Goal: Task Accomplishment & Management: Complete application form

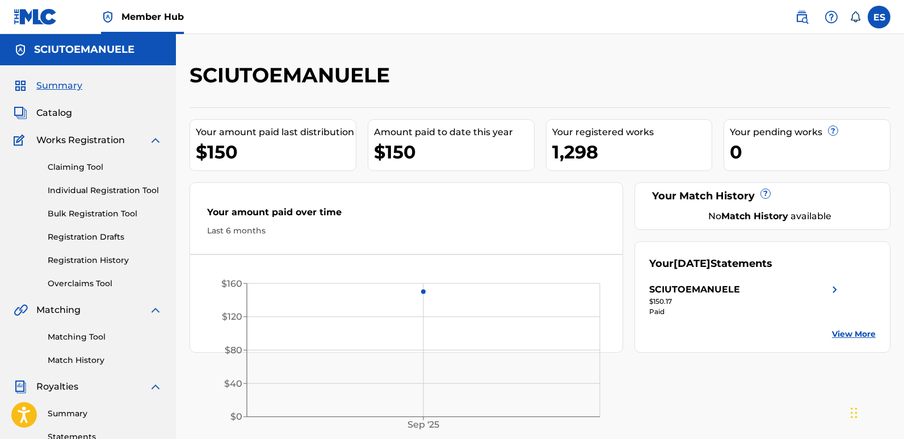
click at [99, 192] on link "Individual Registration Tool" at bounding box center [105, 191] width 115 height 12
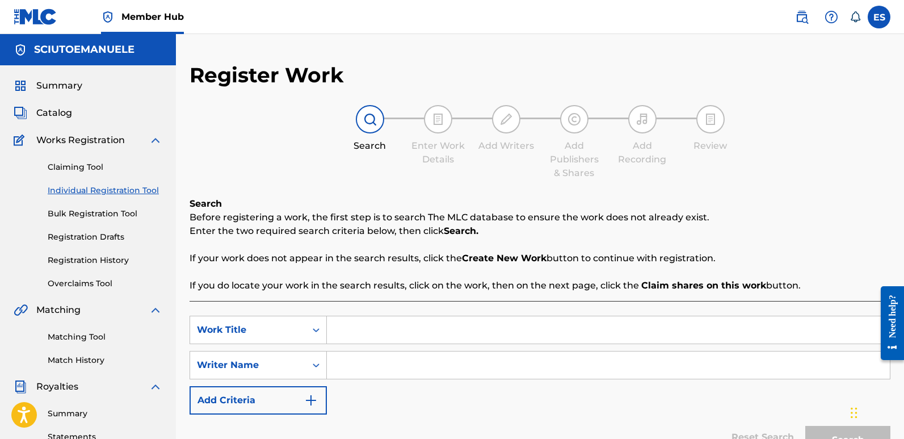
click at [380, 324] on input "Search Form" at bounding box center [608, 329] width 563 height 27
paste input "Back From Death"
type input "Back From Death"
click at [376, 369] on input "Search Form" at bounding box center [608, 364] width 563 height 27
type input "emanuelesciuto"
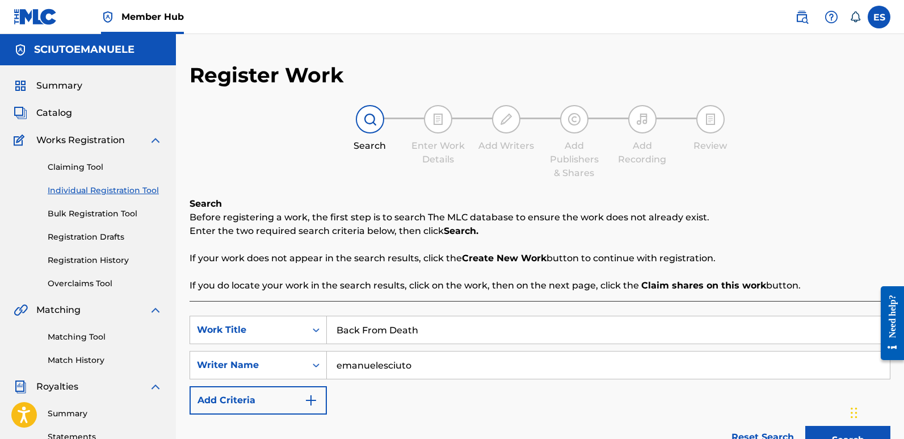
click at [806, 426] on button "Search" at bounding box center [848, 440] width 85 height 28
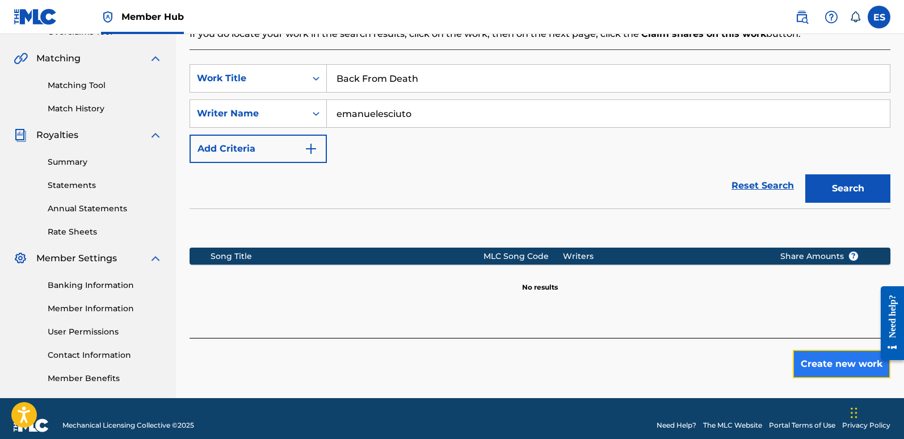
click at [829, 360] on button "Create new work" at bounding box center [842, 364] width 98 height 28
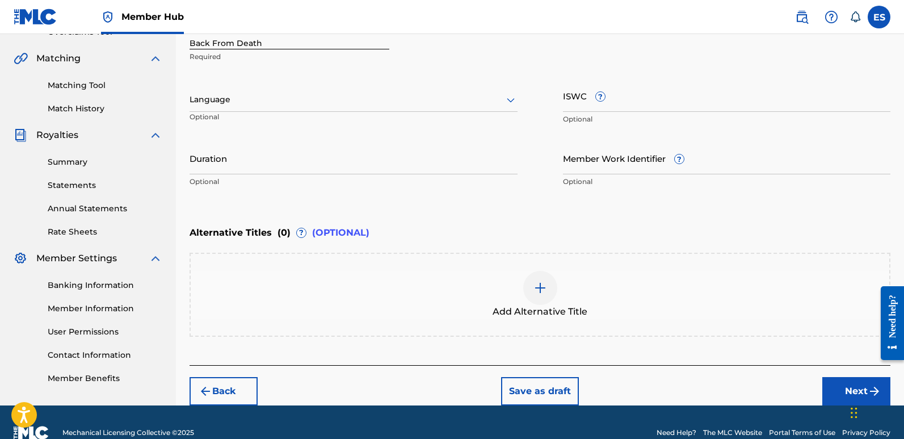
click at [288, 103] on div at bounding box center [354, 100] width 328 height 14
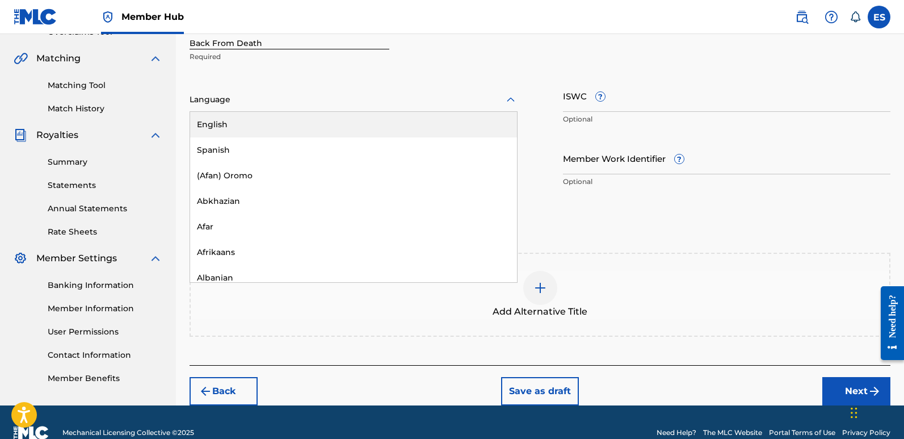
click at [263, 121] on div "English" at bounding box center [353, 125] width 327 height 26
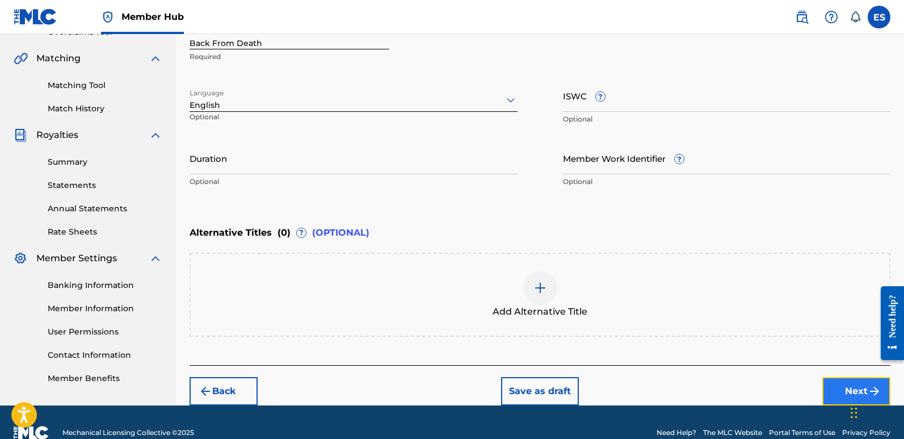
click at [841, 384] on button "Next" at bounding box center [857, 391] width 68 height 28
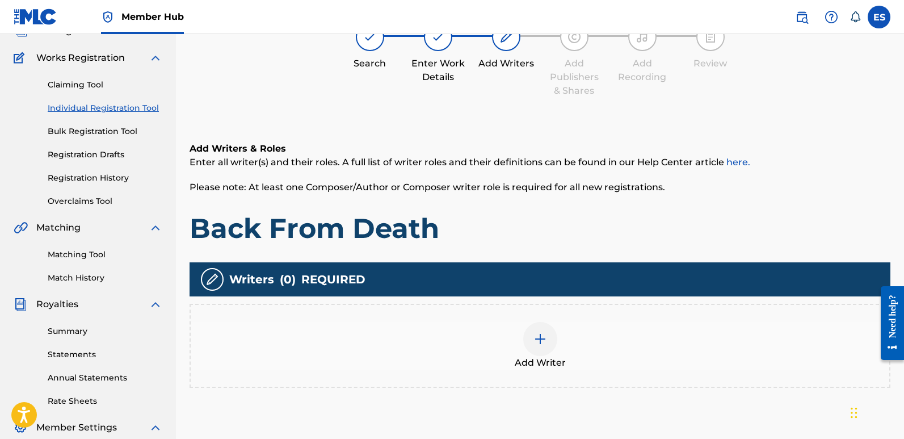
scroll to position [51, 0]
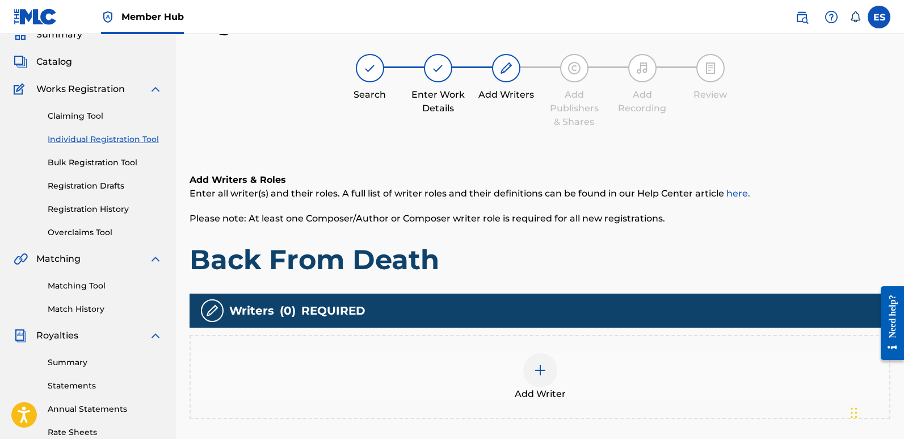
click at [538, 367] on img at bounding box center [541, 370] width 14 height 14
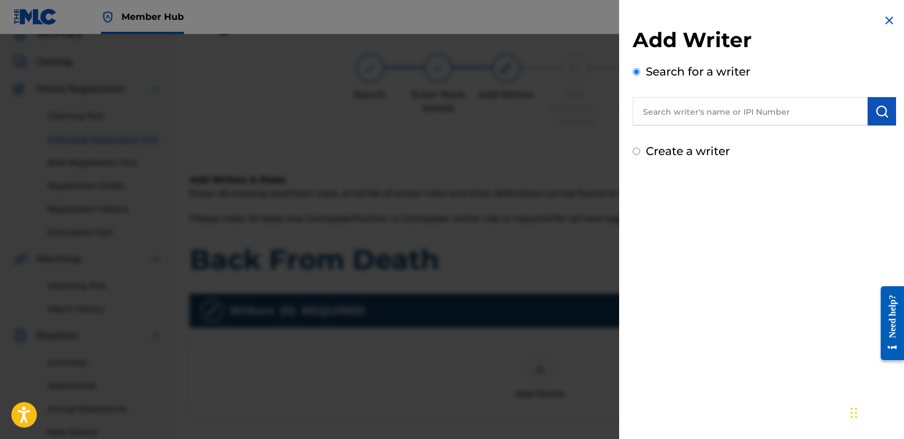
click at [680, 124] on input "text" at bounding box center [750, 111] width 235 height 28
type input "emanuelesciuto"
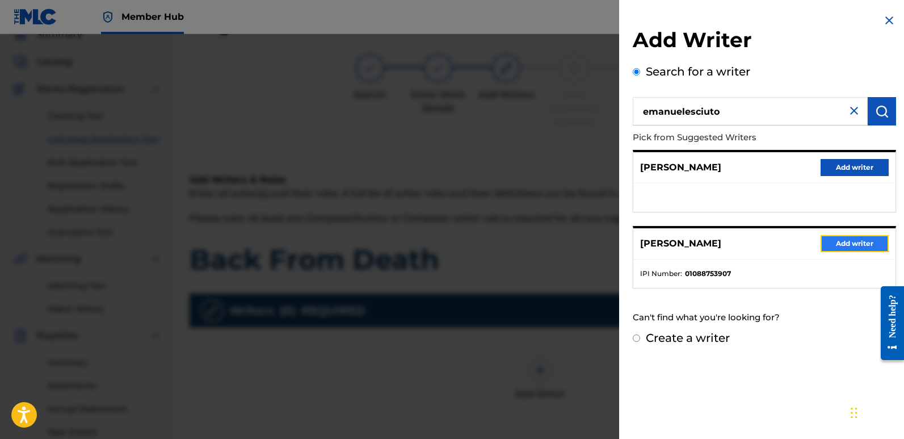
click at [850, 252] on button "Add writer" at bounding box center [855, 243] width 68 height 17
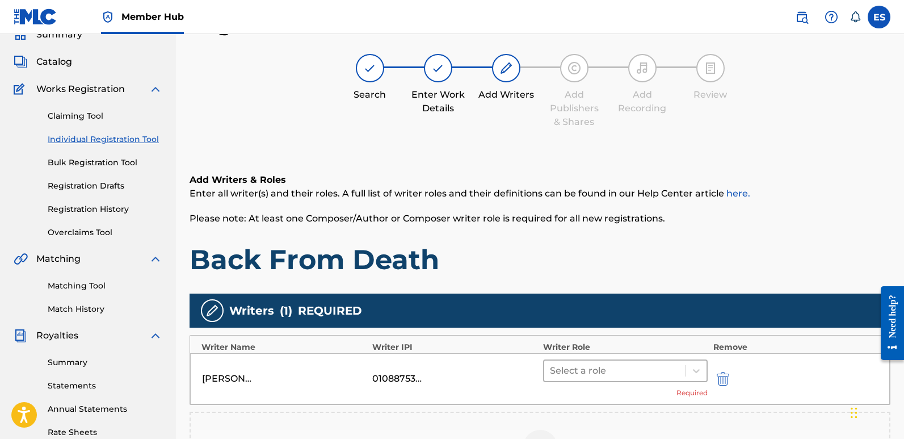
click at [647, 368] on div at bounding box center [615, 371] width 130 height 16
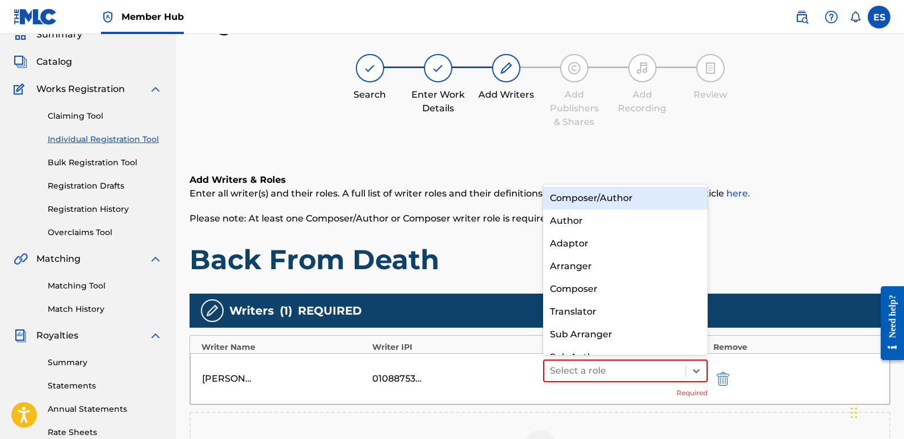
click at [592, 206] on div "Composer/Author" at bounding box center [625, 198] width 165 height 23
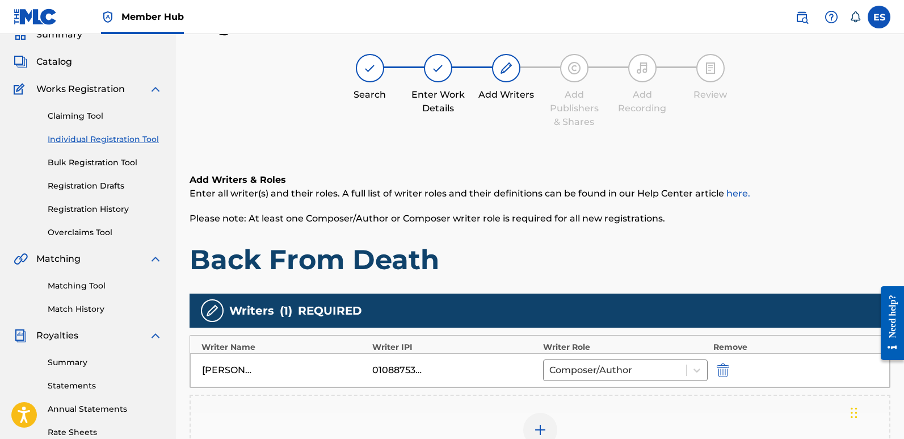
scroll to position [265, 0]
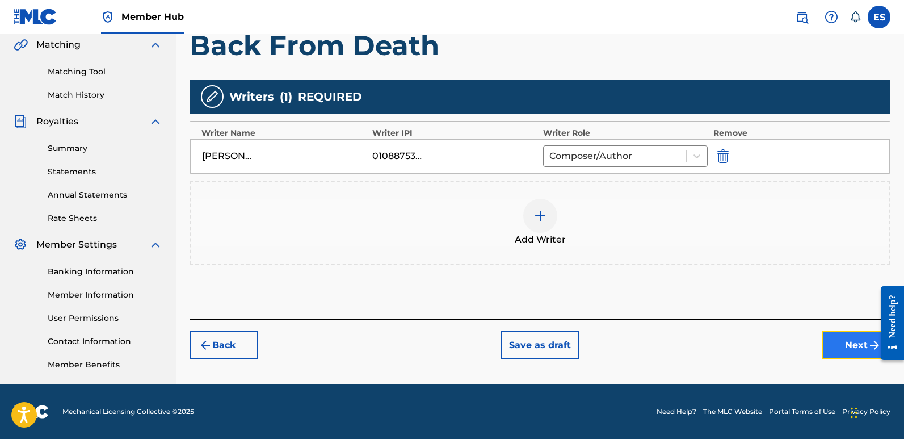
click at [846, 343] on button "Next" at bounding box center [857, 345] width 68 height 28
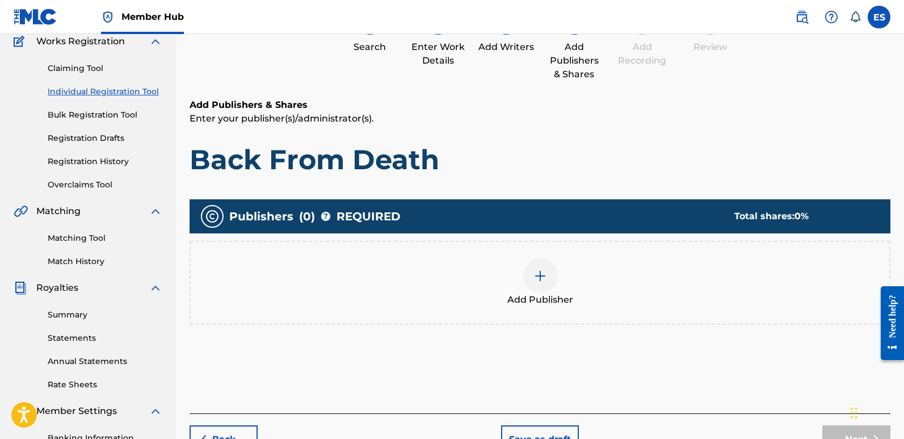
scroll to position [51, 0]
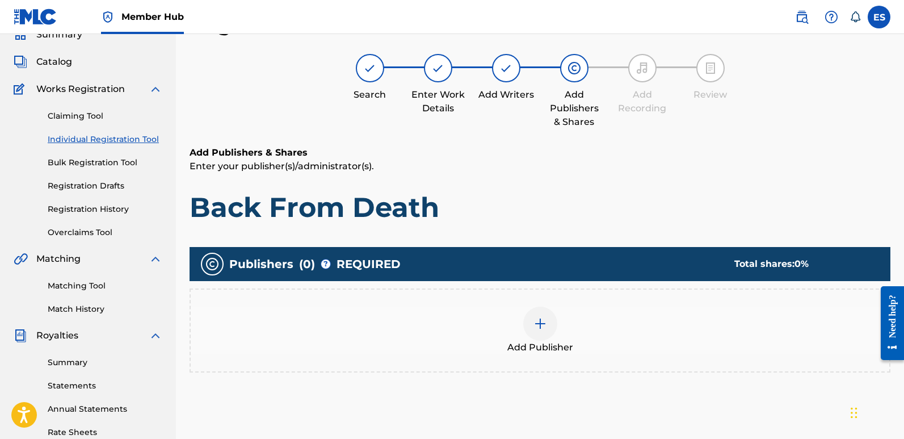
click at [552, 341] on span "Add Publisher" at bounding box center [541, 348] width 66 height 14
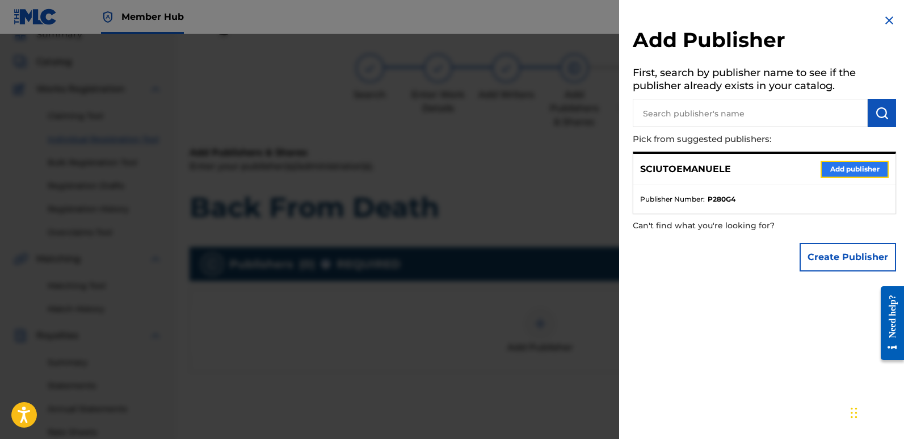
click at [841, 167] on button "Add publisher" at bounding box center [855, 169] width 68 height 17
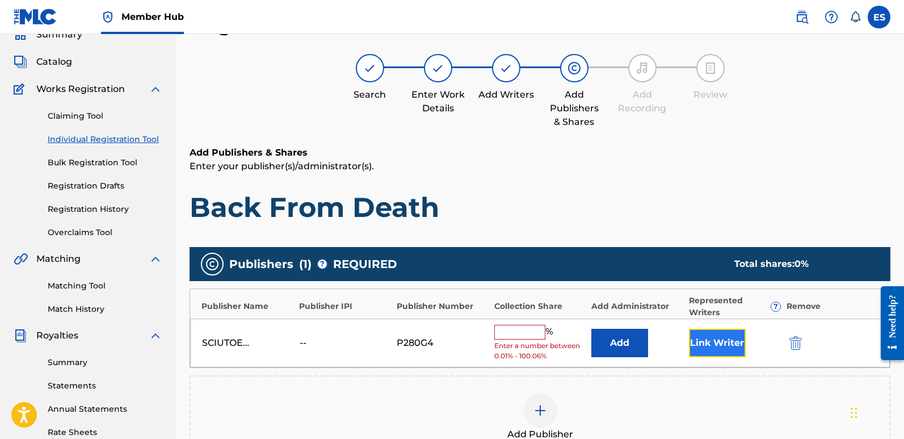
click at [705, 346] on button "Link Writer" at bounding box center [717, 343] width 57 height 28
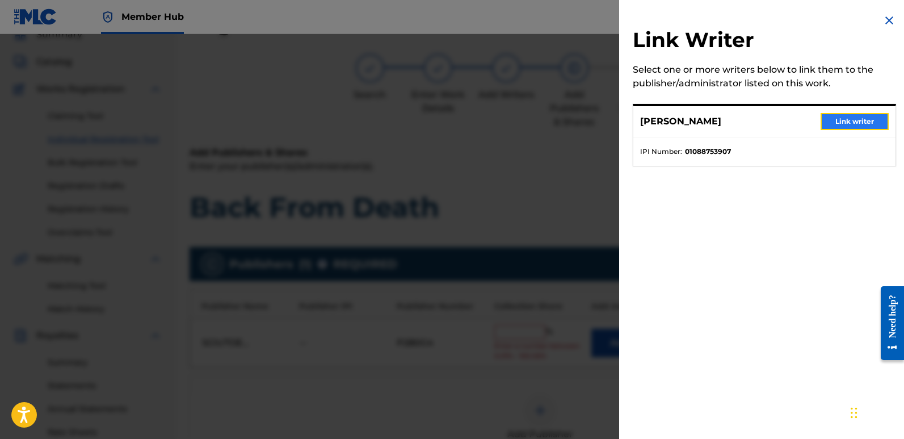
click at [841, 120] on button "Link writer" at bounding box center [855, 121] width 68 height 17
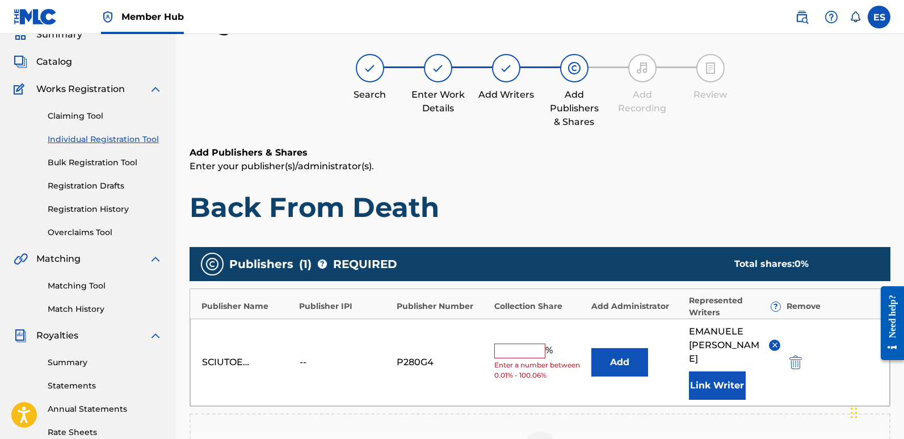
click at [523, 343] on input "text" at bounding box center [519, 350] width 51 height 15
type input "100"
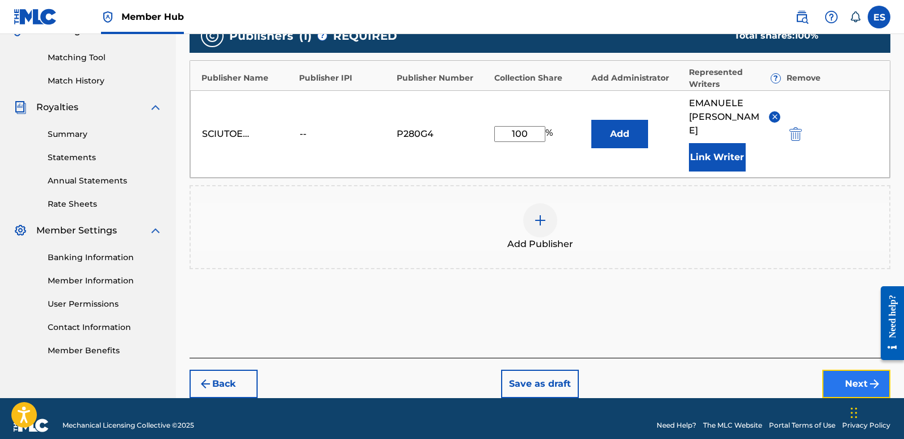
click at [850, 371] on button "Next" at bounding box center [857, 384] width 68 height 28
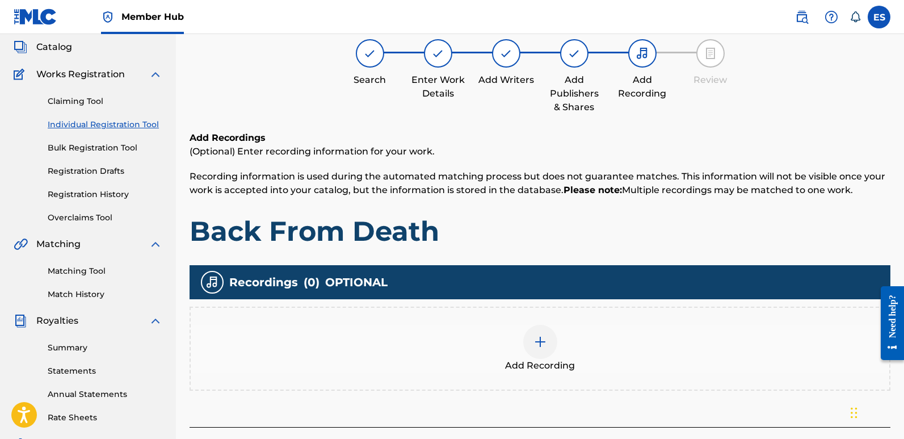
scroll to position [51, 0]
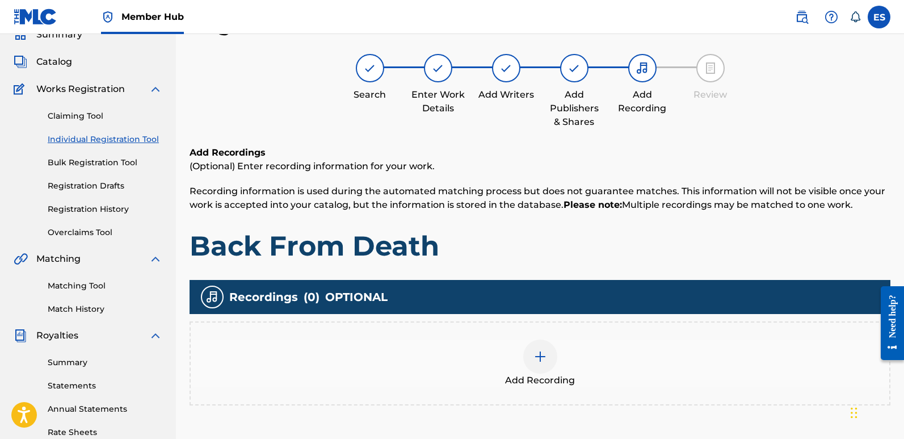
click at [556, 393] on div "Add Recording" at bounding box center [540, 363] width 701 height 84
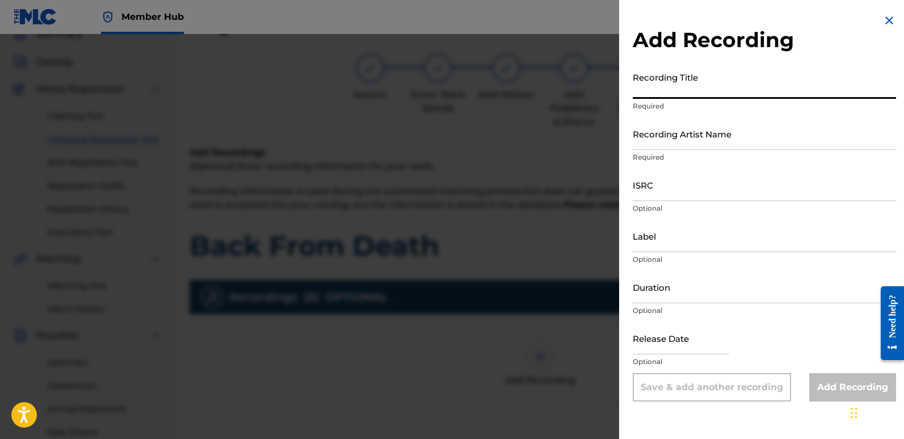
paste input "Back From Death"
type input "Back From Death"
click at [702, 133] on input "Recording Artist Name" at bounding box center [764, 134] width 263 height 32
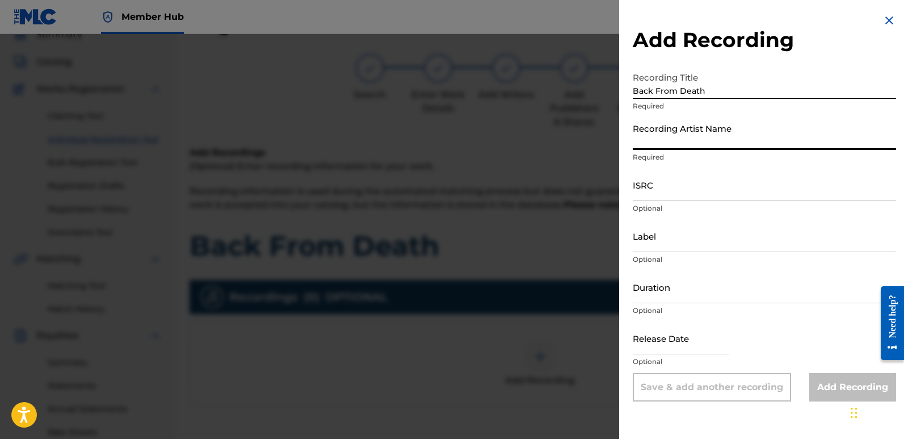
type input "Sigmaa"
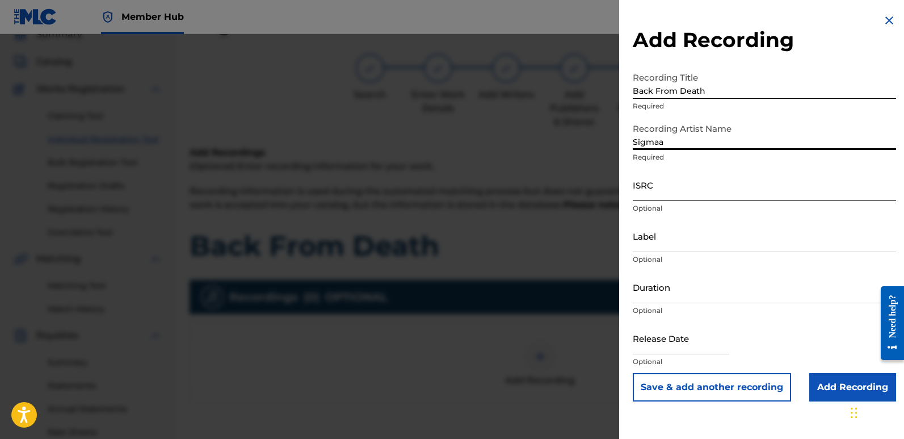
click at [665, 191] on input "ISRC" at bounding box center [764, 185] width 263 height 32
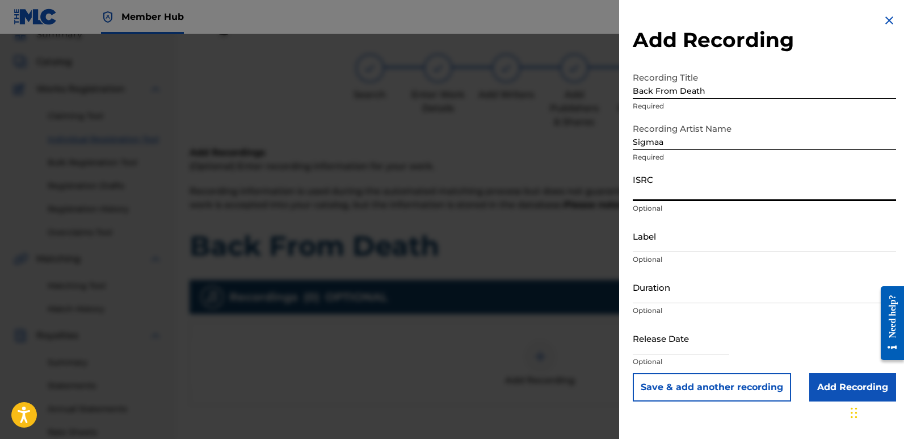
paste input "QT3F42547451"
type input "QT3F42547451"
click at [727, 232] on input "Label" at bounding box center [764, 236] width 263 height 32
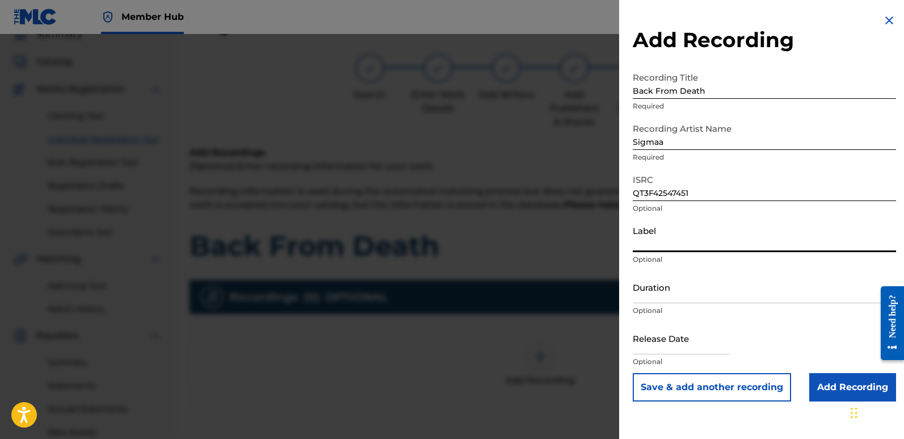
type input "Rightbeatz [GEOGRAPHIC_DATA]"
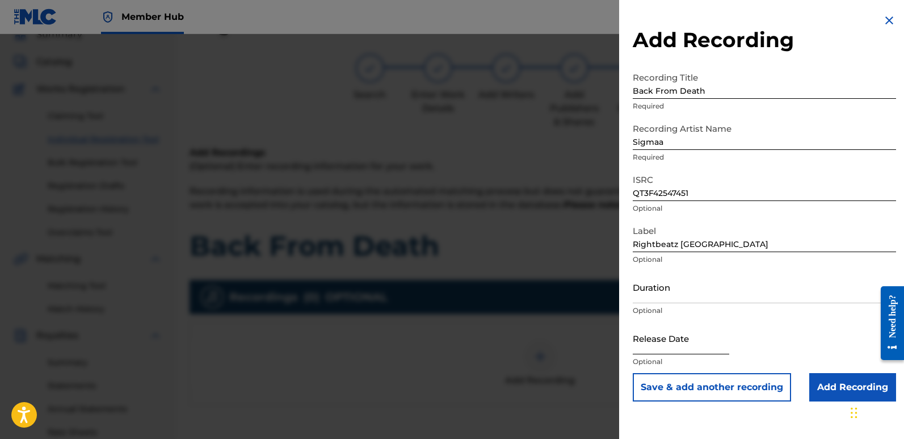
click at [656, 338] on input "text" at bounding box center [681, 338] width 97 height 32
select select "8"
select select "2025"
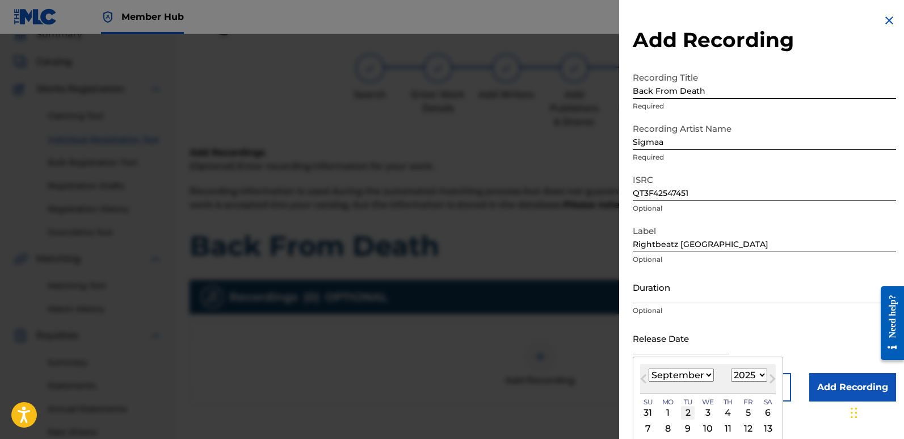
click at [688, 410] on div "2" at bounding box center [688, 413] width 14 height 14
type input "[DATE]"
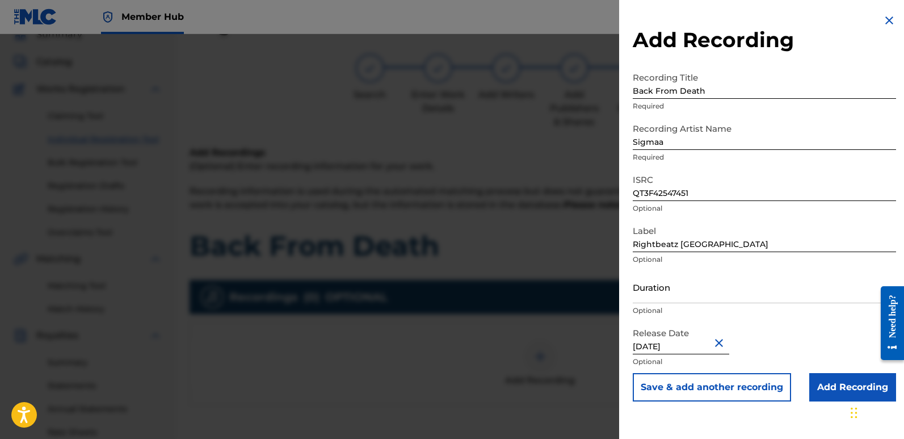
click at [683, 344] on input "[DATE]" at bounding box center [681, 338] width 97 height 32
select select "8"
select select "2025"
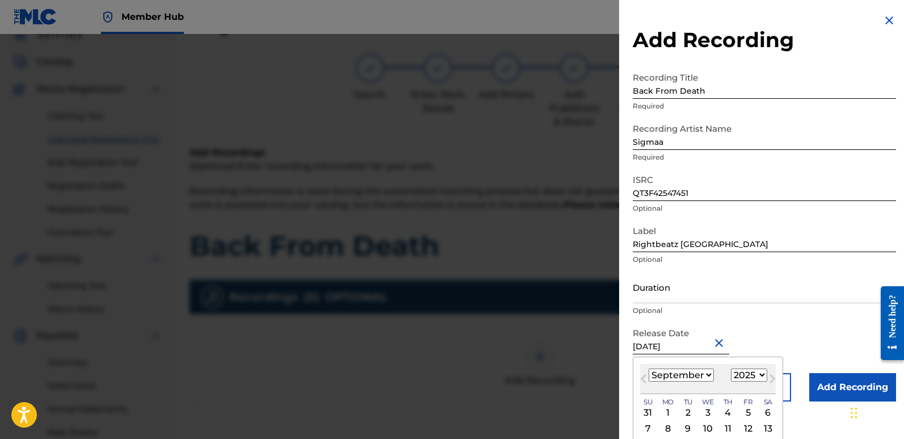
type input "[DATE]"
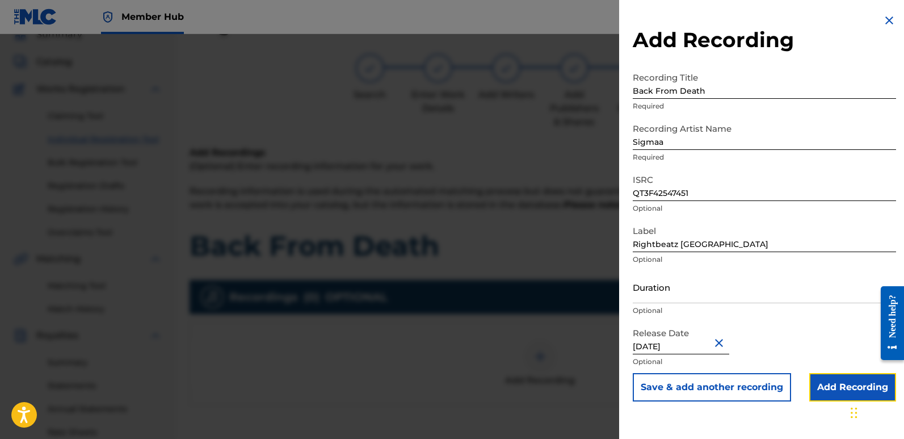
click at [824, 390] on input "Add Recording" at bounding box center [853, 387] width 87 height 28
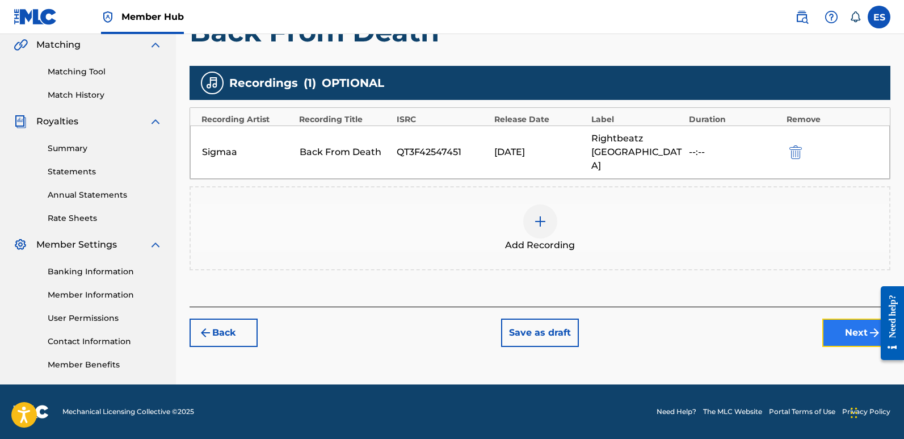
click at [846, 318] on button "Next" at bounding box center [857, 332] width 68 height 28
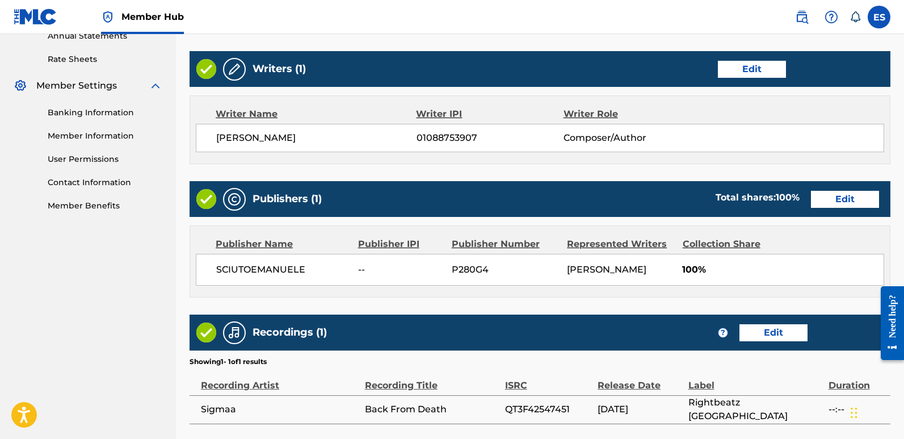
scroll to position [521, 0]
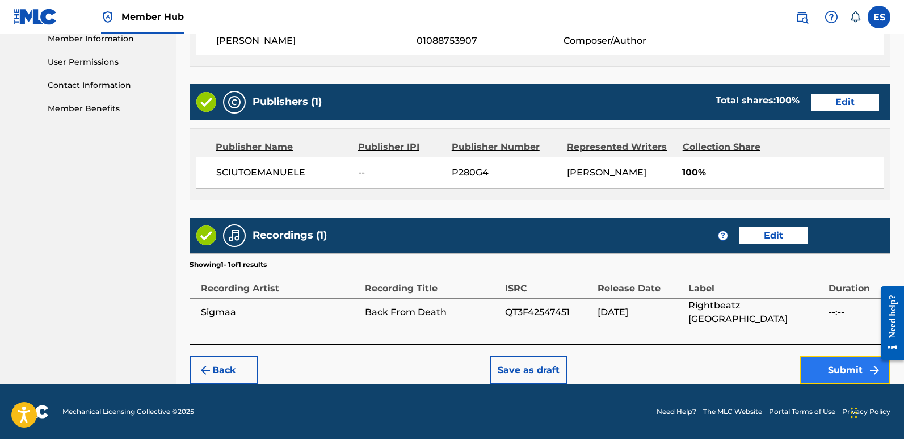
click at [838, 366] on button "Submit" at bounding box center [845, 370] width 91 height 28
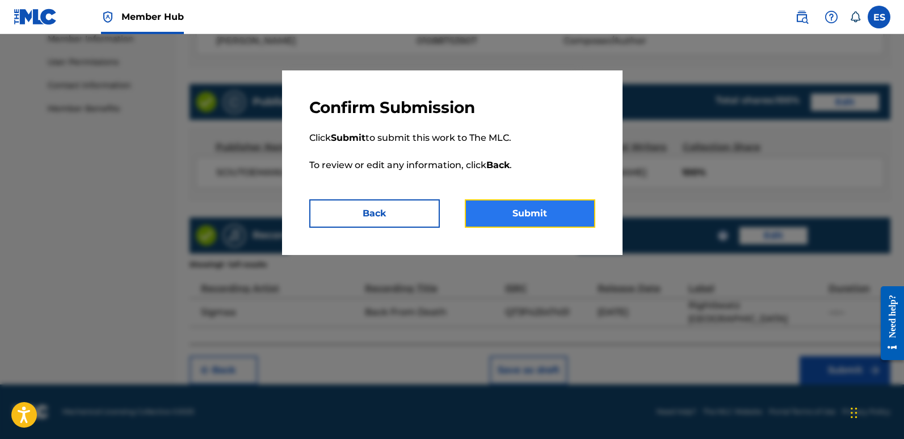
click at [565, 213] on button "Submit" at bounding box center [530, 213] width 131 height 28
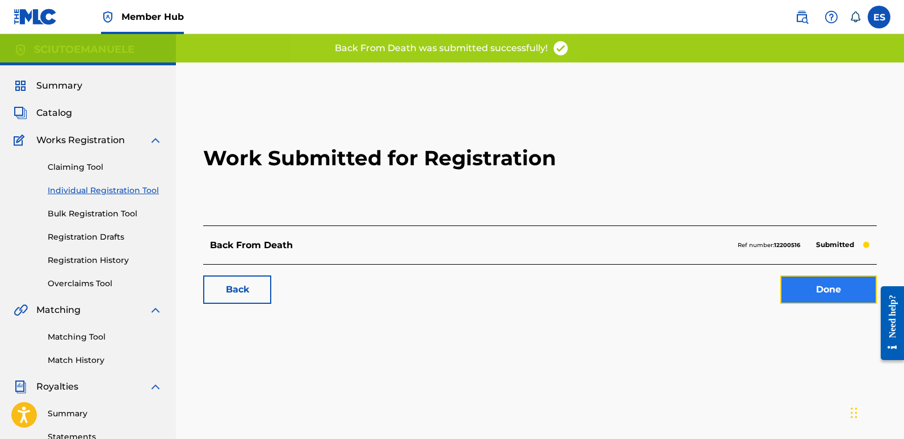
click at [835, 294] on link "Done" at bounding box center [829, 289] width 97 height 28
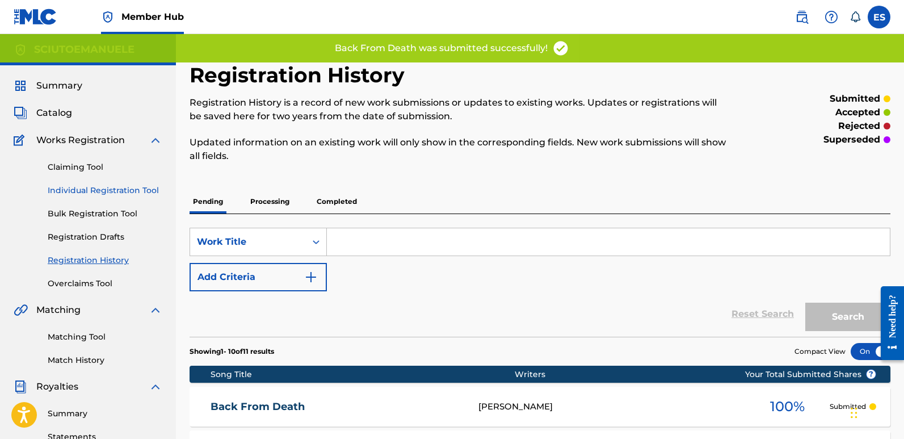
click at [142, 190] on link "Individual Registration Tool" at bounding box center [105, 191] width 115 height 12
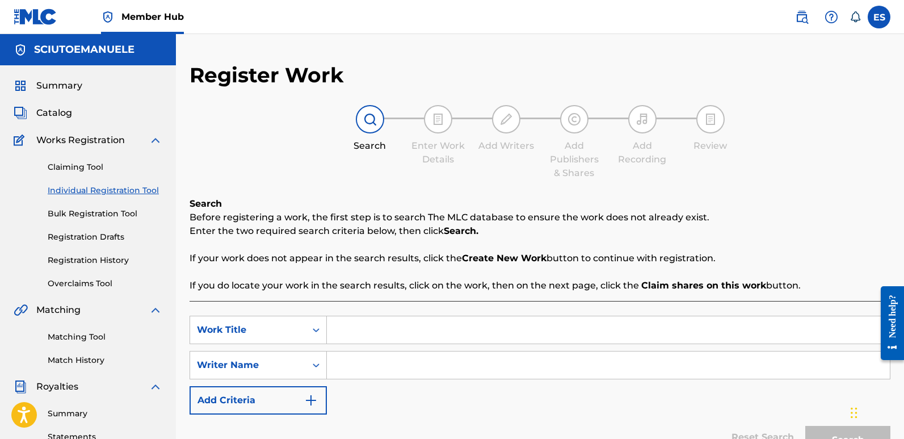
click at [362, 328] on input "Search Form" at bounding box center [608, 329] width 563 height 27
paste input "Dreamers Of The Universe"
type input "Dreamers Of The Universe"
click at [361, 359] on input "Search Form" at bounding box center [608, 364] width 563 height 27
type input "emanuelesciuto"
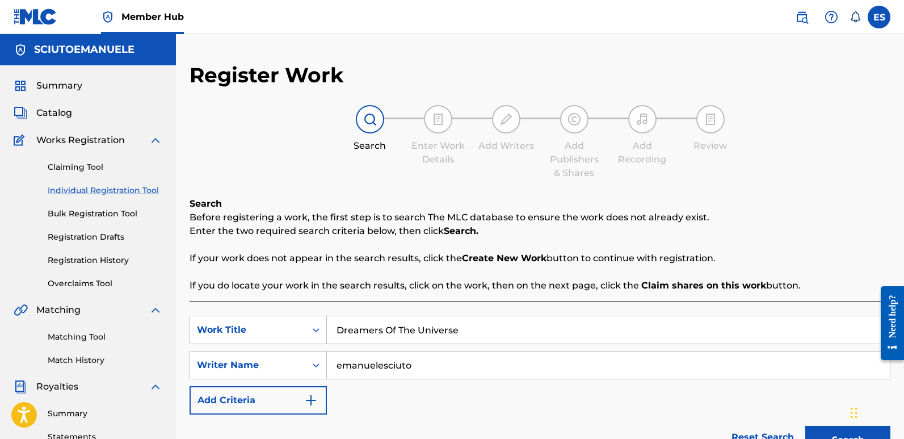
click at [806, 426] on button "Search" at bounding box center [848, 440] width 85 height 28
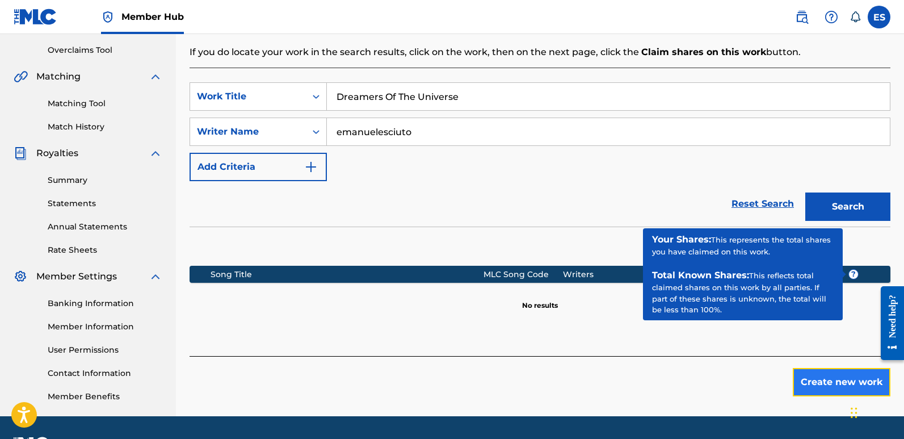
click at [832, 382] on button "Create new work" at bounding box center [842, 382] width 98 height 28
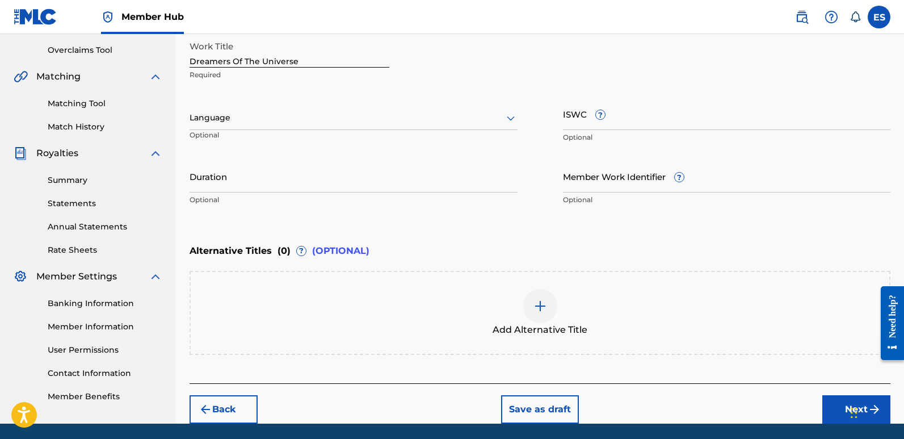
click at [297, 120] on div at bounding box center [354, 118] width 328 height 14
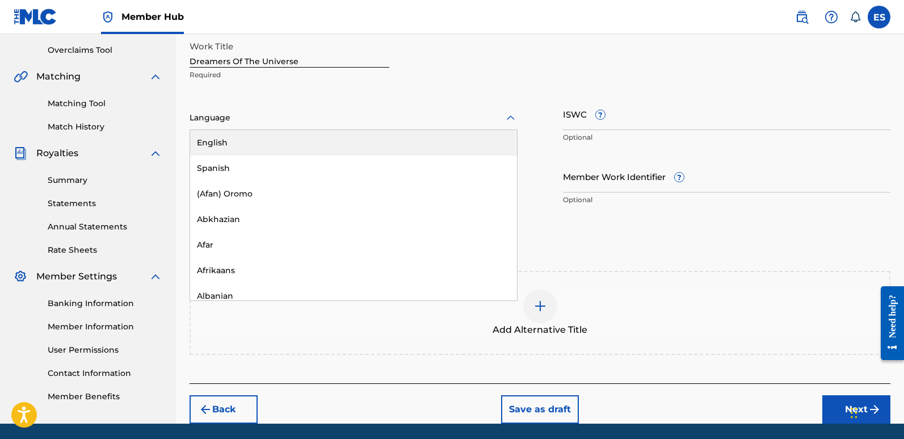
click at [246, 143] on div "English" at bounding box center [353, 143] width 327 height 26
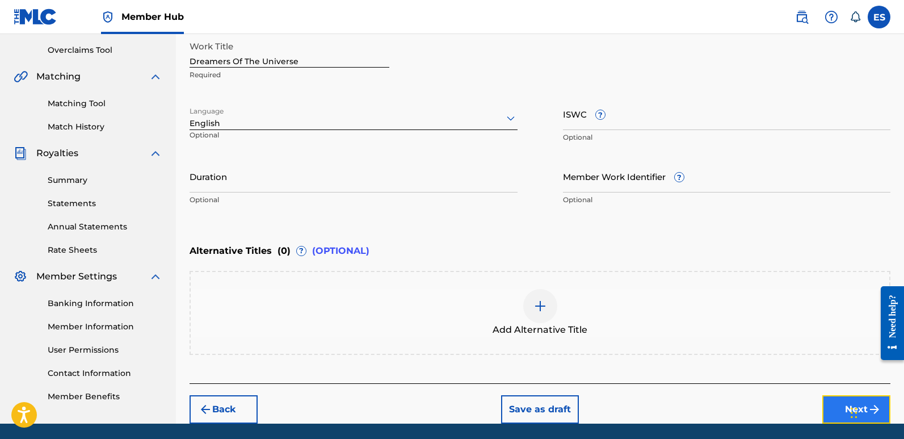
click at [831, 406] on button "Next" at bounding box center [857, 409] width 68 height 28
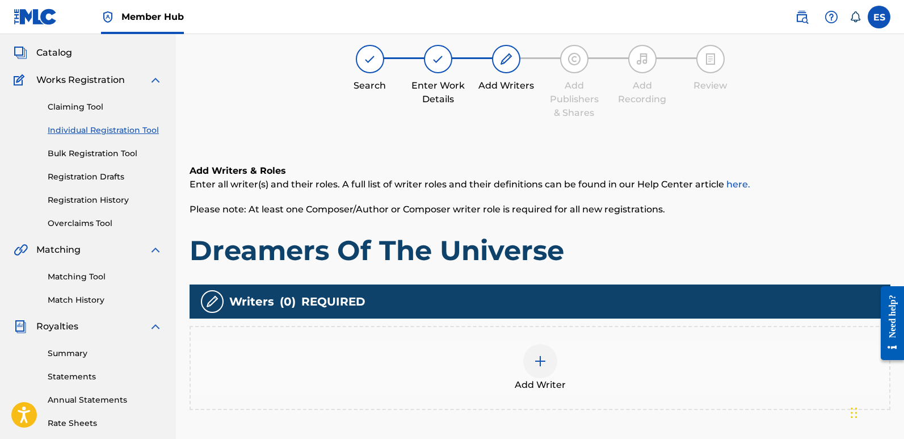
scroll to position [51, 0]
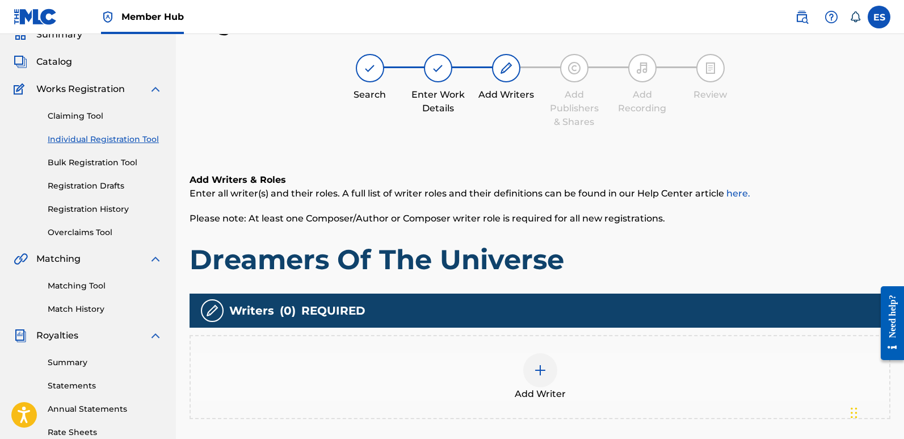
click at [555, 376] on div at bounding box center [540, 370] width 34 height 34
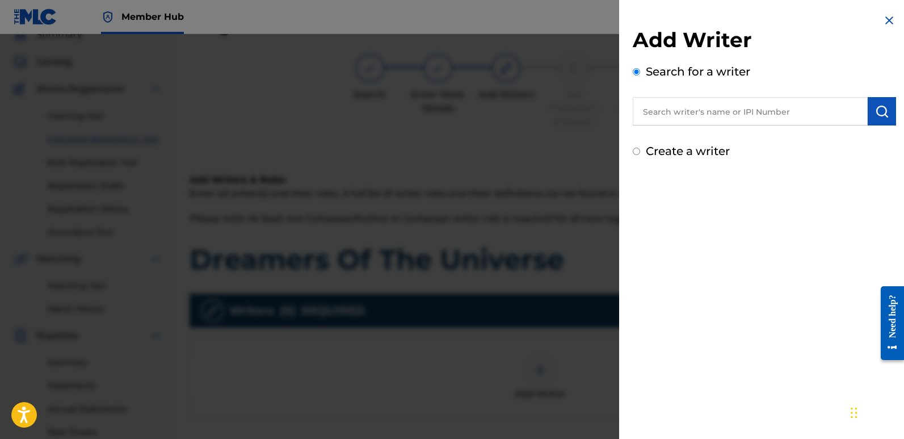
click at [712, 113] on input "text" at bounding box center [750, 111] width 235 height 28
type input "emanuelesciuto"
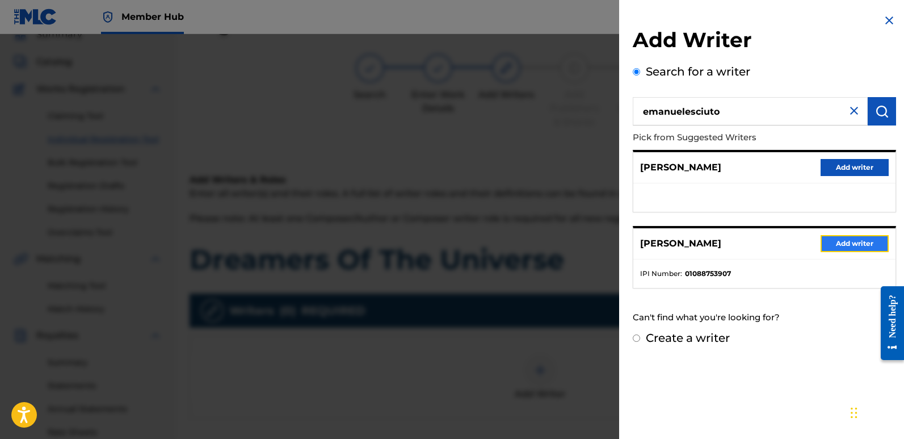
click at [849, 245] on button "Add writer" at bounding box center [855, 243] width 68 height 17
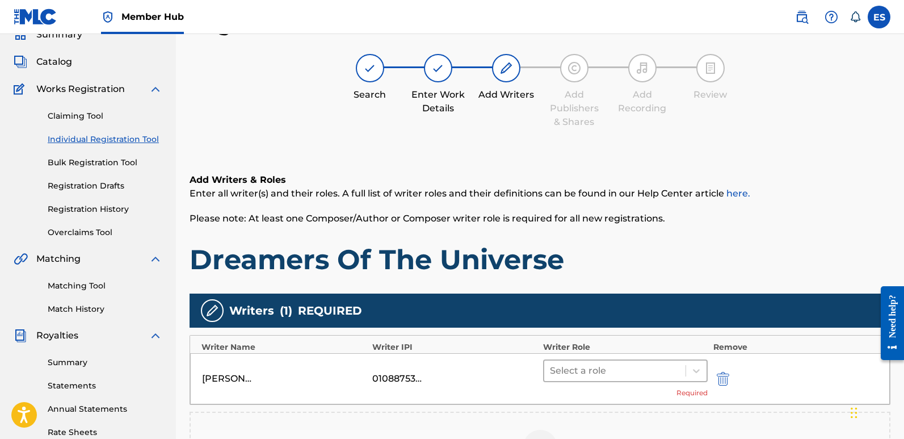
click at [617, 374] on div at bounding box center [615, 371] width 130 height 16
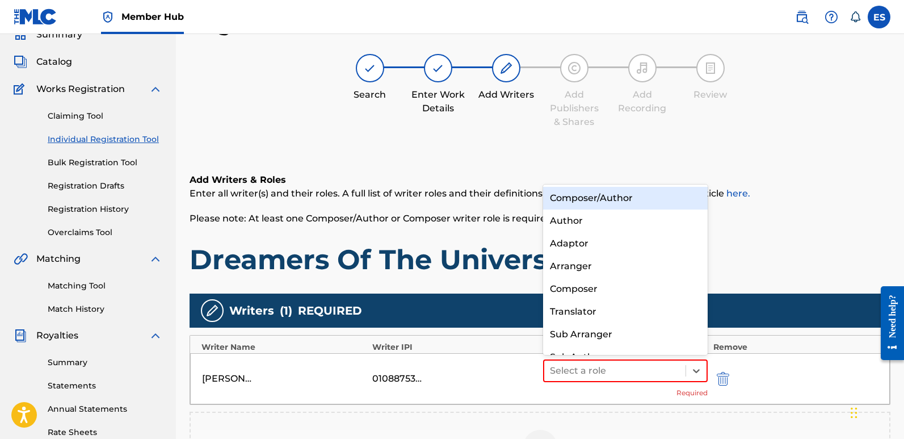
click at [593, 198] on div "Composer/Author" at bounding box center [625, 198] width 165 height 23
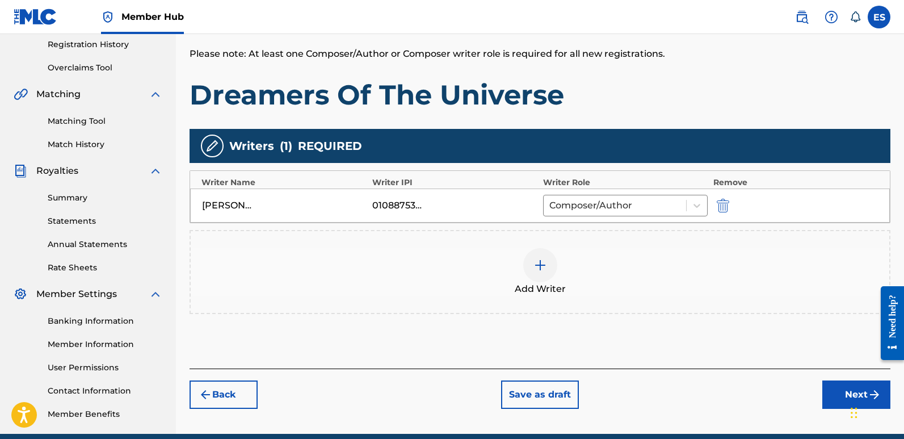
scroll to position [238, 0]
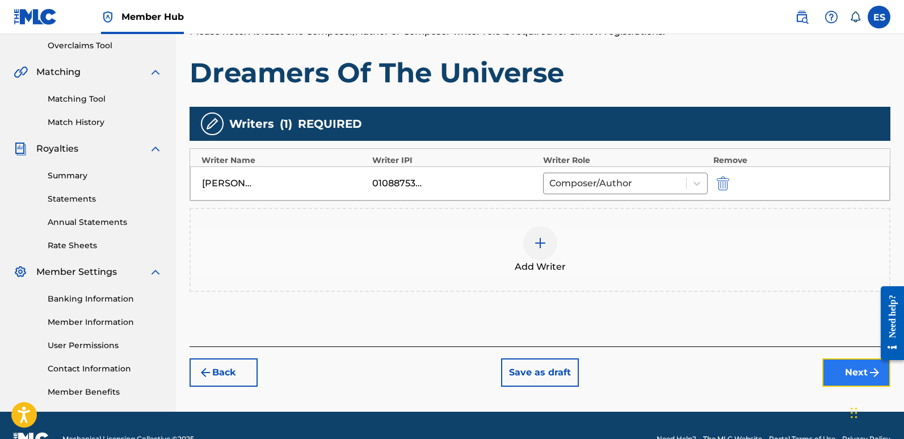
click at [854, 375] on button "Next" at bounding box center [857, 372] width 68 height 28
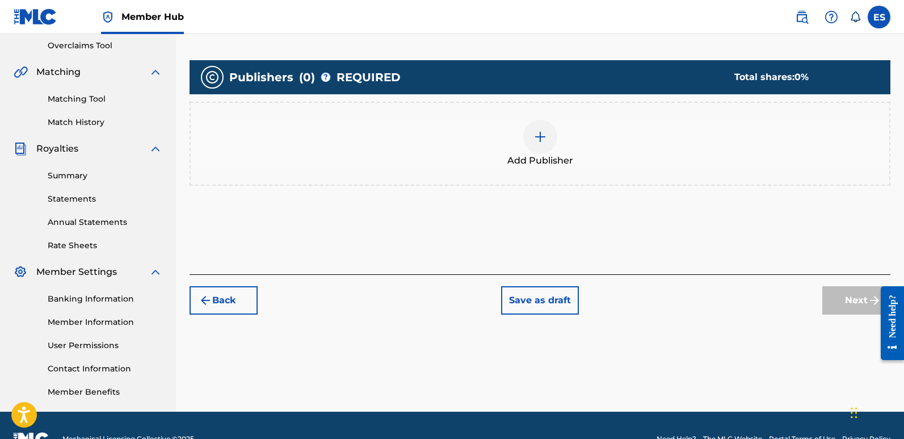
scroll to position [51, 0]
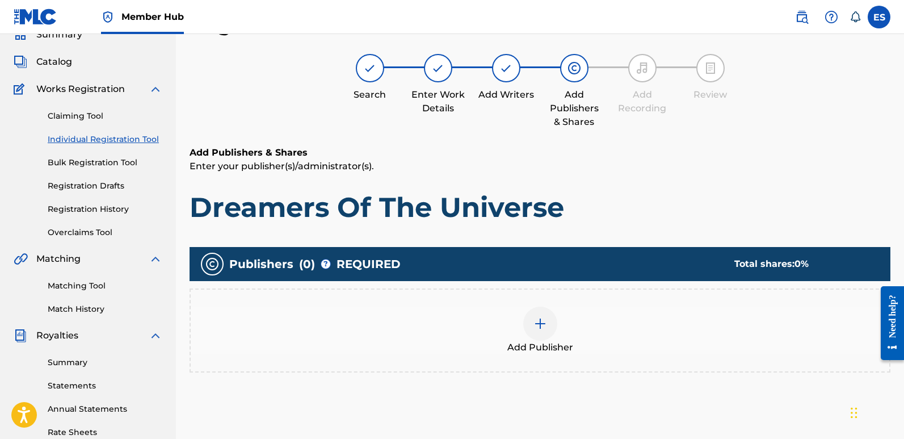
click at [548, 334] on div at bounding box center [540, 324] width 34 height 34
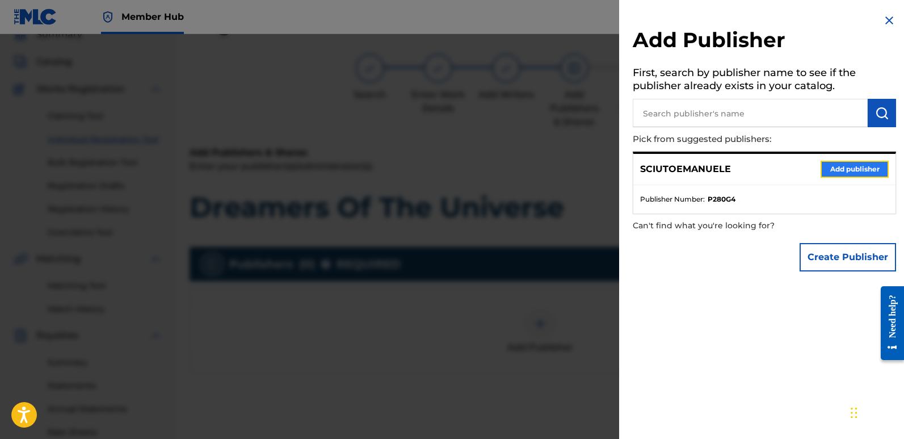
click at [845, 167] on button "Add publisher" at bounding box center [855, 169] width 68 height 17
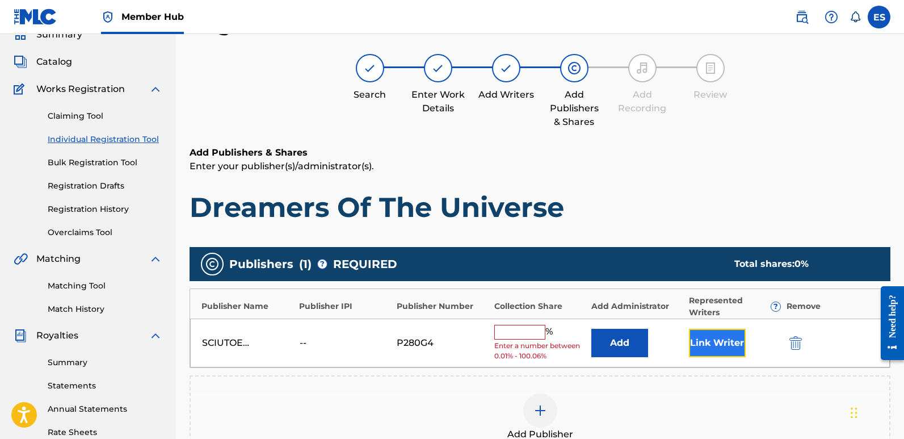
click at [712, 338] on button "Link Writer" at bounding box center [717, 343] width 57 height 28
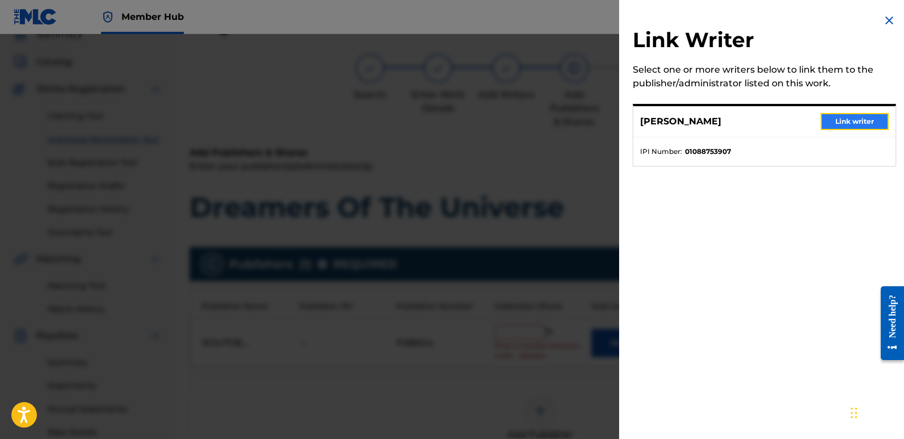
click at [860, 118] on button "Link writer" at bounding box center [855, 121] width 68 height 17
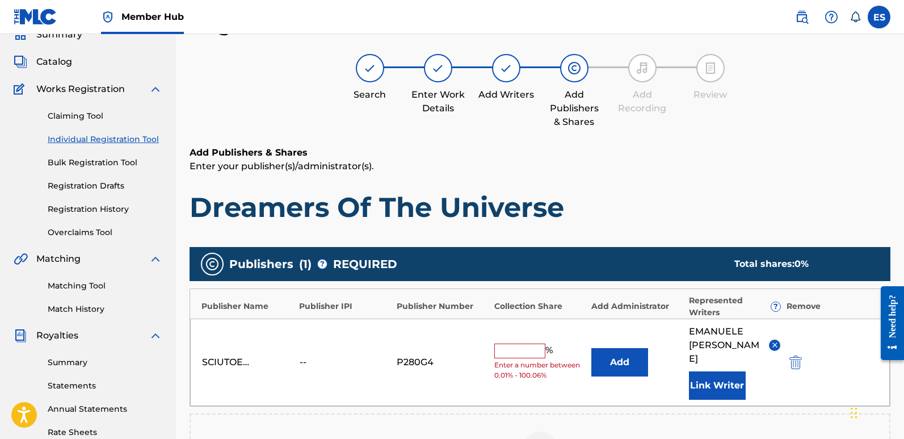
click at [505, 343] on input "text" at bounding box center [519, 350] width 51 height 15
type input "100"
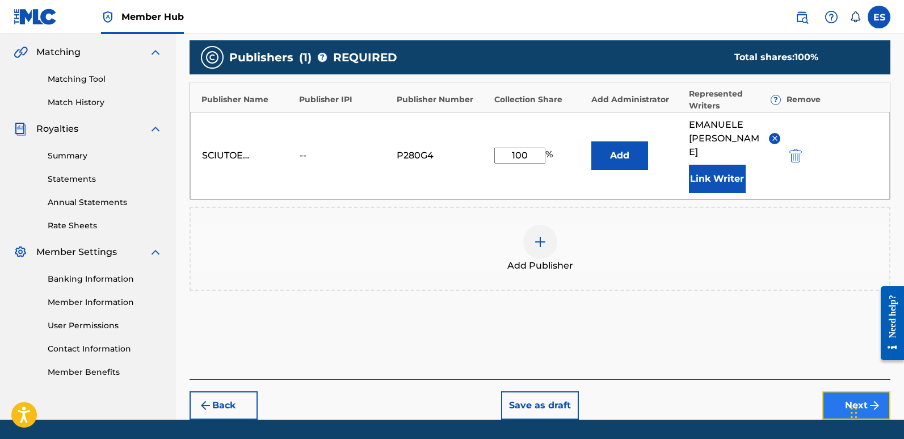
click at [846, 391] on button "Next" at bounding box center [857, 405] width 68 height 28
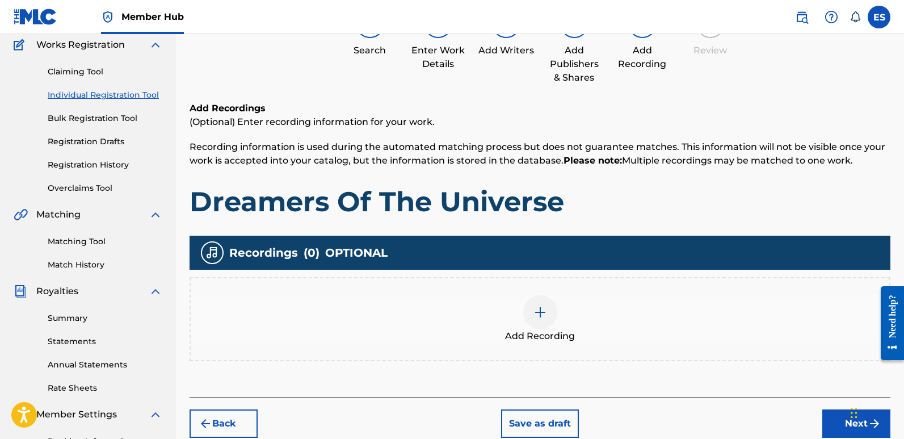
scroll to position [51, 0]
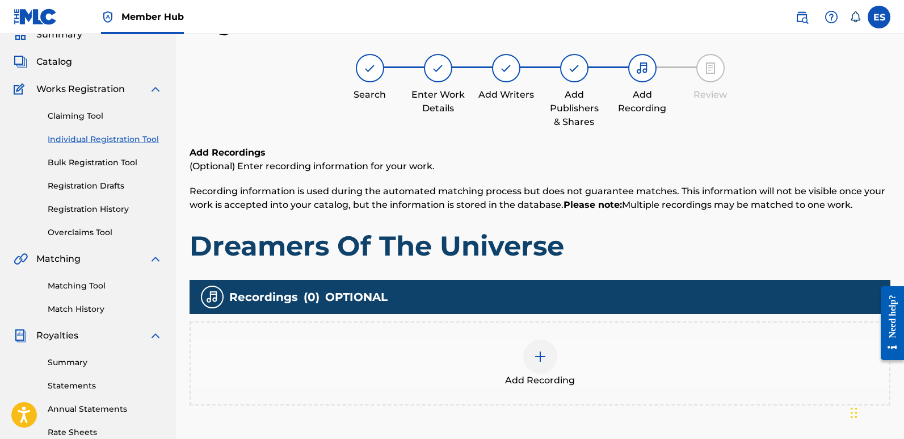
click at [549, 351] on div at bounding box center [540, 356] width 34 height 34
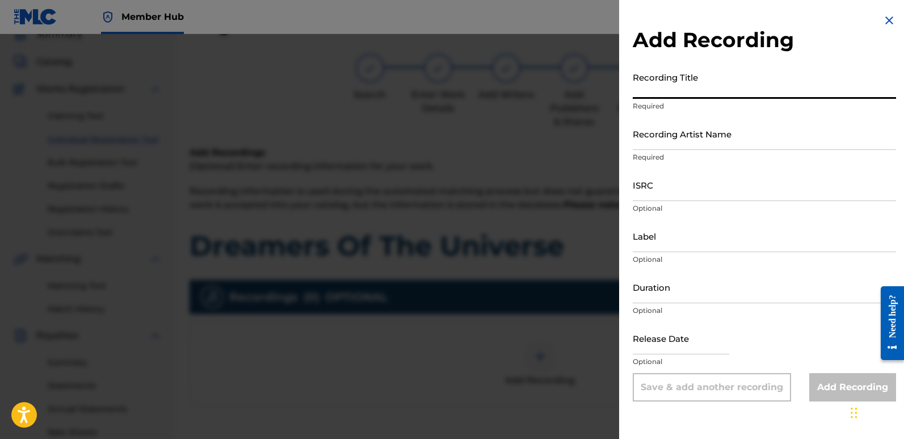
paste input "Dreamers Of The Universe"
type input "Dreamers Of The Universe"
click at [716, 137] on input "Recording Artist Name" at bounding box center [764, 134] width 263 height 32
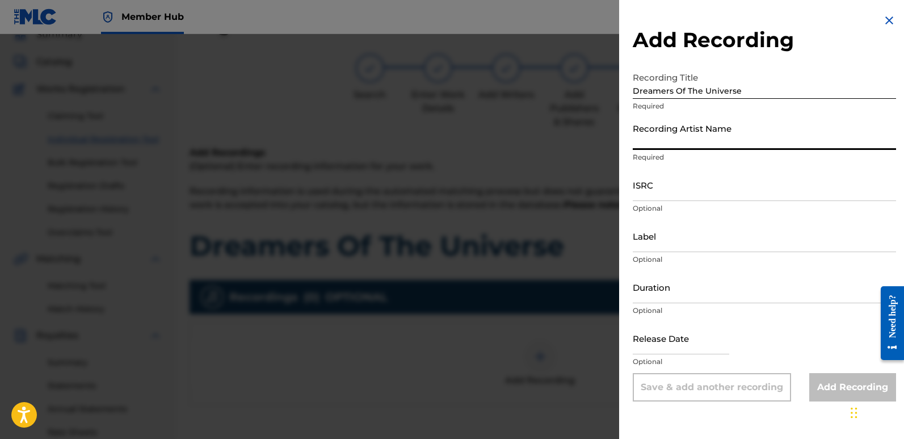
type input "Sigmaa"
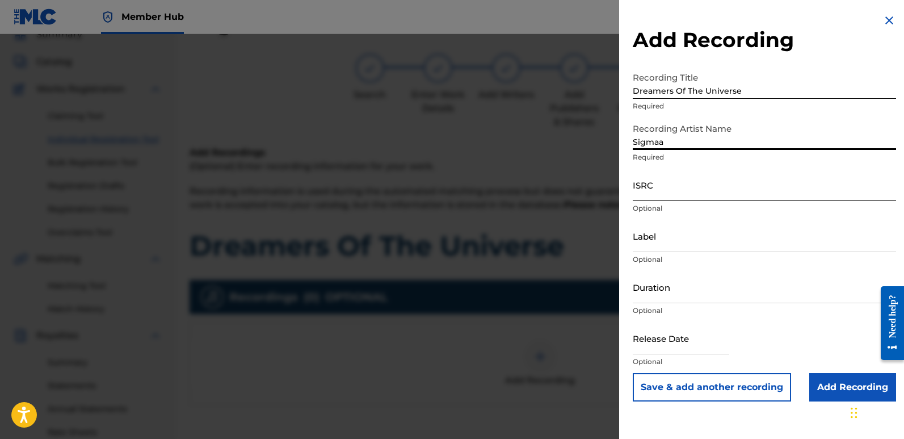
click at [684, 187] on input "ISRC" at bounding box center [764, 185] width 263 height 32
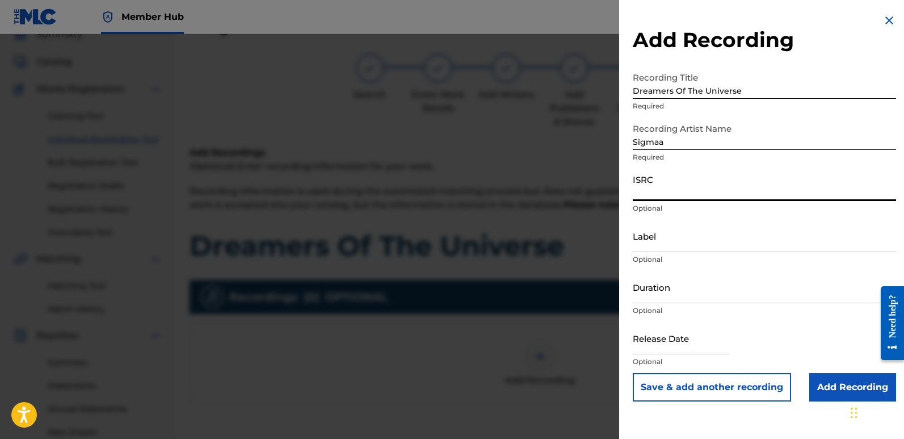
paste input "QT3F42547452"
type input "QT3F42547452"
click at [720, 236] on input "Label" at bounding box center [764, 236] width 263 height 32
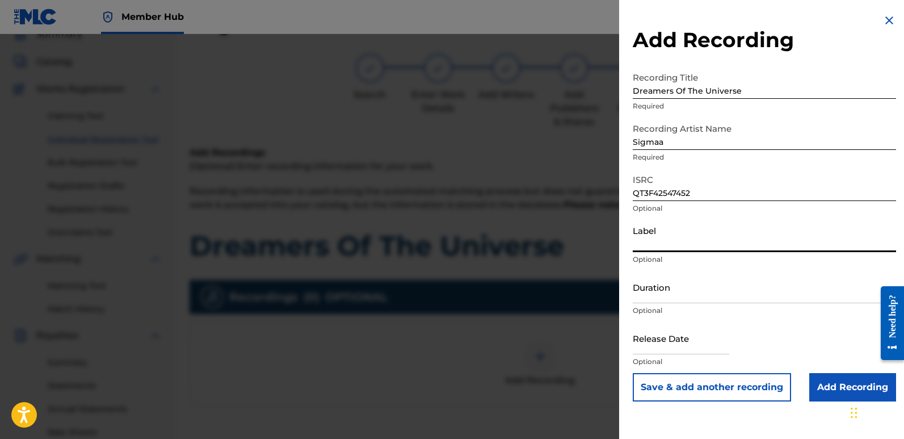
type input "Rightbeatz [GEOGRAPHIC_DATA]"
click at [667, 333] on input "text" at bounding box center [681, 338] width 97 height 32
select select "8"
select select "2025"
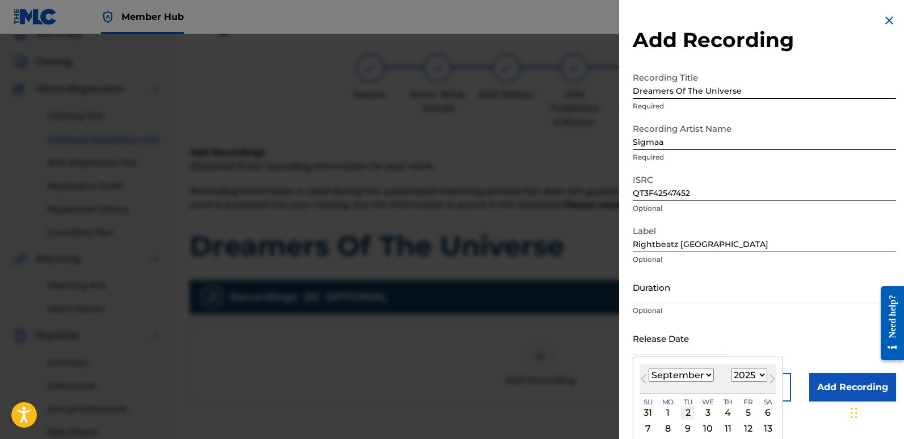
click at [692, 410] on div "2" at bounding box center [688, 413] width 14 height 14
type input "[DATE]"
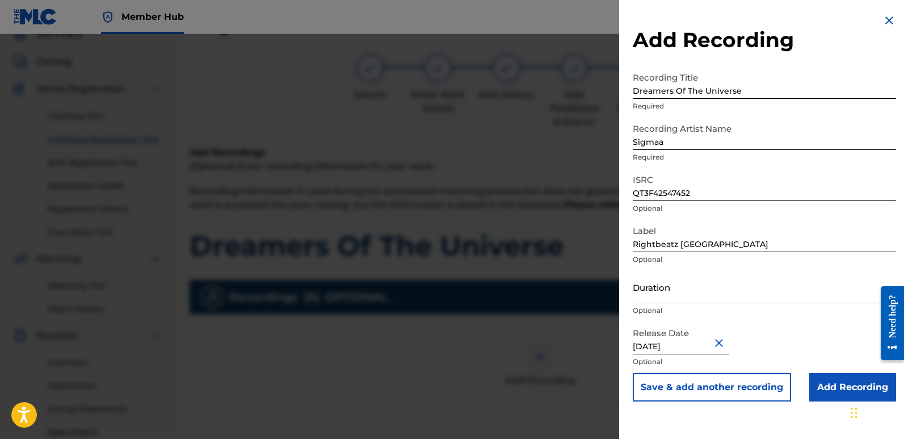
click at [686, 343] on input "[DATE]" at bounding box center [681, 338] width 97 height 32
select select "8"
select select "2025"
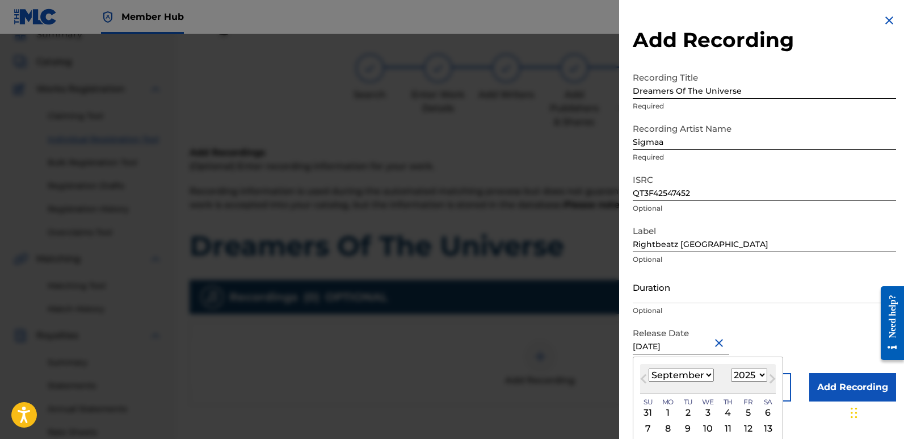
type input "[DATE]"
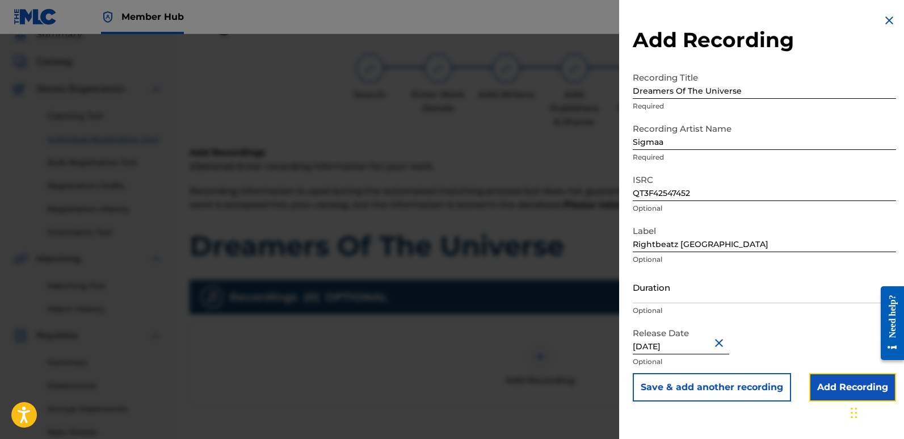
click at [821, 384] on input "Add Recording" at bounding box center [853, 387] width 87 height 28
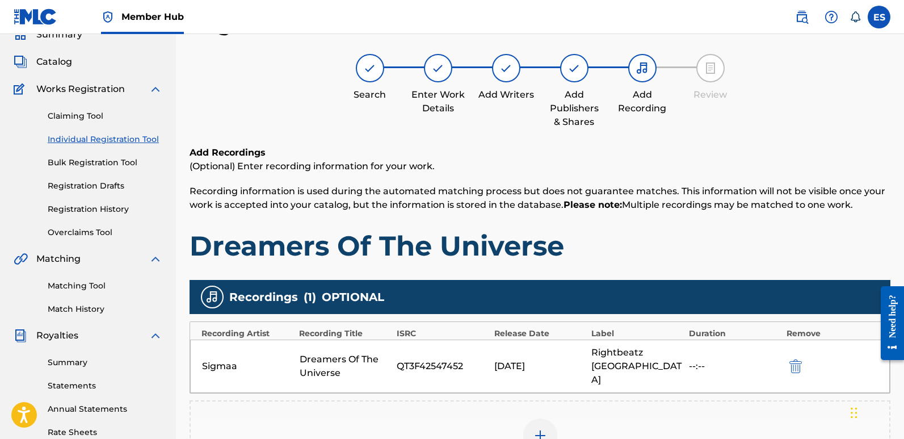
scroll to position [265, 0]
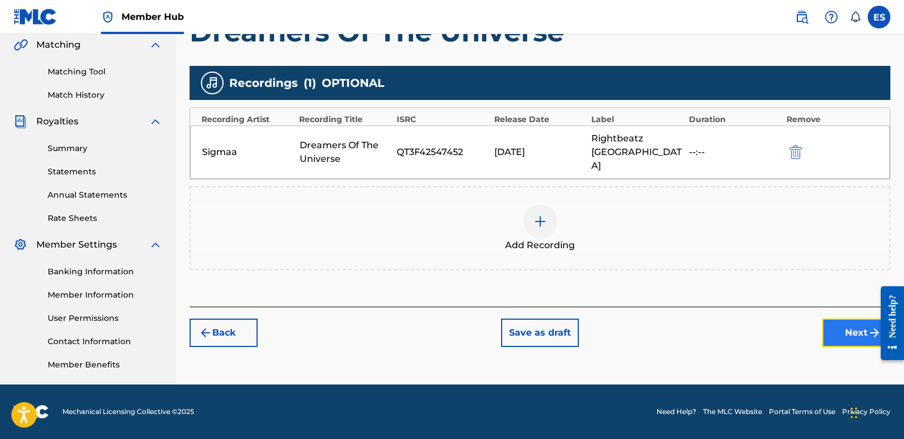
click at [850, 318] on button "Next" at bounding box center [857, 332] width 68 height 28
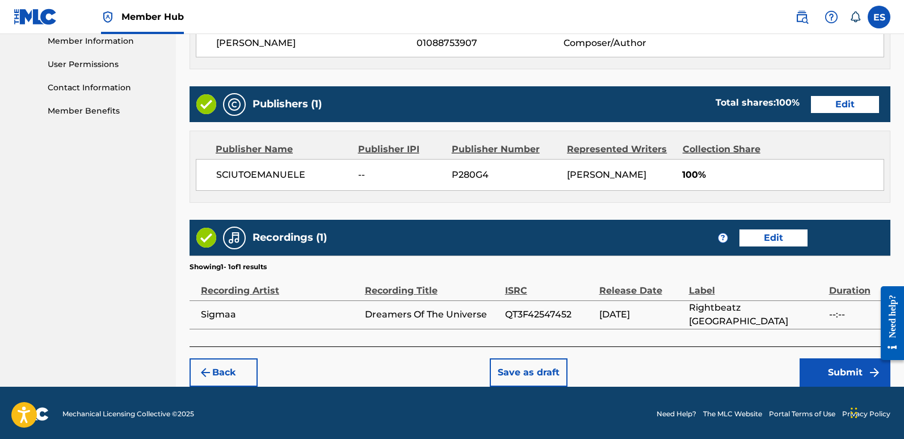
scroll to position [521, 0]
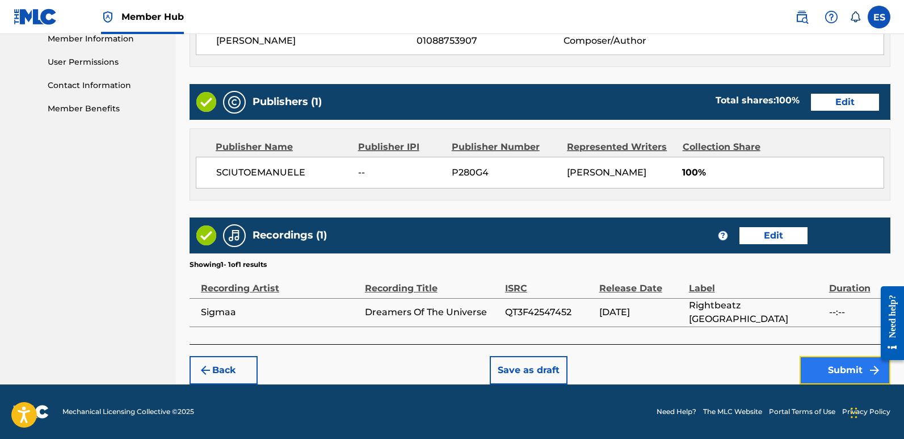
click at [833, 367] on button "Submit" at bounding box center [845, 370] width 91 height 28
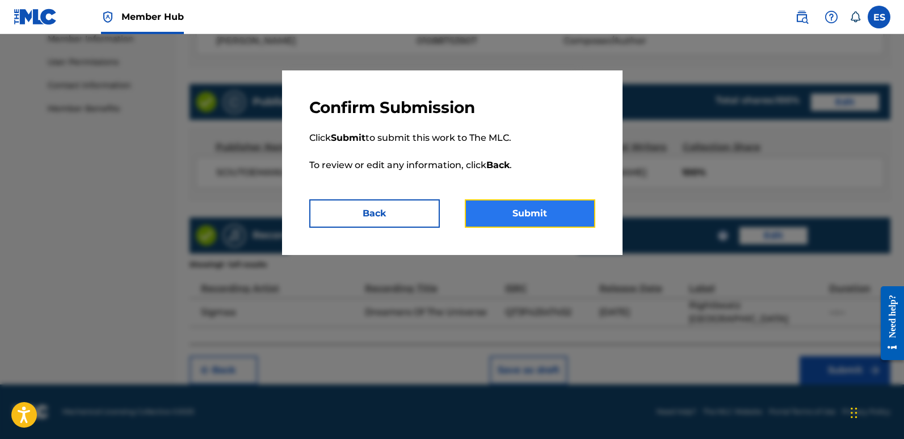
click at [563, 216] on button "Submit" at bounding box center [530, 213] width 131 height 28
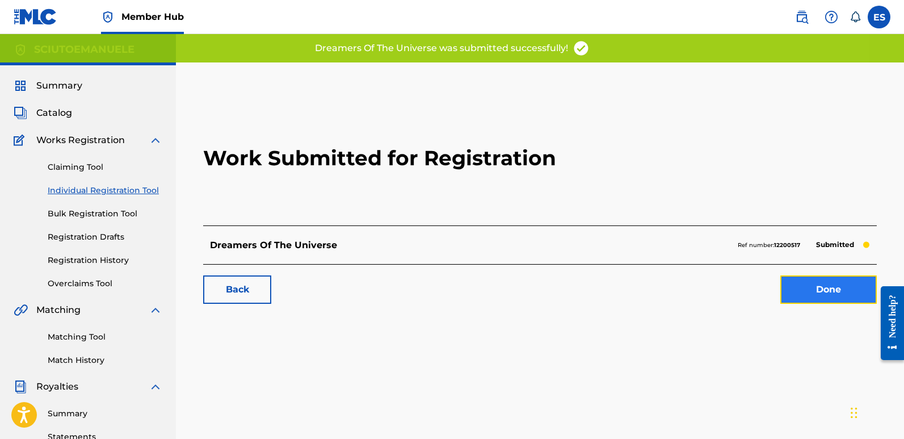
click at [830, 296] on link "Done" at bounding box center [829, 289] width 97 height 28
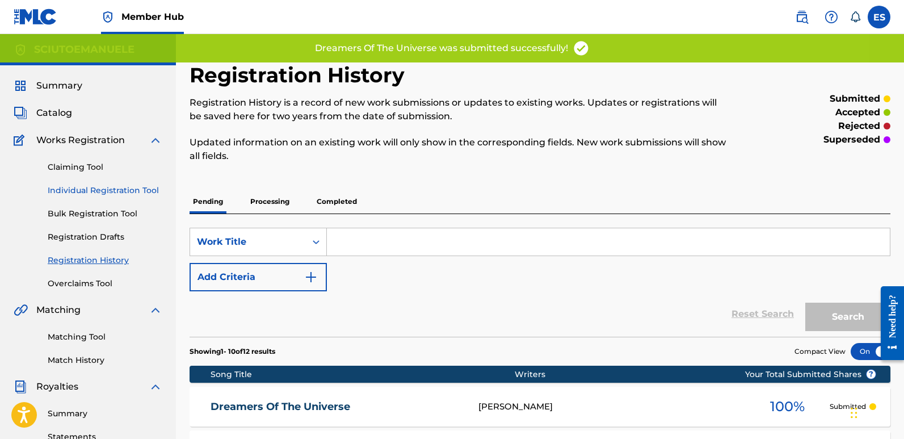
click at [145, 190] on link "Individual Registration Tool" at bounding box center [105, 191] width 115 height 12
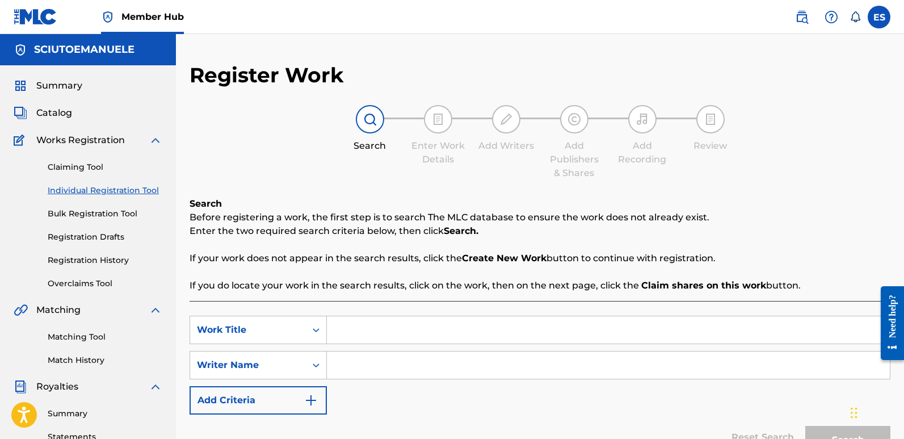
click at [359, 329] on input "Search Form" at bounding box center [608, 329] width 563 height 27
paste input "Future Shock"
type input "Future Shock"
click at [354, 371] on input "Search Form" at bounding box center [608, 364] width 563 height 27
type input "emanuelesciuto"
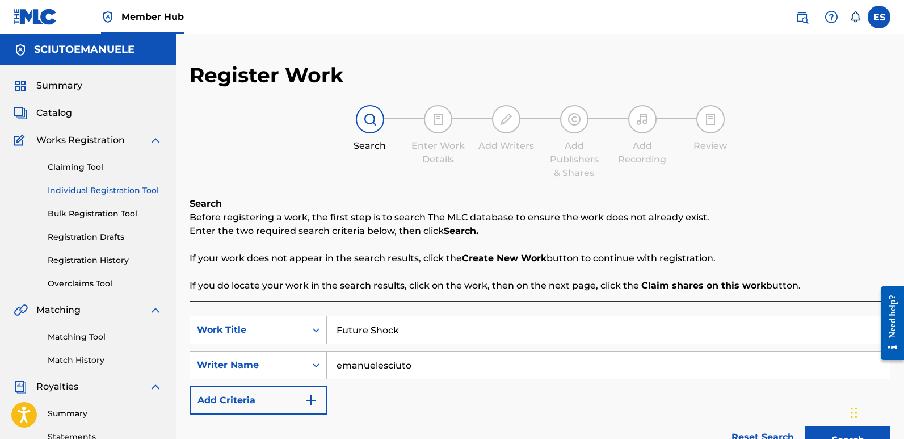
click at [806, 426] on button "Search" at bounding box center [848, 440] width 85 height 28
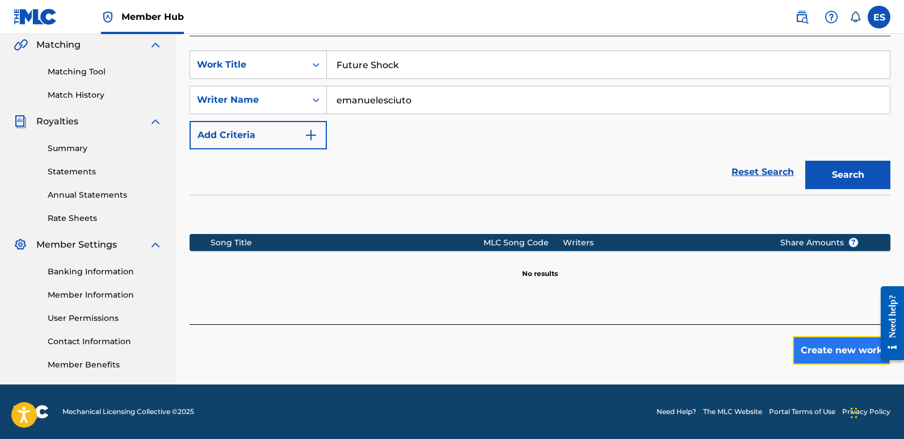
click at [848, 345] on button "Create new work" at bounding box center [842, 350] width 98 height 28
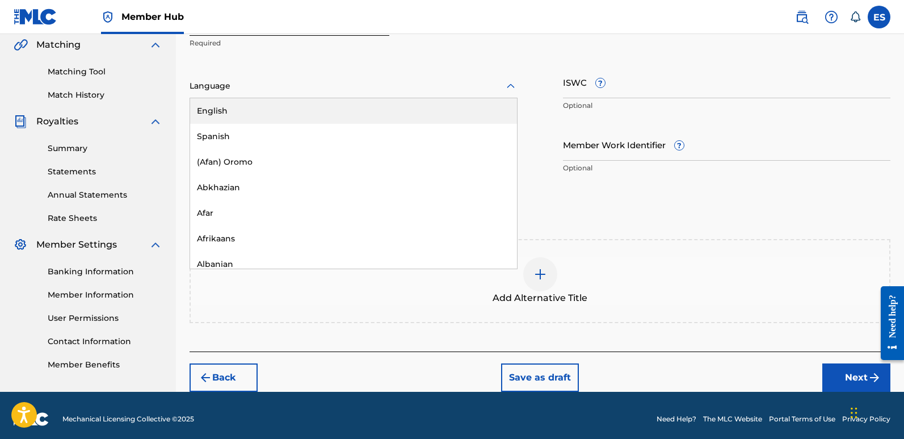
click at [269, 86] on div at bounding box center [354, 86] width 328 height 14
click at [241, 107] on div "English" at bounding box center [353, 111] width 327 height 26
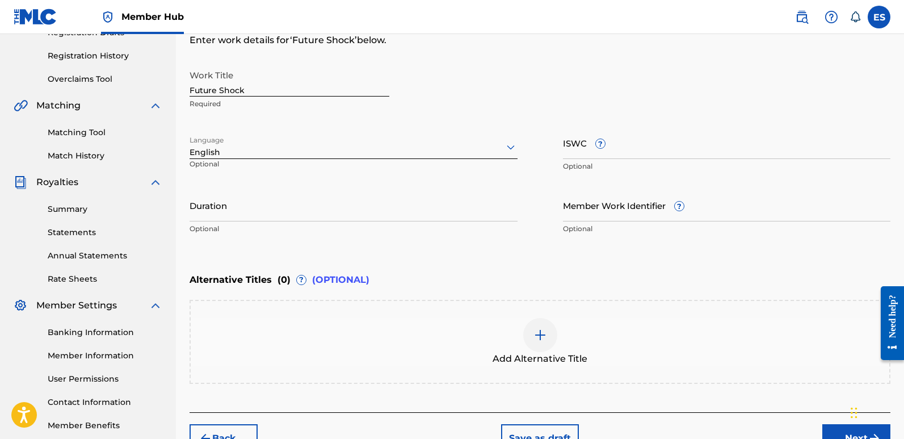
scroll to position [273, 0]
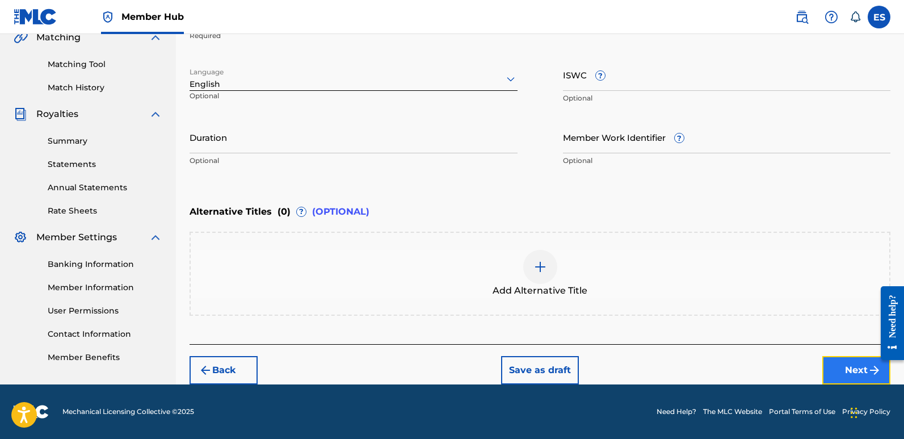
click at [852, 363] on button "Next" at bounding box center [857, 370] width 68 height 28
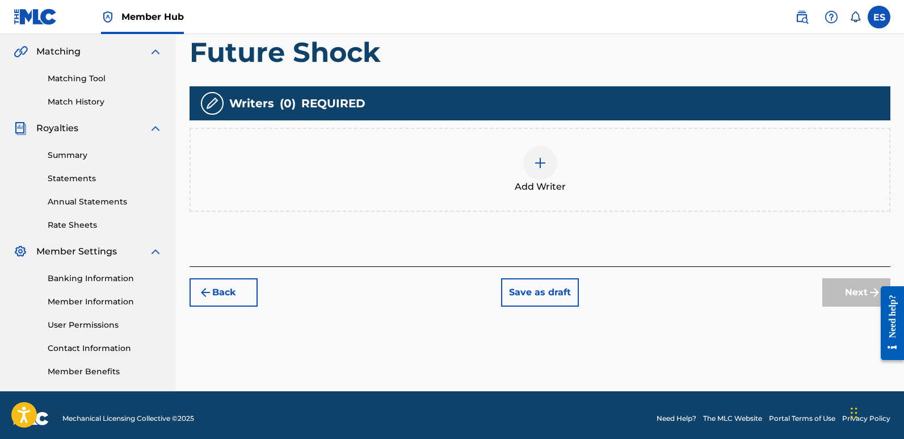
scroll to position [51, 0]
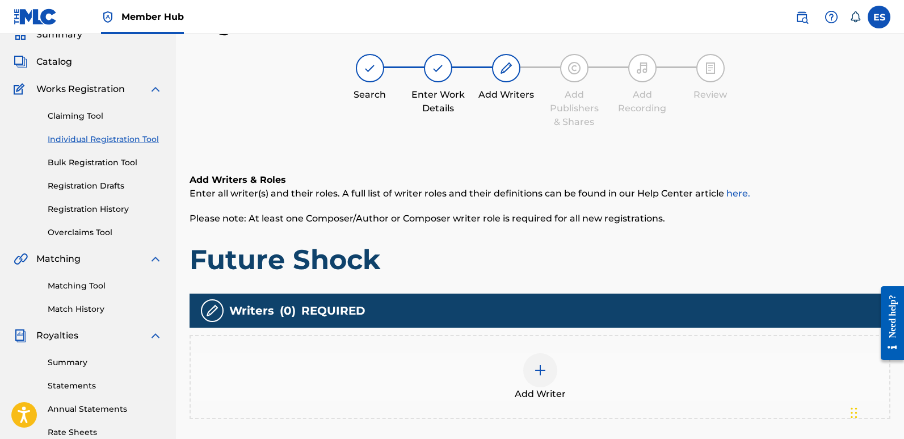
click at [538, 362] on div at bounding box center [540, 370] width 34 height 34
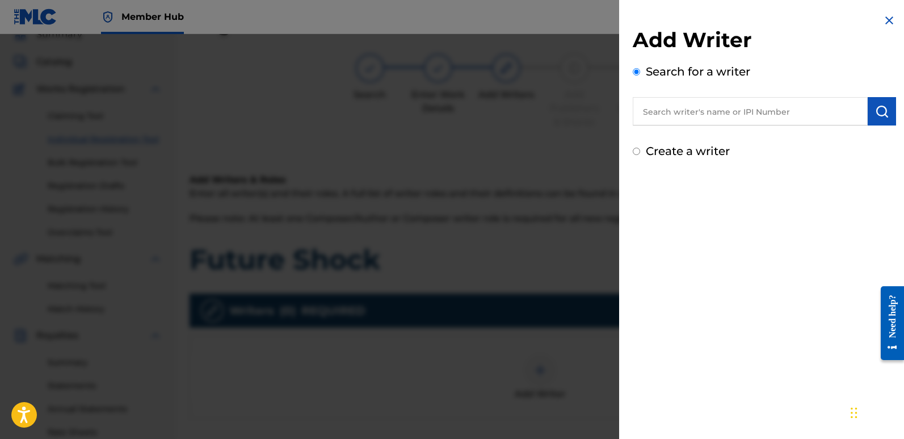
click at [764, 116] on input "text" at bounding box center [750, 111] width 235 height 28
type input "emanuelesciuto"
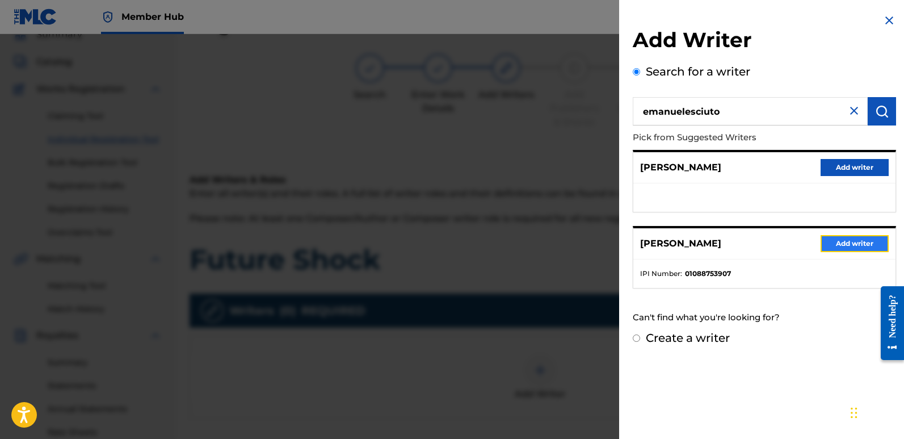
click at [851, 242] on button "Add writer" at bounding box center [855, 243] width 68 height 17
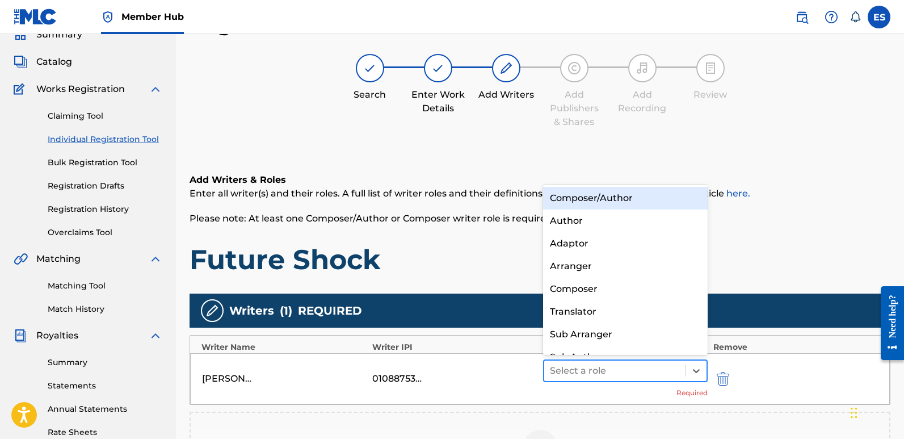
click at [601, 367] on div at bounding box center [615, 371] width 130 height 16
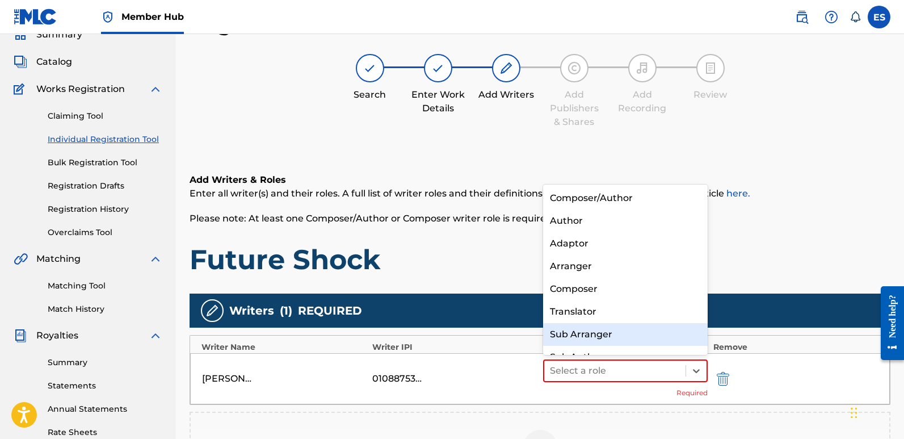
scroll to position [16, 0]
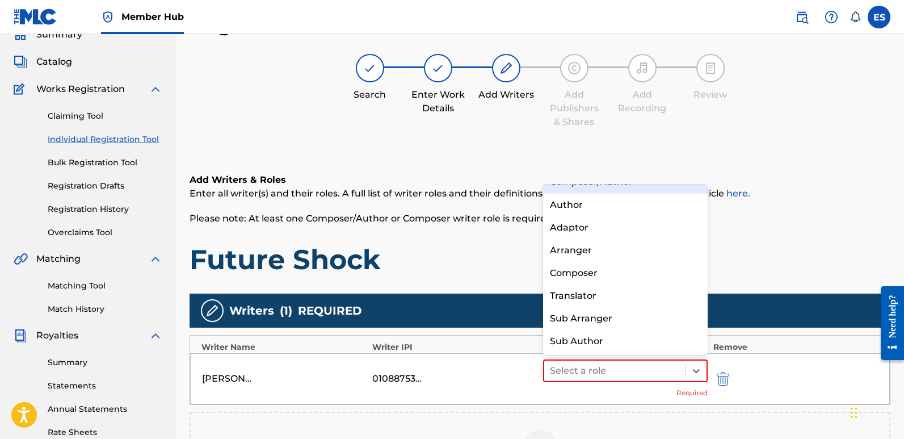
click at [565, 188] on div "Composer/Author" at bounding box center [625, 182] width 165 height 23
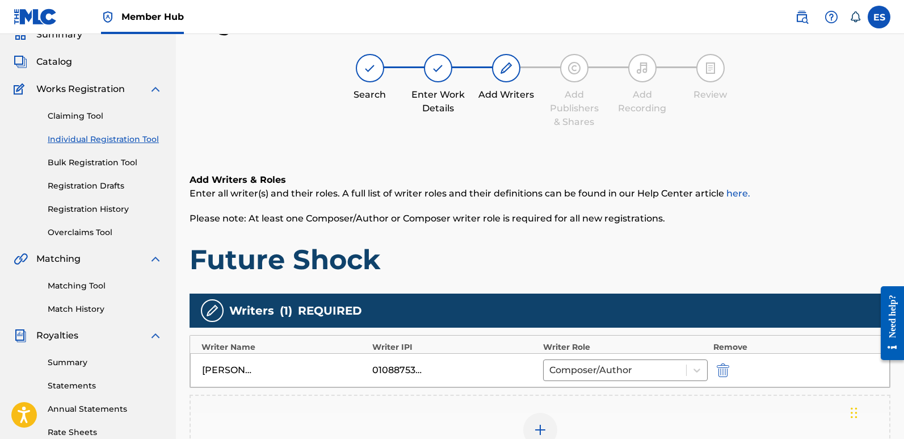
scroll to position [265, 0]
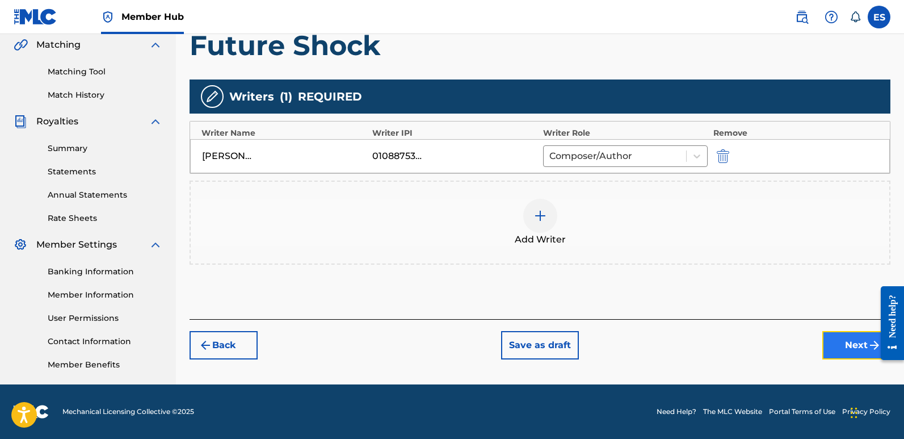
click at [841, 341] on button "Next" at bounding box center [857, 345] width 68 height 28
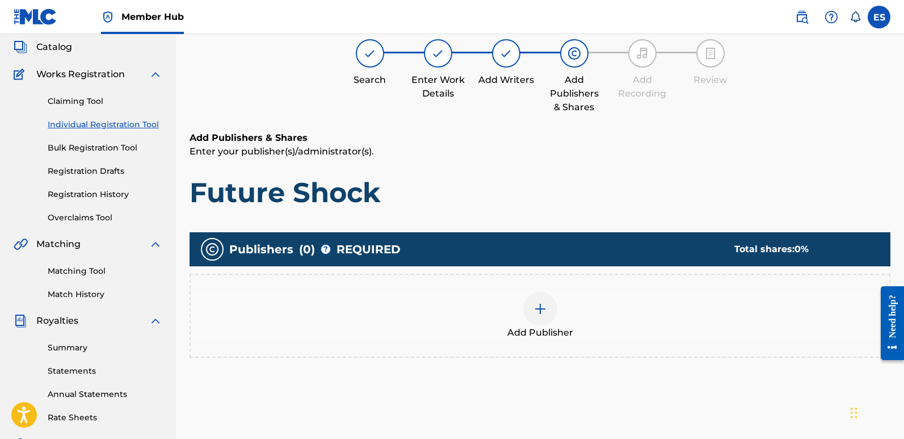
scroll to position [51, 0]
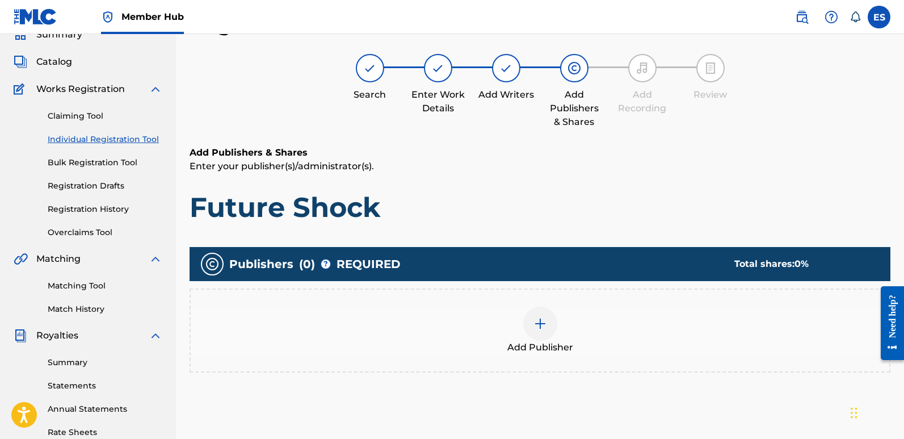
click at [547, 338] on div at bounding box center [540, 324] width 34 height 34
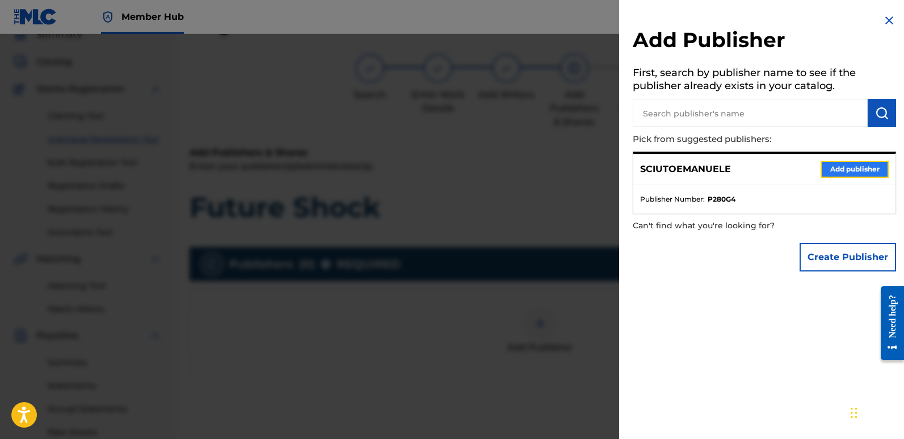
click at [843, 167] on button "Add publisher" at bounding box center [855, 169] width 68 height 17
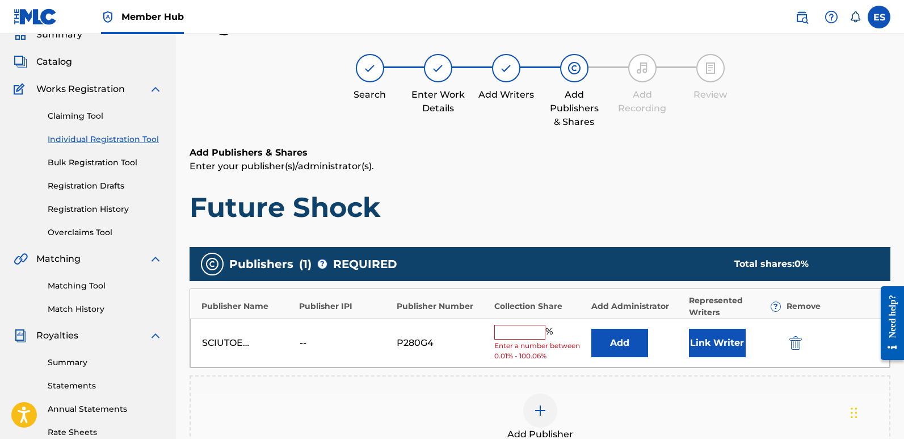
click at [715, 358] on div "SCIUTOEMANUELE -- P280G4 % Enter a number between 0.01% - 100.06% Add Link Writ…" at bounding box center [540, 342] width 700 height 49
click at [724, 345] on button "Link Writer" at bounding box center [717, 343] width 57 height 28
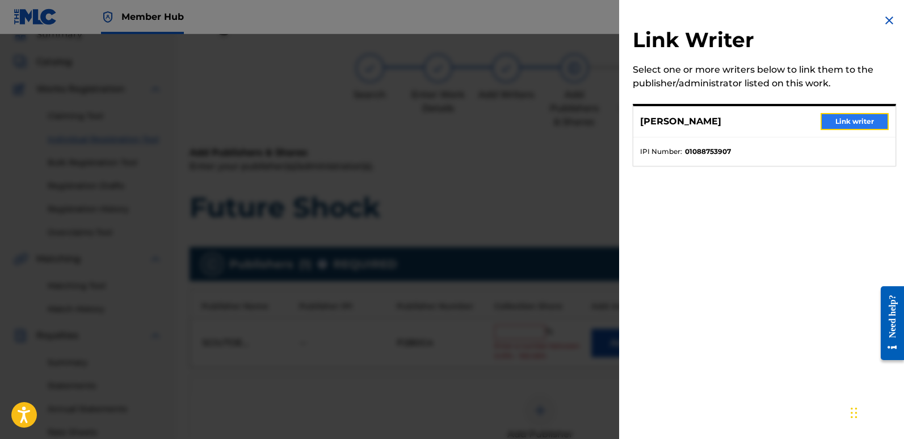
click at [850, 119] on button "Link writer" at bounding box center [855, 121] width 68 height 17
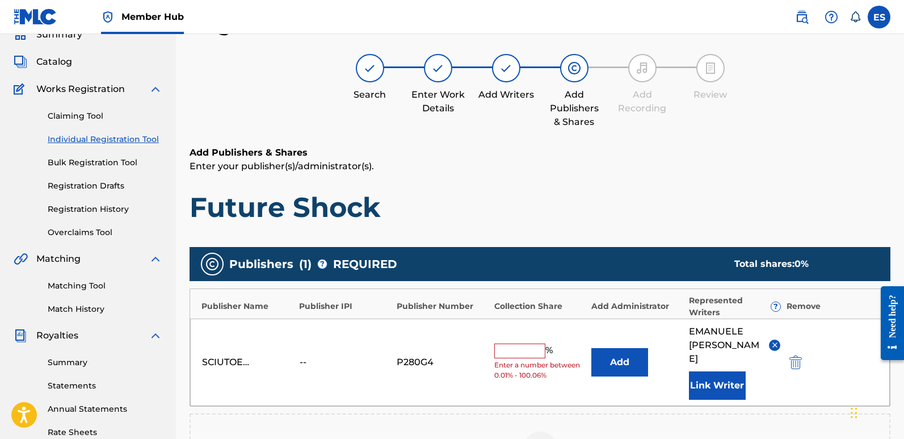
click at [520, 346] on input "text" at bounding box center [519, 350] width 51 height 15
type input "100"
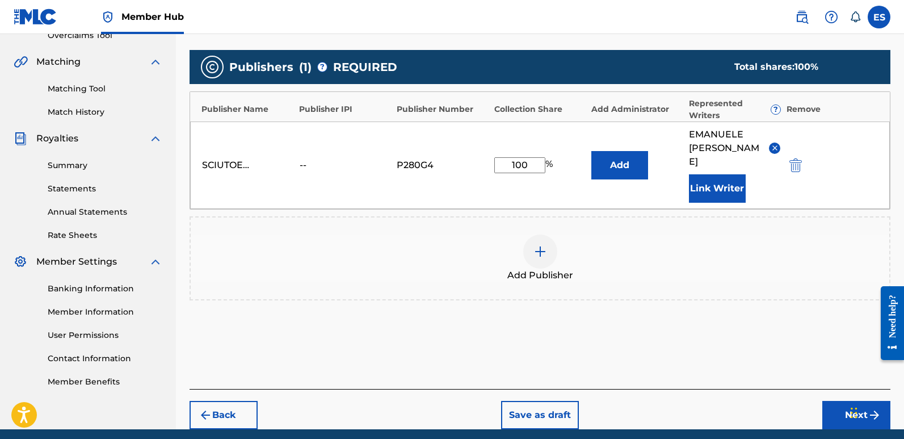
scroll to position [279, 0]
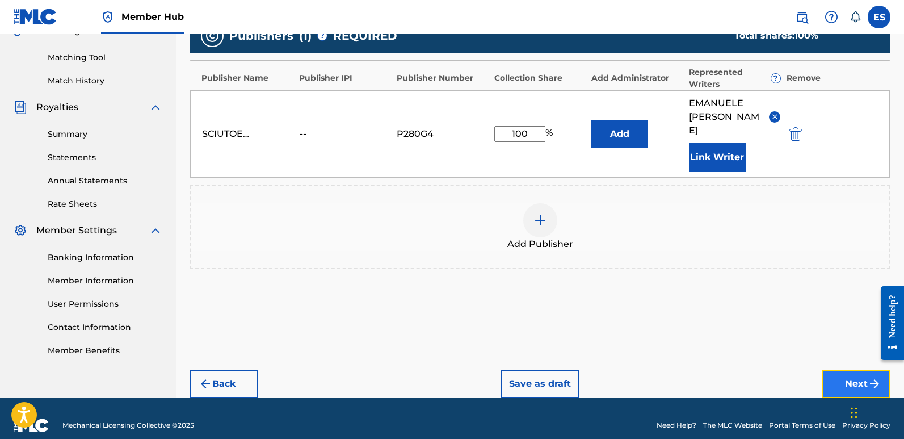
click at [850, 371] on button "Next" at bounding box center [857, 384] width 68 height 28
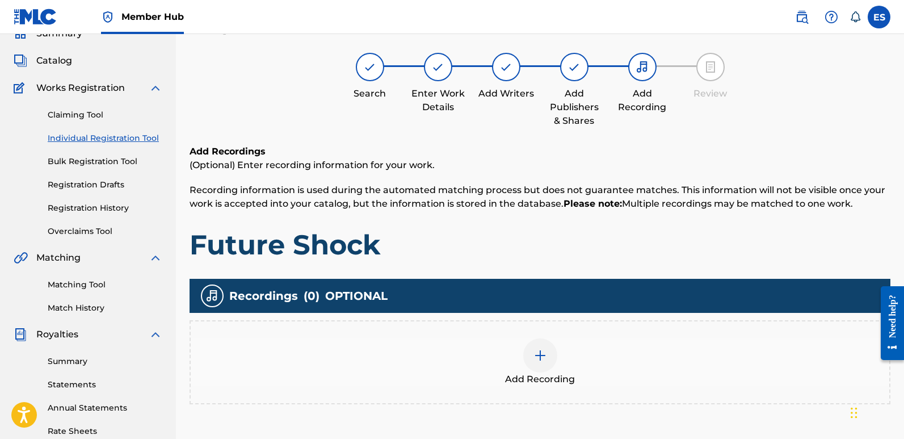
scroll to position [51, 0]
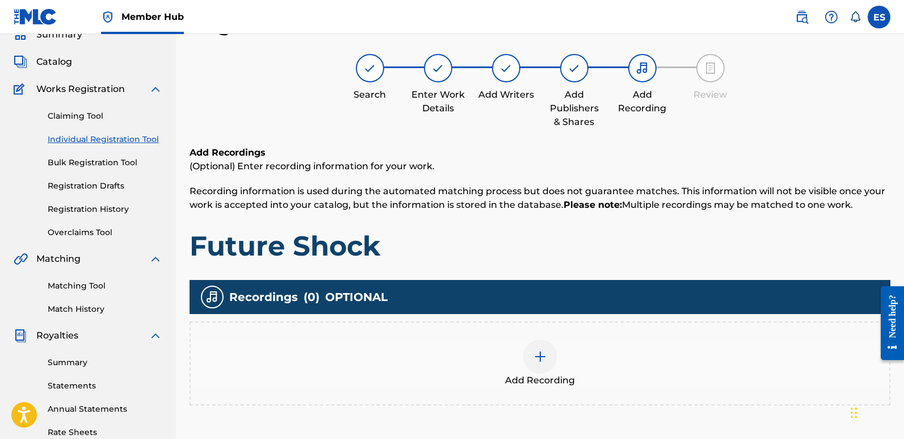
click at [548, 372] on div "Add Recording" at bounding box center [540, 363] width 699 height 48
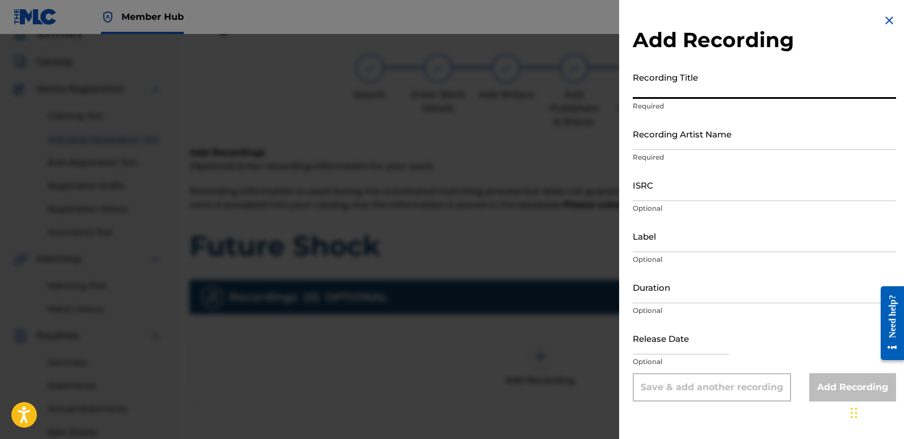
paste input "Future Shock"
type input "Future Shock"
click at [701, 134] on input "Recording Artist Name" at bounding box center [764, 134] width 263 height 32
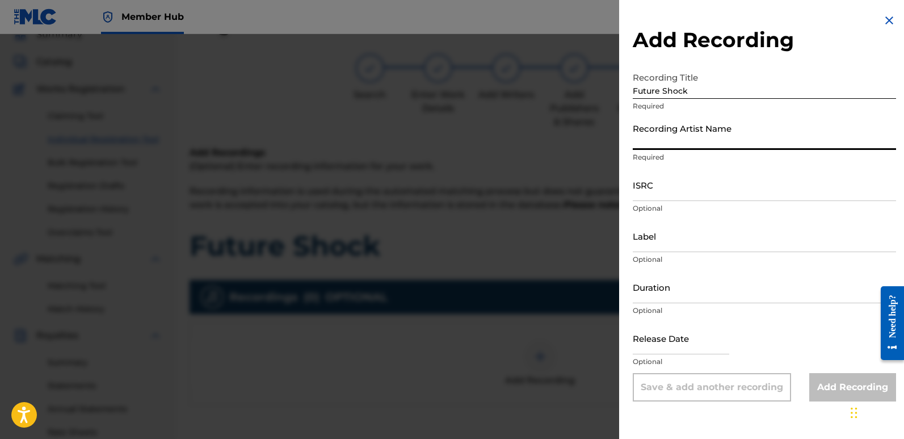
type input "Sigmaa"
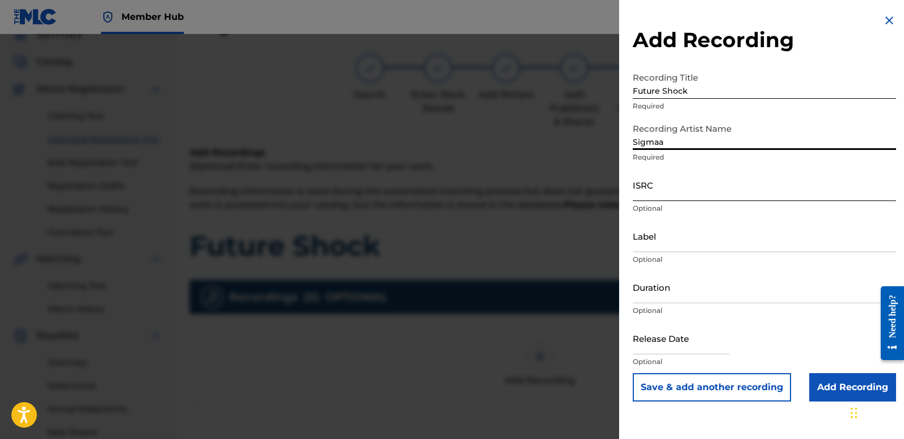
click at [671, 185] on input "ISRC" at bounding box center [764, 185] width 263 height 32
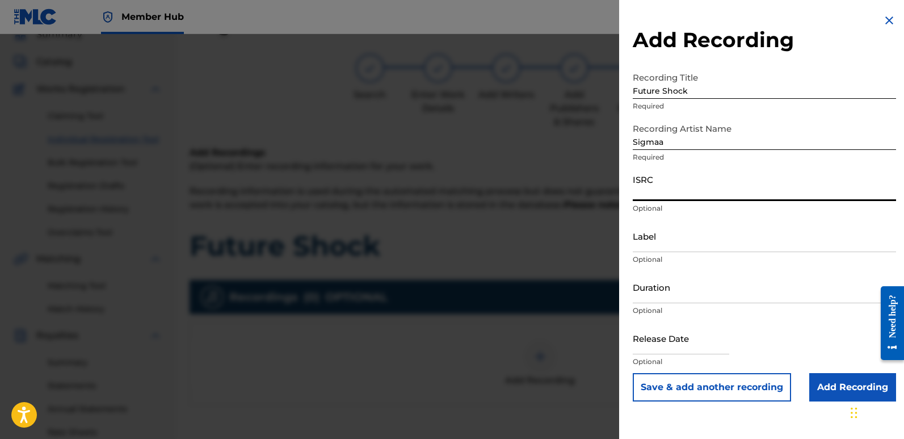
paste input "QT3F42547453"
type input "QT3F42547453"
click at [678, 244] on input "Label" at bounding box center [764, 236] width 263 height 32
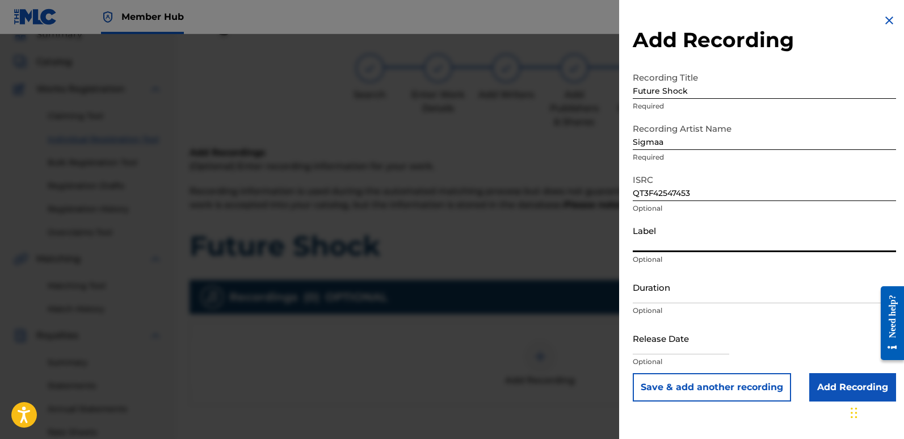
type input "Rightbeatz [GEOGRAPHIC_DATA]"
click at [668, 332] on input "text" at bounding box center [681, 338] width 97 height 32
select select "8"
select select "2025"
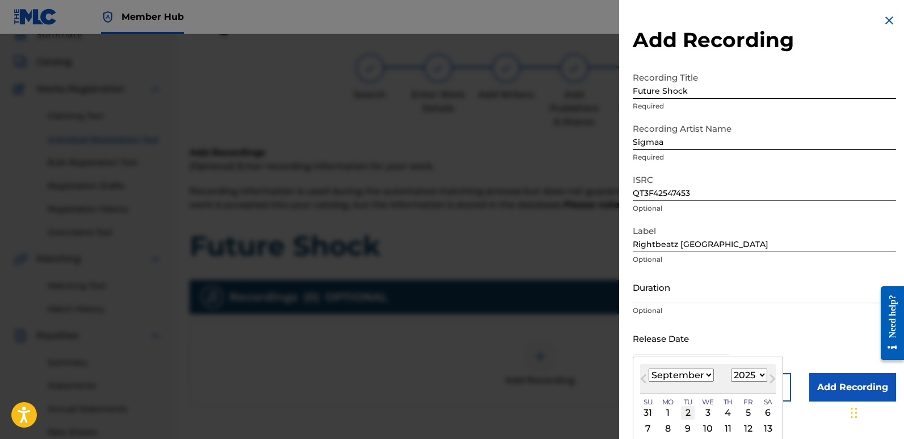
click at [689, 415] on div "2" at bounding box center [688, 413] width 14 height 14
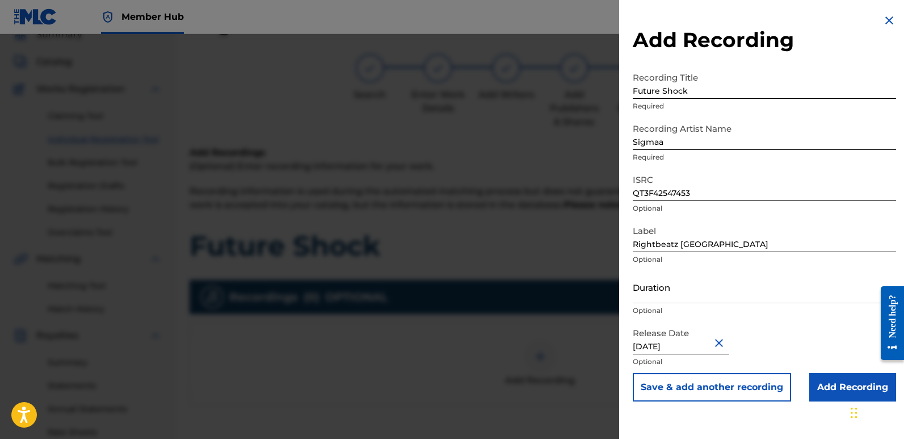
type input "[DATE]"
click at [684, 345] on input "[DATE]" at bounding box center [681, 338] width 97 height 32
select select "8"
select select "2025"
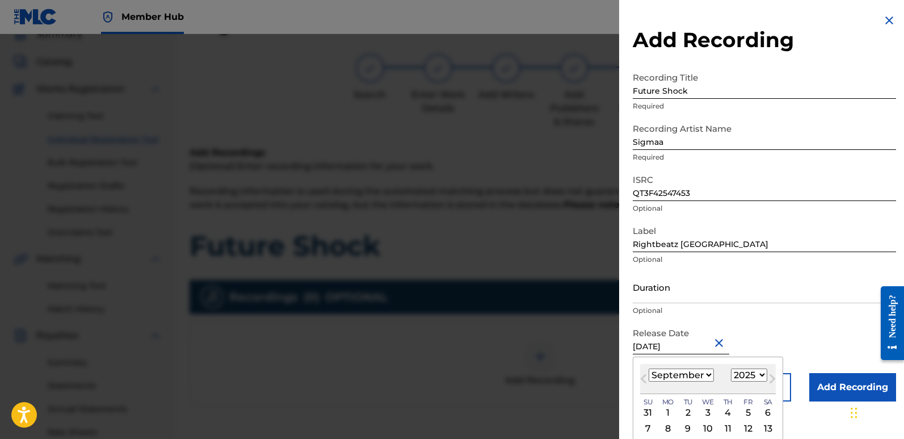
type input "[DATE]"
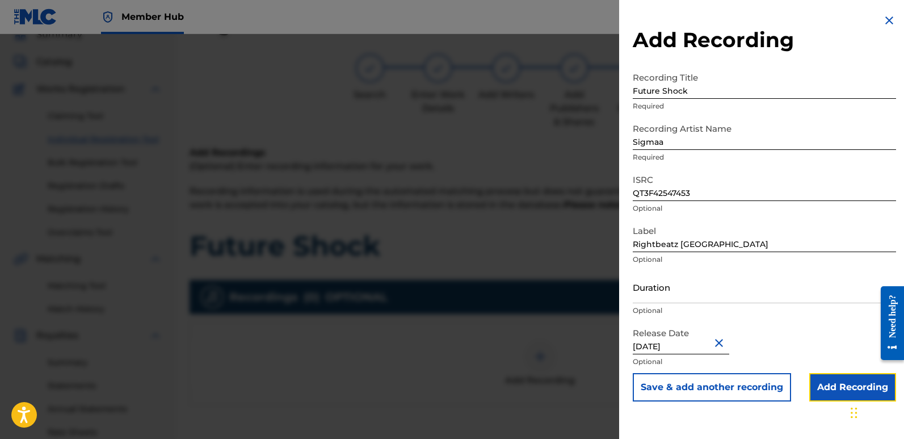
click at [836, 383] on input "Add Recording" at bounding box center [853, 387] width 87 height 28
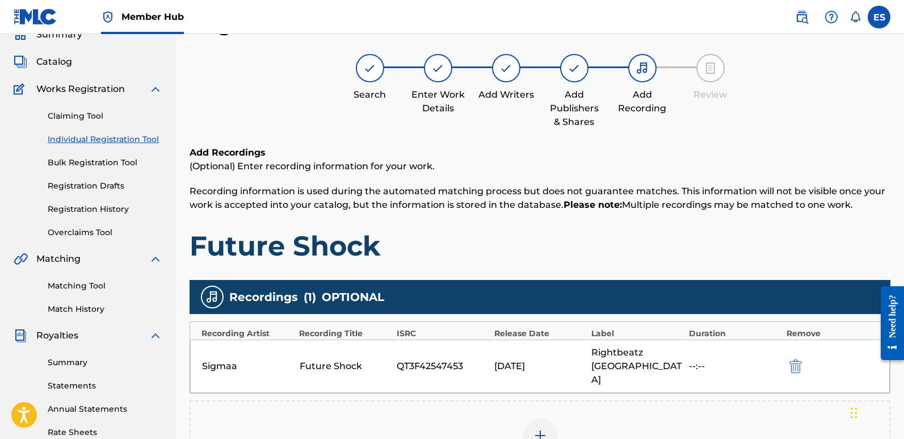
scroll to position [265, 0]
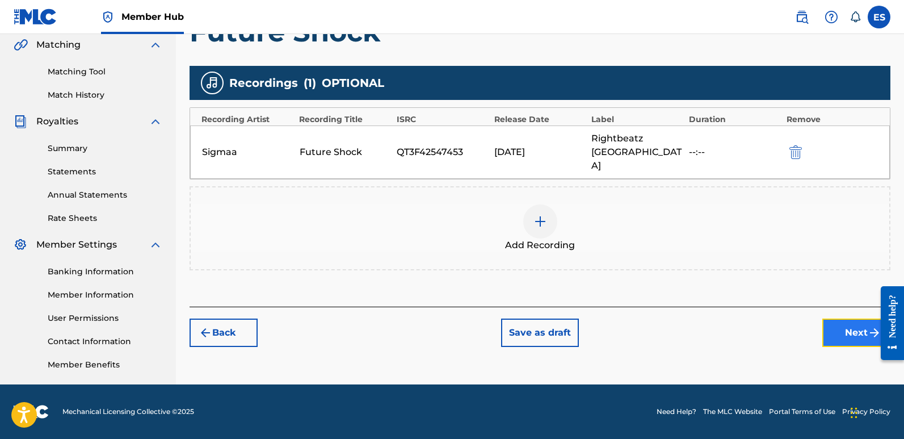
click at [844, 318] on button "Next" at bounding box center [857, 332] width 68 height 28
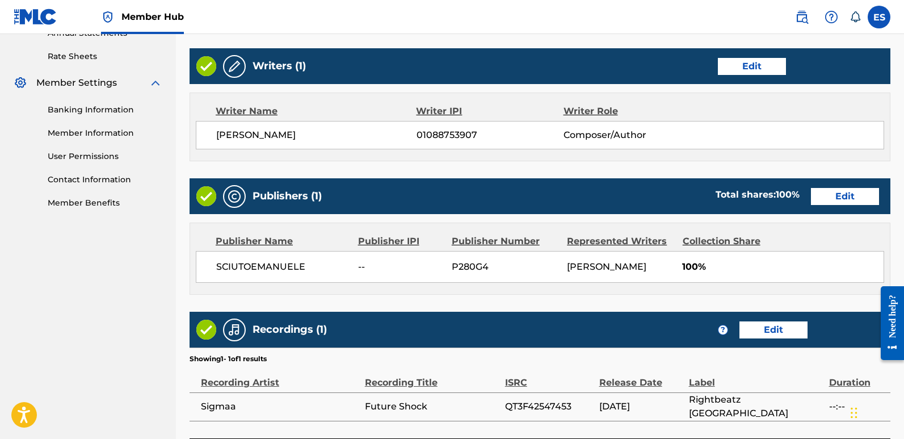
scroll to position [521, 0]
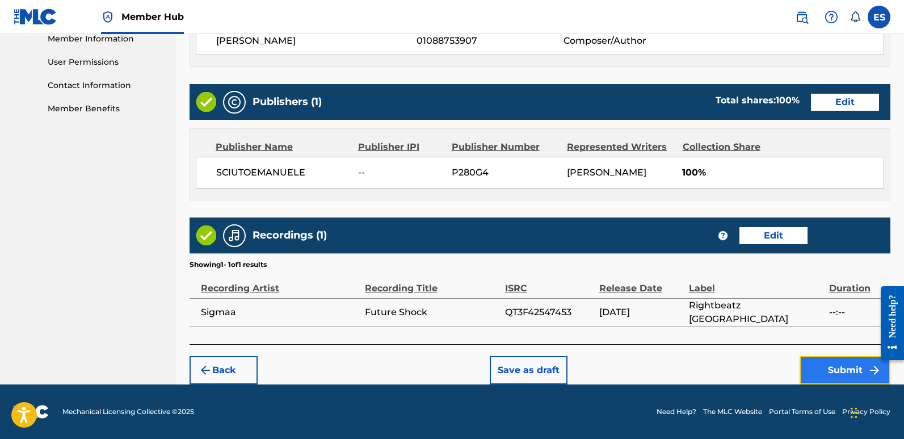
click at [846, 360] on button "Submit" at bounding box center [845, 370] width 91 height 28
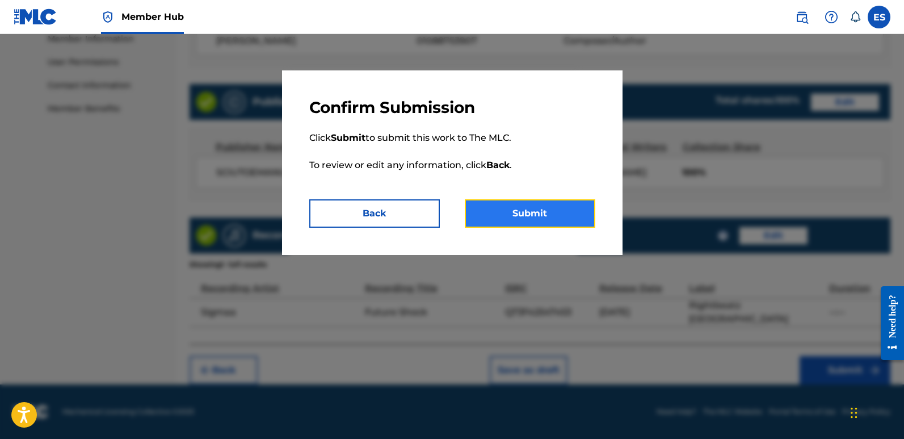
click at [554, 208] on button "Submit" at bounding box center [530, 213] width 131 height 28
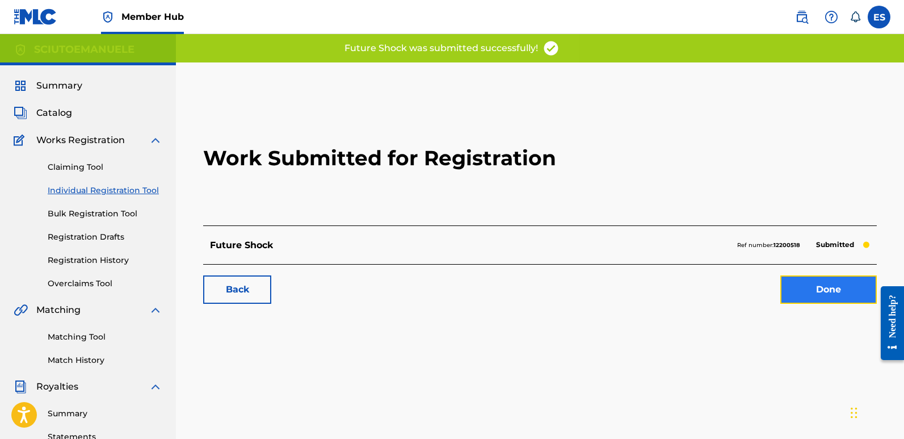
click at [803, 295] on link "Done" at bounding box center [829, 289] width 97 height 28
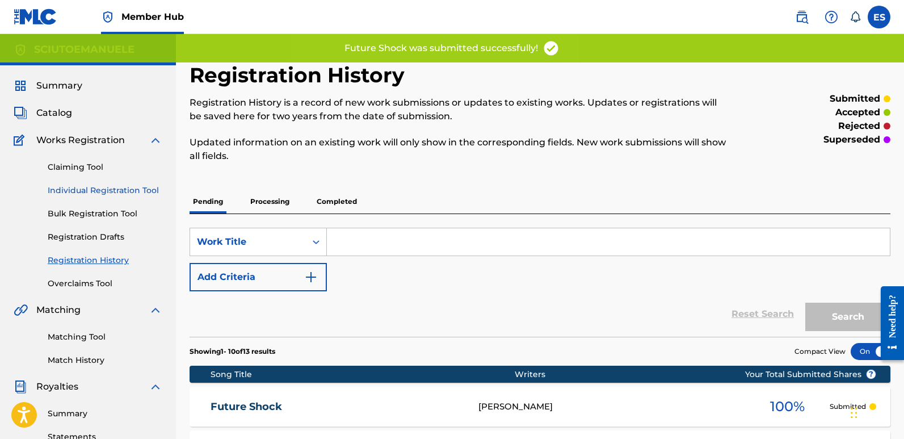
click at [114, 195] on link "Individual Registration Tool" at bounding box center [105, 191] width 115 height 12
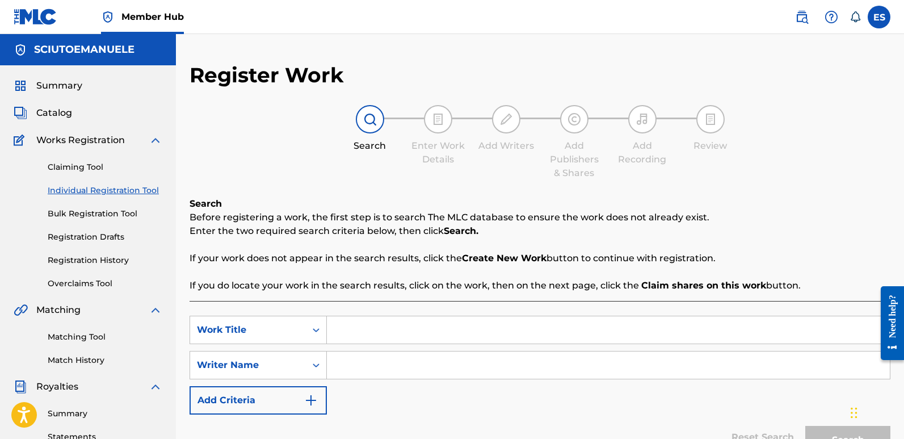
click at [351, 329] on input "Search Form" at bounding box center [608, 329] width 563 height 27
paste input "Glory Of The Night"
type input "Glory Of The Night"
click at [380, 361] on input "Search Form" at bounding box center [608, 364] width 563 height 27
type input "emanuelesciuto"
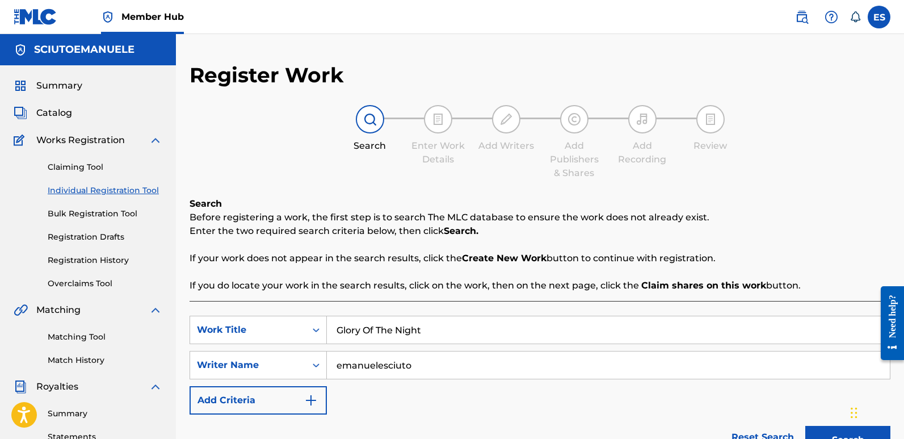
click at [806, 426] on button "Search" at bounding box center [848, 440] width 85 height 28
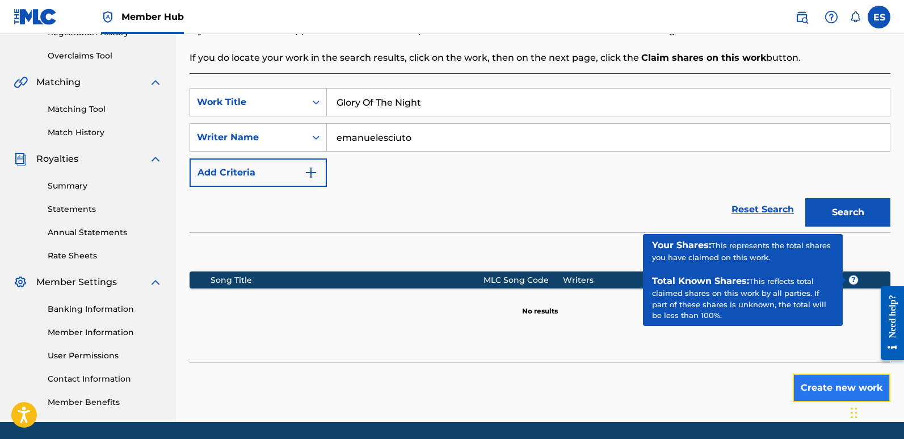
click at [834, 390] on button "Create new work" at bounding box center [842, 388] width 98 height 28
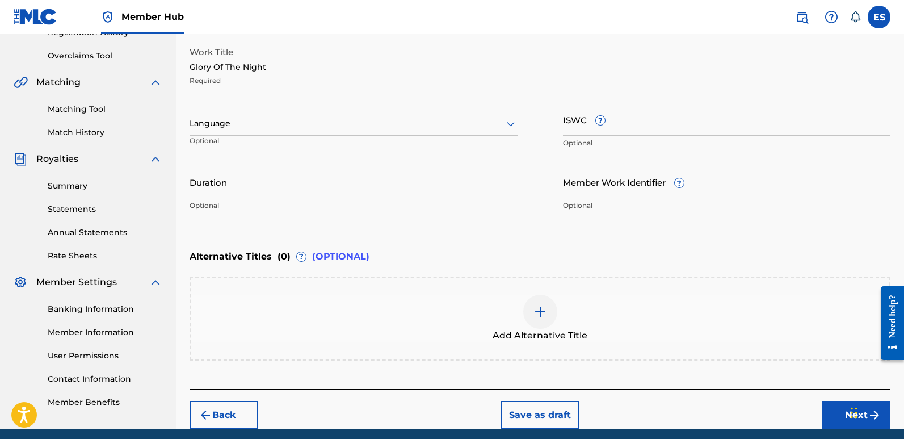
click at [275, 117] on div at bounding box center [354, 123] width 328 height 14
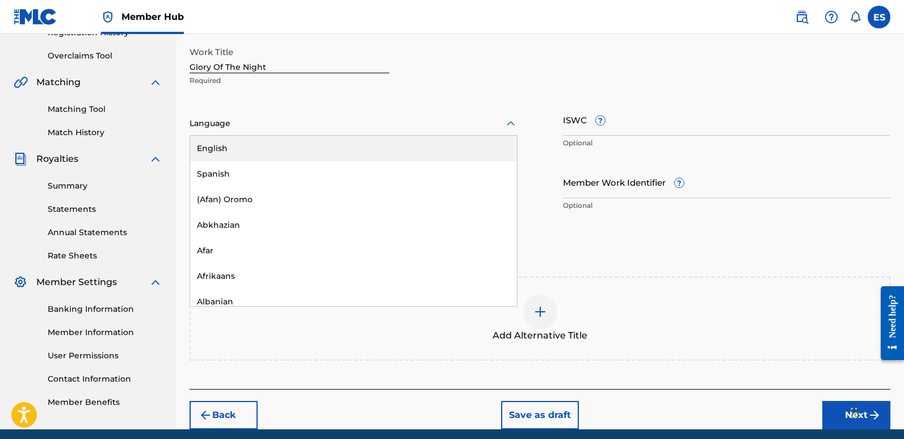
click at [248, 147] on div "English" at bounding box center [353, 149] width 327 height 26
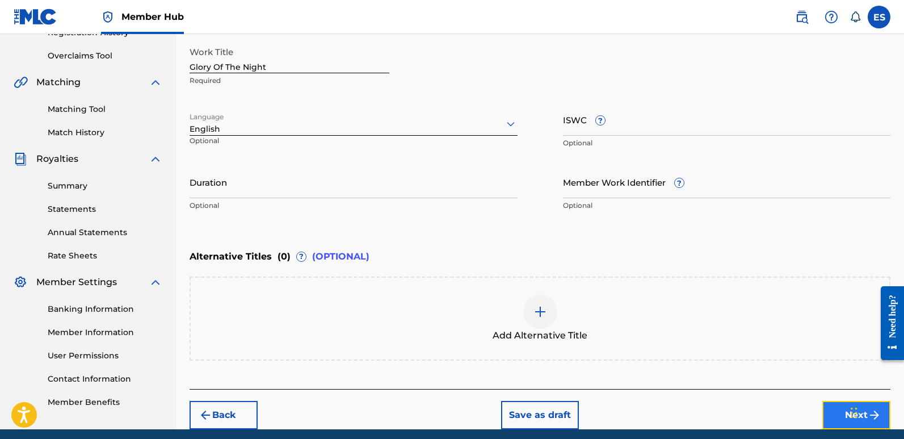
click at [835, 414] on button "Next" at bounding box center [857, 415] width 68 height 28
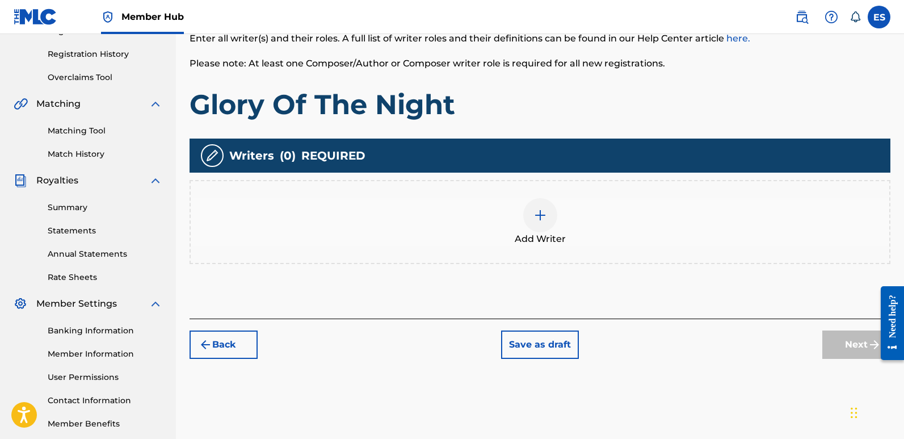
scroll to position [51, 0]
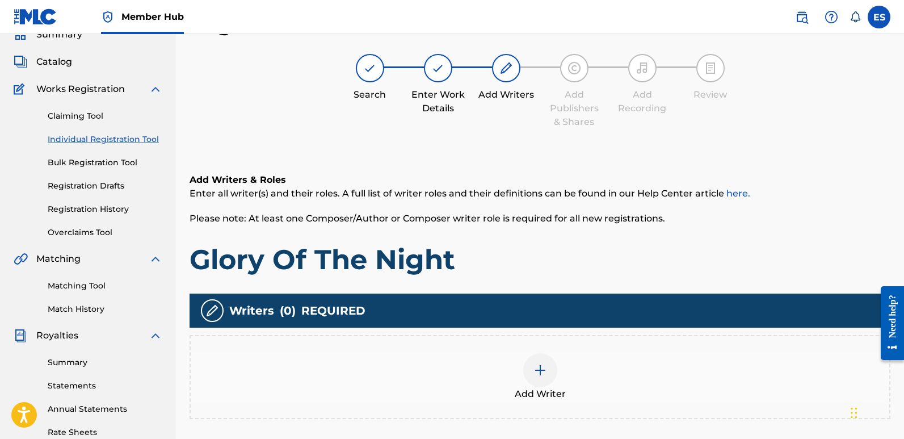
click at [538, 376] on img at bounding box center [541, 370] width 14 height 14
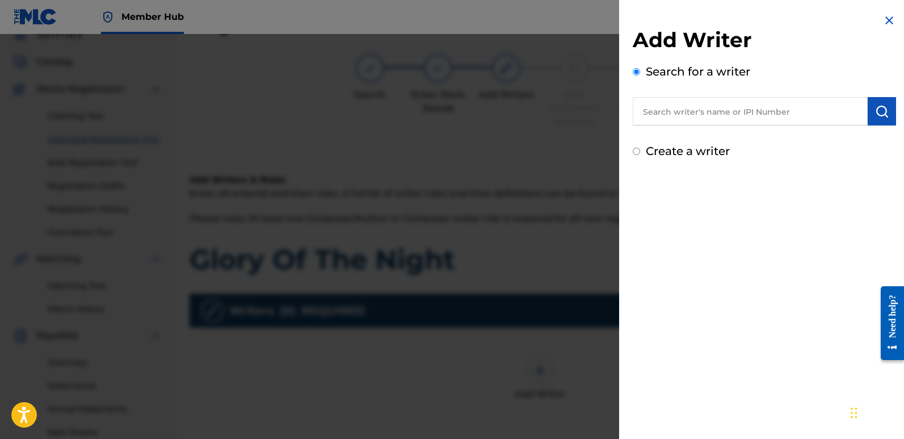
click at [714, 112] on input "text" at bounding box center [750, 111] width 235 height 28
type input "emanuelesciuto"
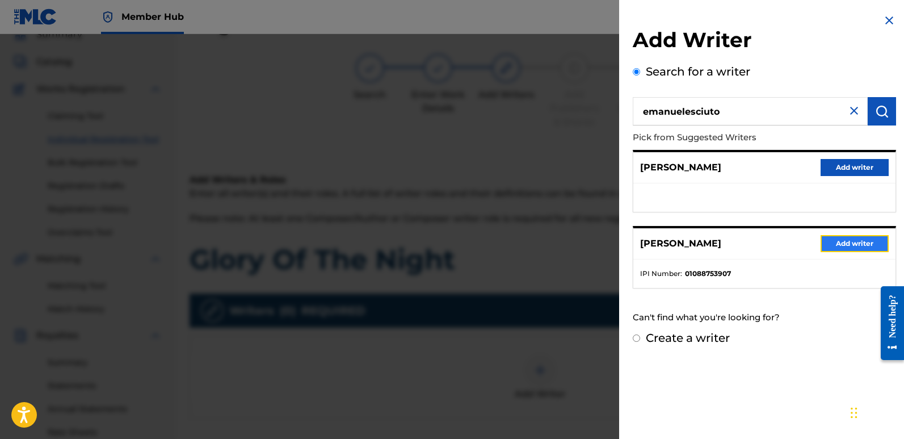
click at [847, 245] on button "Add writer" at bounding box center [855, 243] width 68 height 17
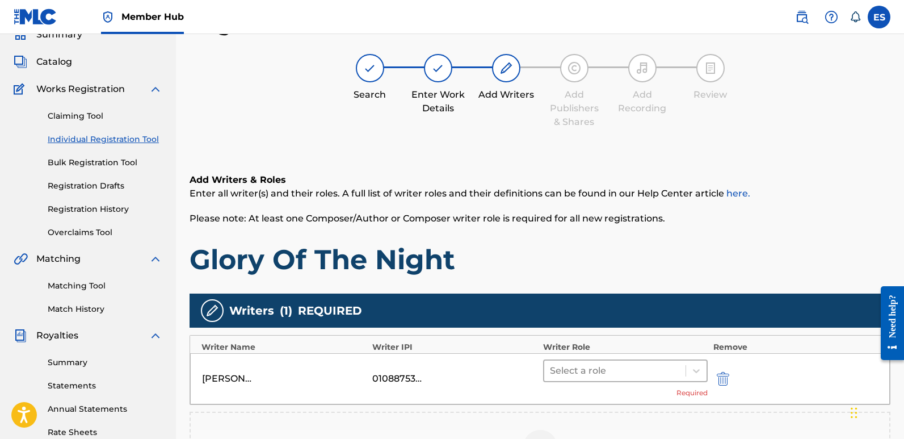
click at [667, 367] on div at bounding box center [615, 371] width 130 height 16
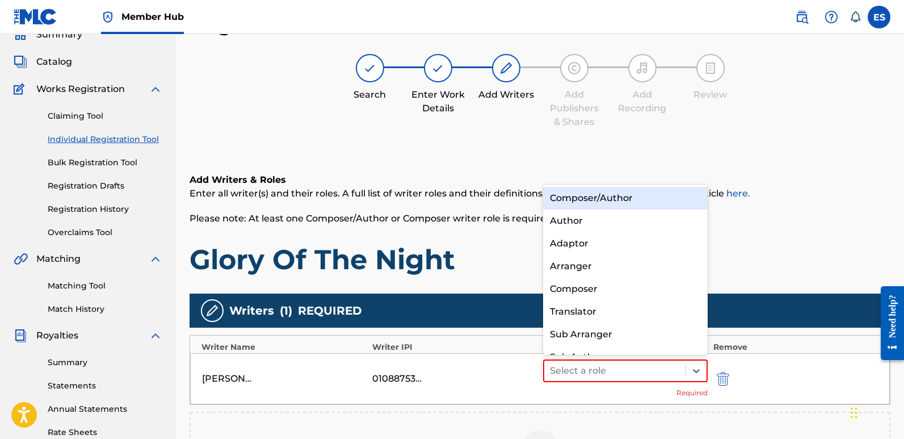
click at [601, 203] on div "Composer/Author" at bounding box center [625, 198] width 165 height 23
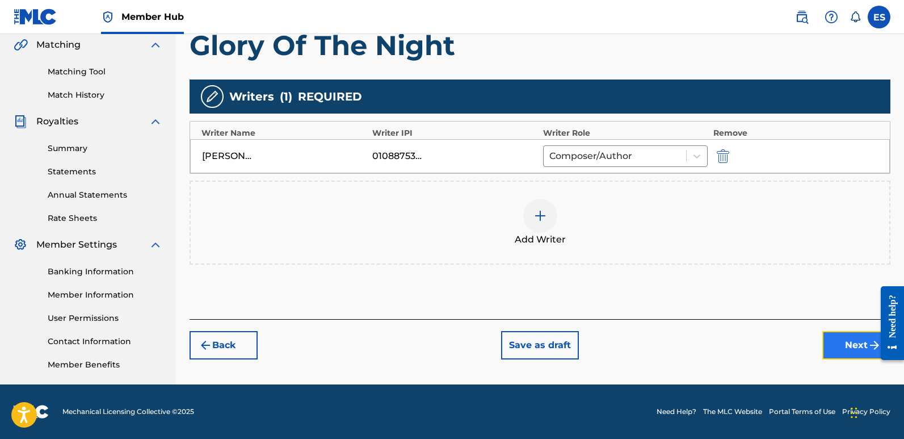
click at [852, 346] on button "Next" at bounding box center [857, 345] width 68 height 28
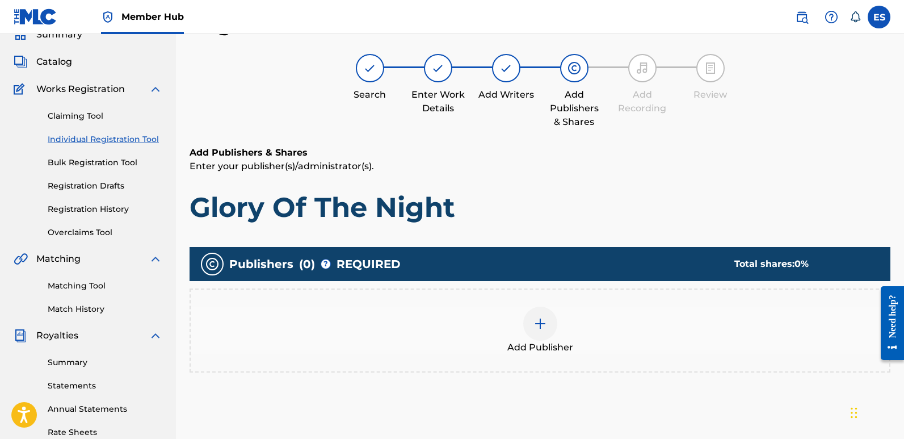
click at [531, 346] on span "Add Publisher" at bounding box center [541, 348] width 66 height 14
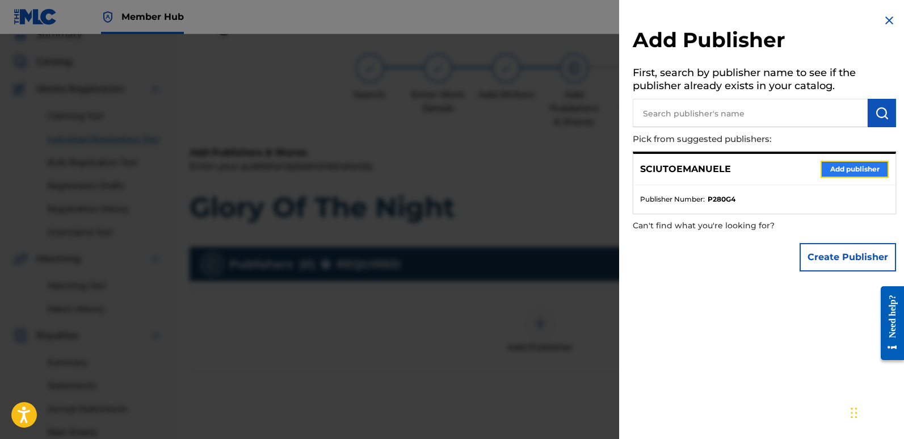
click at [844, 166] on button "Add publisher" at bounding box center [855, 169] width 68 height 17
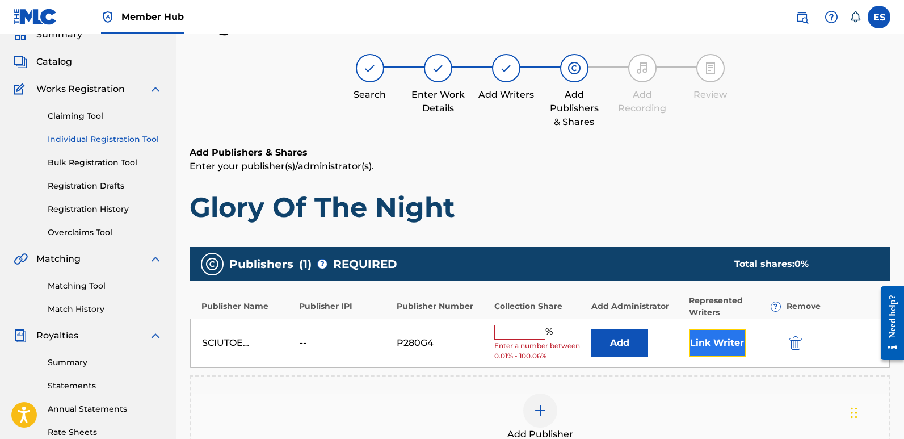
click at [711, 342] on button "Link Writer" at bounding box center [717, 343] width 57 height 28
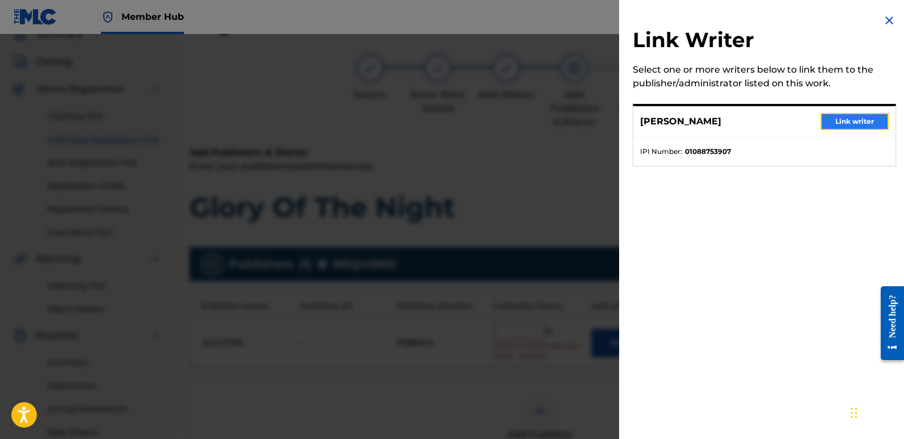
click at [856, 122] on button "Link writer" at bounding box center [855, 121] width 68 height 17
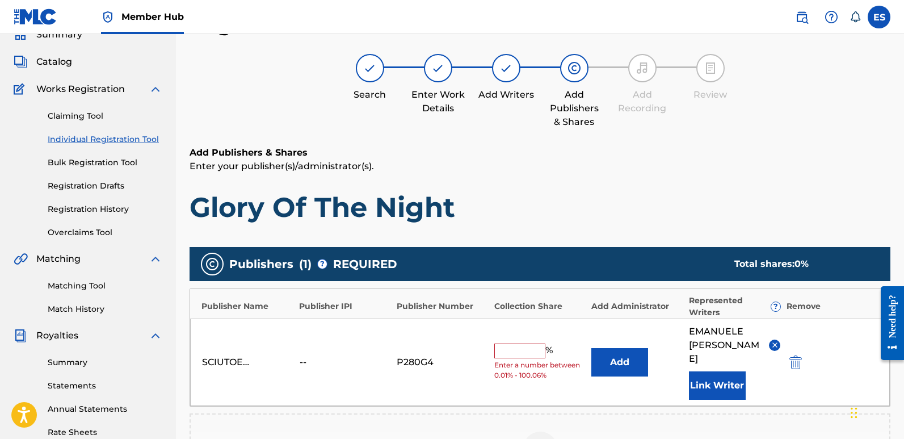
click at [514, 345] on input "text" at bounding box center [519, 350] width 51 height 15
type input "100"
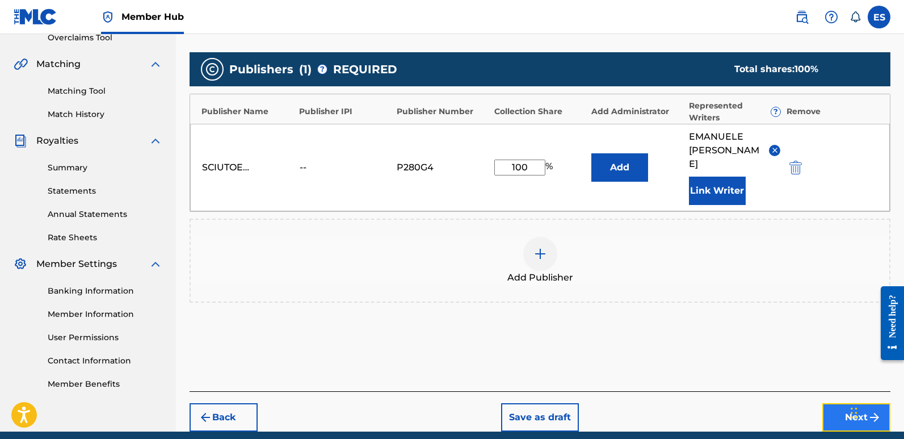
click at [838, 403] on button "Next" at bounding box center [857, 417] width 68 height 28
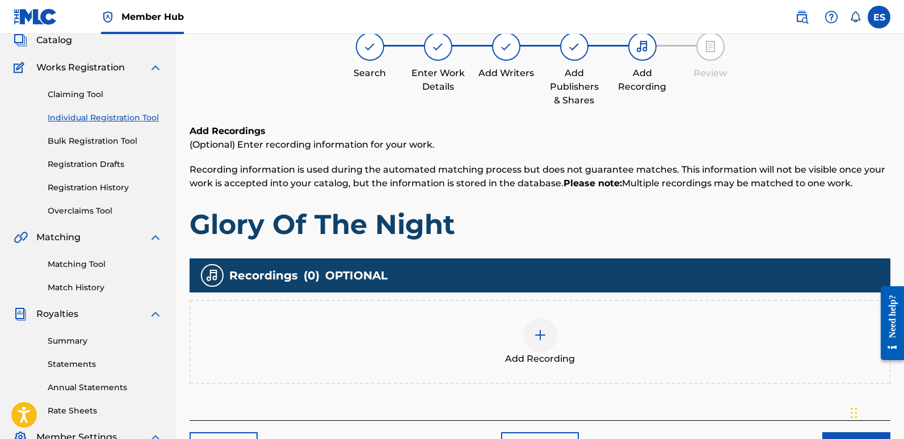
scroll to position [51, 0]
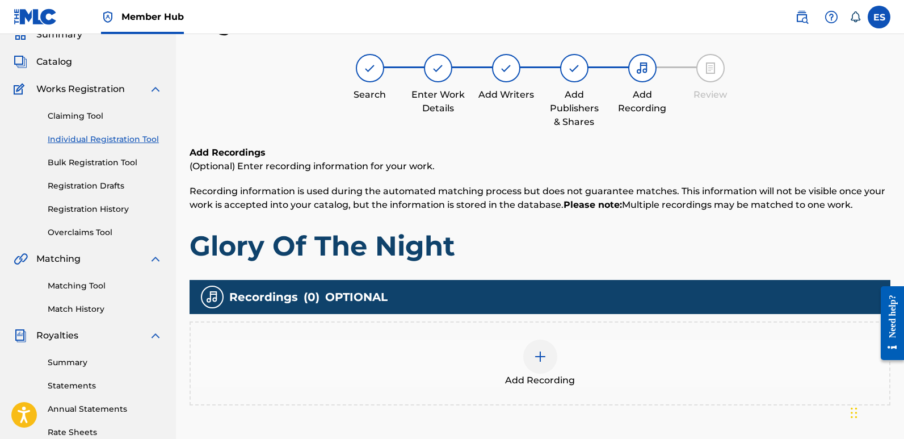
click at [573, 358] on div "Add Recording" at bounding box center [540, 363] width 699 height 48
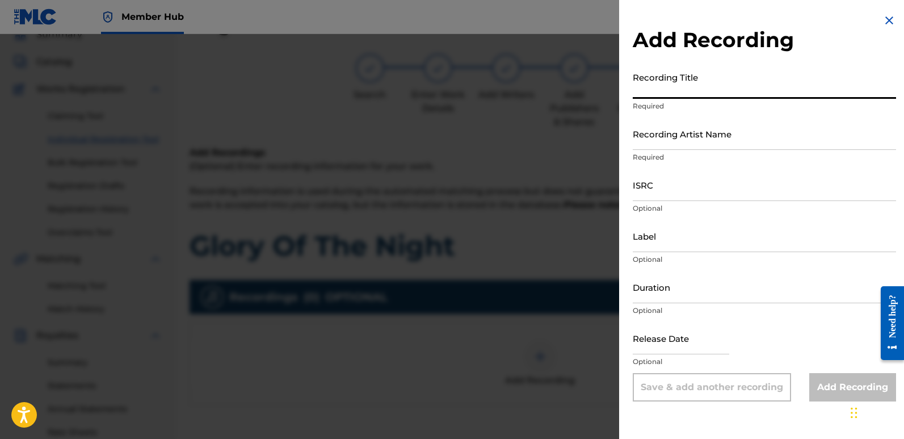
paste input "Glory Of The Night"
type input "Glory Of The Night"
click at [709, 135] on input "Recording Artist Name" at bounding box center [764, 134] width 263 height 32
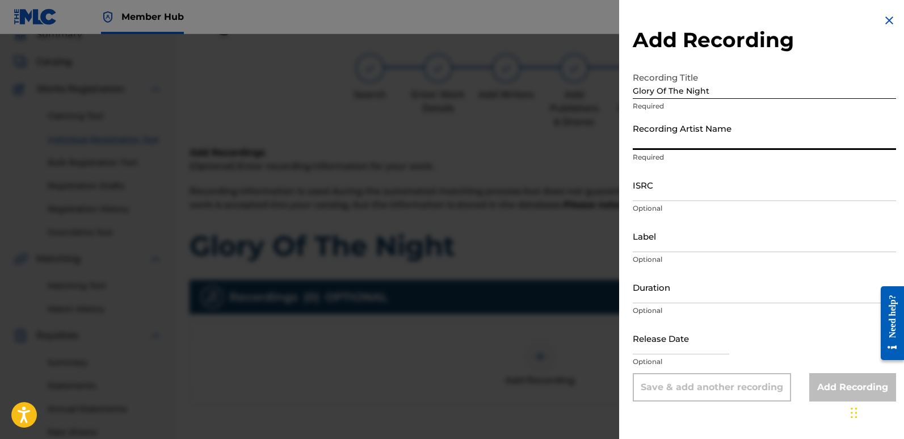
type input "Sigmaa"
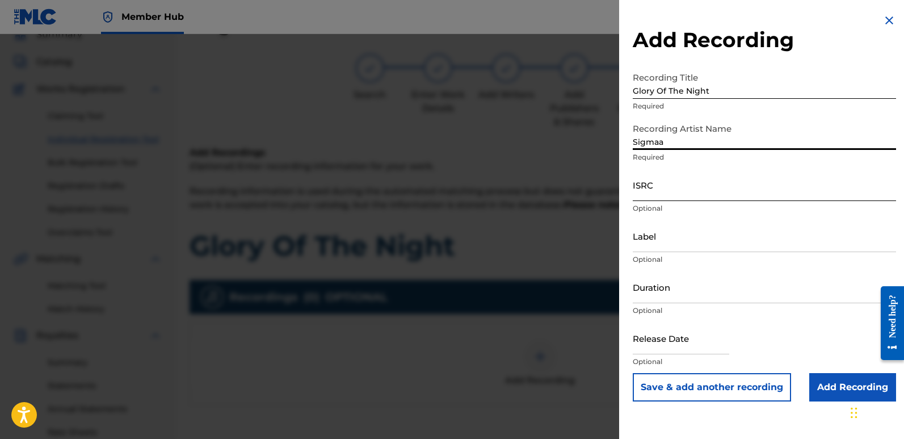
click at [678, 188] on input "ISRC" at bounding box center [764, 185] width 263 height 32
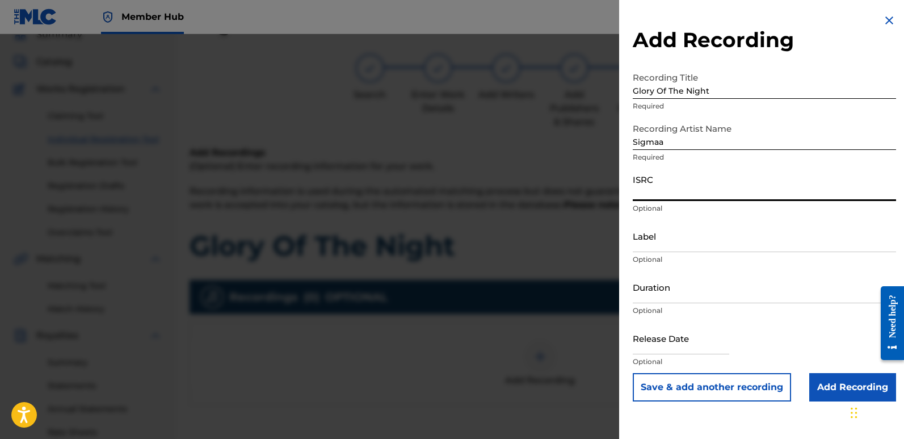
paste input "QT3F42547454"
type input "QT3F42547454"
click at [692, 248] on input "Label" at bounding box center [764, 236] width 263 height 32
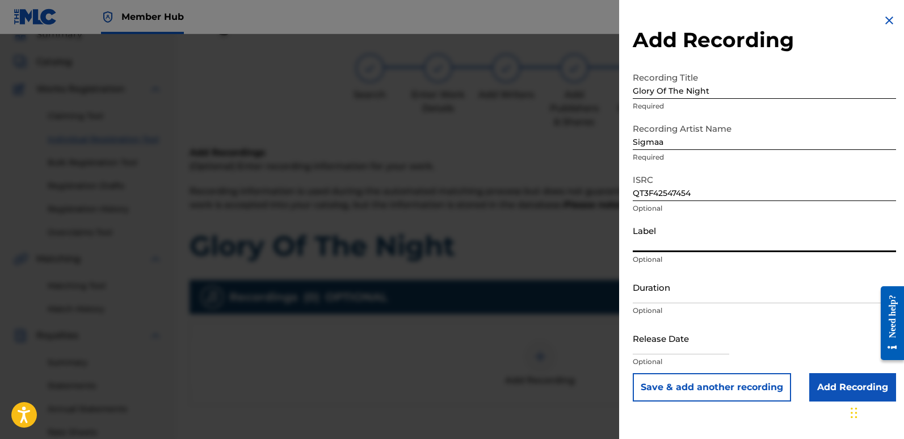
type input "Rightbeatz [GEOGRAPHIC_DATA]"
click at [668, 332] on input "text" at bounding box center [681, 338] width 97 height 32
select select "8"
select select "2025"
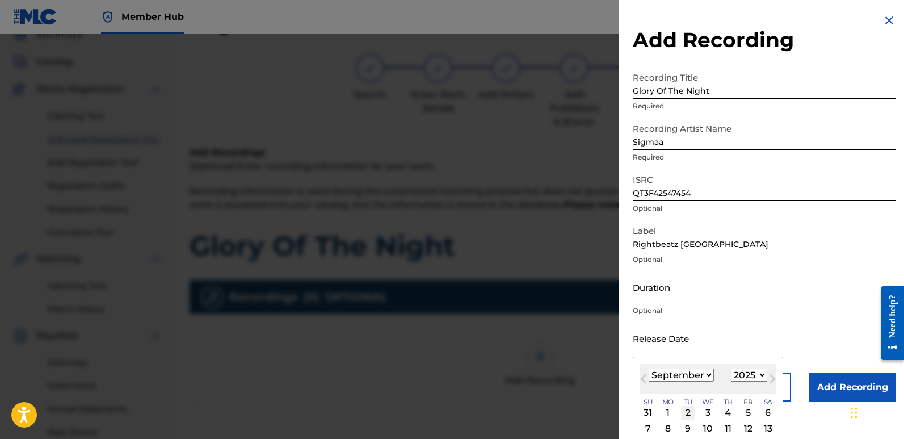
click at [690, 410] on div "2" at bounding box center [688, 413] width 14 height 14
type input "[DATE]"
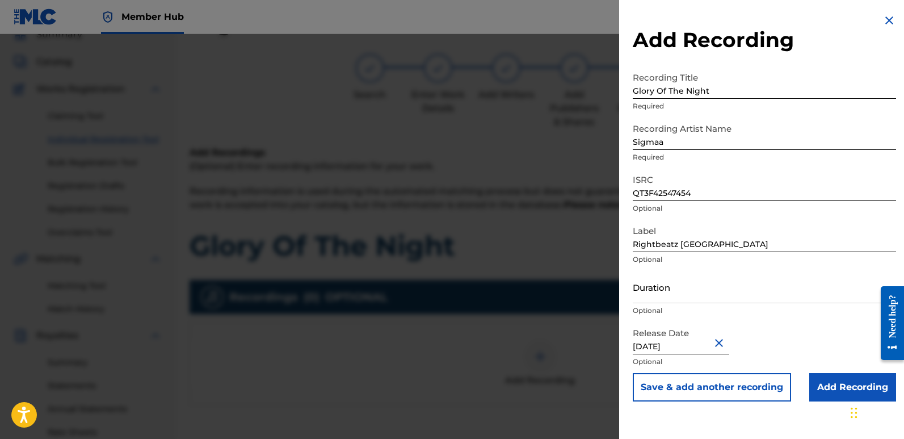
click at [683, 343] on input "[DATE]" at bounding box center [681, 338] width 97 height 32
select select "8"
select select "2025"
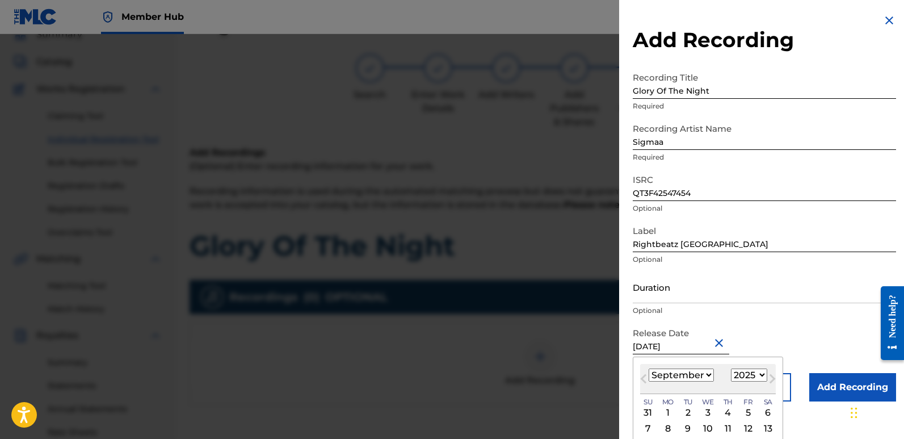
type input "[DATE]"
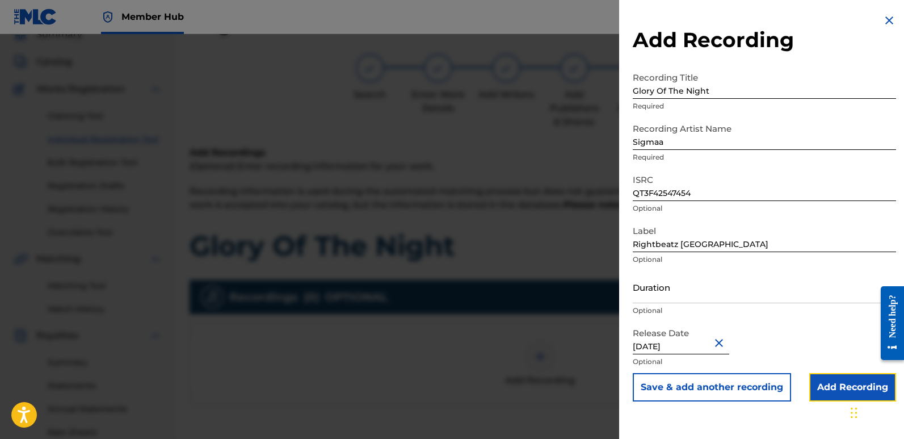
click at [829, 385] on input "Add Recording" at bounding box center [853, 387] width 87 height 28
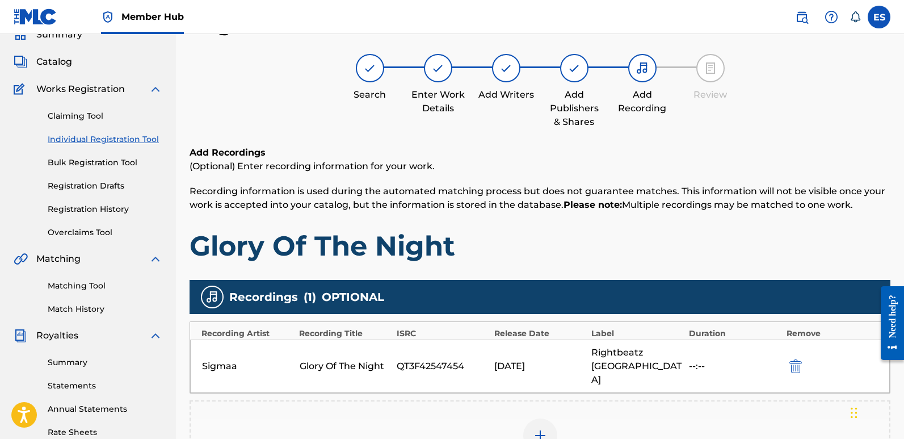
scroll to position [265, 0]
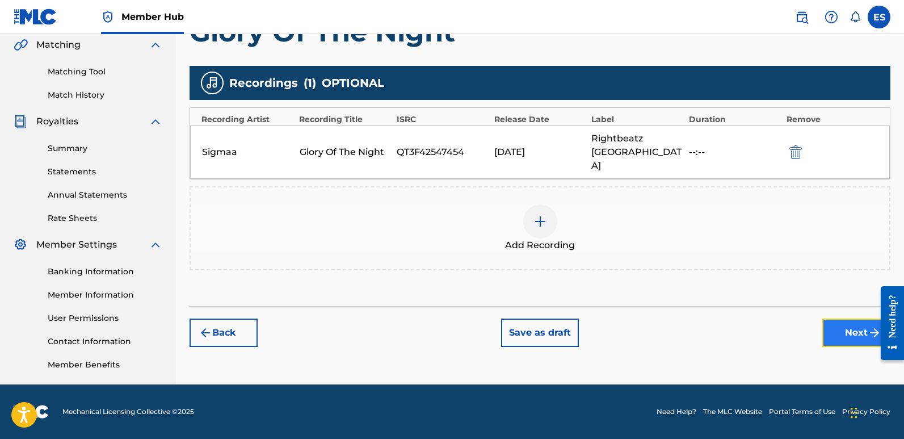
click at [854, 318] on button "Next" at bounding box center [857, 332] width 68 height 28
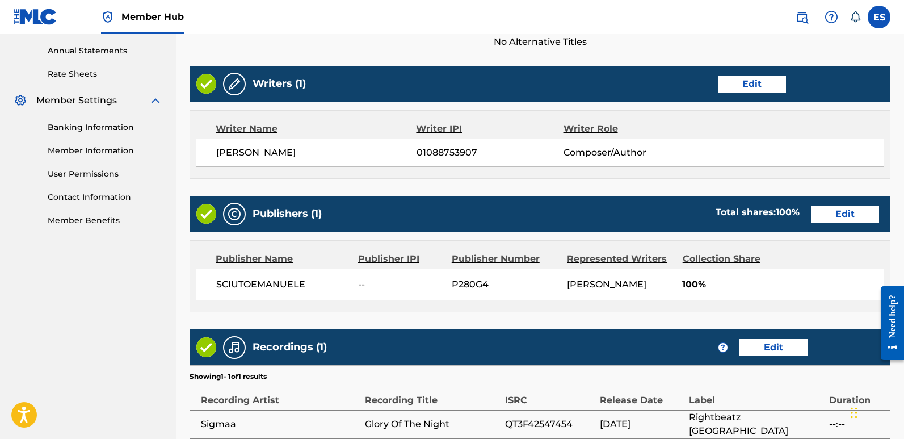
scroll to position [514, 0]
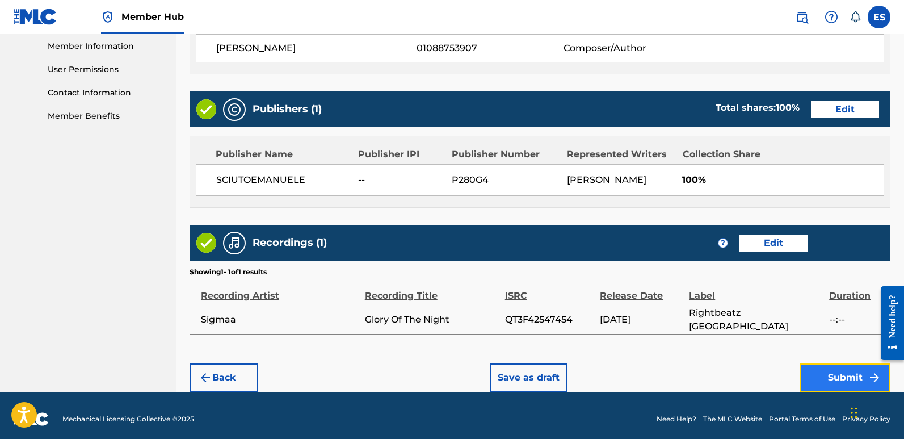
click at [842, 374] on button "Submit" at bounding box center [845, 377] width 91 height 28
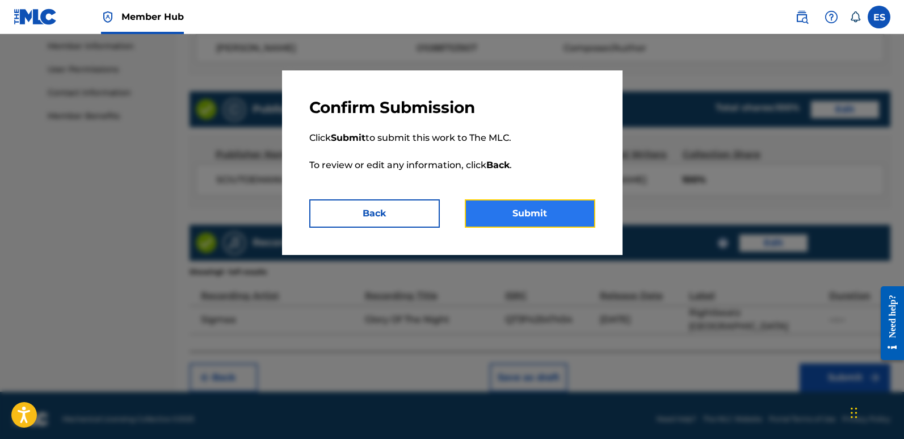
click at [573, 212] on button "Submit" at bounding box center [530, 213] width 131 height 28
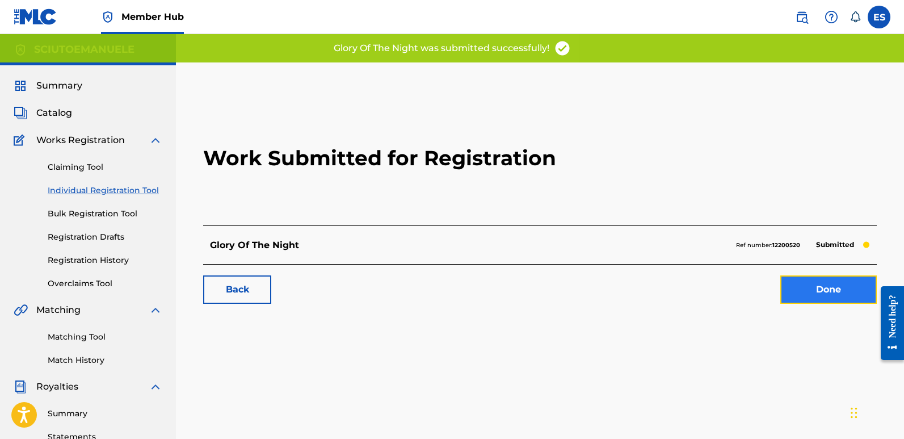
click at [833, 284] on link "Done" at bounding box center [829, 289] width 97 height 28
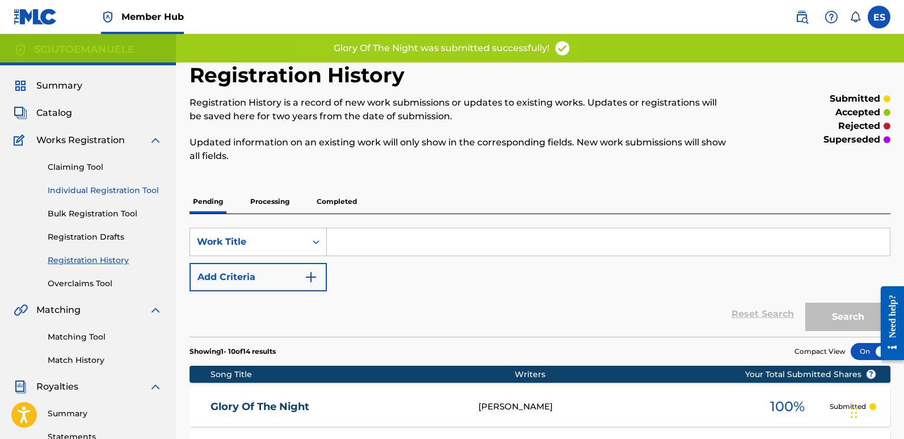
click at [120, 191] on link "Individual Registration Tool" at bounding box center [105, 191] width 115 height 12
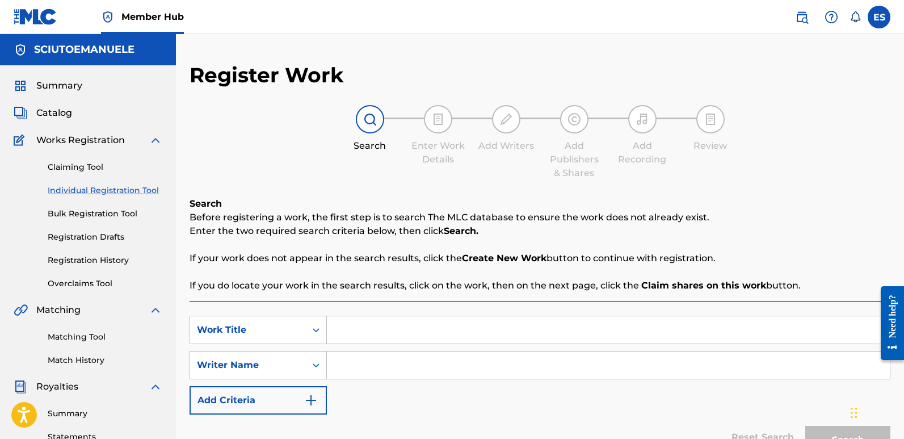
click at [350, 328] on input "Search Form" at bounding box center [608, 329] width 563 height 27
paste input "Light Of [DATE] (Radio Edit)"
type input "Light Of [DATE] (Radio Edit)"
click at [378, 366] on input "Search Form" at bounding box center [608, 364] width 563 height 27
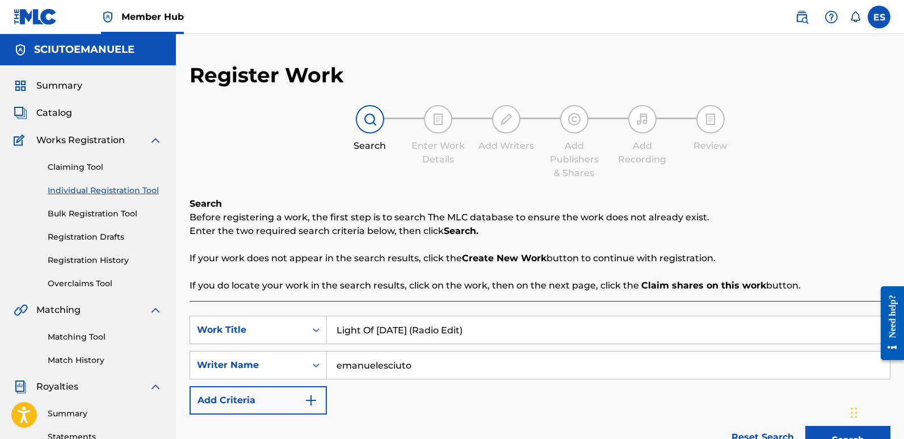
type input "emanuelesciuto"
click at [806, 426] on button "Search" at bounding box center [848, 440] width 85 height 28
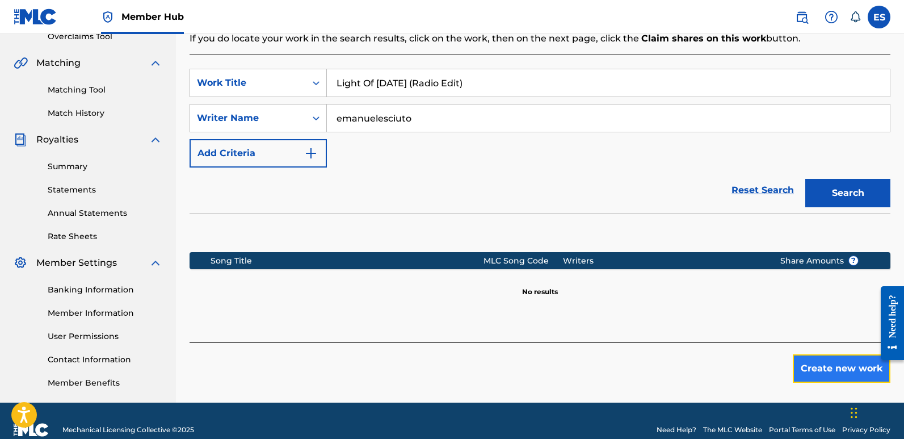
click at [837, 362] on button "Create new work" at bounding box center [842, 368] width 98 height 28
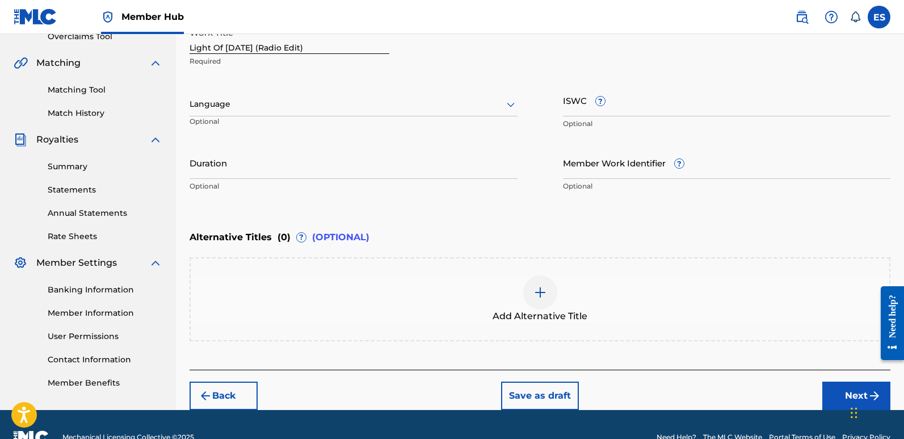
click at [329, 117] on div "Language Optional" at bounding box center [354, 109] width 328 height 51
click at [292, 107] on div at bounding box center [354, 104] width 328 height 14
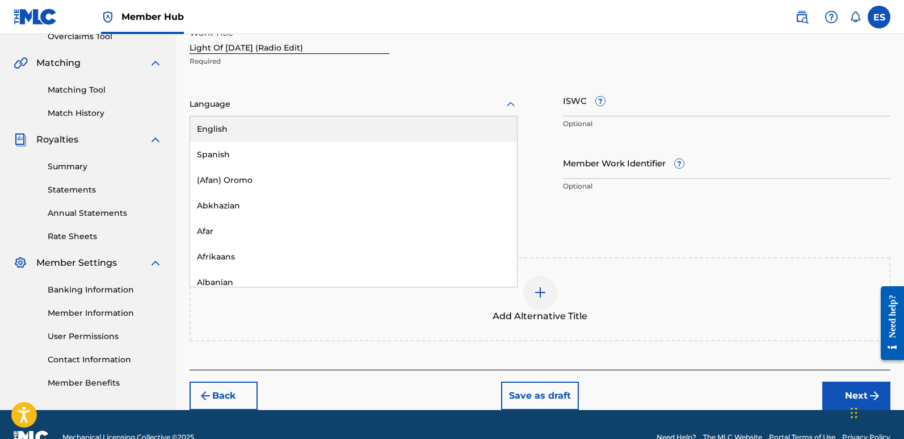
click at [271, 124] on div "English" at bounding box center [353, 129] width 327 height 26
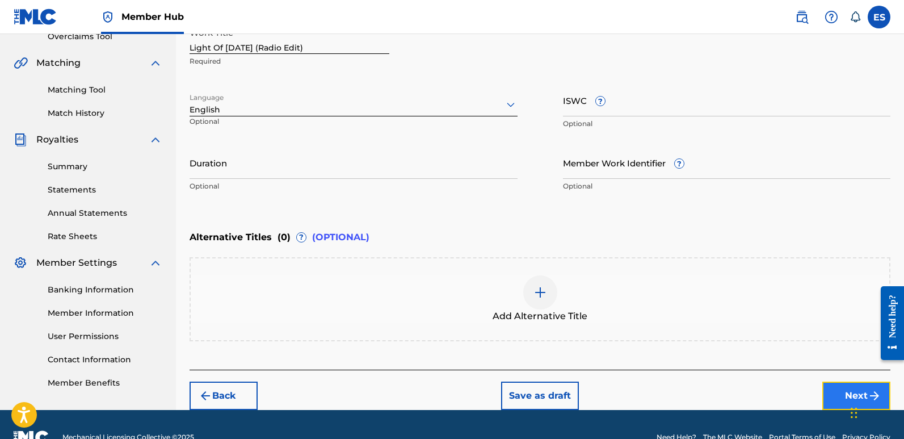
click at [837, 391] on button "Next" at bounding box center [857, 396] width 68 height 28
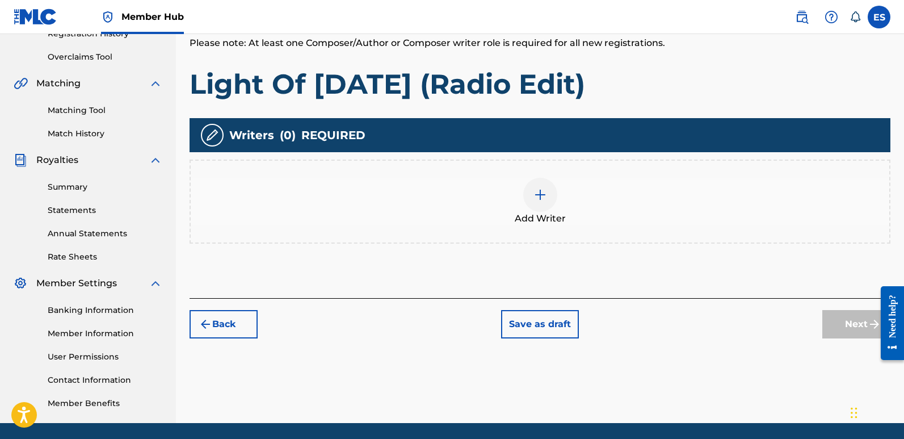
scroll to position [51, 0]
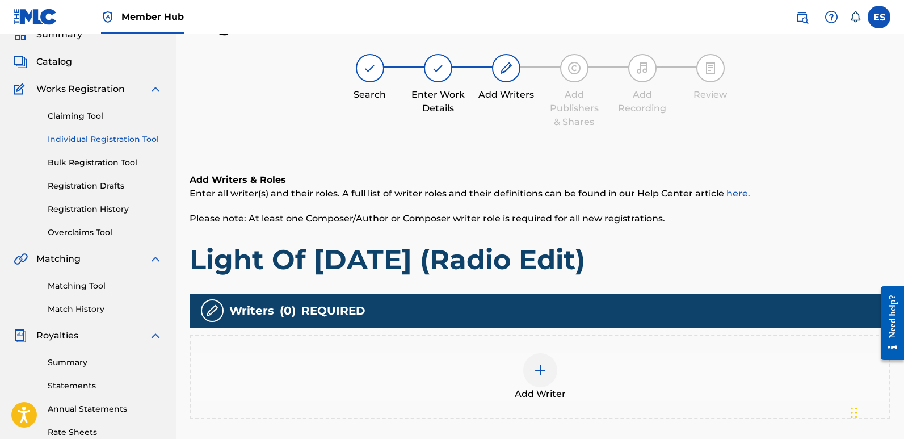
click at [549, 365] on div at bounding box center [540, 370] width 34 height 34
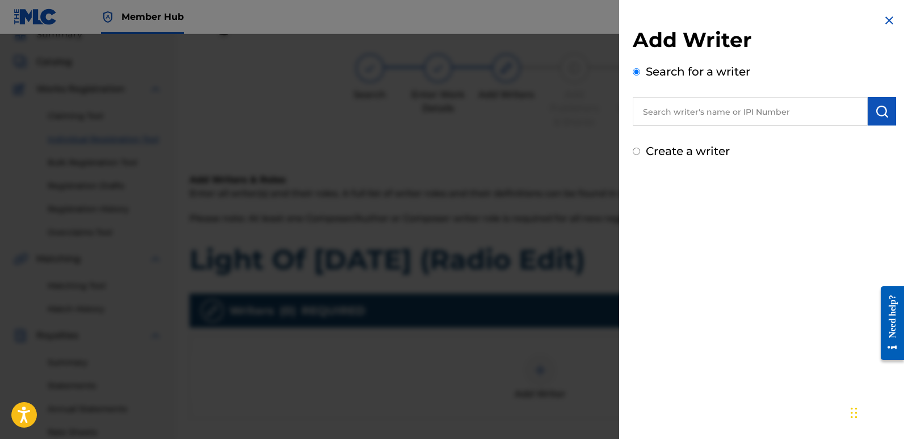
click at [736, 116] on input "text" at bounding box center [750, 111] width 235 height 28
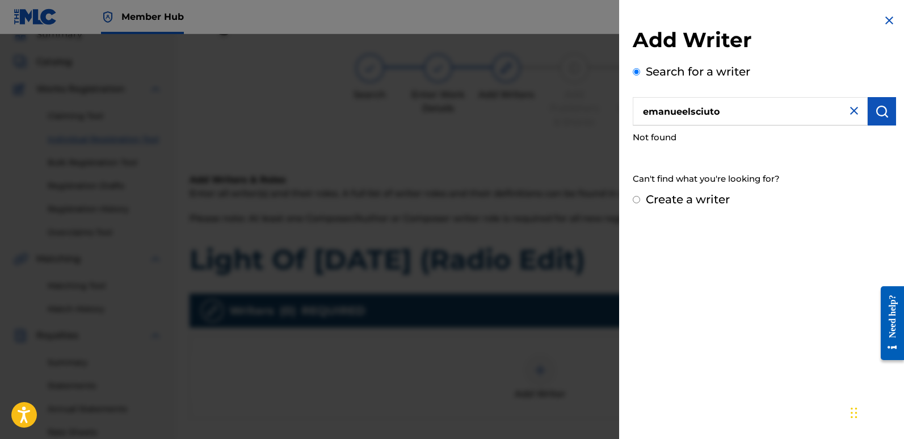
click at [692, 107] on input "emanueelsciuto" at bounding box center [750, 111] width 235 height 28
type input "emanuelesciuto"
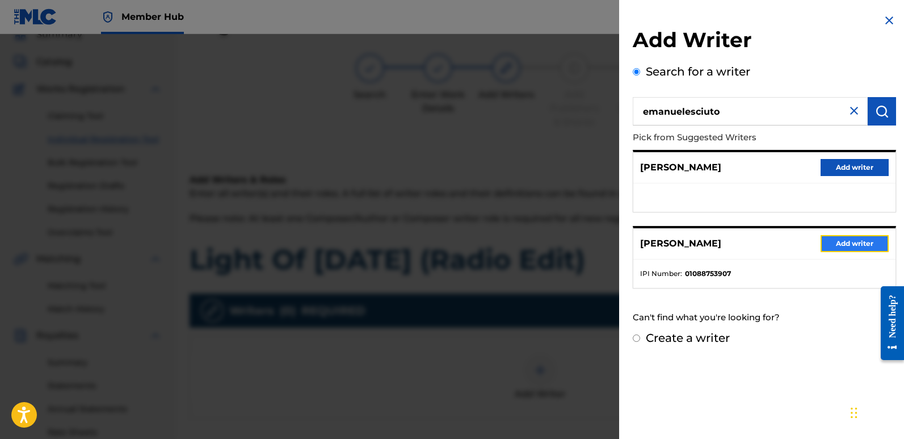
click at [840, 239] on button "Add writer" at bounding box center [855, 243] width 68 height 17
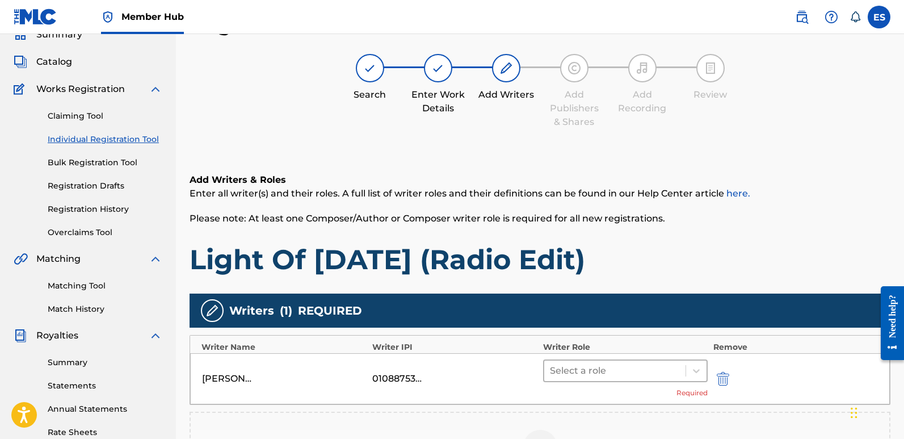
click at [600, 368] on div at bounding box center [615, 371] width 130 height 16
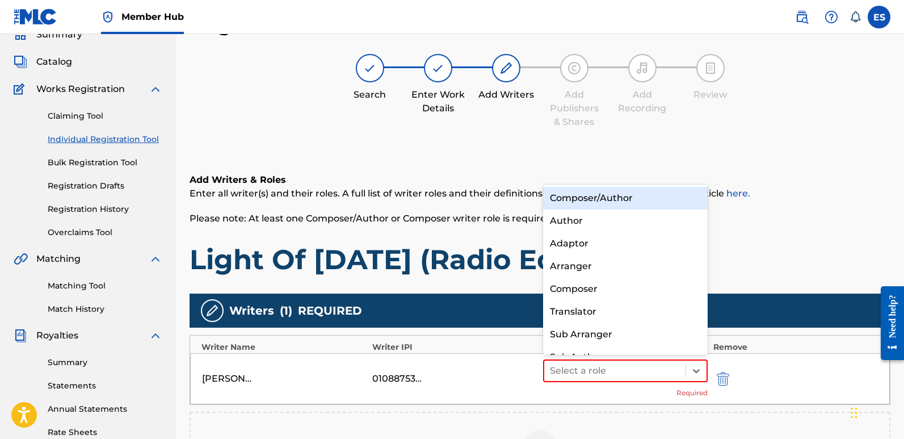
scroll to position [16, 0]
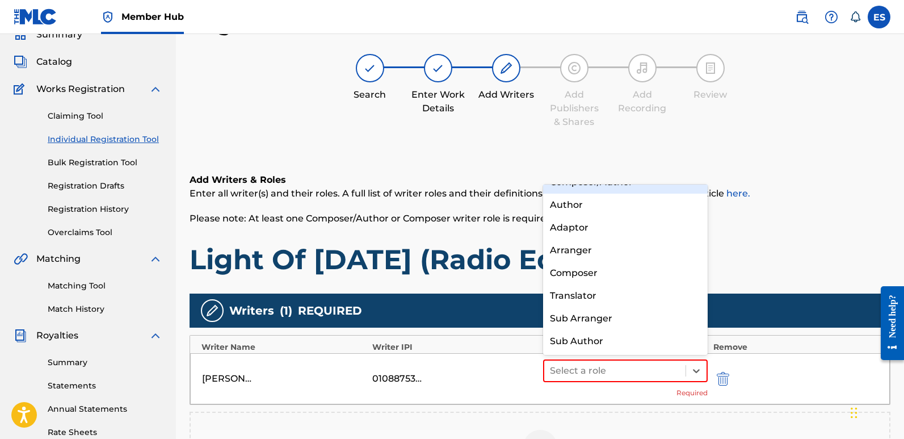
click at [565, 189] on div "Composer/Author" at bounding box center [625, 182] width 165 height 23
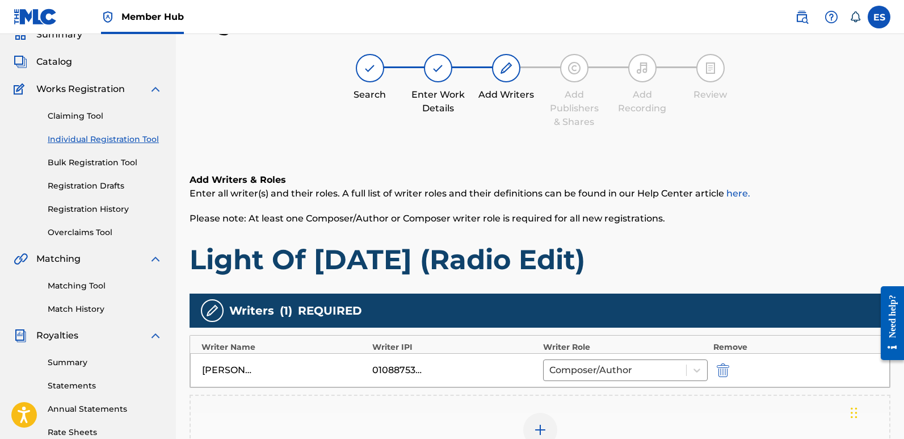
scroll to position [265, 0]
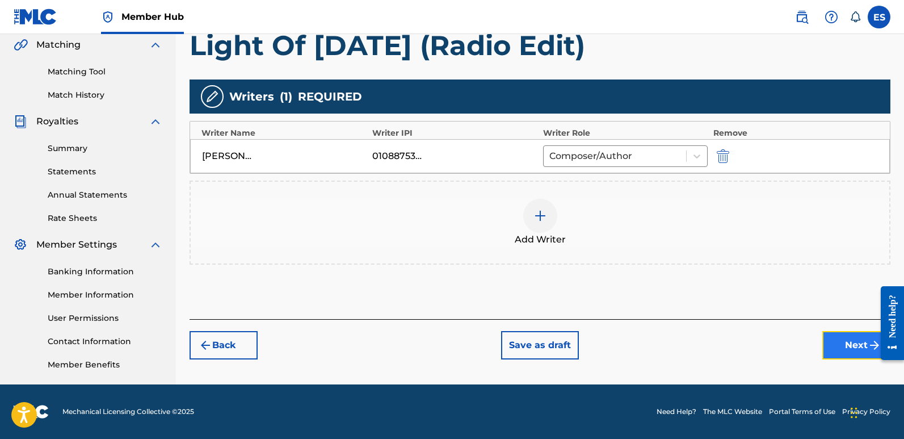
click at [854, 347] on button "Next" at bounding box center [857, 345] width 68 height 28
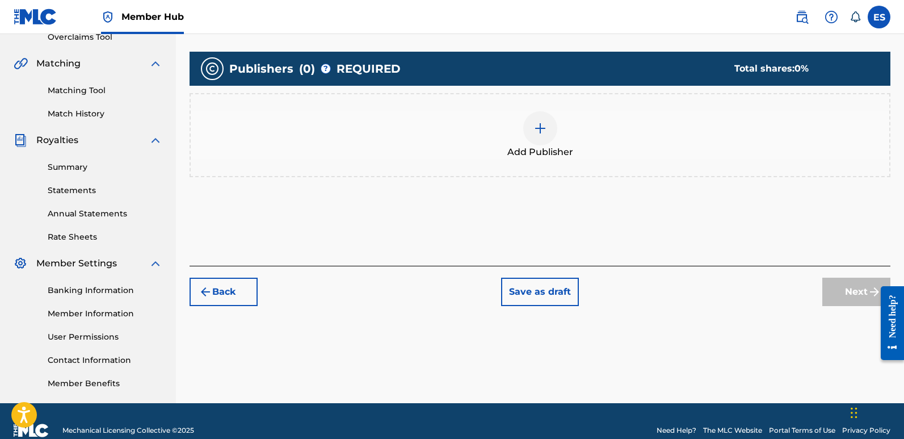
scroll to position [51, 0]
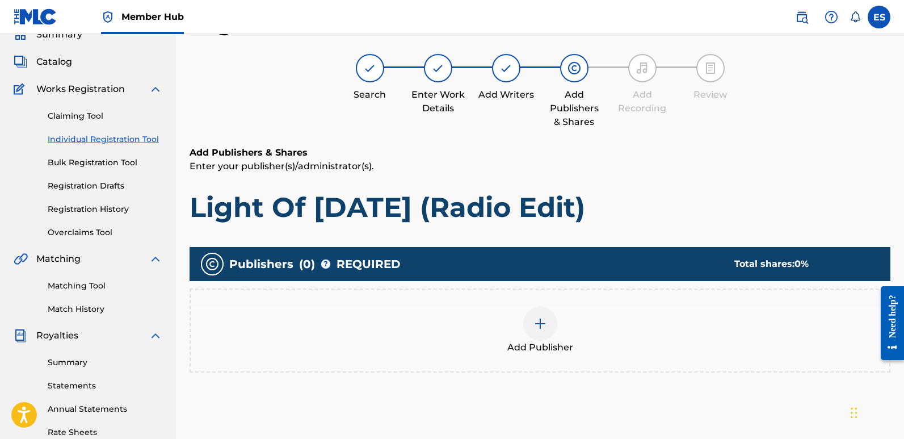
click at [541, 326] on img at bounding box center [541, 324] width 14 height 14
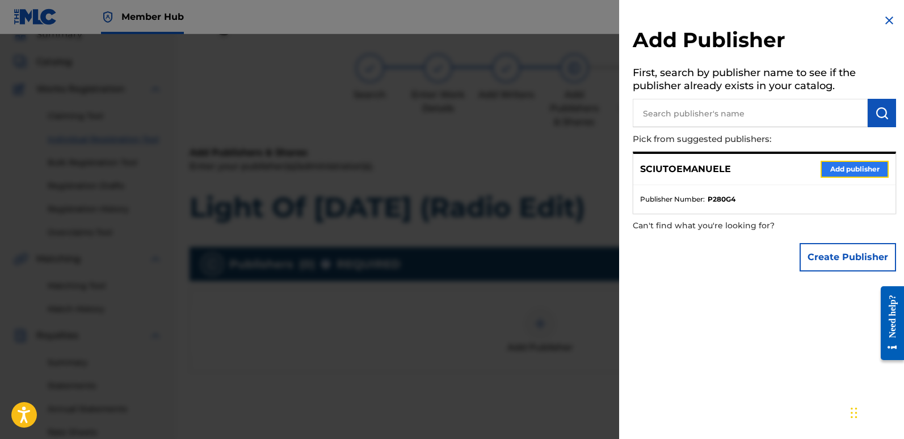
click at [844, 165] on button "Add publisher" at bounding box center [855, 169] width 68 height 17
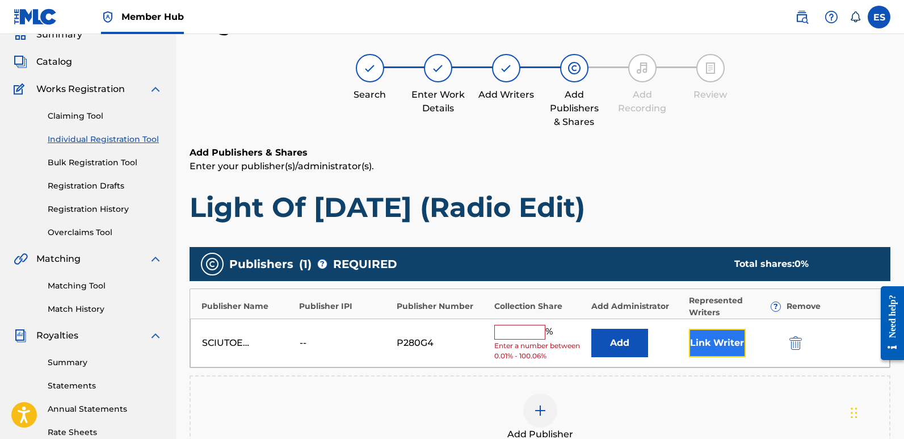
click at [719, 341] on button "Link Writer" at bounding box center [717, 343] width 57 height 28
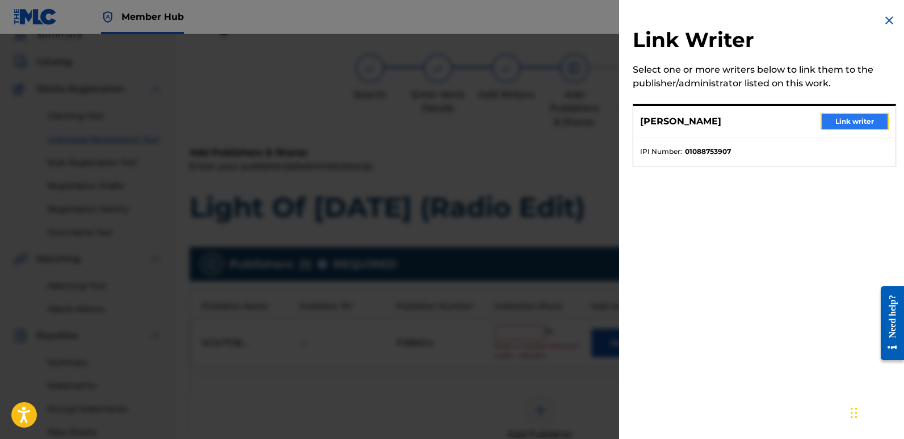
click at [858, 124] on button "Link writer" at bounding box center [855, 121] width 68 height 17
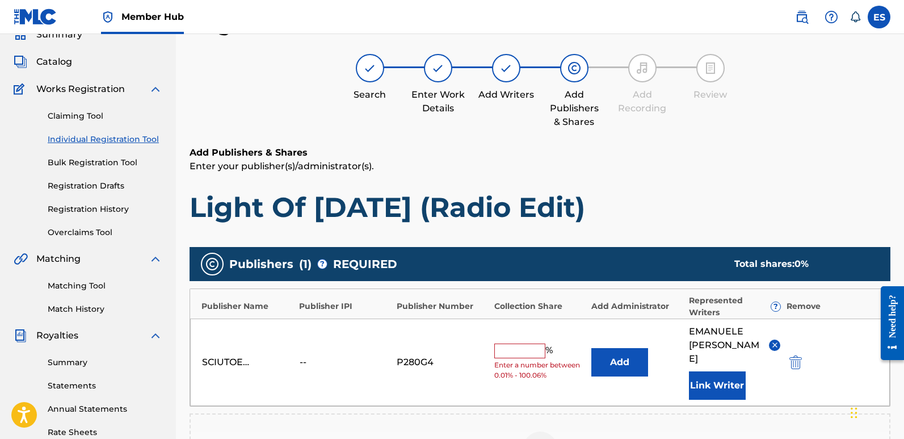
click at [525, 343] on input "text" at bounding box center [519, 350] width 51 height 15
type input "100"
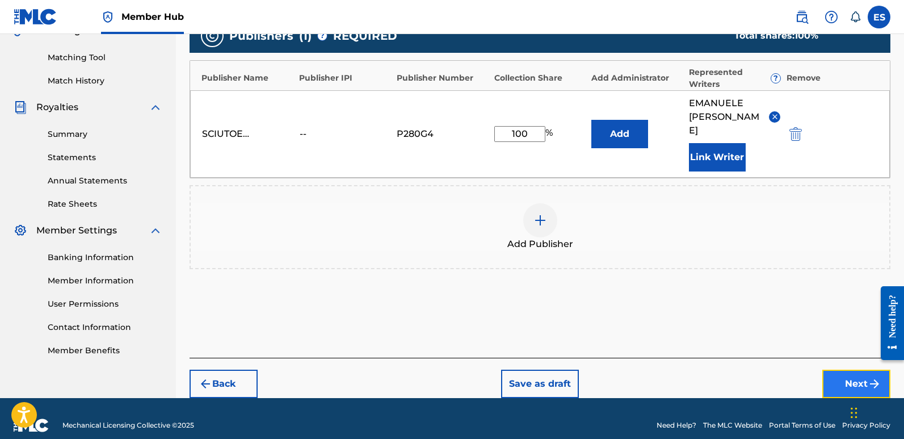
click at [848, 370] on button "Next" at bounding box center [857, 384] width 68 height 28
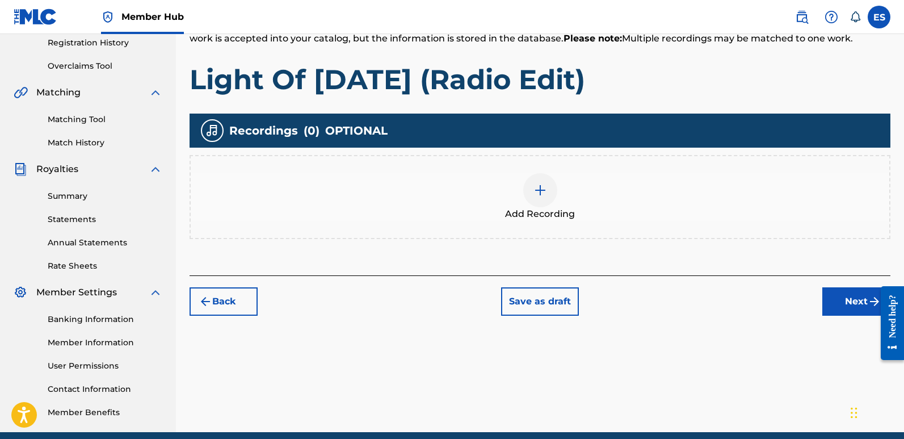
scroll to position [51, 0]
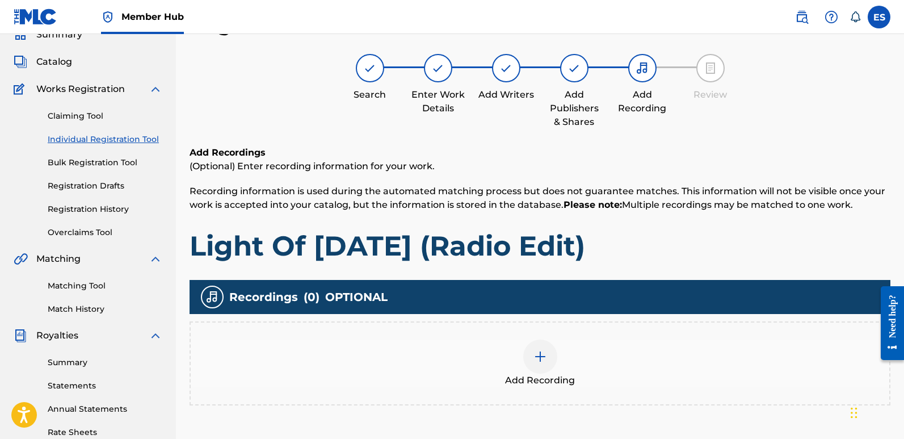
click at [543, 357] on img at bounding box center [541, 357] width 14 height 14
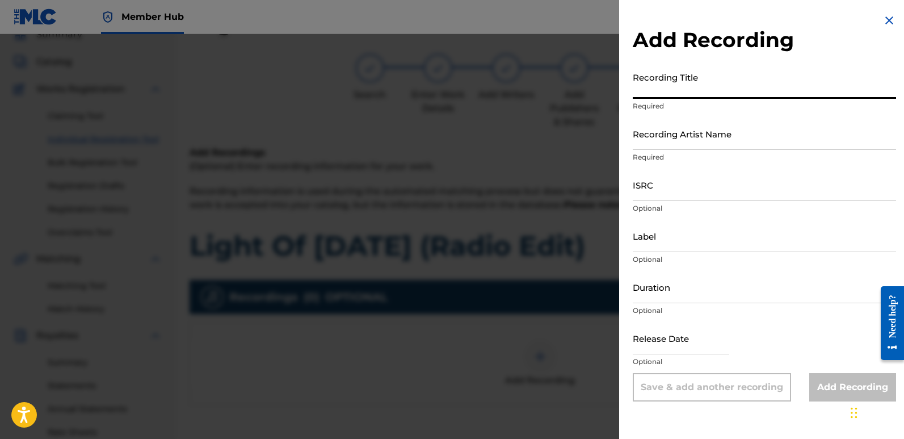
paste input "Light Of [DATE] (Radio Edit)"
type input "Light Of [DATE] (Radio Edit)"
click at [735, 131] on input "Recording Artist Name" at bounding box center [764, 134] width 263 height 32
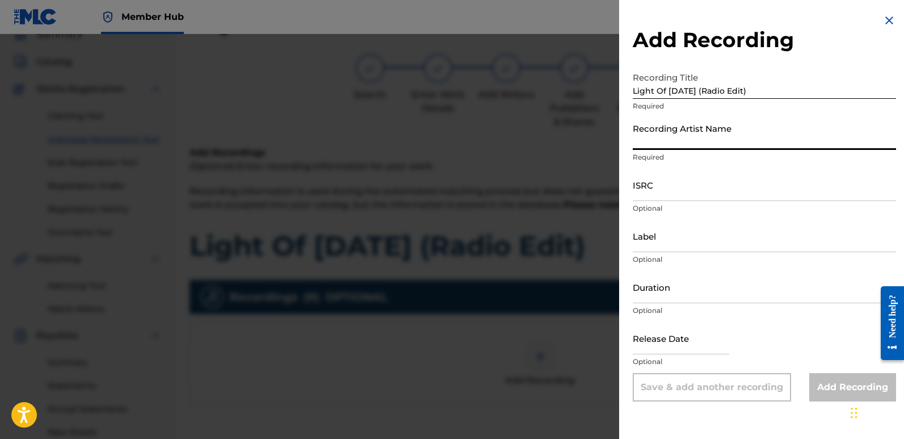
type input "Sigmaa"
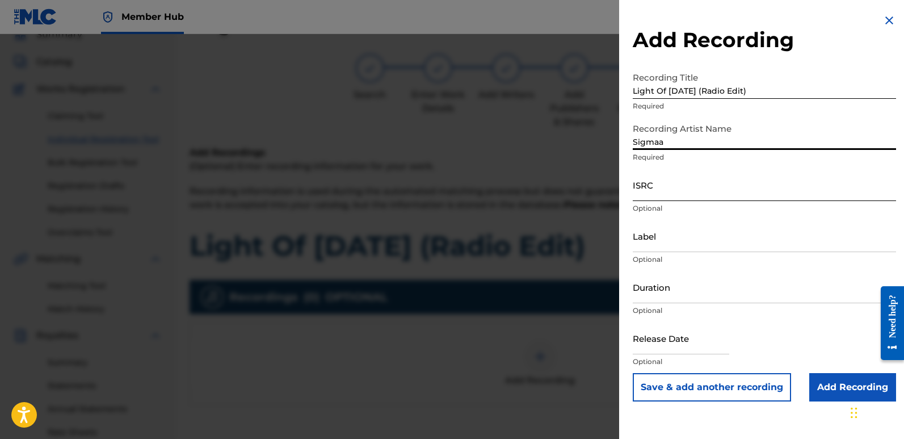
click at [664, 185] on input "ISRC" at bounding box center [764, 185] width 263 height 32
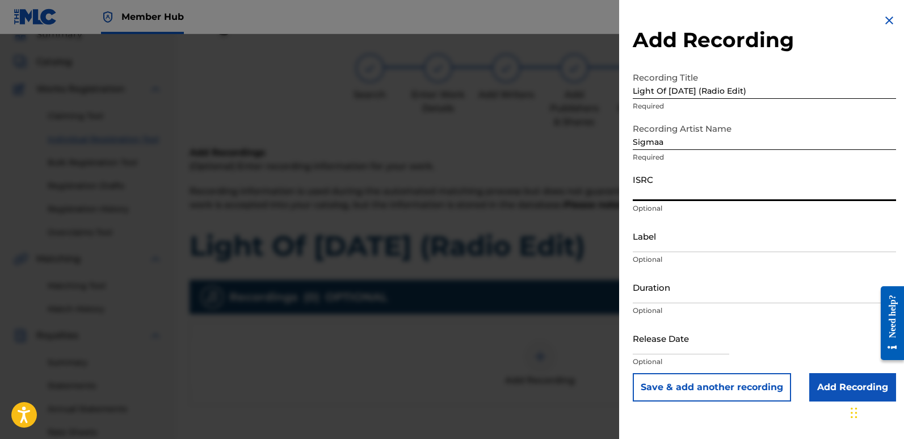
paste input "QT3F42547455"
type input "QT3F42547455"
click at [682, 237] on input "Label" at bounding box center [764, 236] width 263 height 32
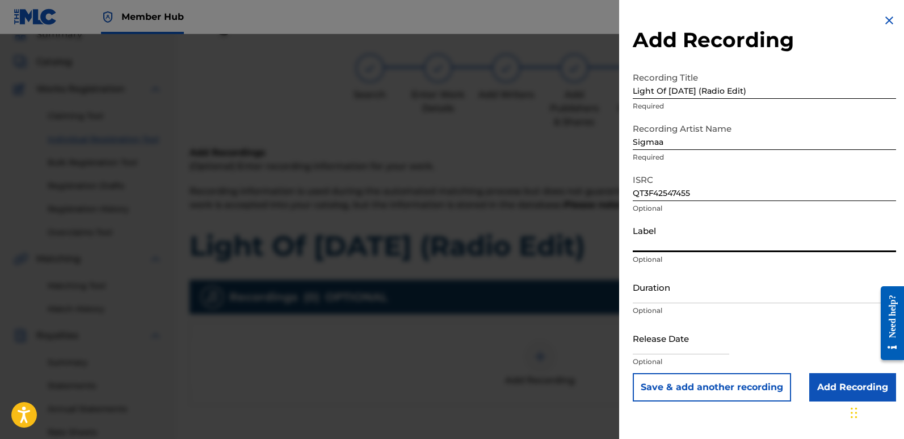
type input "Rightbeatz [GEOGRAPHIC_DATA]"
click at [664, 333] on input "text" at bounding box center [681, 338] width 97 height 32
select select "8"
select select "2025"
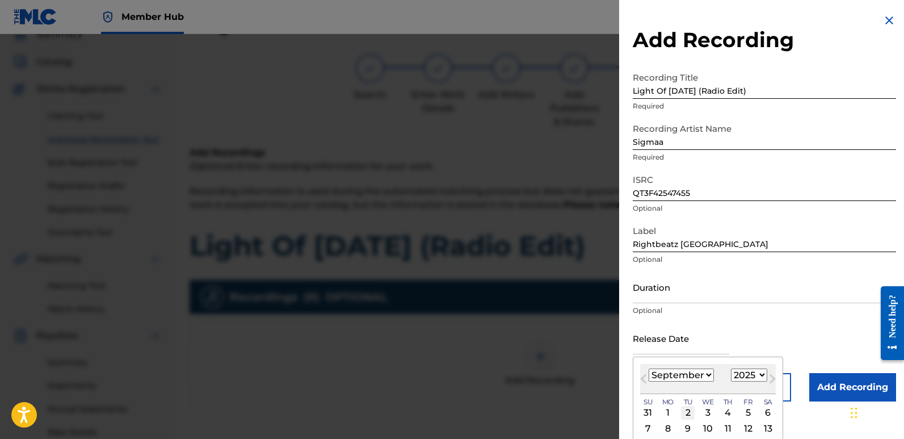
click at [687, 410] on div "2" at bounding box center [688, 413] width 14 height 14
type input "[DATE]"
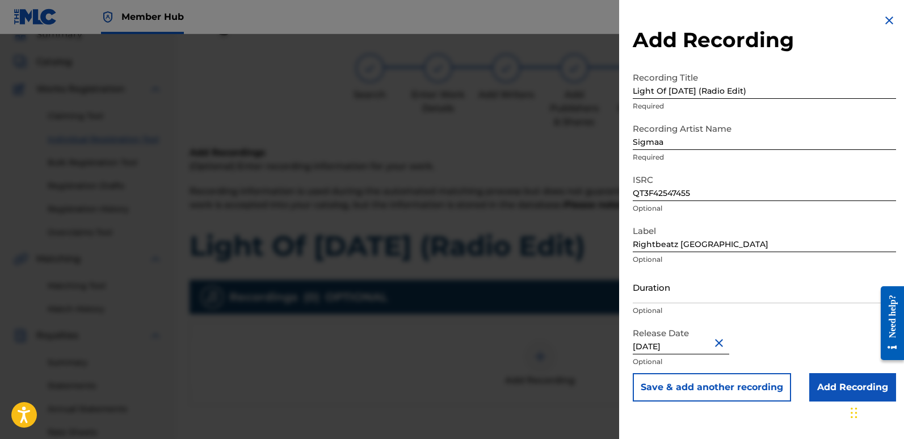
click at [684, 342] on input "[DATE]" at bounding box center [681, 338] width 97 height 32
select select "8"
select select "2025"
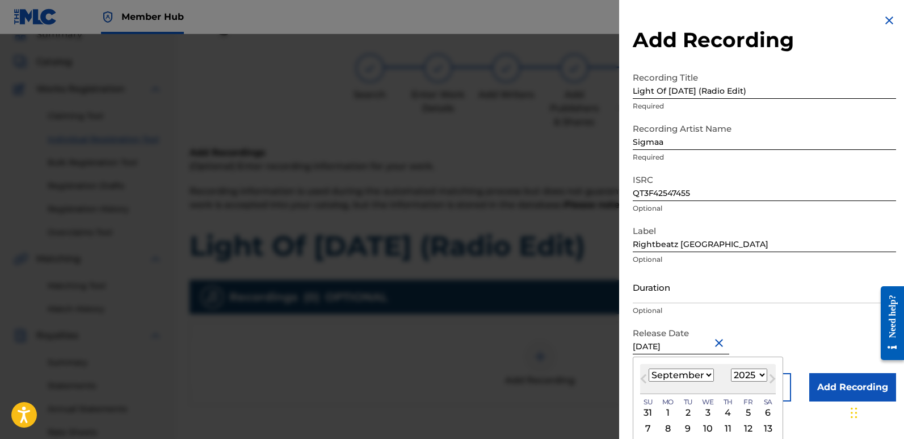
type input "[DATE]"
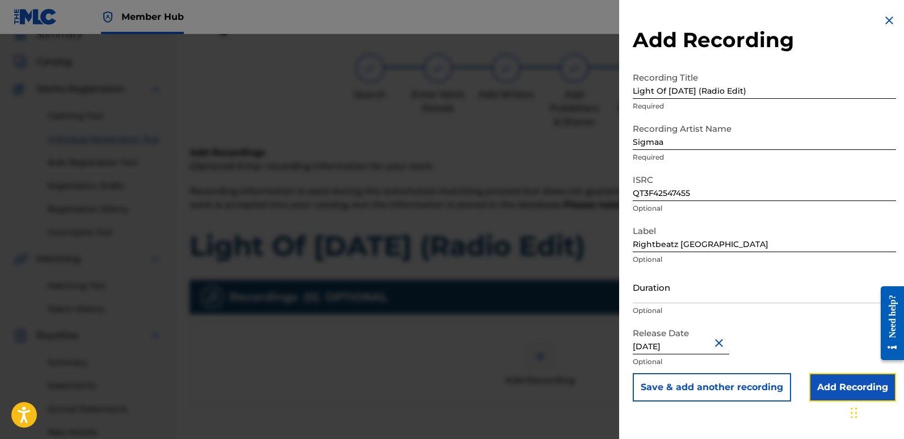
click at [830, 386] on input "Add Recording" at bounding box center [853, 387] width 87 height 28
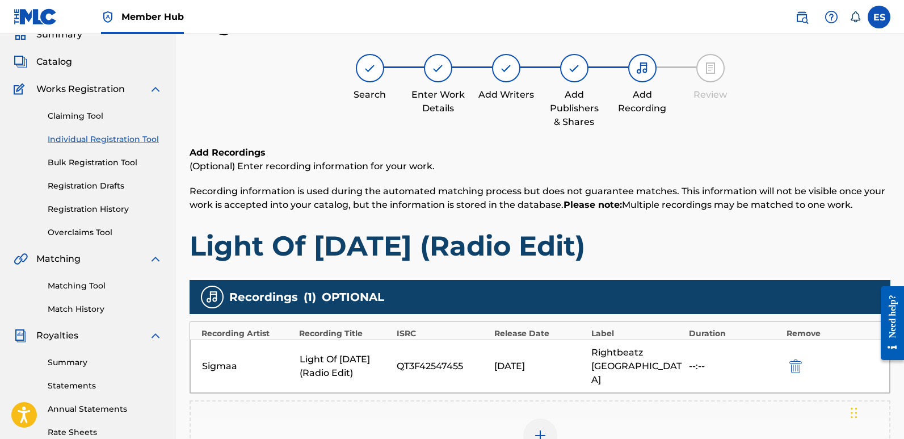
scroll to position [265, 0]
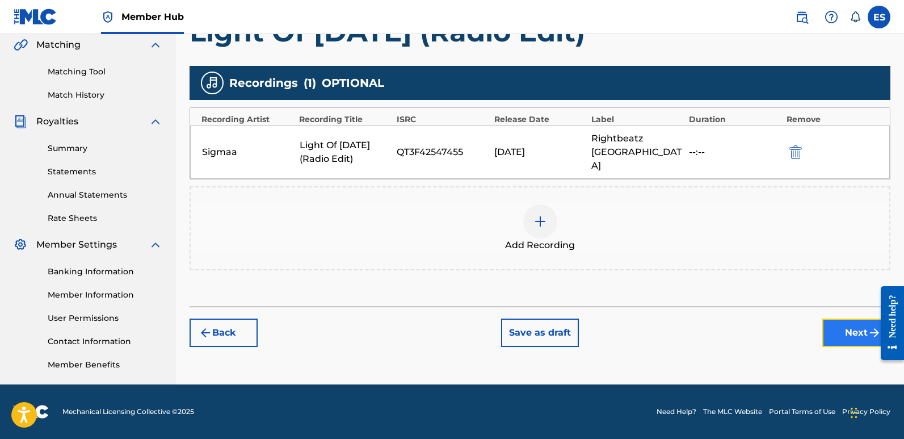
click at [842, 325] on button "Next" at bounding box center [857, 332] width 68 height 28
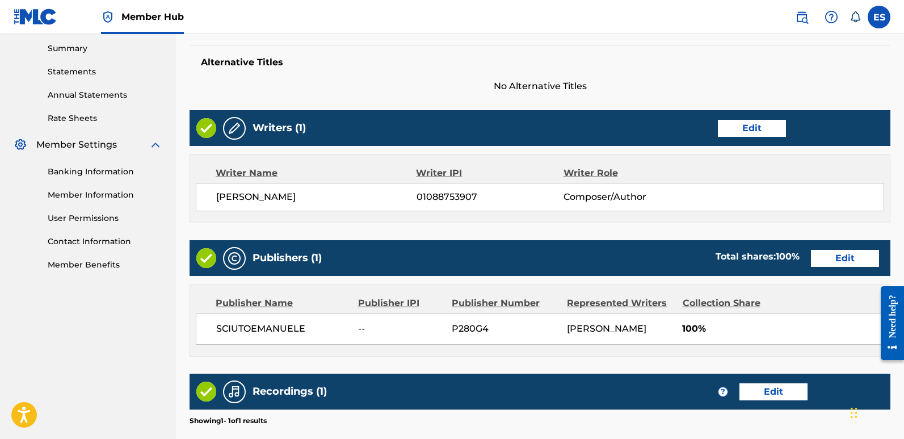
scroll to position [500, 0]
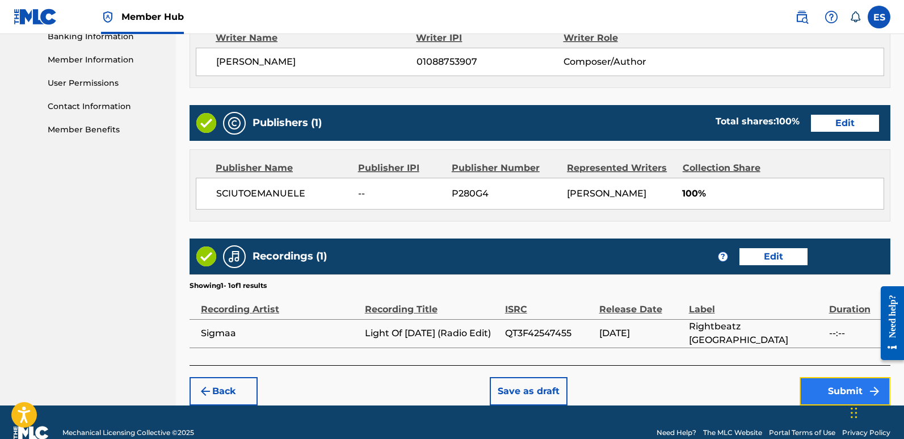
click at [839, 383] on button "Submit" at bounding box center [845, 391] width 91 height 28
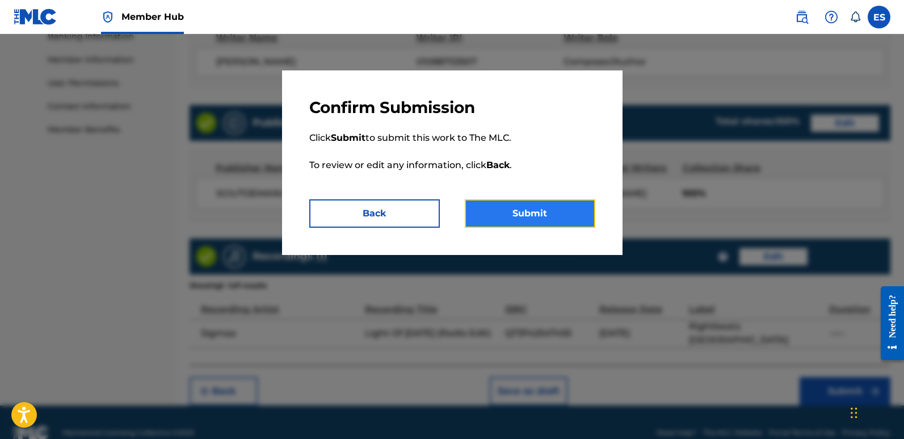
click at [572, 204] on button "Submit" at bounding box center [530, 213] width 131 height 28
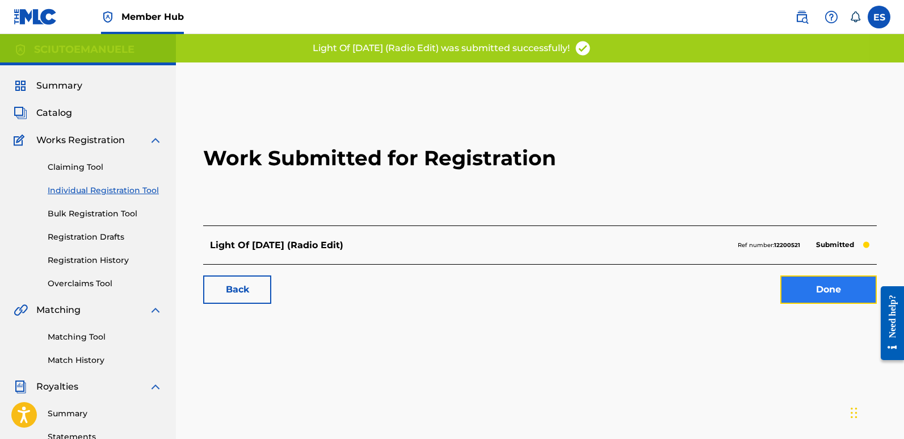
click at [828, 290] on link "Done" at bounding box center [829, 289] width 97 height 28
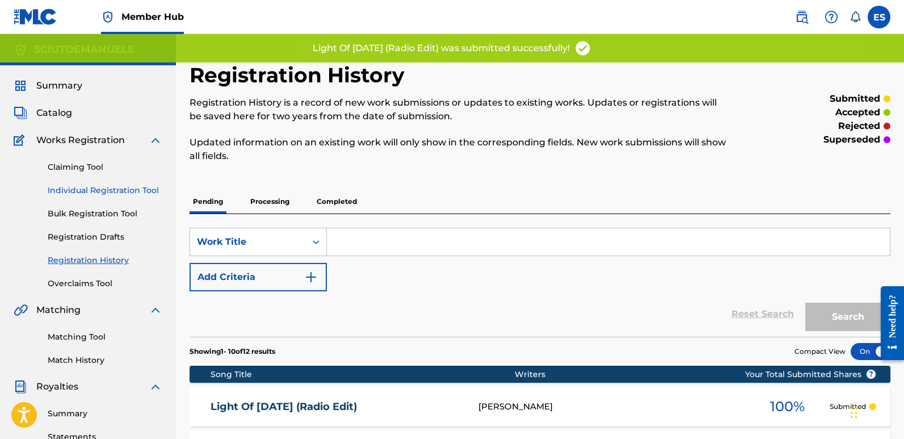
click at [122, 190] on link "Individual Registration Tool" at bounding box center [105, 191] width 115 height 12
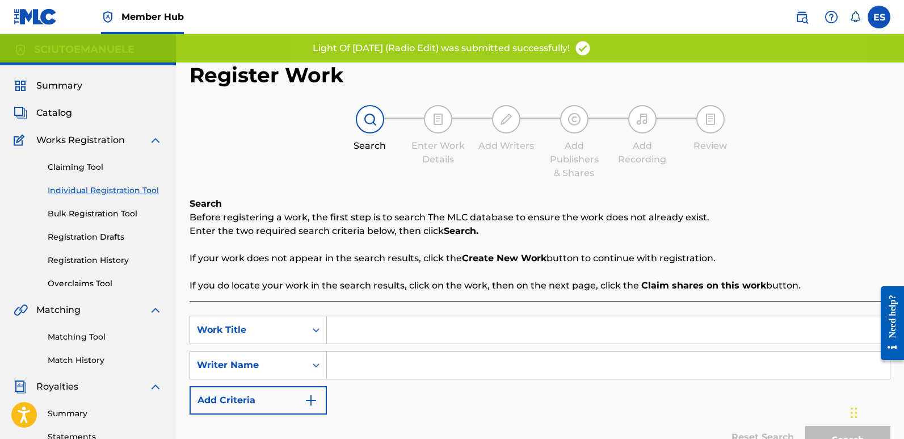
click at [419, 333] on input "Search Form" at bounding box center [608, 329] width 563 height 27
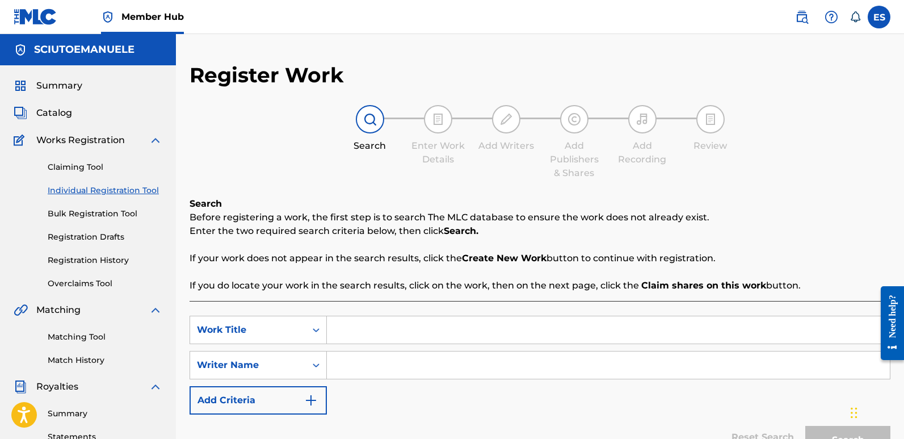
click at [357, 329] on input "Search Form" at bounding box center [608, 329] width 563 height 27
paste input "Ravers Never Die"
type input "Ravers Never Die"
click at [362, 366] on input "Search Form" at bounding box center [608, 364] width 563 height 27
type input "emanuelesciuto"
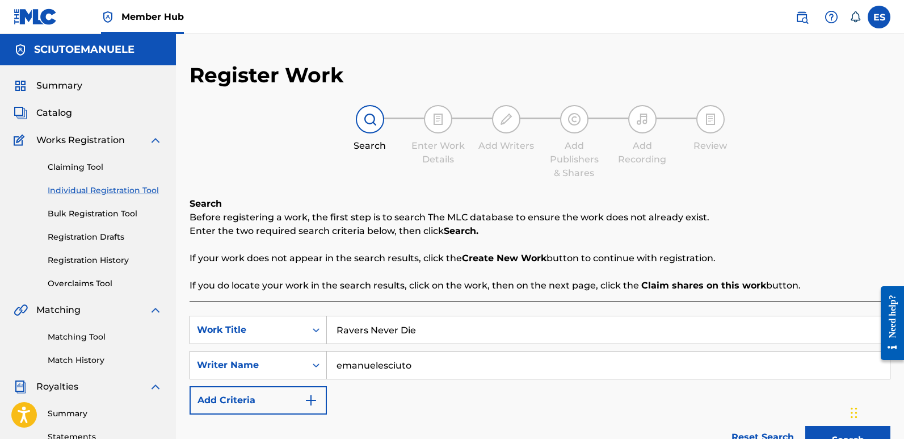
click at [806, 426] on button "Search" at bounding box center [848, 440] width 85 height 28
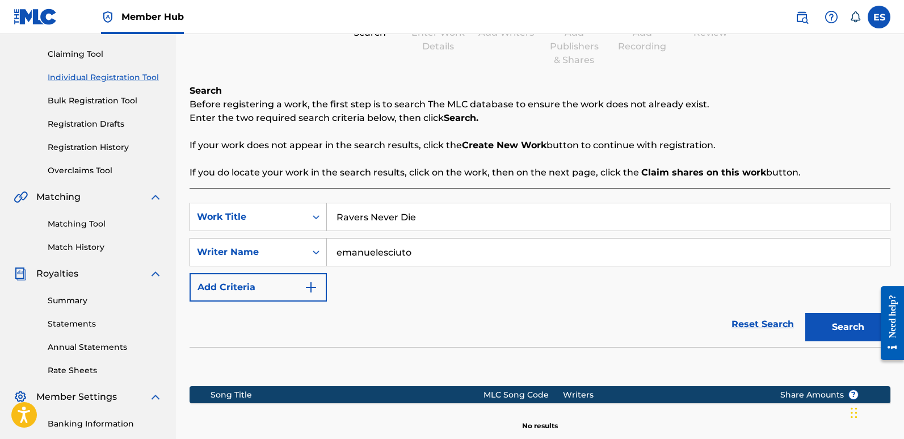
scroll to position [190, 0]
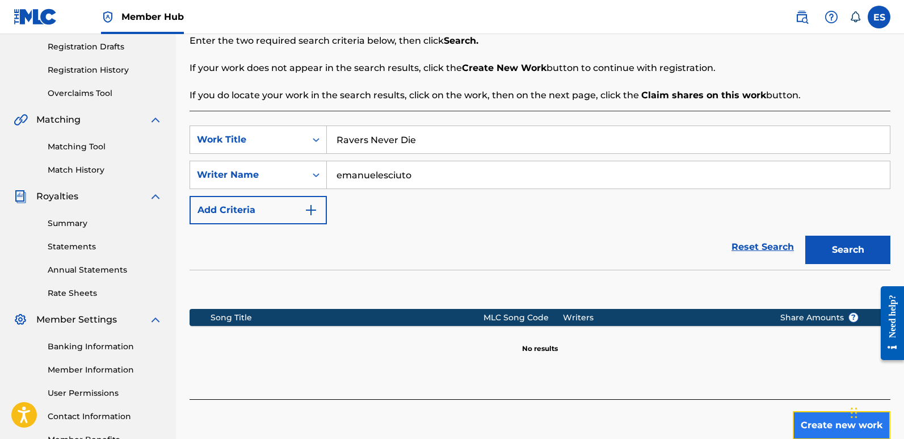
click at [829, 431] on button "Create new work" at bounding box center [842, 425] width 98 height 28
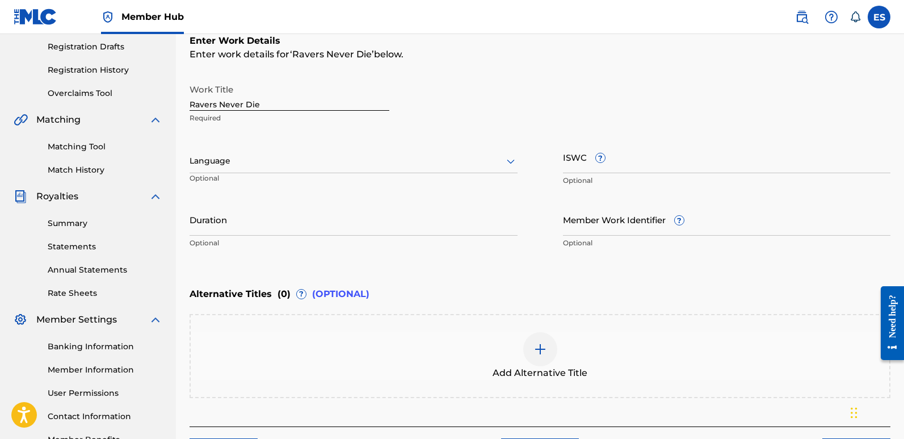
click at [280, 157] on div at bounding box center [354, 161] width 328 height 14
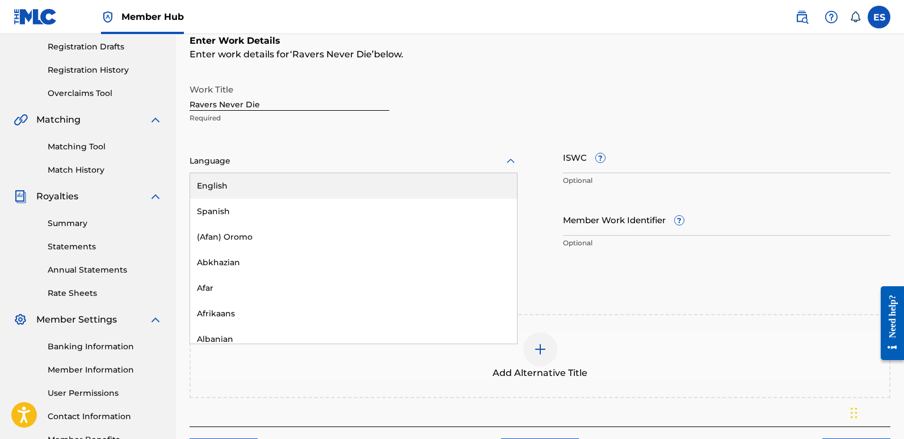
click at [242, 186] on div "English" at bounding box center [353, 186] width 327 height 26
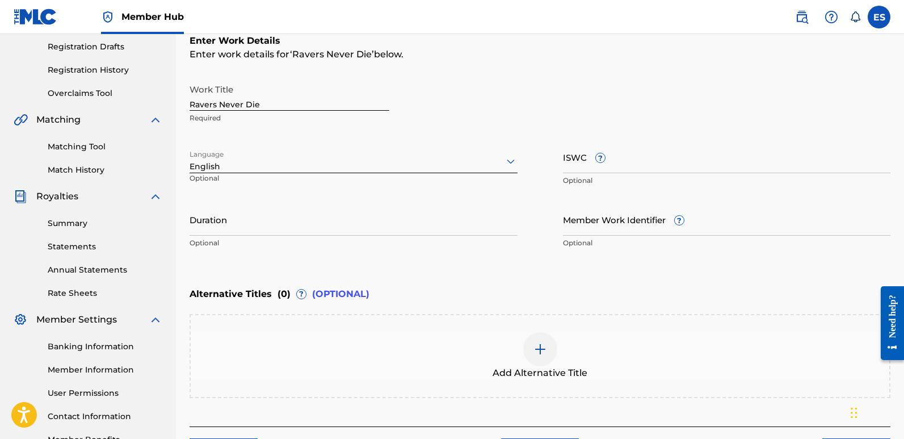
scroll to position [273, 0]
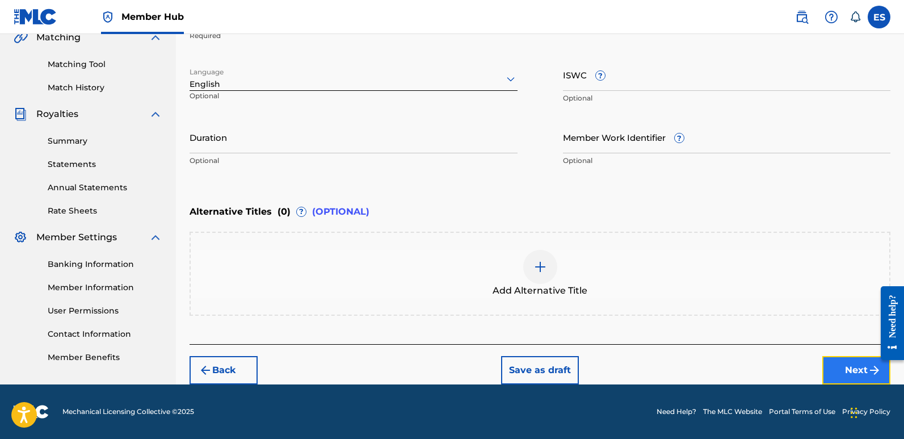
click at [854, 366] on button "Next" at bounding box center [857, 370] width 68 height 28
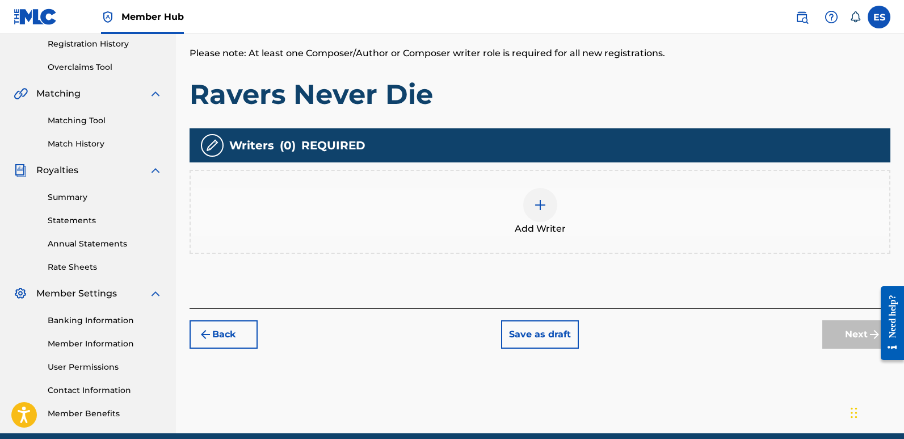
scroll to position [51, 0]
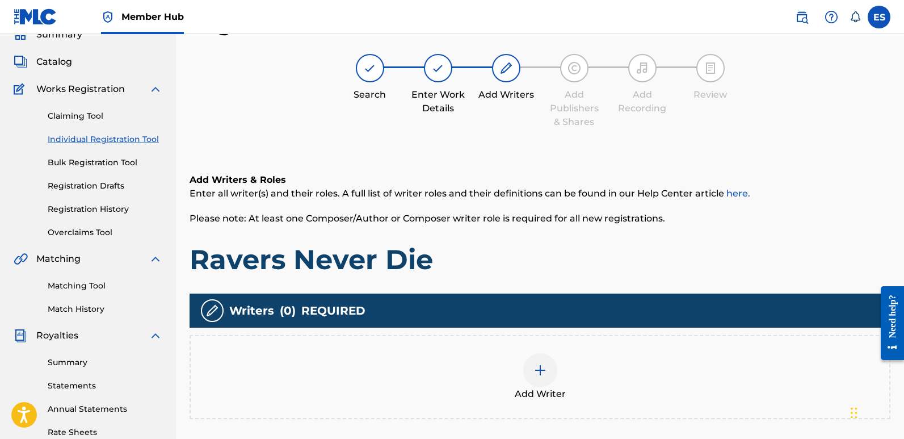
click at [554, 383] on div "Add Writer" at bounding box center [540, 377] width 699 height 48
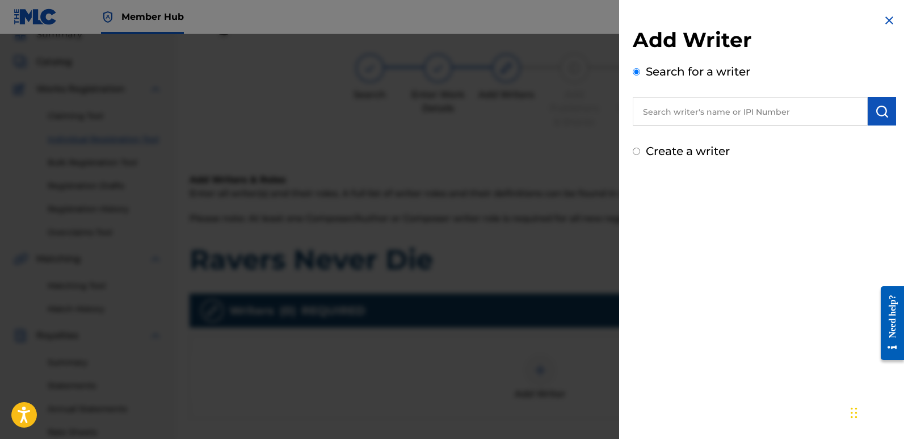
click at [709, 114] on input "text" at bounding box center [750, 111] width 235 height 28
type input "emanuelesciuto"
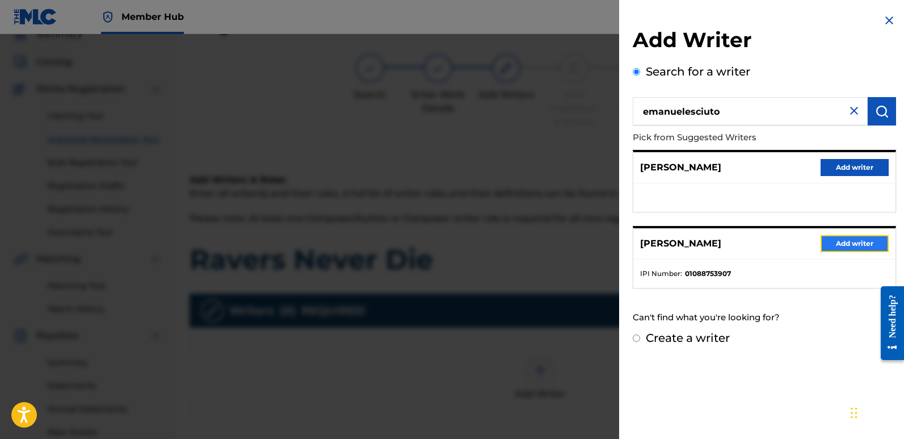
click at [857, 240] on button "Add writer" at bounding box center [855, 243] width 68 height 17
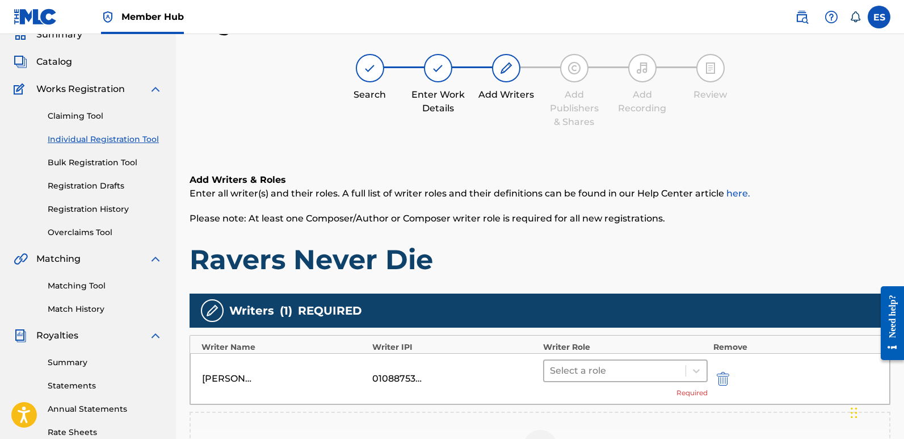
click at [604, 372] on div at bounding box center [615, 371] width 130 height 16
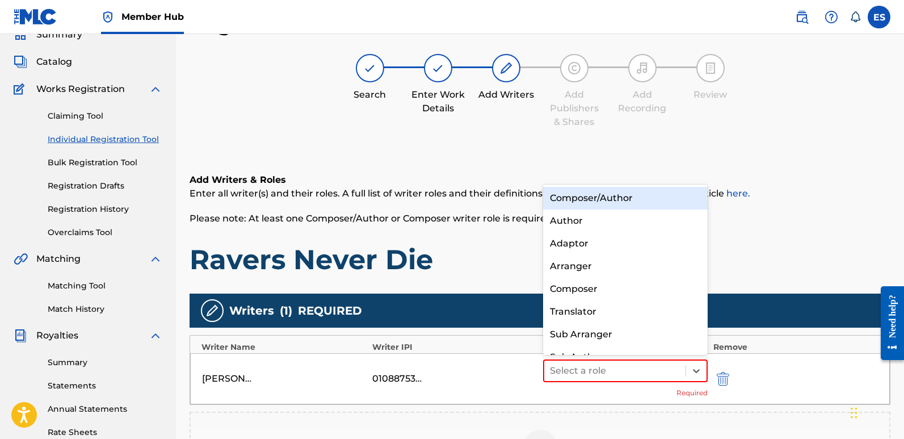
click at [599, 201] on div "Composer/Author" at bounding box center [625, 198] width 165 height 23
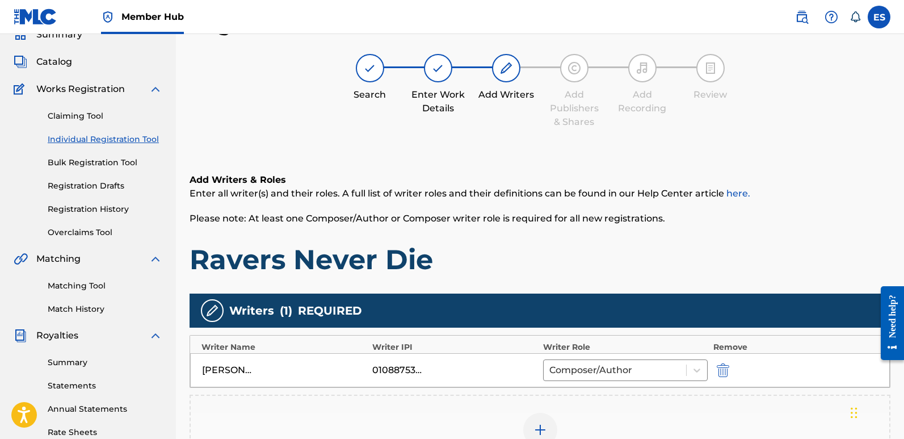
scroll to position [265, 0]
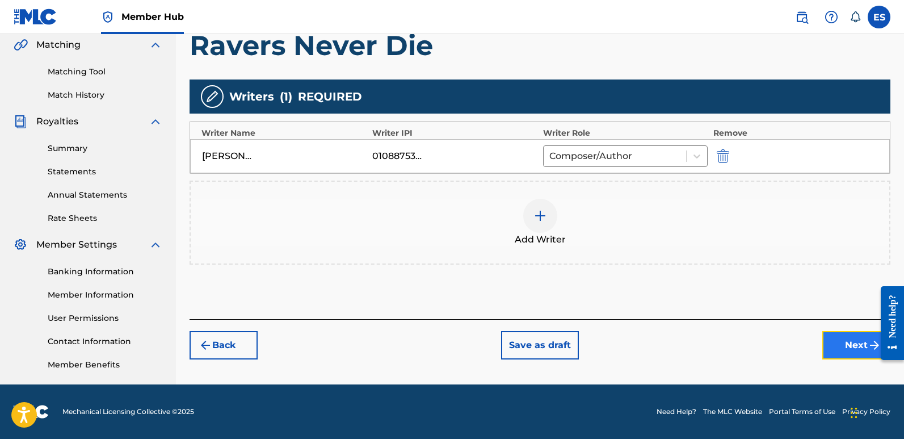
click at [849, 338] on button "Next" at bounding box center [857, 345] width 68 height 28
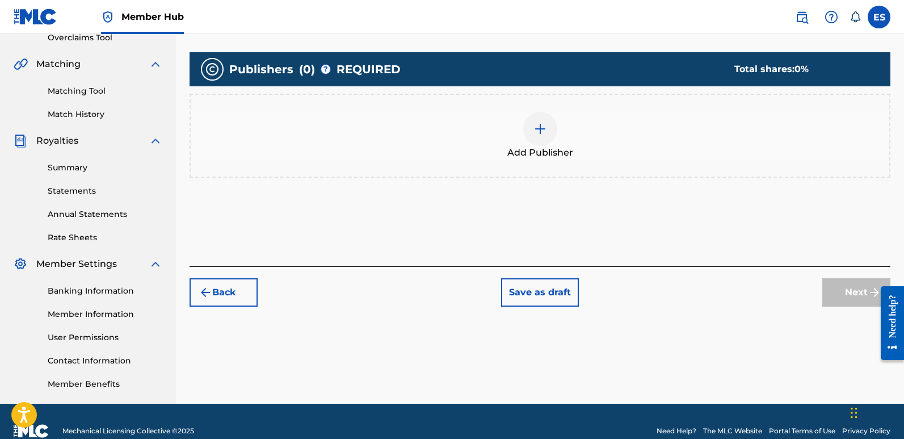
scroll to position [51, 0]
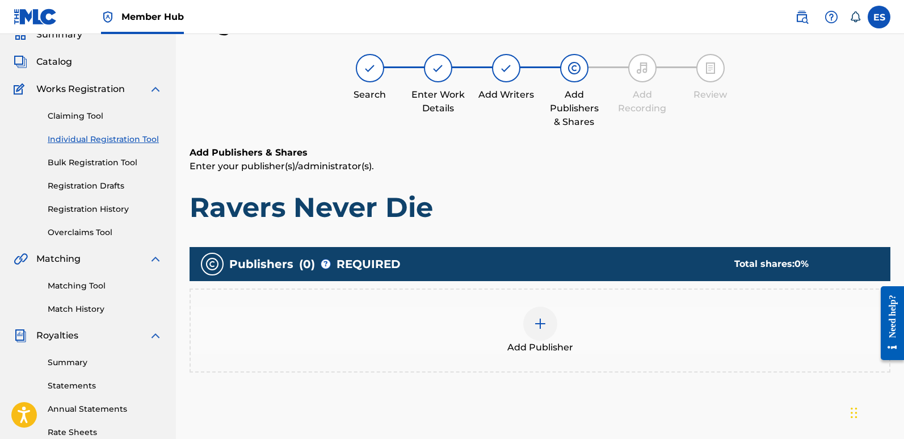
click at [540, 341] on span "Add Publisher" at bounding box center [541, 348] width 66 height 14
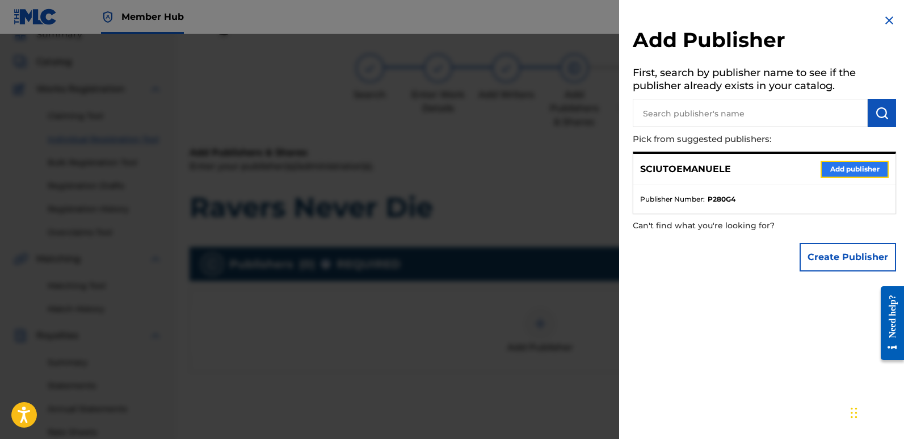
click at [844, 171] on button "Add publisher" at bounding box center [855, 169] width 68 height 17
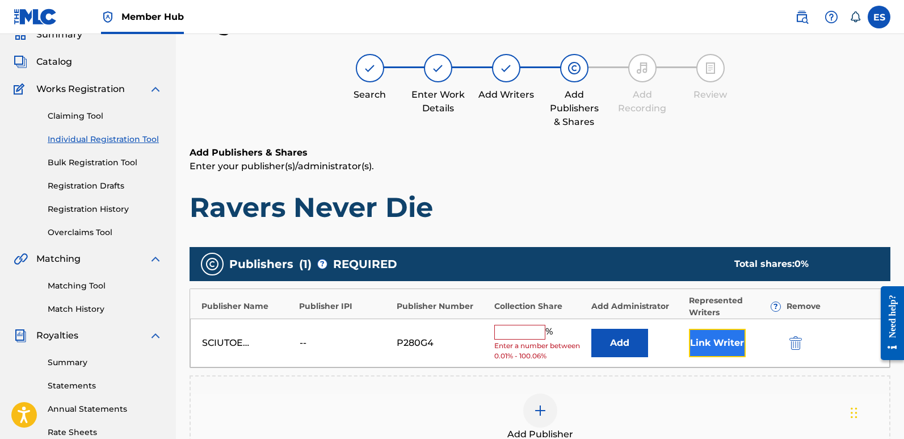
click at [701, 351] on button "Link Writer" at bounding box center [717, 343] width 57 height 28
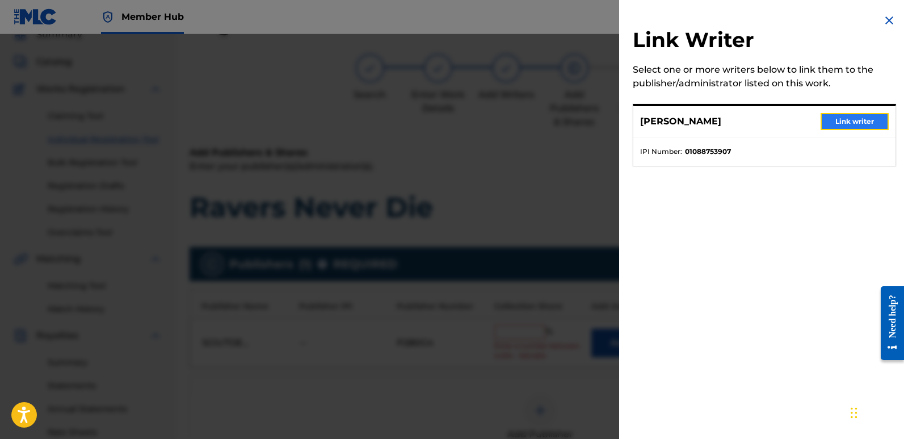
click at [849, 124] on button "Link writer" at bounding box center [855, 121] width 68 height 17
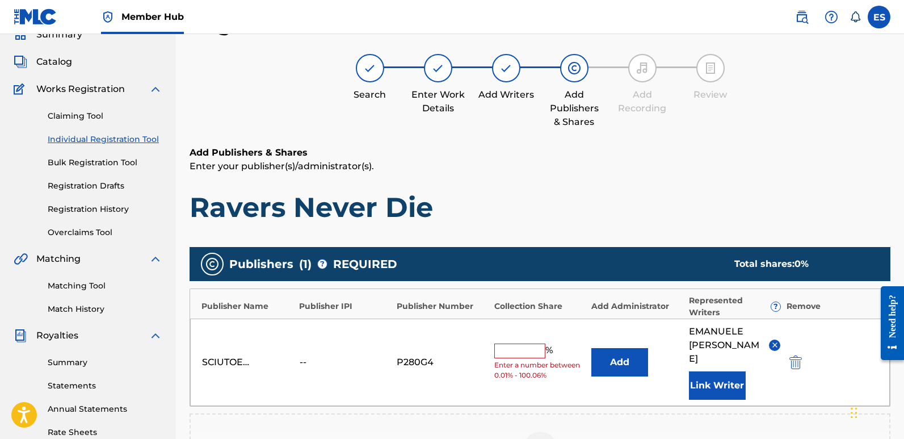
click at [509, 345] on input "text" at bounding box center [519, 350] width 51 height 15
type input "100"
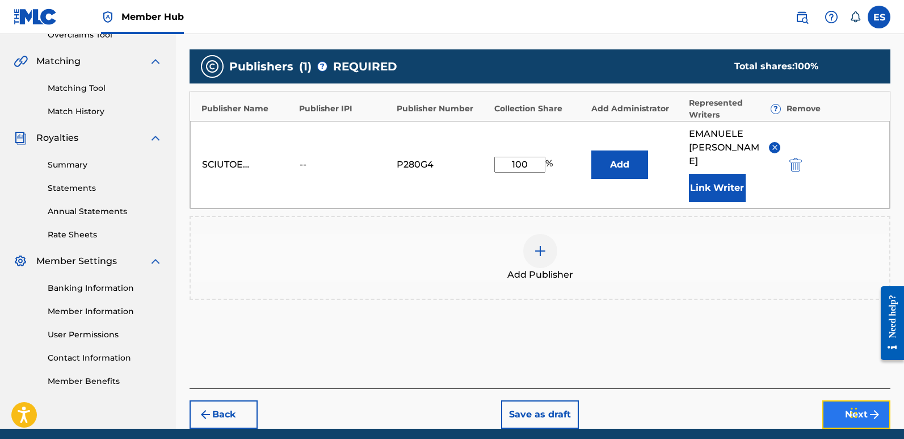
click at [835, 400] on button "Next" at bounding box center [857, 414] width 68 height 28
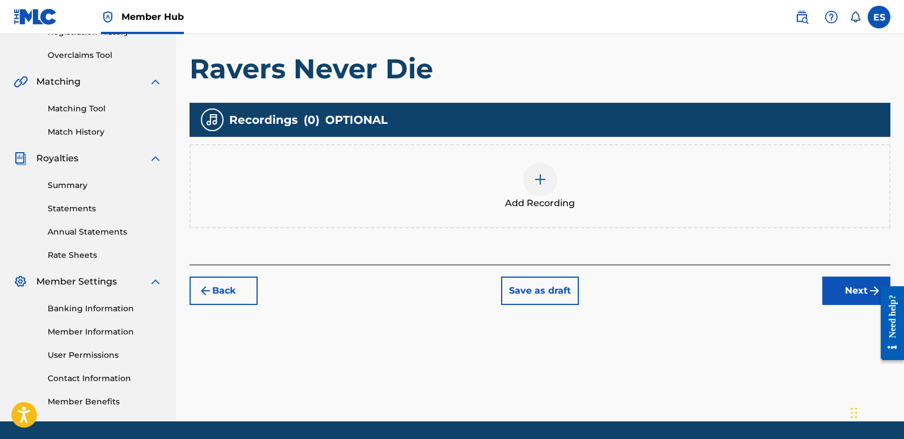
scroll to position [51, 0]
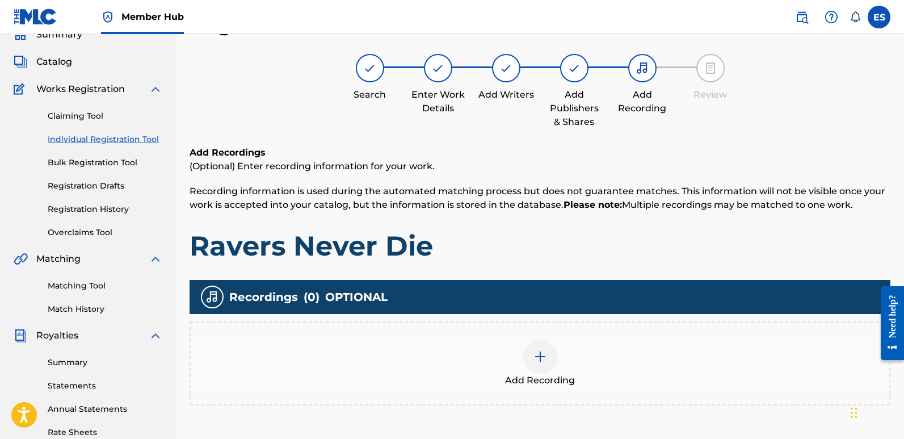
click at [543, 362] on img at bounding box center [541, 357] width 14 height 14
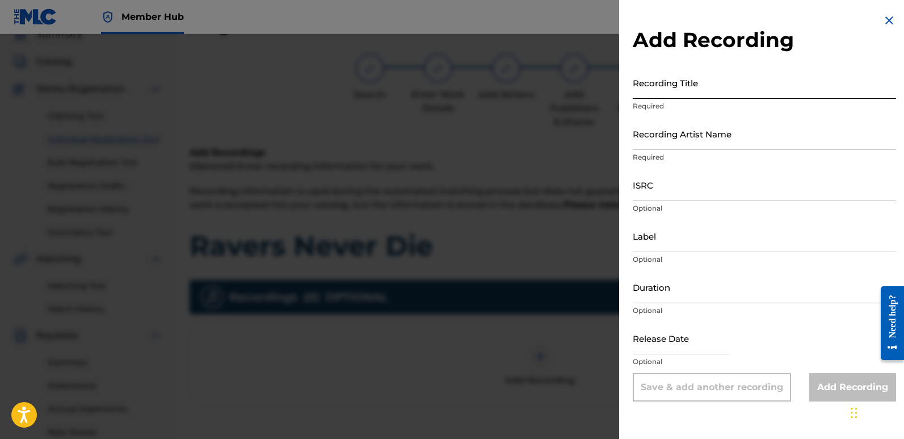
click at [688, 88] on input "Recording Title" at bounding box center [764, 82] width 263 height 32
paste input "Ravers Never Die"
type input "Ravers Never Die"
click at [706, 138] on input "Recording Artist Name" at bounding box center [764, 134] width 263 height 32
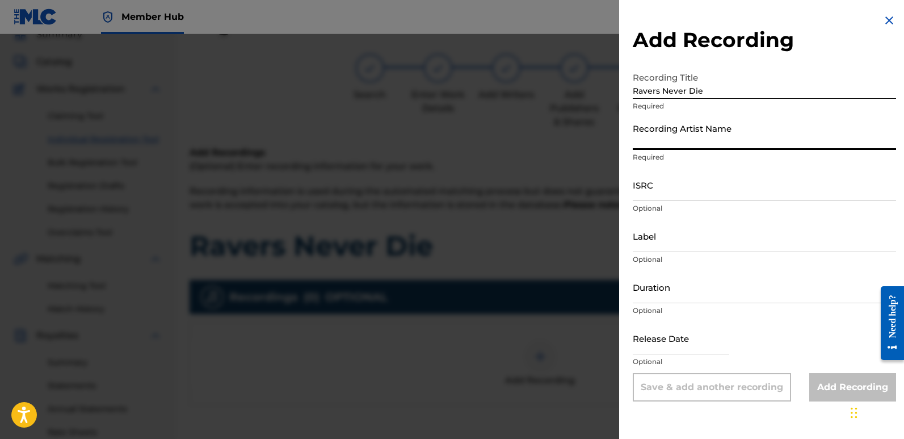
type input "Sigmaa"
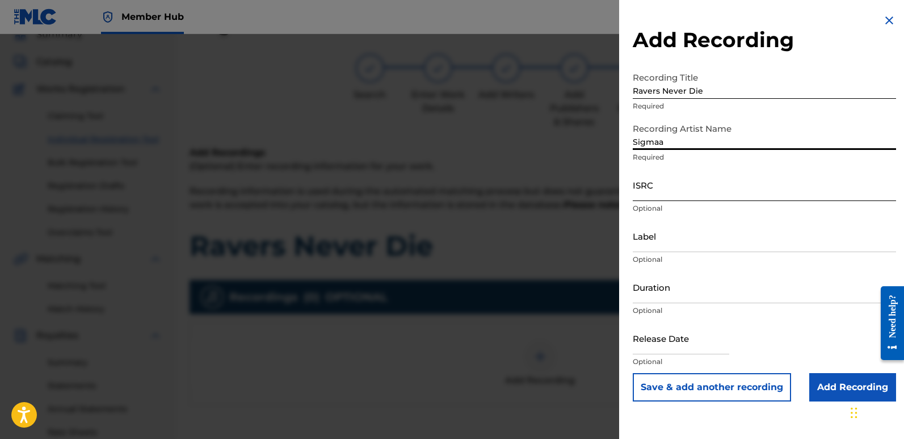
click at [673, 179] on input "ISRC" at bounding box center [764, 185] width 263 height 32
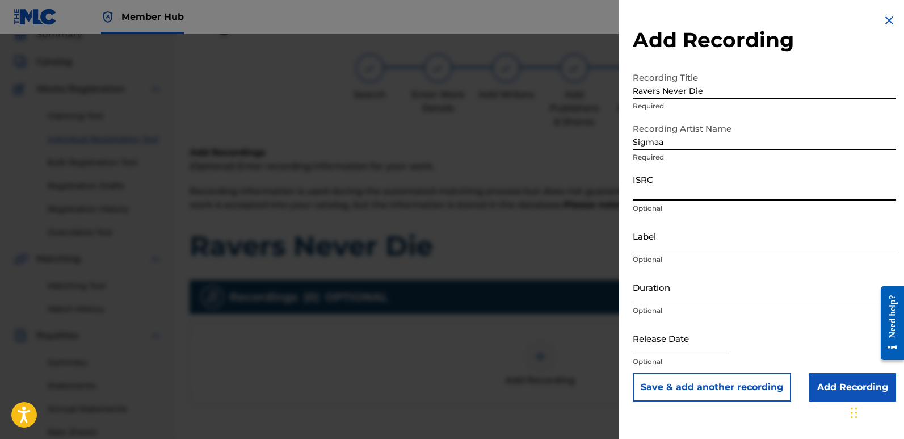
paste input "QT3F42547456"
type input "QT3F42547456"
click at [722, 235] on input "Label" at bounding box center [764, 236] width 263 height 32
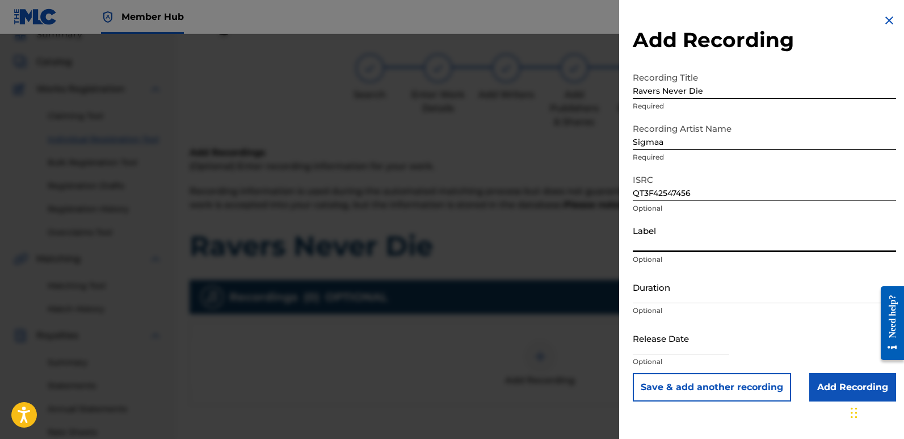
type input "Rightbeatz [GEOGRAPHIC_DATA]"
click at [662, 328] on input "text" at bounding box center [681, 338] width 97 height 32
select select "8"
select select "2025"
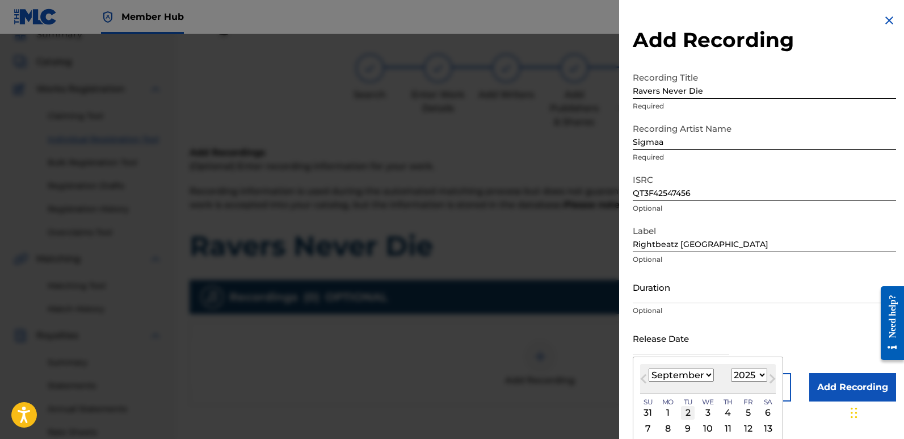
click at [689, 412] on div "2" at bounding box center [688, 413] width 14 height 14
type input "[DATE]"
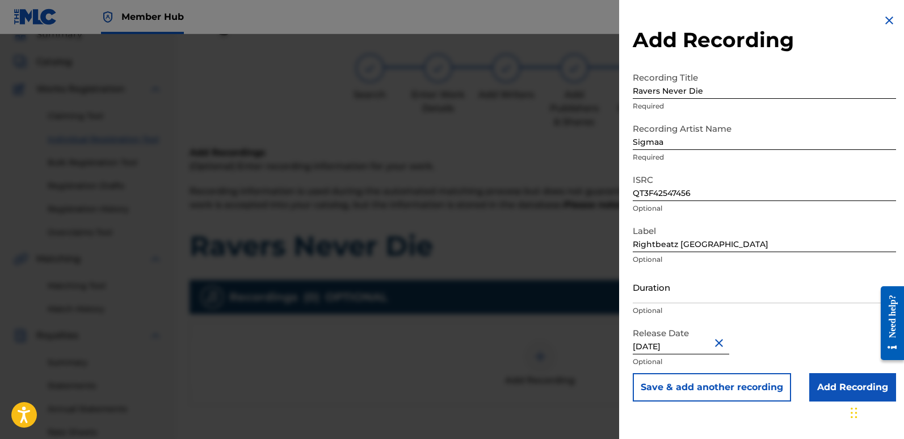
click at [684, 343] on input "[DATE]" at bounding box center [681, 338] width 97 height 32
select select "8"
select select "2025"
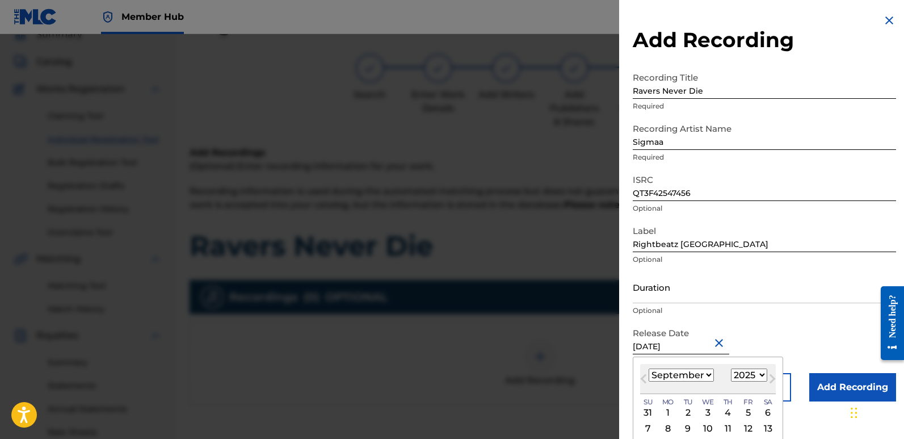
type input "[DATE]"
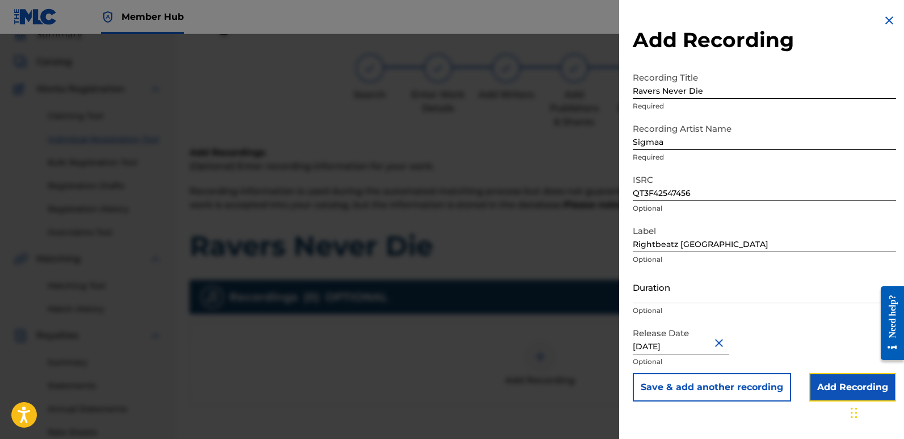
click at [840, 385] on input "Add Recording" at bounding box center [853, 387] width 87 height 28
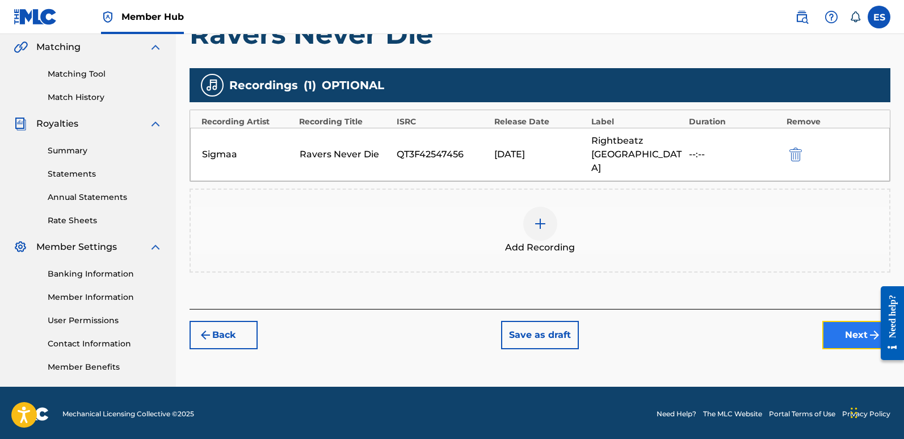
click at [829, 321] on button "Next" at bounding box center [857, 335] width 68 height 28
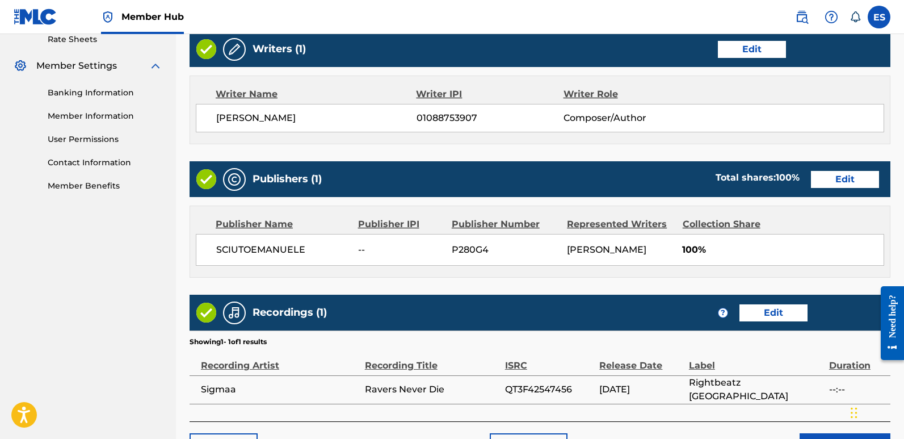
scroll to position [521, 0]
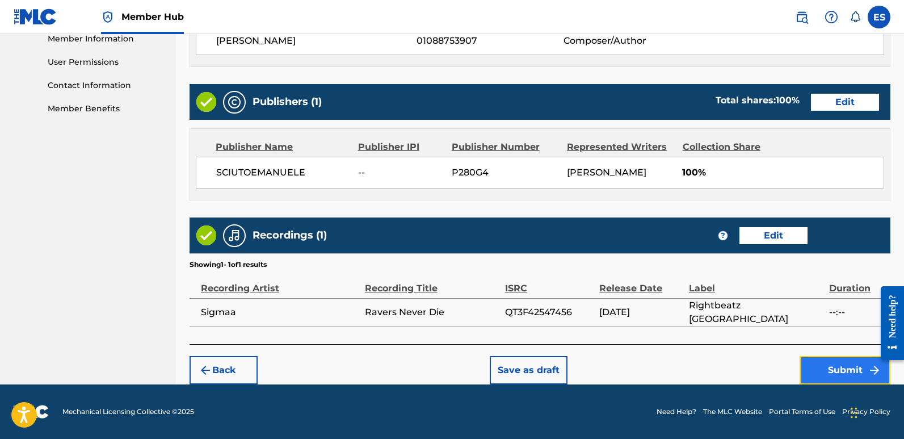
click at [842, 364] on button "Submit" at bounding box center [845, 370] width 91 height 28
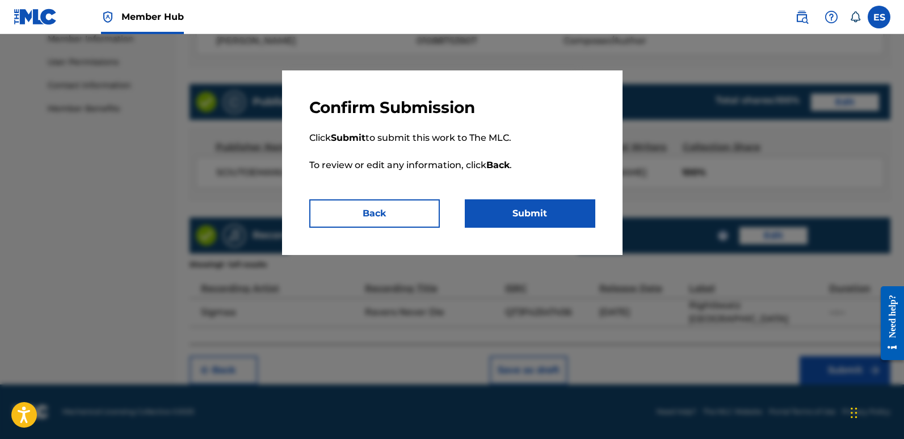
click at [560, 229] on div "Confirm Submission Click Submit to submit this work to The MLC. To review or ed…" at bounding box center [452, 162] width 341 height 185
click at [533, 215] on button "Submit" at bounding box center [530, 213] width 131 height 28
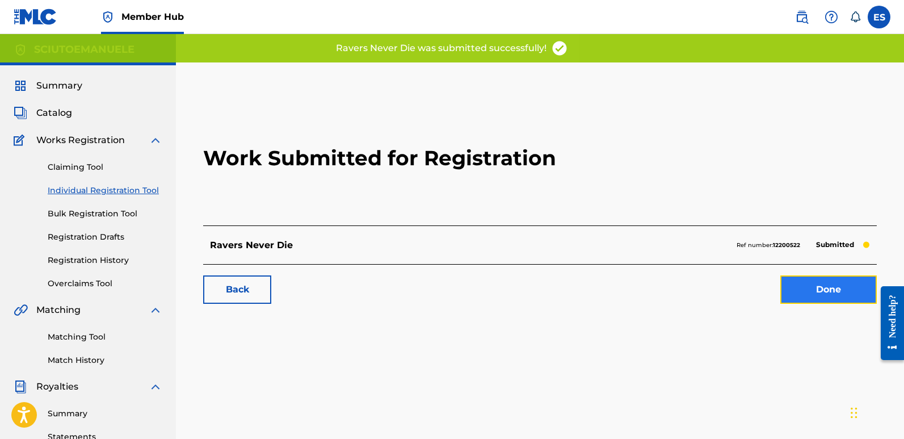
click at [816, 287] on link "Done" at bounding box center [829, 289] width 97 height 28
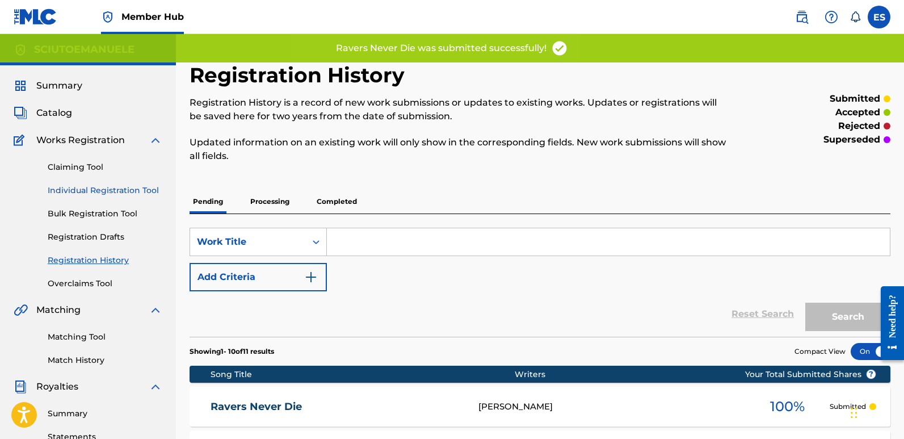
click at [134, 188] on link "Individual Registration Tool" at bounding box center [105, 191] width 115 height 12
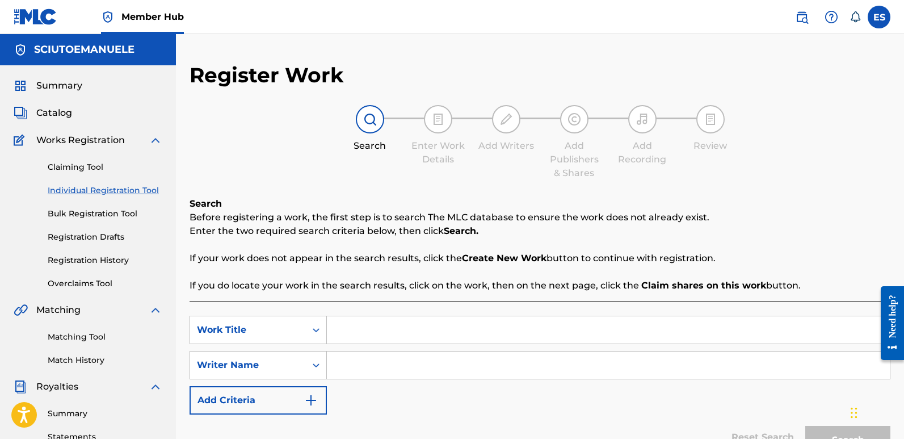
click at [360, 328] on input "Search Form" at bounding box center [608, 329] width 563 height 27
paste input "Sunrise Anthem"
type input "Sunrise Anthem"
click at [367, 358] on input "Search Form" at bounding box center [608, 364] width 563 height 27
type input "emanuelesciuto"
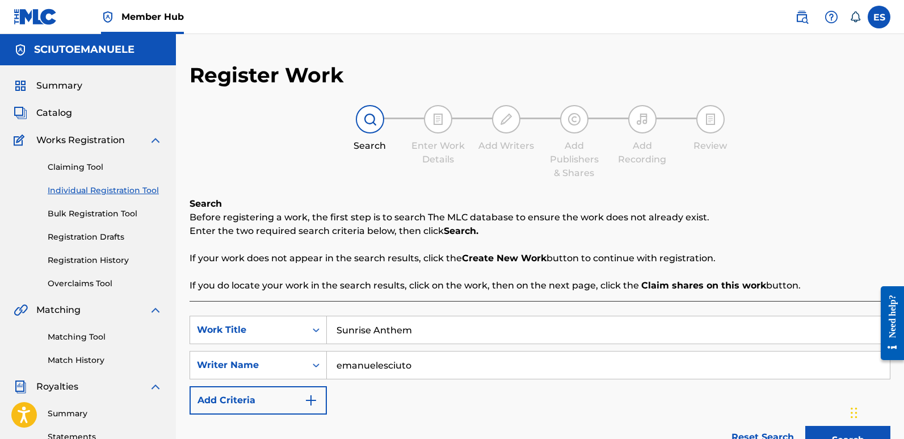
click at [806, 426] on button "Search" at bounding box center [848, 440] width 85 height 28
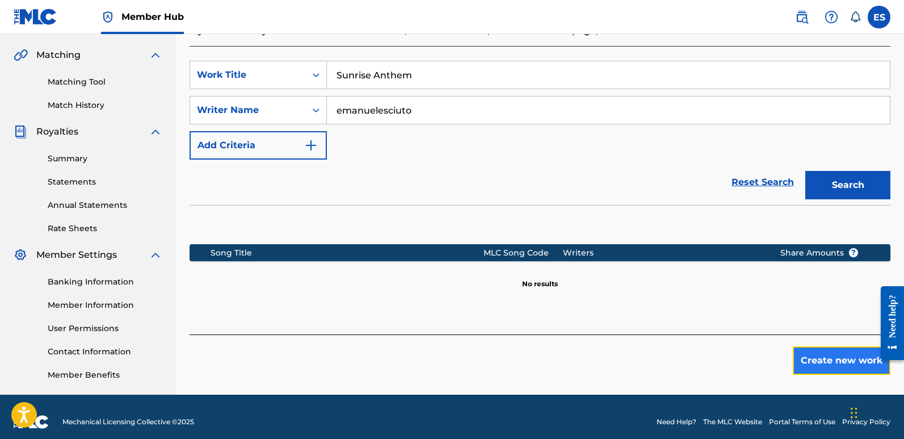
click at [823, 365] on button "Create new work" at bounding box center [842, 360] width 98 height 28
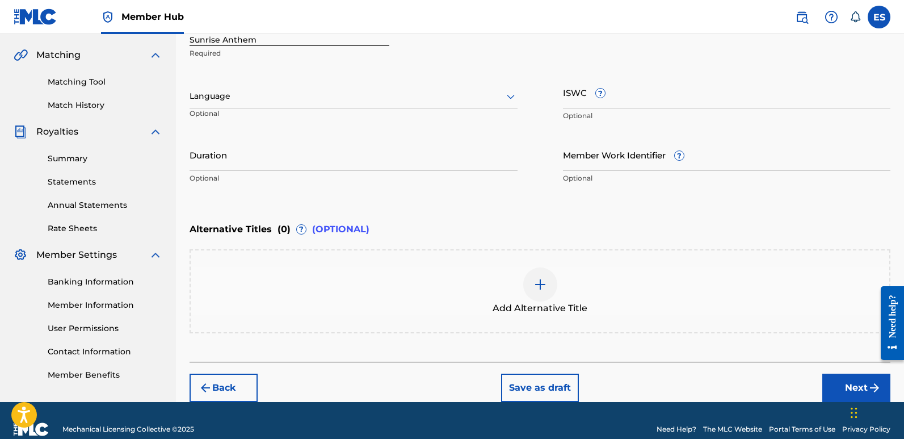
click at [297, 99] on div at bounding box center [354, 96] width 328 height 14
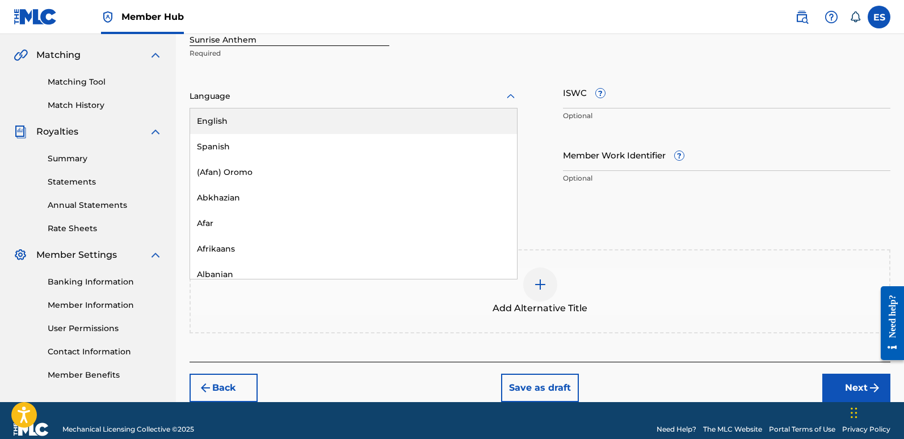
click at [250, 118] on div "English" at bounding box center [353, 121] width 327 height 26
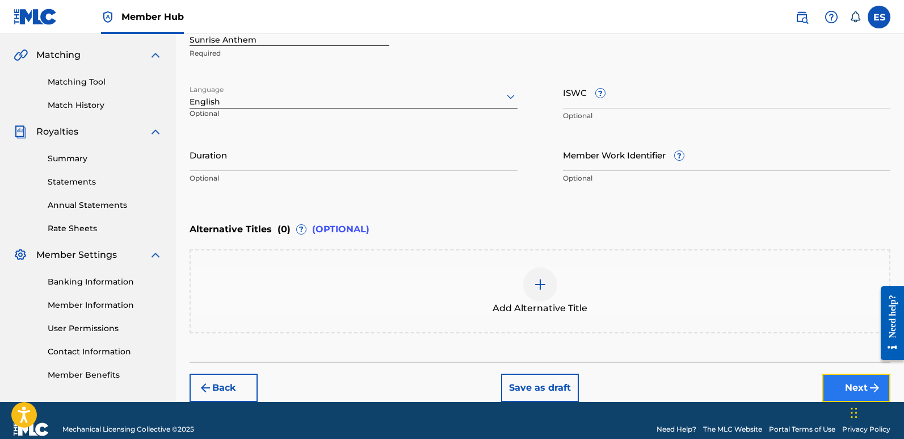
click at [844, 383] on button "Next" at bounding box center [857, 388] width 68 height 28
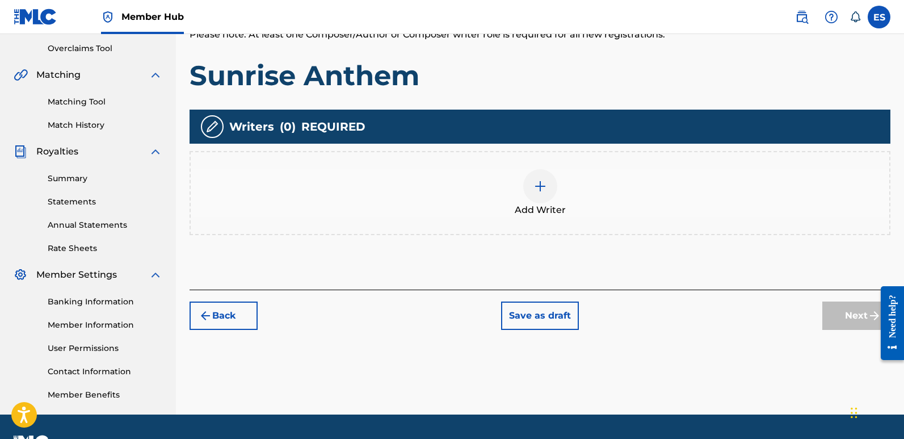
scroll to position [51, 0]
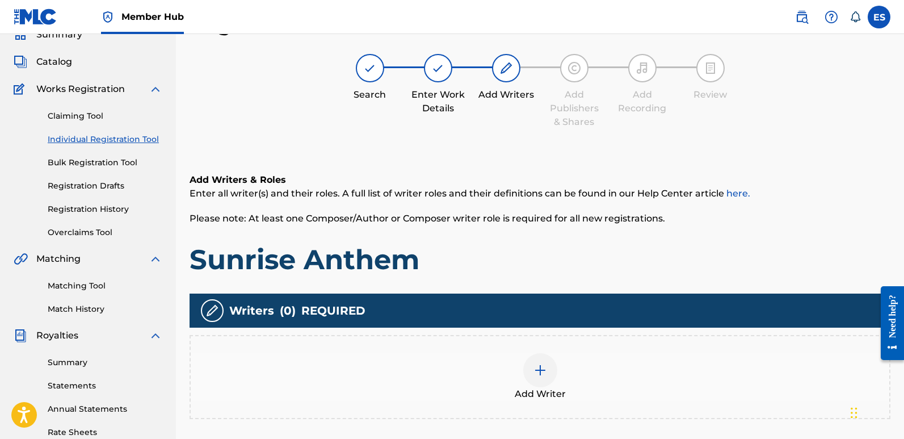
click at [540, 360] on div at bounding box center [540, 370] width 34 height 34
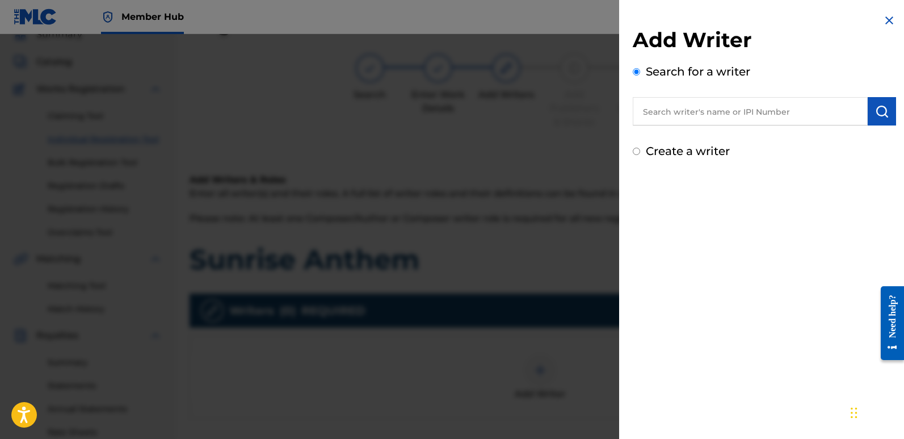
click at [736, 111] on input "text" at bounding box center [750, 111] width 235 height 28
type input "emanuelesciuto"
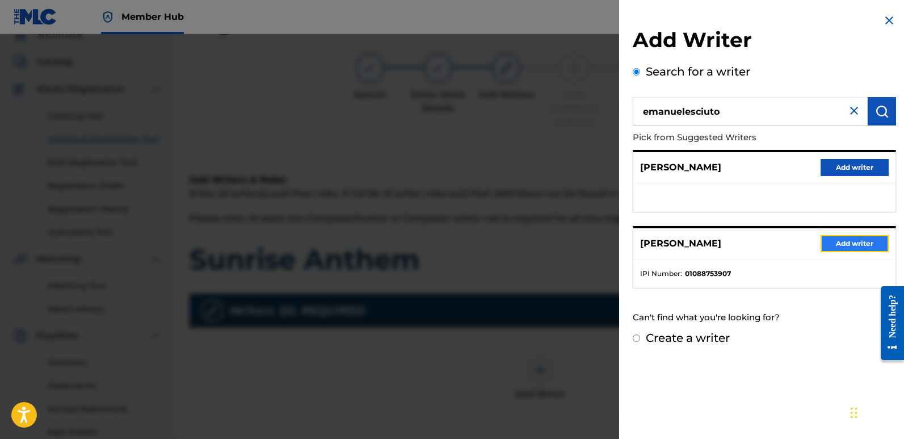
click at [862, 243] on button "Add writer" at bounding box center [855, 243] width 68 height 17
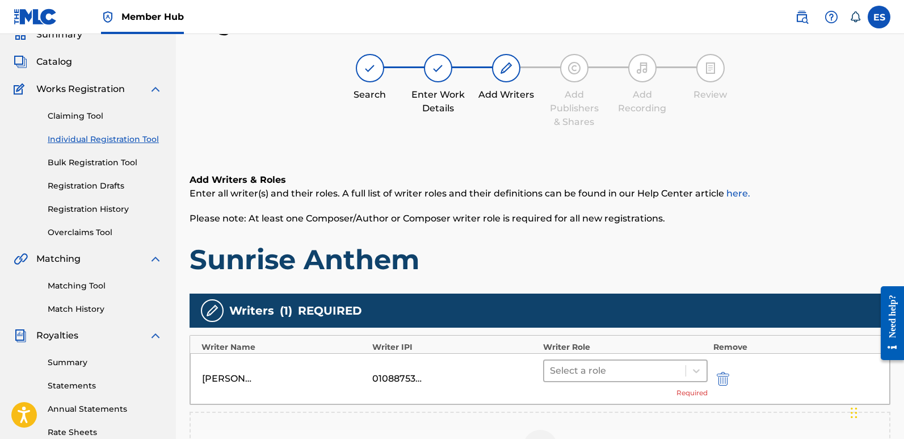
click at [618, 373] on div at bounding box center [615, 371] width 130 height 16
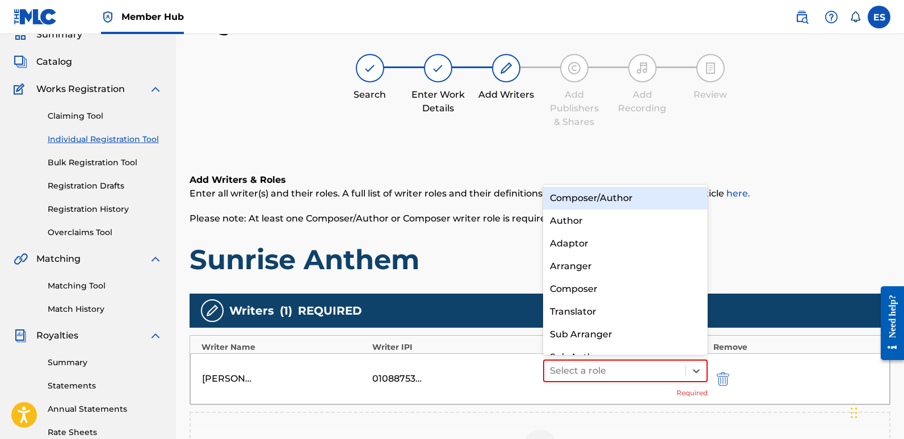
click at [595, 203] on div "Composer/Author" at bounding box center [625, 198] width 165 height 23
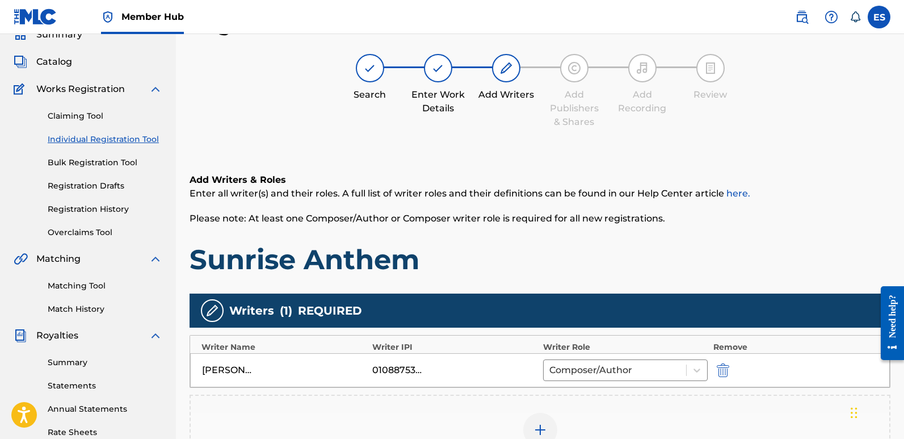
scroll to position [265, 0]
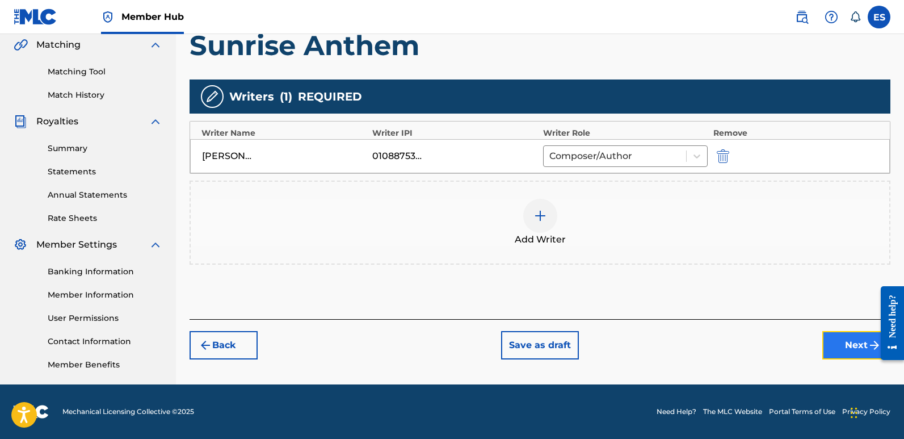
click at [847, 349] on button "Next" at bounding box center [857, 345] width 68 height 28
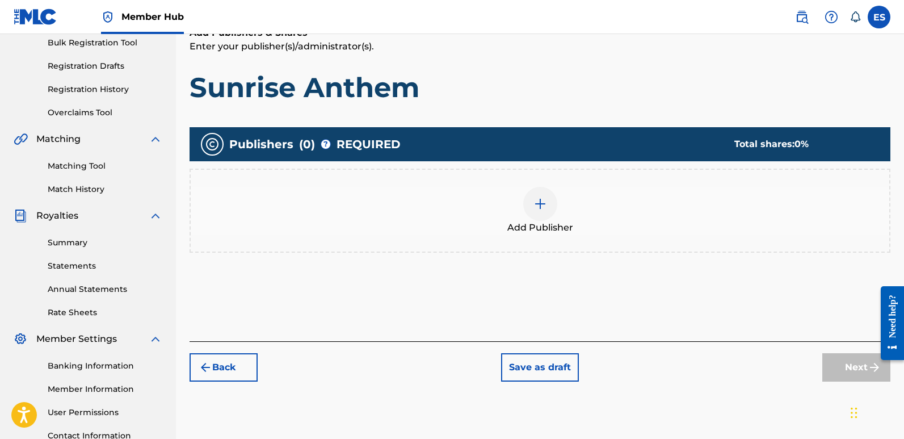
scroll to position [51, 0]
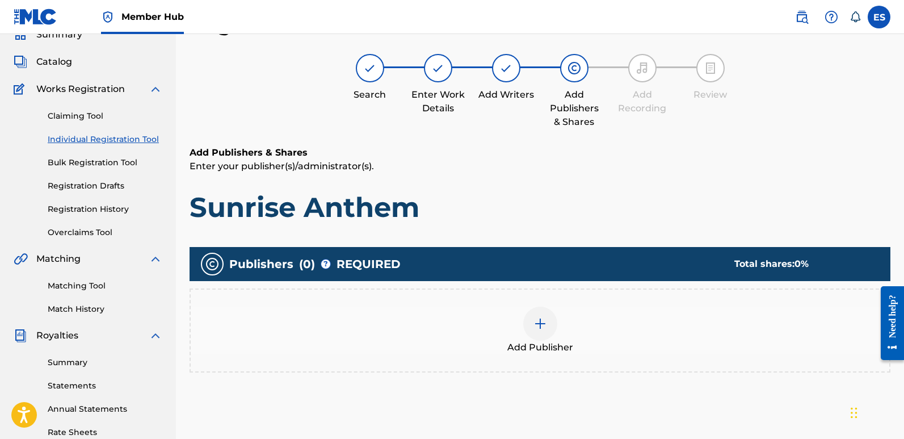
click at [544, 351] on span "Add Publisher" at bounding box center [541, 348] width 66 height 14
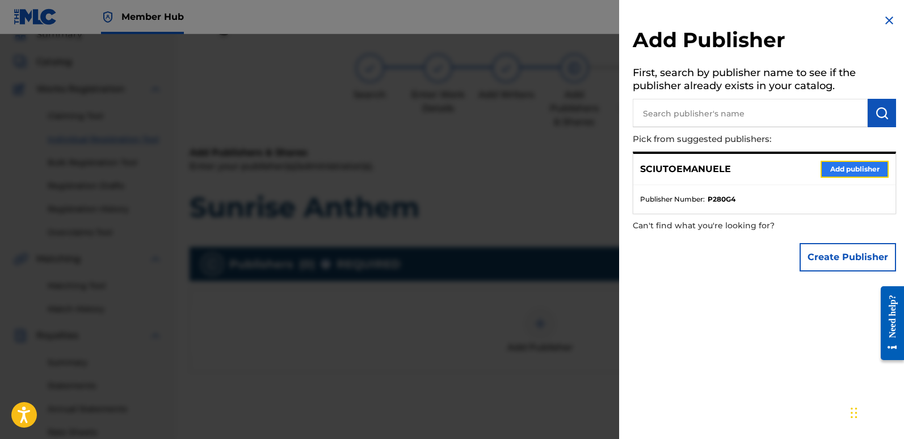
click at [843, 164] on button "Add publisher" at bounding box center [855, 169] width 68 height 17
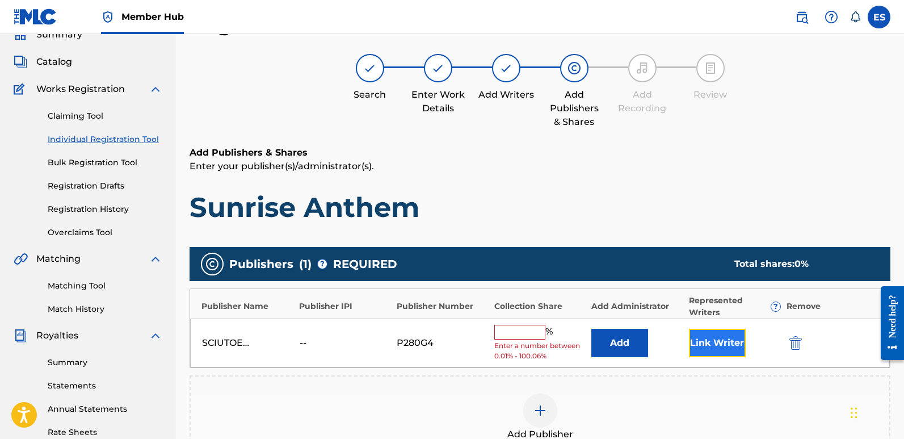
click at [706, 338] on button "Link Writer" at bounding box center [717, 343] width 57 height 28
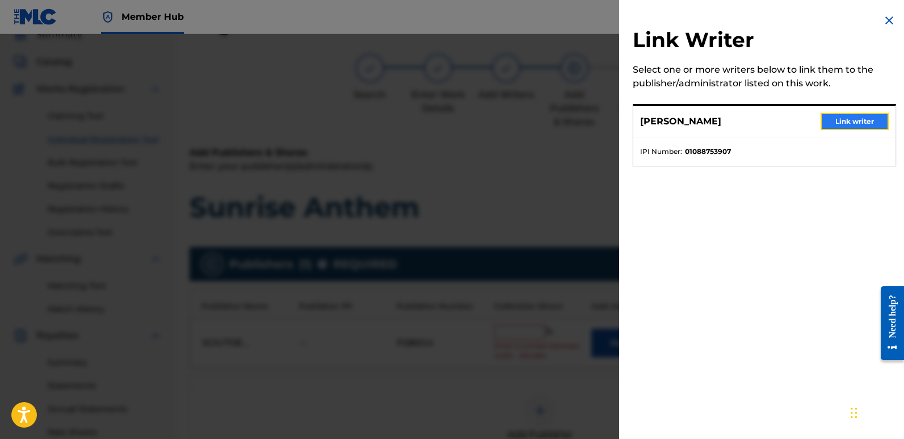
click at [851, 121] on button "Link writer" at bounding box center [855, 121] width 68 height 17
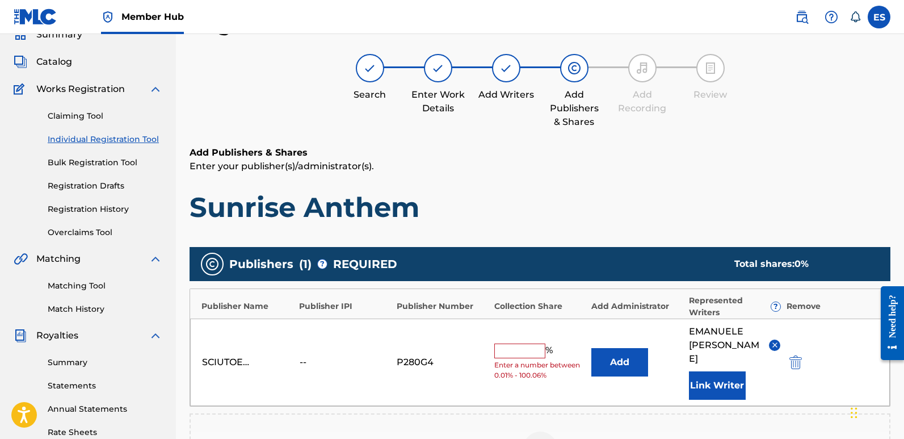
click at [509, 343] on input "text" at bounding box center [519, 350] width 51 height 15
type input "100"
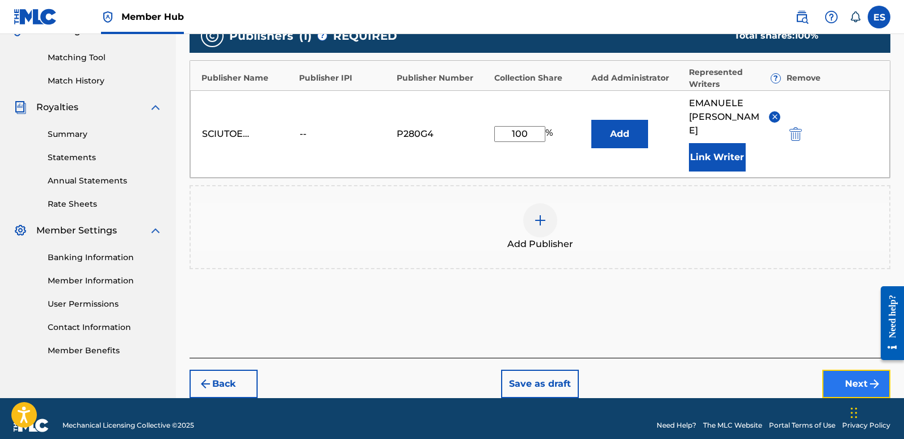
click at [846, 370] on button "Next" at bounding box center [857, 384] width 68 height 28
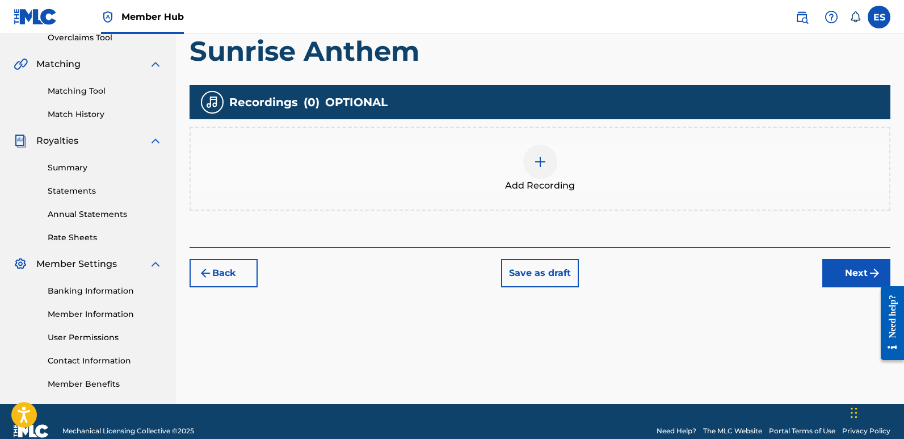
scroll to position [51, 0]
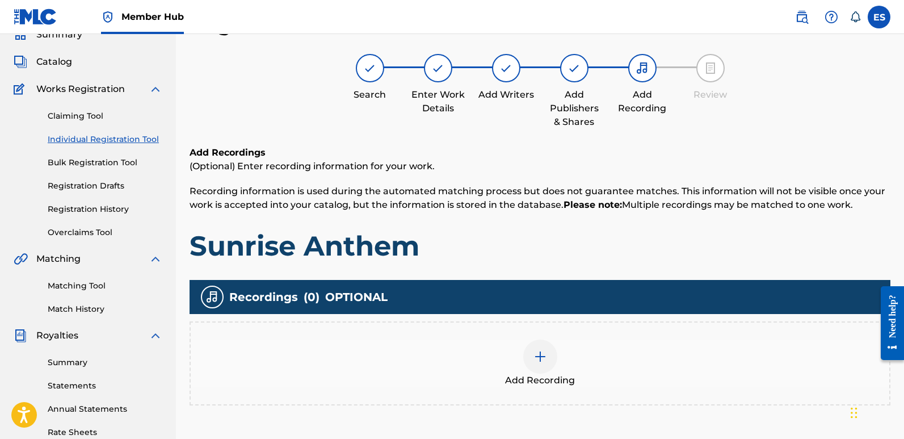
click at [565, 347] on div "Add Recording" at bounding box center [540, 363] width 699 height 48
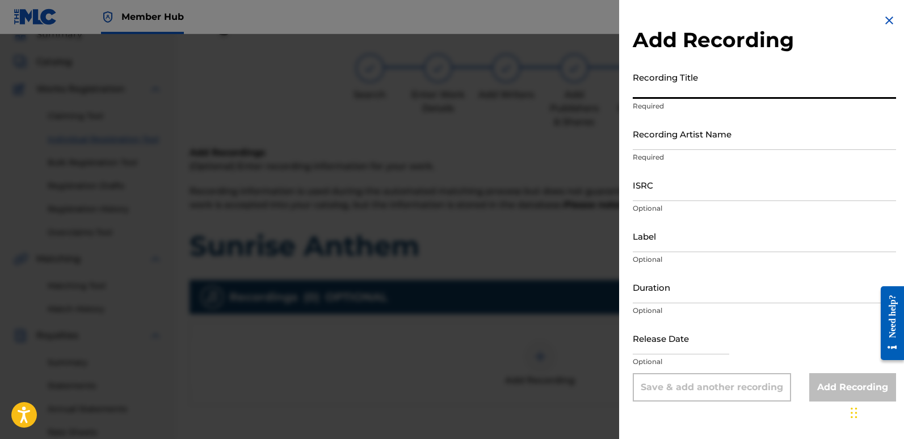
paste input "Sunrise Anthem"
type input "Sunrise Anthem"
click at [711, 128] on input "Recording Artist Name" at bounding box center [764, 134] width 263 height 32
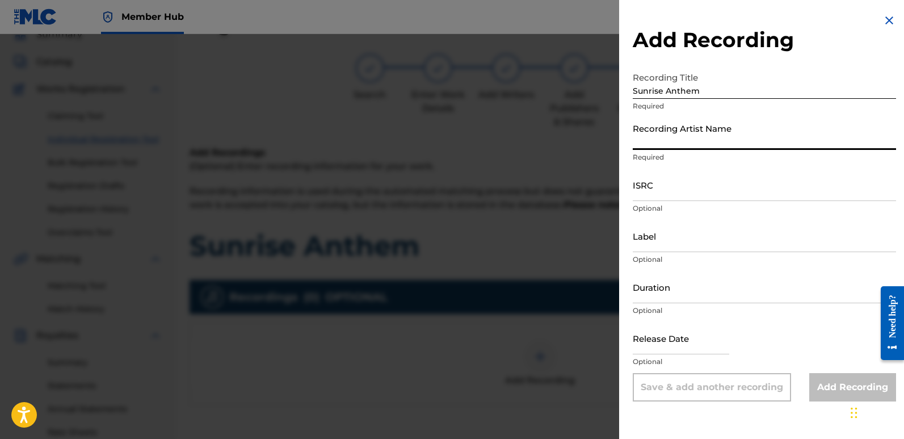
type input "Sigmaa"
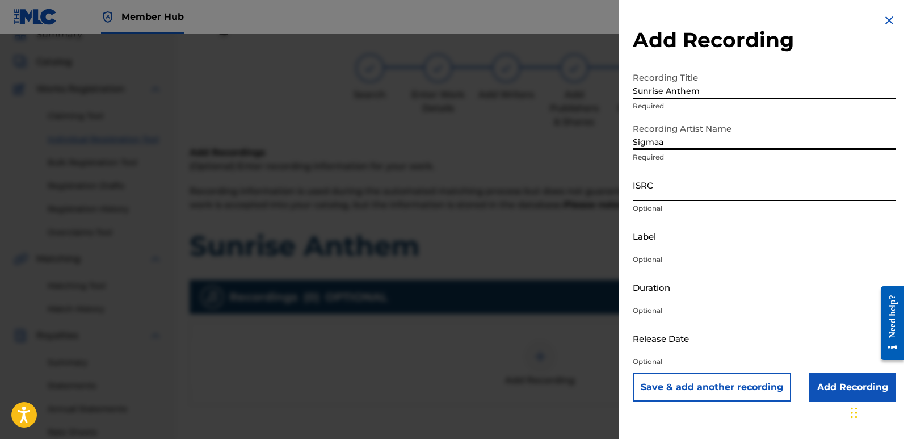
click at [667, 185] on input "ISRC" at bounding box center [764, 185] width 263 height 32
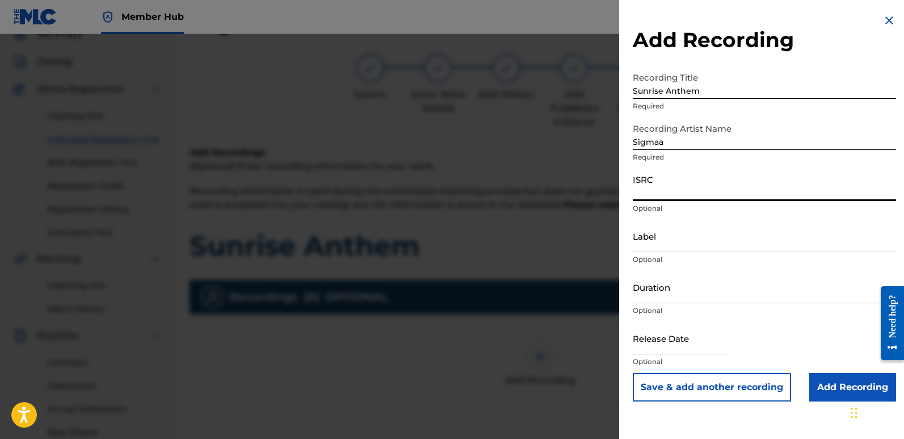
paste input "QT3F42547457"
type input "QT3F42547457"
click at [680, 240] on input "Label" at bounding box center [764, 236] width 263 height 32
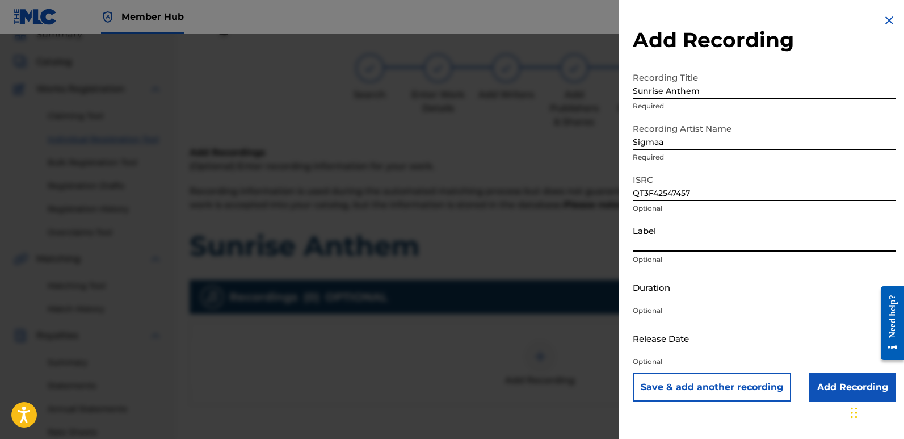
type input "Rightbeatz [GEOGRAPHIC_DATA]"
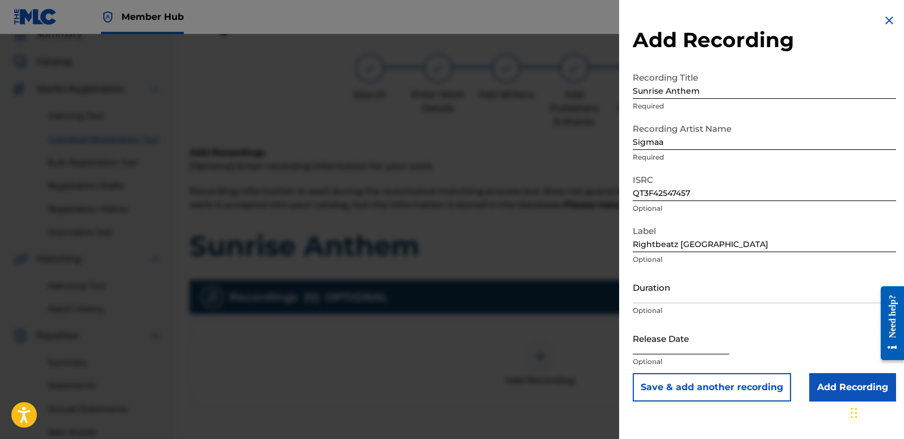
click at [660, 336] on input "text" at bounding box center [681, 338] width 97 height 32
select select "8"
select select "2025"
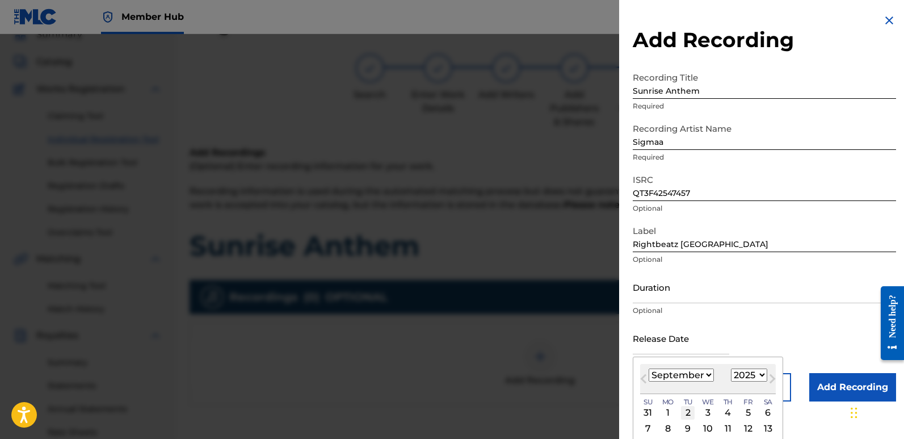
click at [685, 410] on div "2" at bounding box center [688, 413] width 14 height 14
type input "[DATE]"
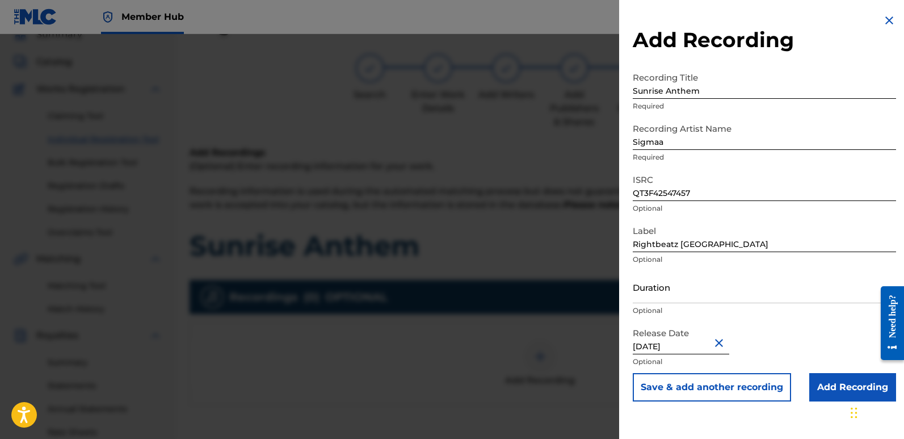
click at [684, 345] on input "[DATE]" at bounding box center [681, 338] width 97 height 32
select select "8"
select select "2025"
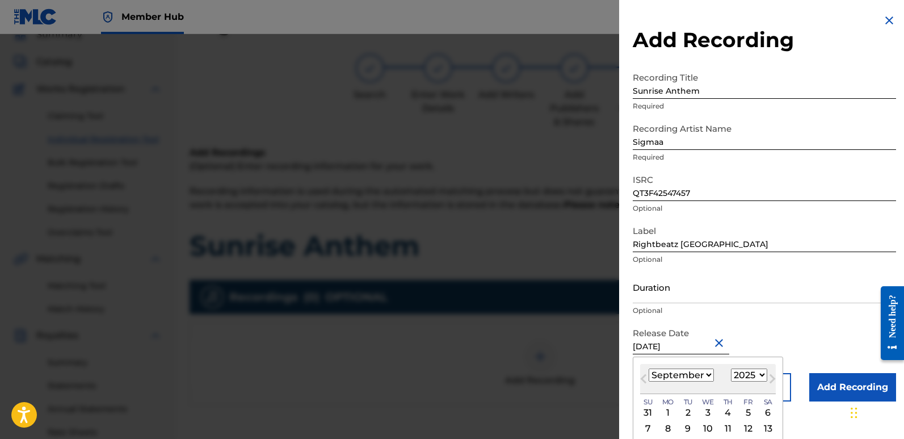
type input "[DATE]"
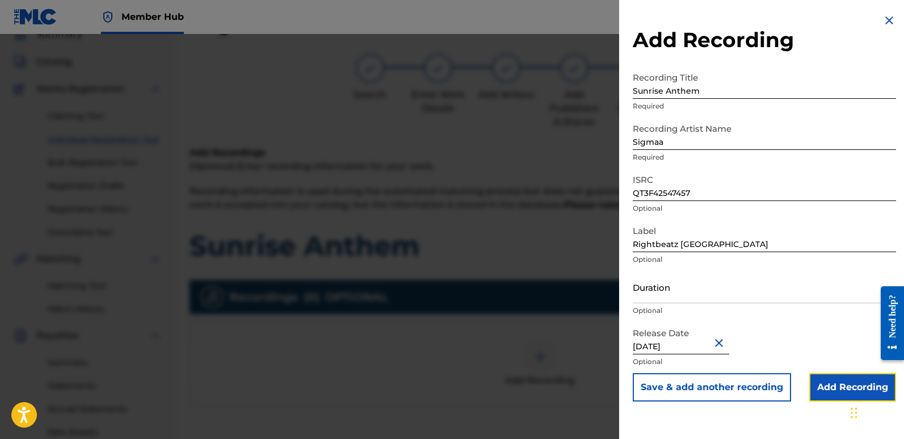
click at [822, 390] on input "Add Recording" at bounding box center [853, 387] width 87 height 28
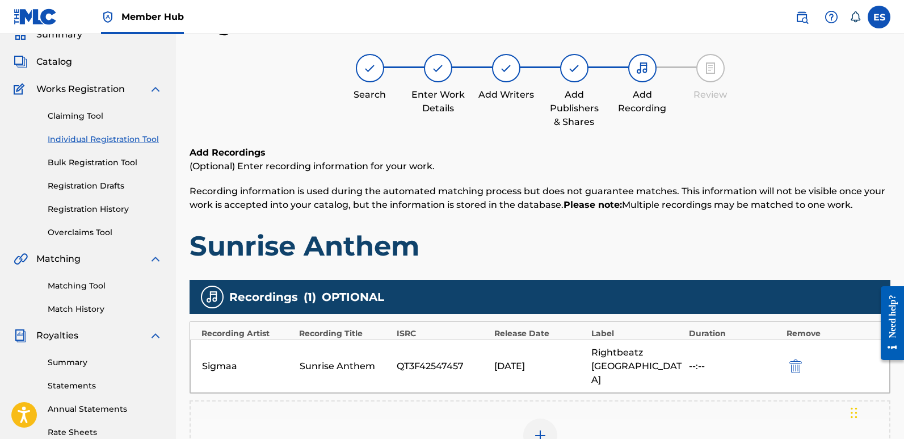
scroll to position [265, 0]
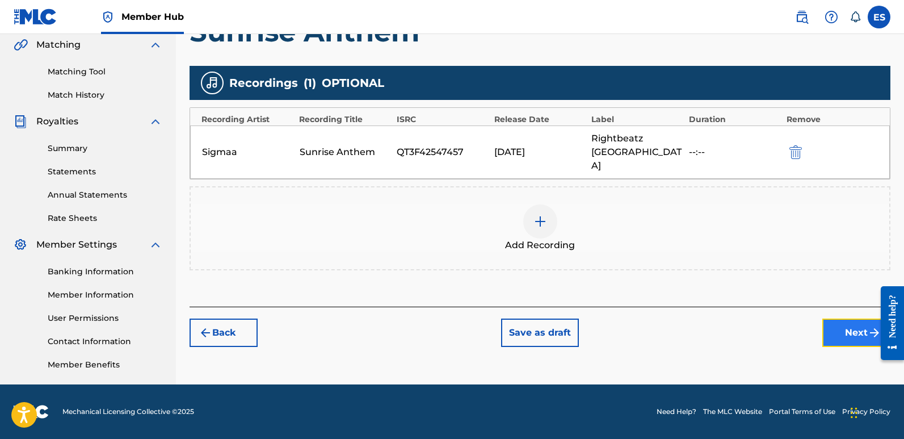
click at [845, 318] on button "Next" at bounding box center [857, 332] width 68 height 28
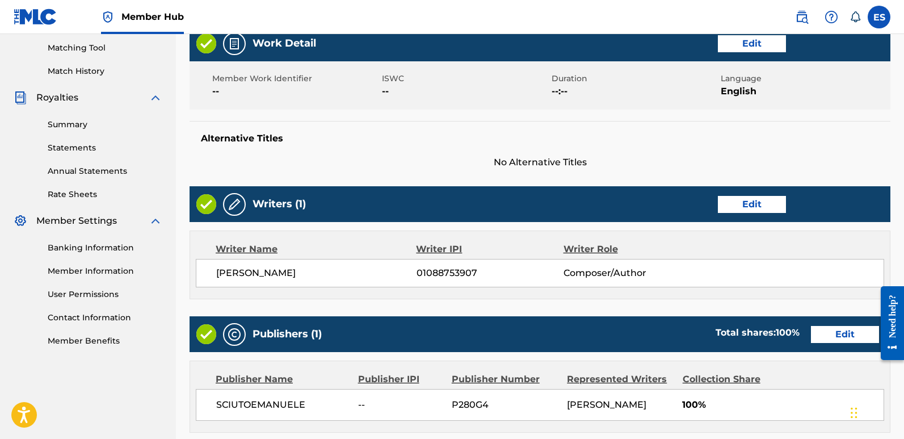
scroll to position [463, 0]
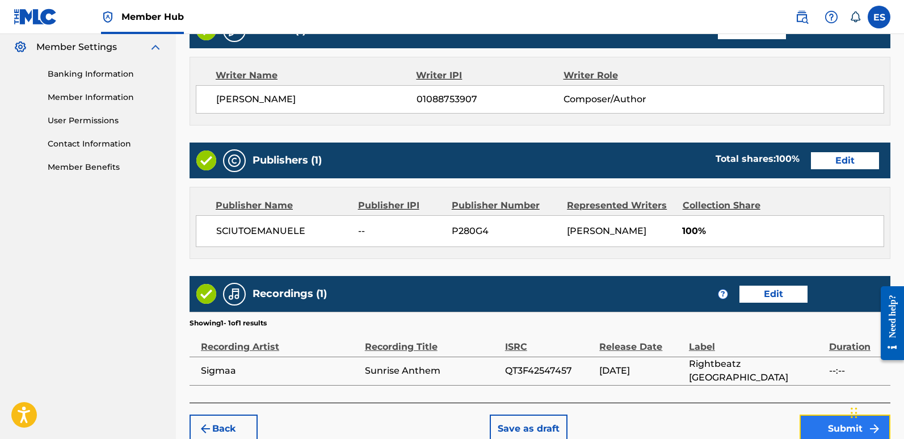
click at [820, 427] on button "Submit" at bounding box center [845, 428] width 91 height 28
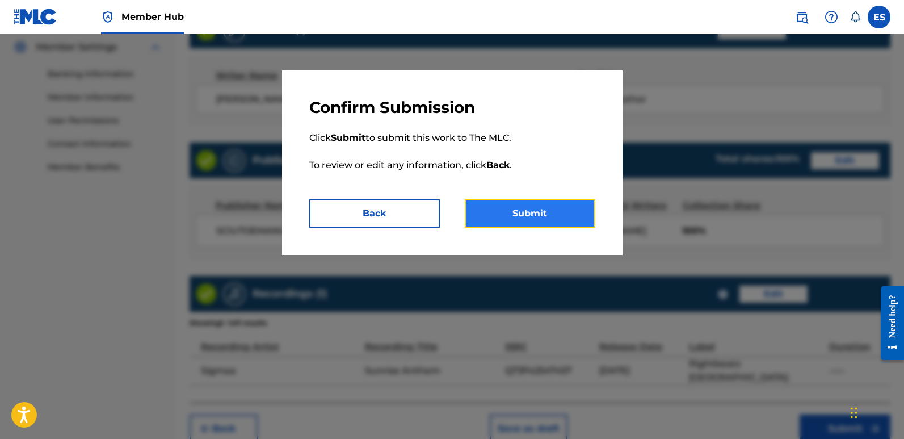
click at [527, 212] on button "Submit" at bounding box center [530, 213] width 131 height 28
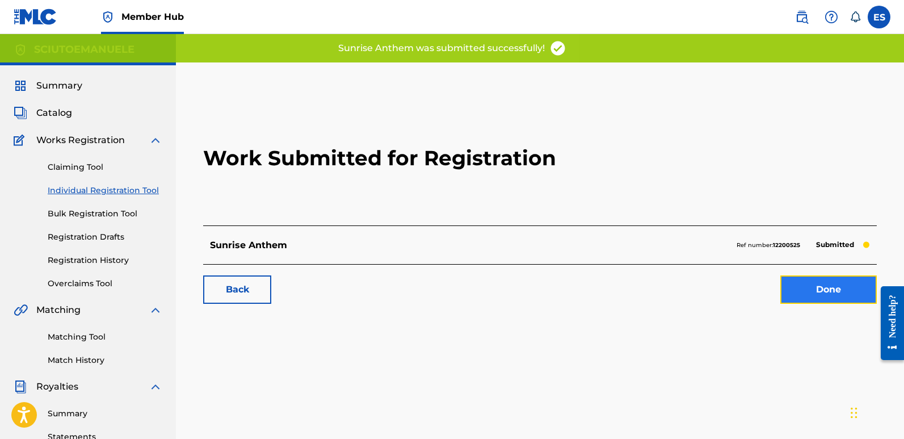
click at [814, 285] on link "Done" at bounding box center [829, 289] width 97 height 28
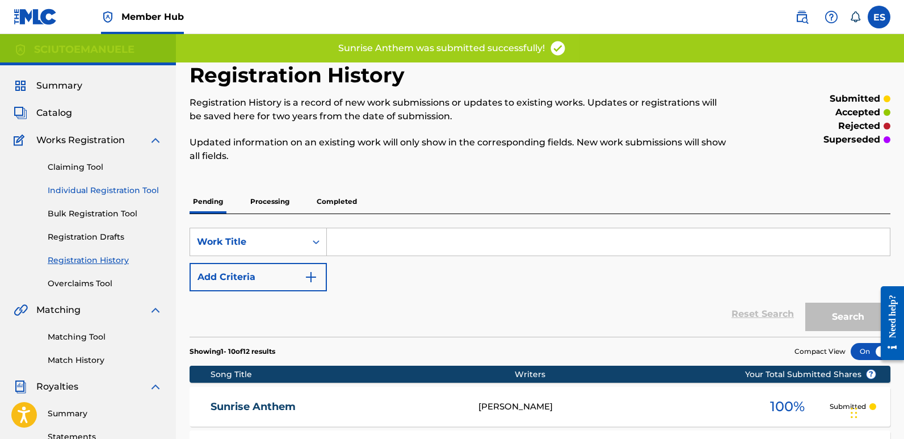
click at [133, 191] on link "Individual Registration Tool" at bounding box center [105, 191] width 115 height 12
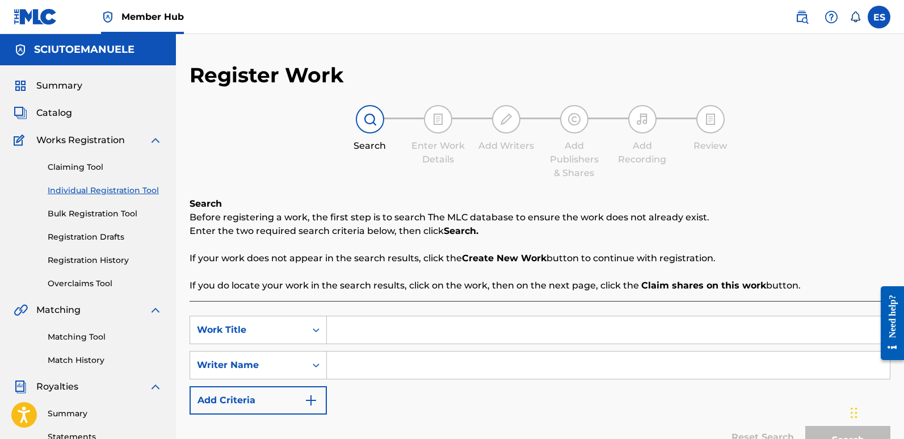
click at [348, 329] on input "Search Form" at bounding box center [608, 329] width 563 height 27
paste input "Warriors Of The Bass"
type input "Warriors Of The Bass"
click at [370, 363] on input "Search Form" at bounding box center [608, 364] width 563 height 27
type input "emanuelesciuto"
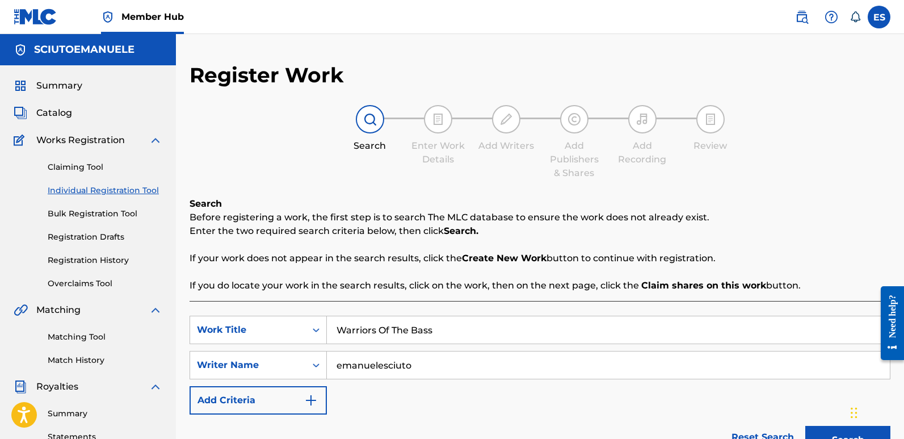
click at [806, 426] on button "Search" at bounding box center [848, 440] width 85 height 28
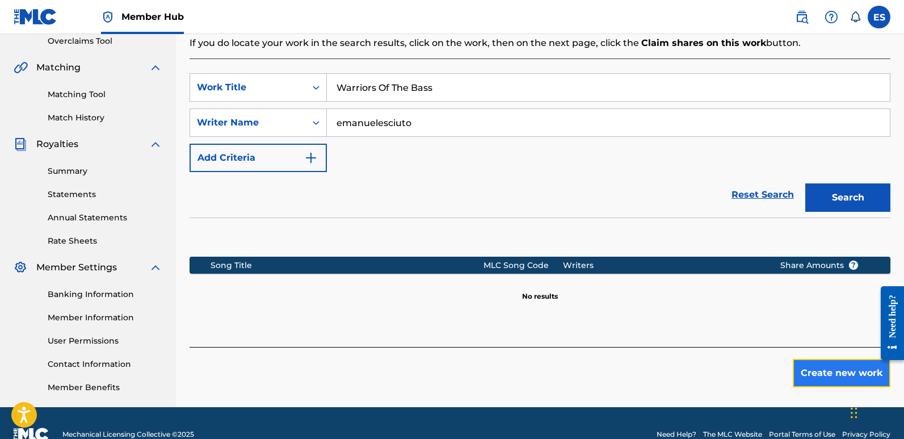
click at [830, 381] on button "Create new work" at bounding box center [842, 373] width 98 height 28
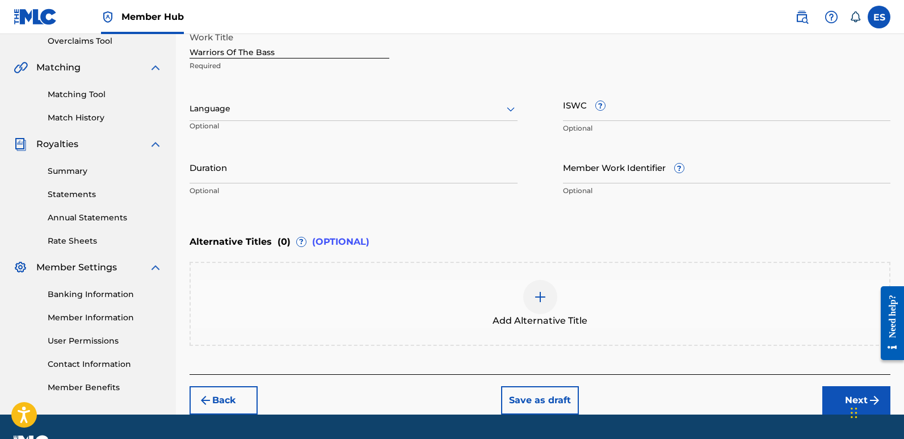
click at [275, 108] on div at bounding box center [354, 109] width 328 height 14
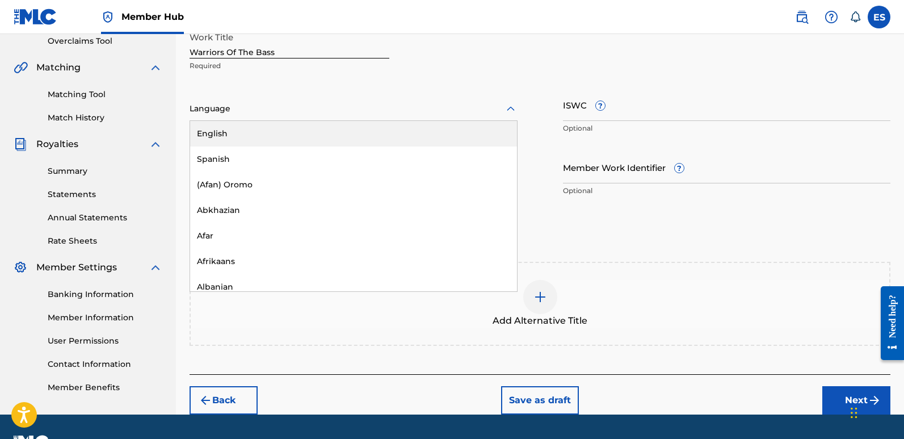
click at [242, 133] on div "English" at bounding box center [353, 134] width 327 height 26
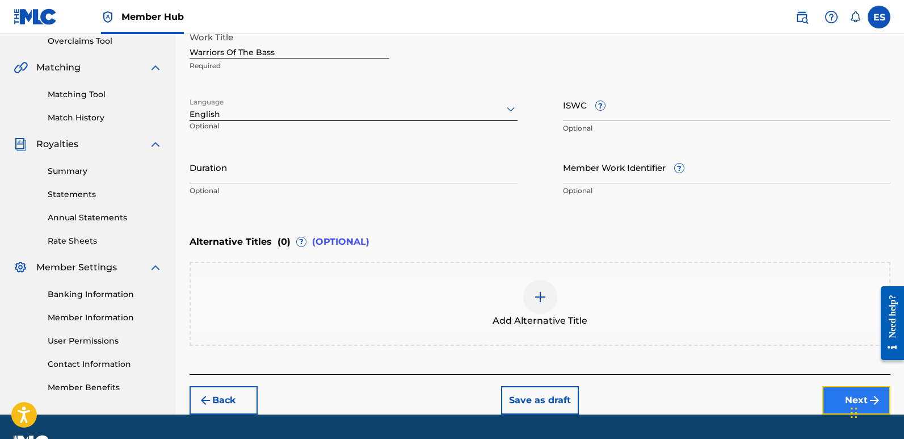
click at [831, 397] on button "Next" at bounding box center [857, 400] width 68 height 28
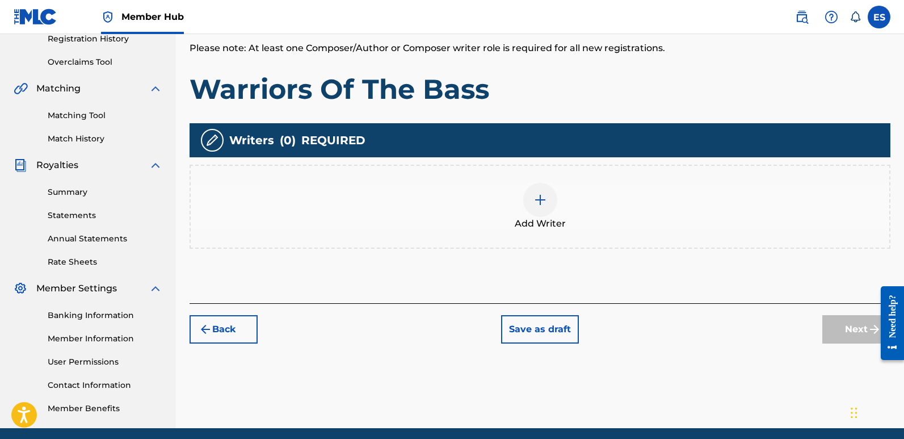
scroll to position [51, 0]
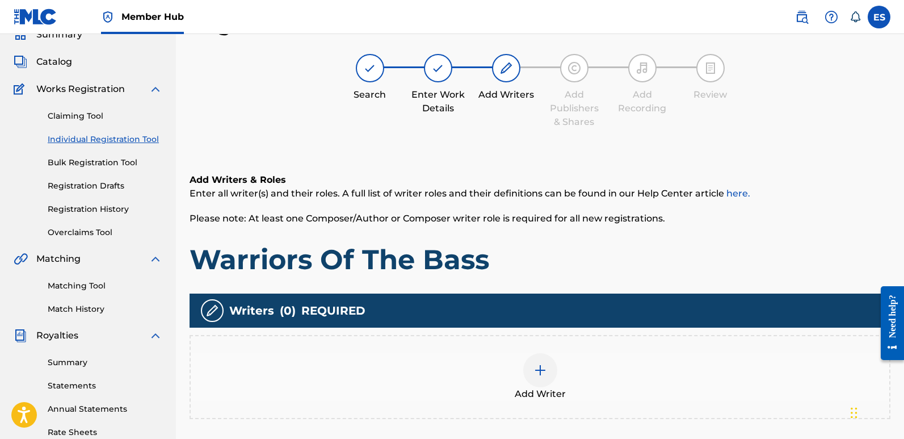
click at [554, 375] on div at bounding box center [540, 370] width 34 height 34
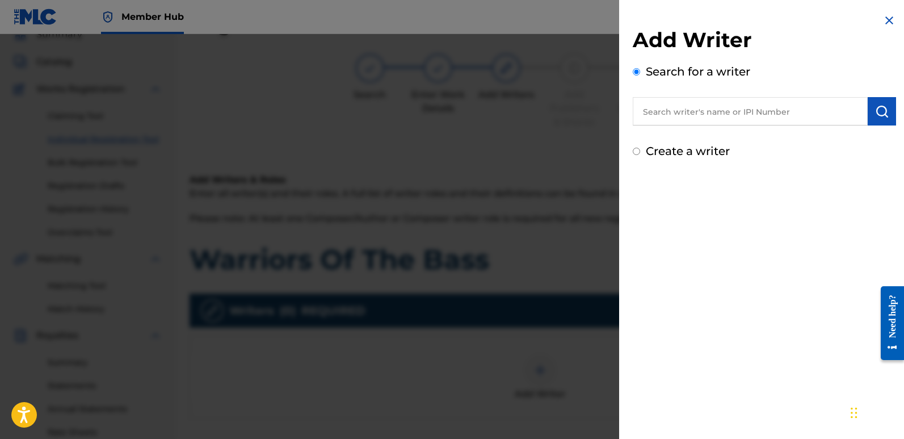
click at [692, 114] on input "text" at bounding box center [750, 111] width 235 height 28
type input "emanuelesciuto"
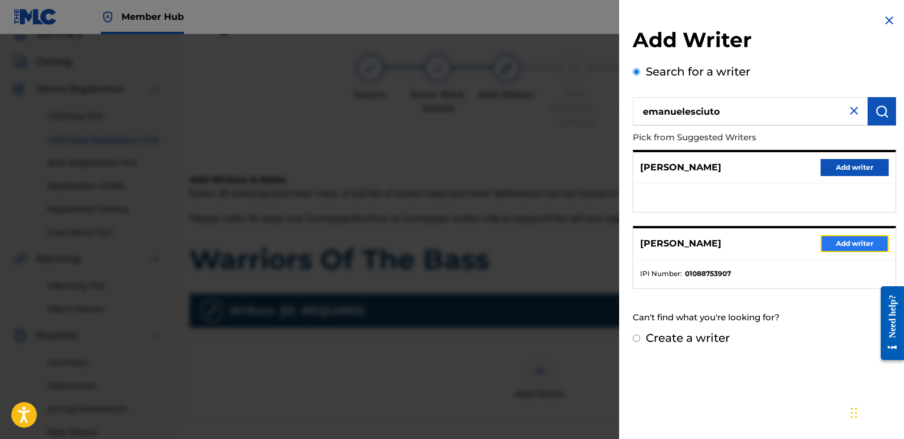
click at [841, 241] on button "Add writer" at bounding box center [855, 243] width 68 height 17
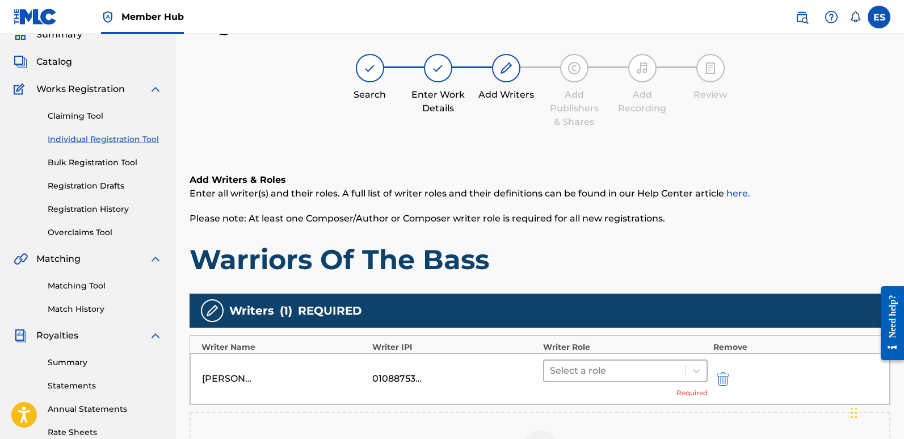
click at [590, 371] on div at bounding box center [615, 371] width 130 height 16
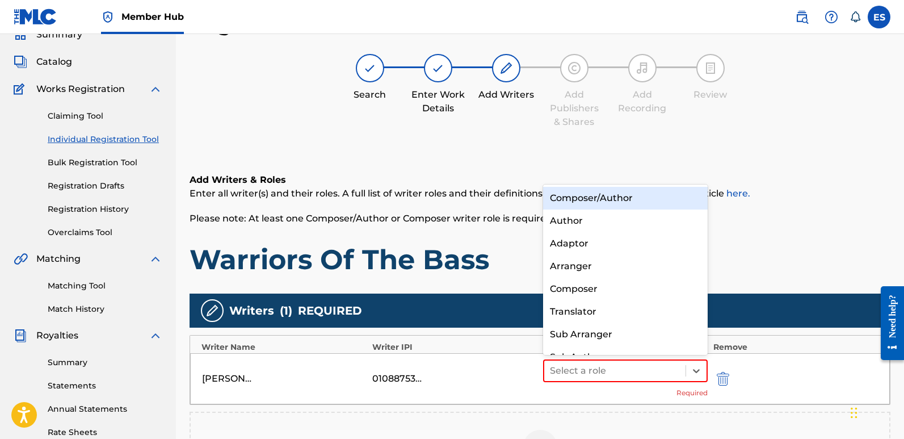
click at [590, 196] on div "Composer/Author" at bounding box center [625, 198] width 165 height 23
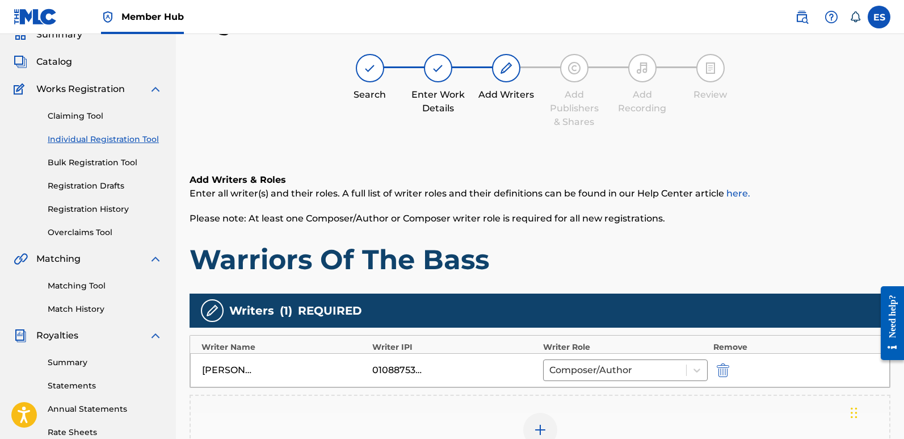
scroll to position [265, 0]
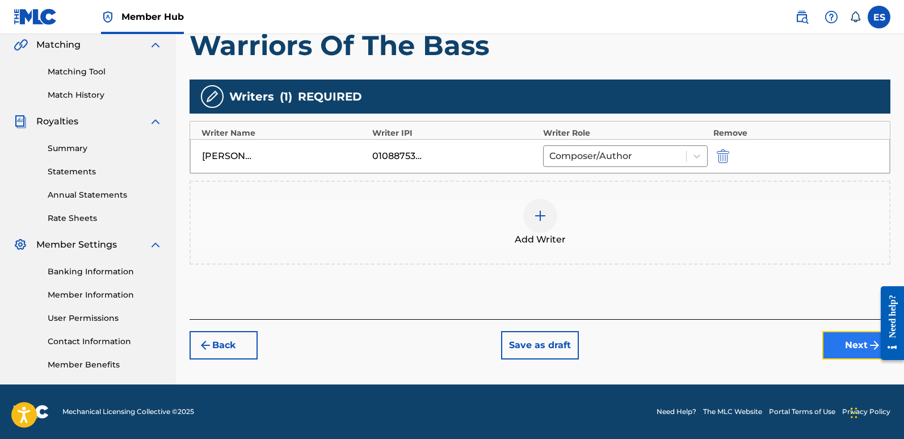
click at [845, 340] on button "Next" at bounding box center [857, 345] width 68 height 28
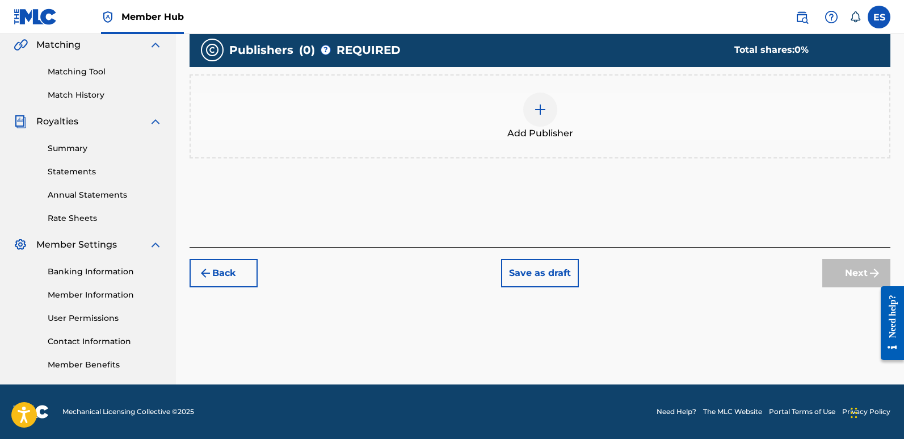
scroll to position [51, 0]
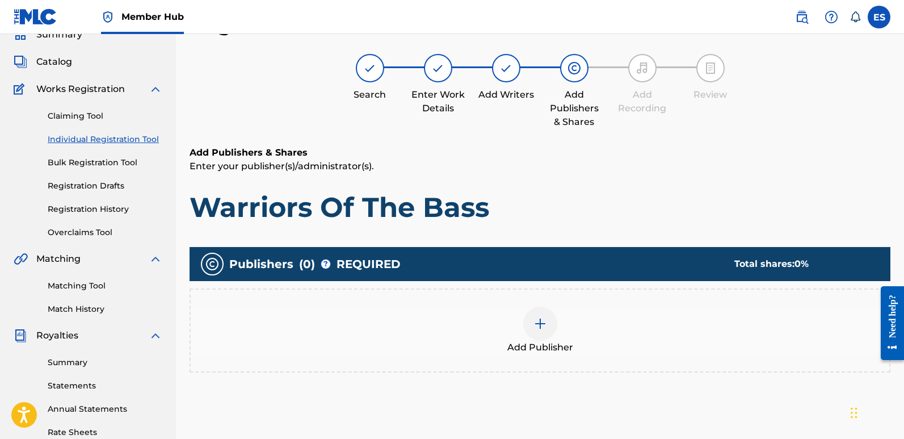
click at [541, 332] on div at bounding box center [540, 324] width 34 height 34
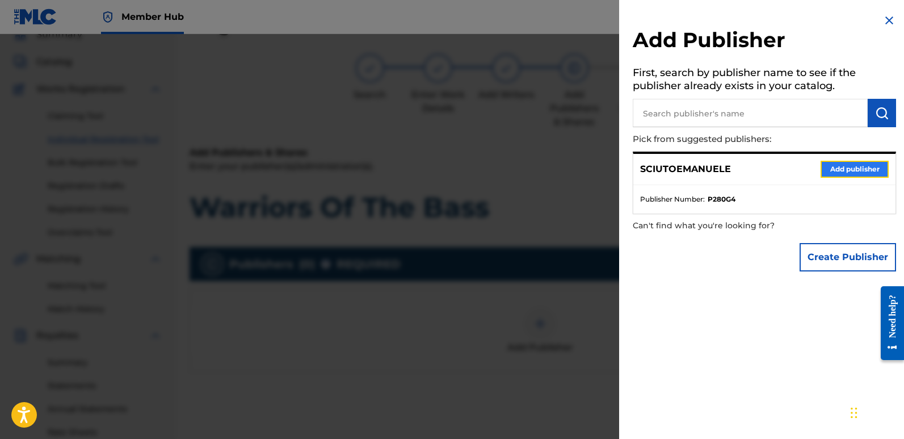
click at [848, 170] on button "Add publisher" at bounding box center [855, 169] width 68 height 17
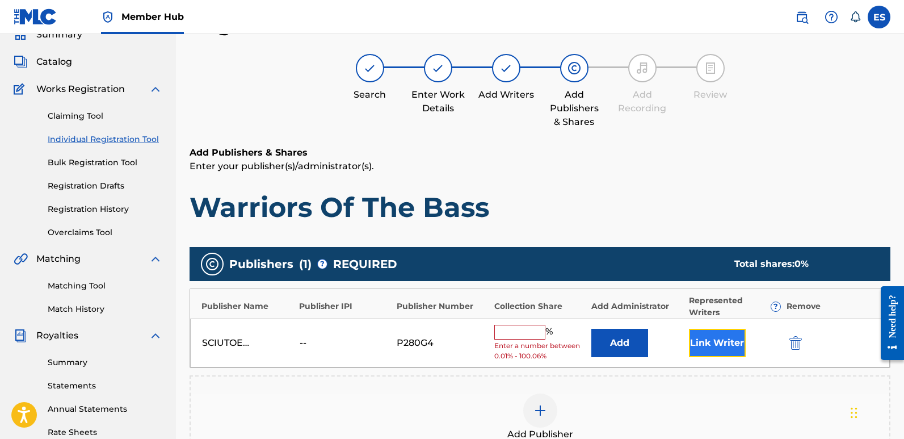
click at [713, 351] on button "Link Writer" at bounding box center [717, 343] width 57 height 28
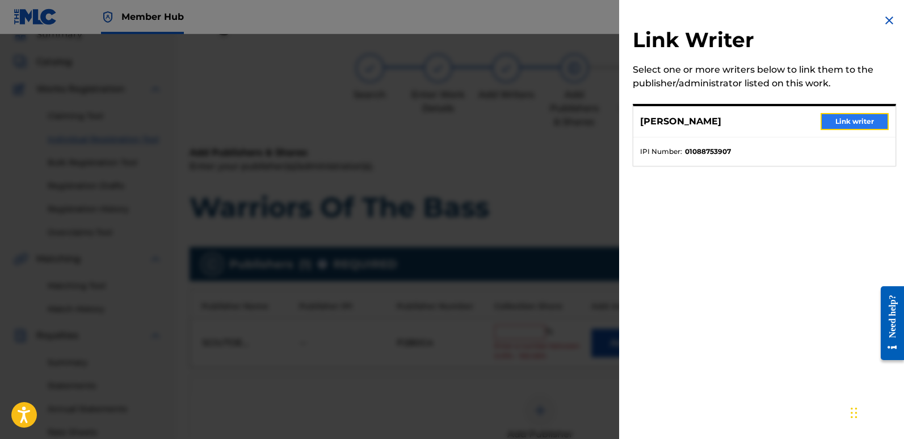
click at [856, 115] on button "Link writer" at bounding box center [855, 121] width 68 height 17
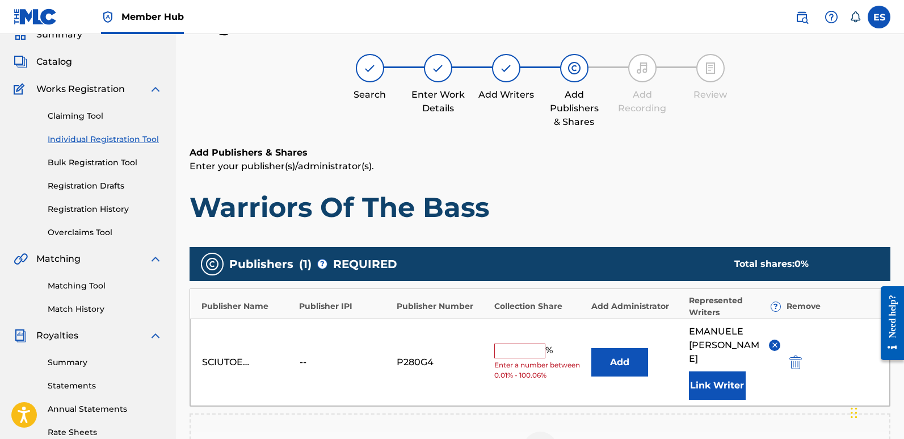
click at [516, 343] on input "text" at bounding box center [519, 350] width 51 height 15
type input "100"
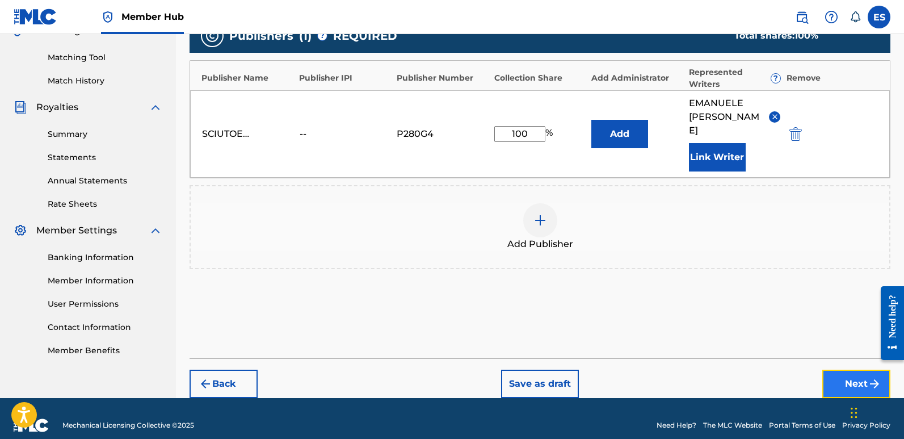
click at [846, 370] on button "Next" at bounding box center [857, 384] width 68 height 28
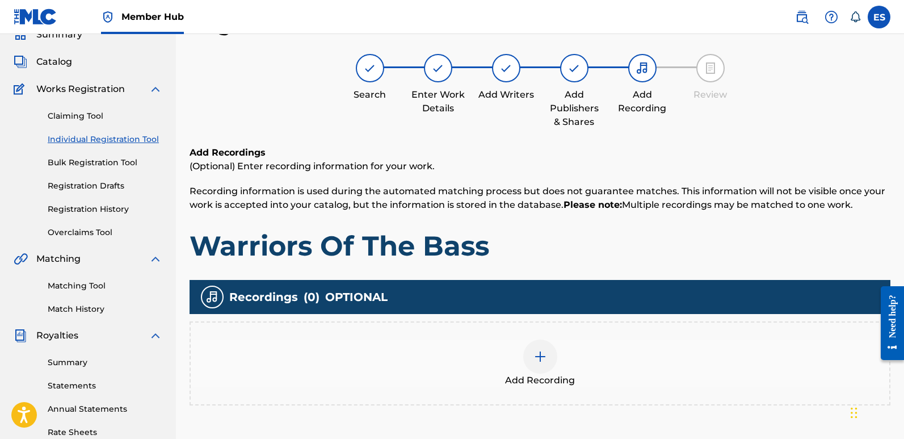
click at [540, 353] on img at bounding box center [541, 357] width 14 height 14
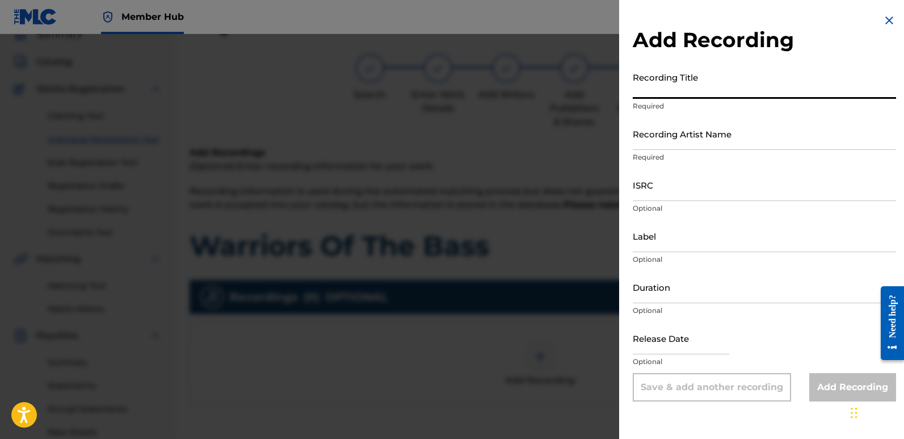
paste input "Warriors Of The Bass"
type input "Warriors Of The Bass"
click at [718, 129] on input "Recording Artist Name" at bounding box center [764, 134] width 263 height 32
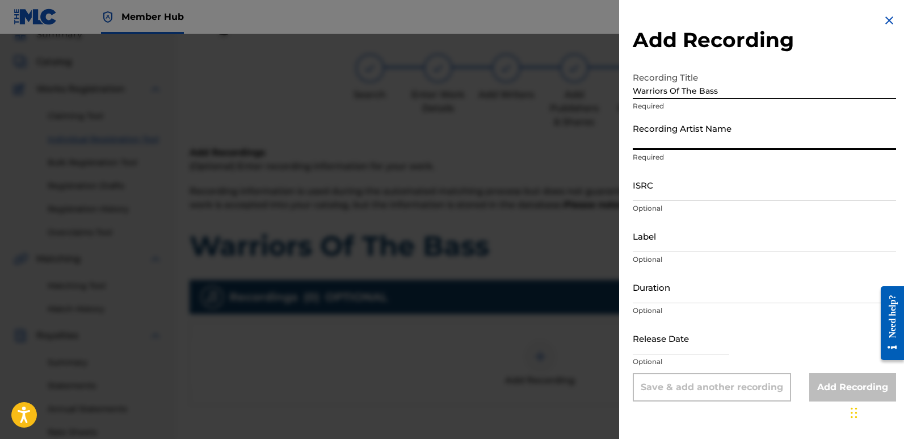
type input "Sigmaa"
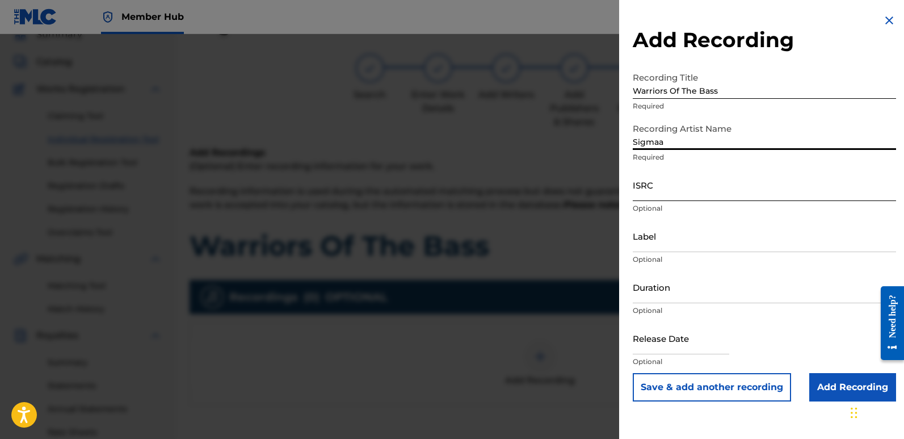
click at [672, 191] on input "ISRC" at bounding box center [764, 185] width 263 height 32
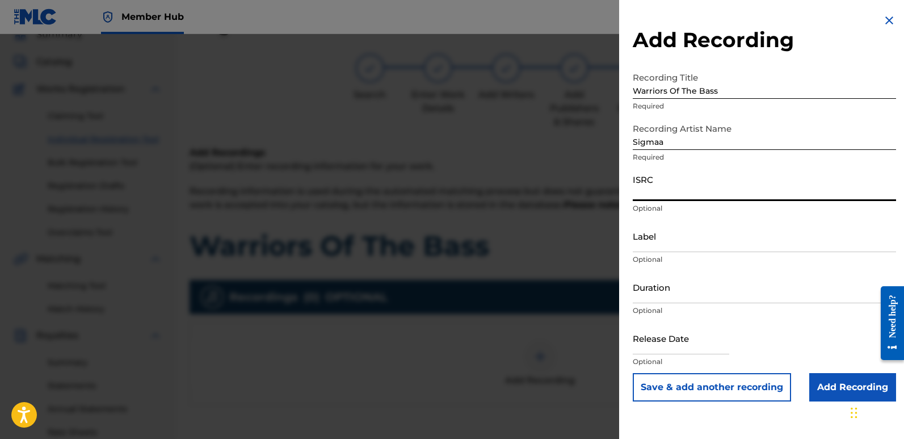
paste input "QT3F42547458"
type input "QT3F42547458"
click at [709, 230] on input "Label" at bounding box center [764, 236] width 263 height 32
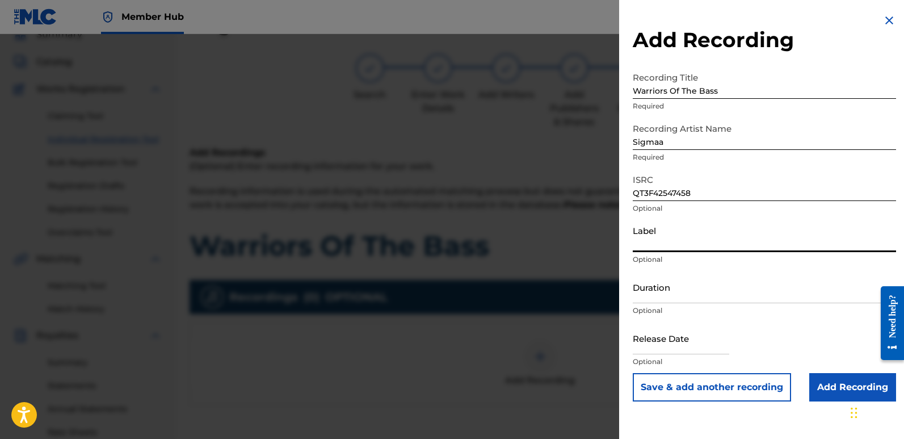
type input "Rightbeatz [GEOGRAPHIC_DATA]"
click at [668, 319] on div "Duration Optional" at bounding box center [764, 296] width 263 height 51
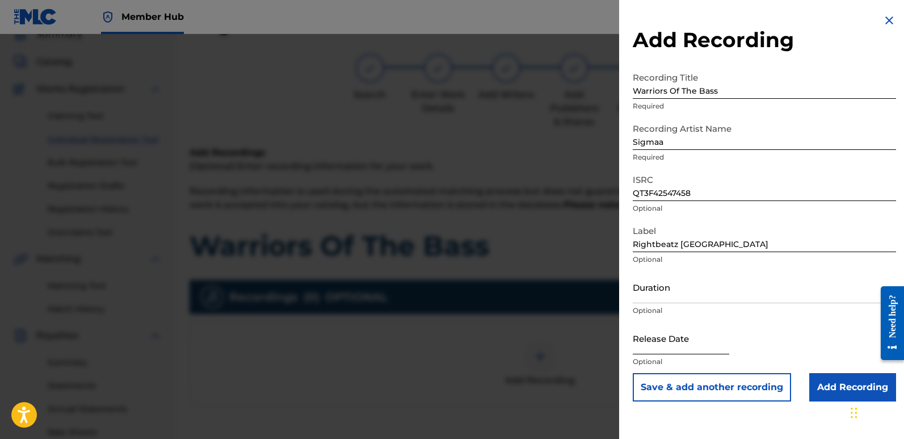
click at [676, 335] on input "text" at bounding box center [681, 338] width 97 height 32
select select "8"
select select "2025"
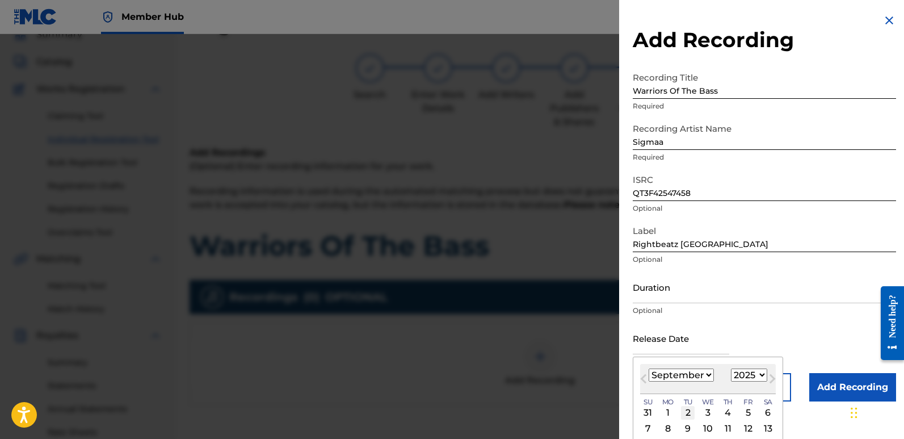
click at [689, 409] on div "2" at bounding box center [688, 413] width 14 height 14
type input "[DATE]"
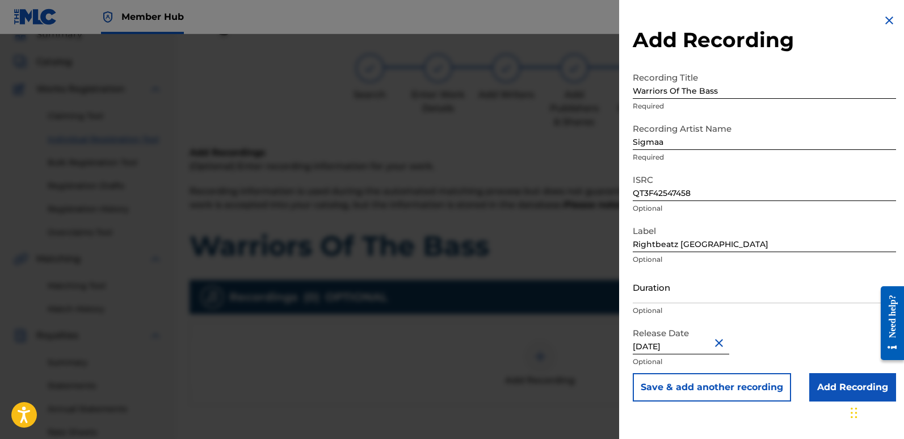
click at [684, 342] on input "[DATE]" at bounding box center [681, 338] width 97 height 32
select select "8"
select select "2025"
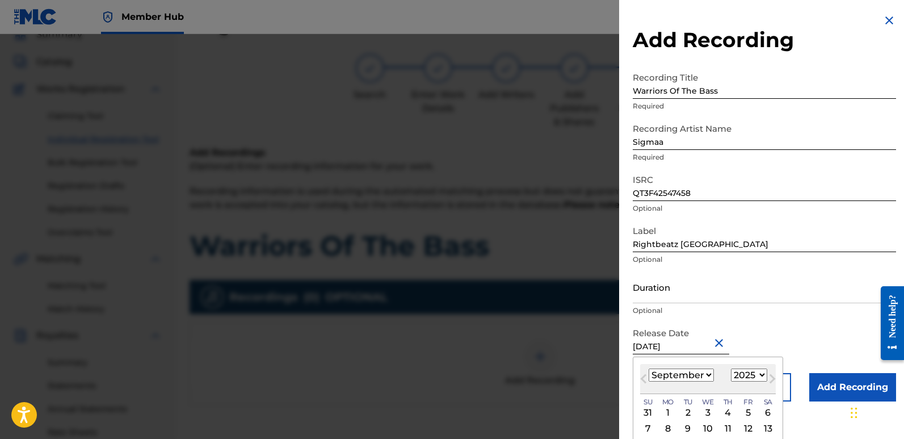
type input "[DATE]"
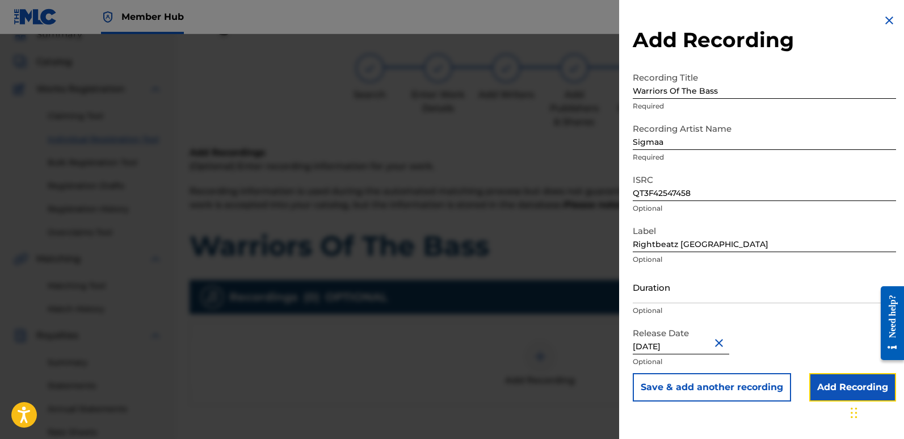
click at [827, 379] on input "Add Recording" at bounding box center [853, 387] width 87 height 28
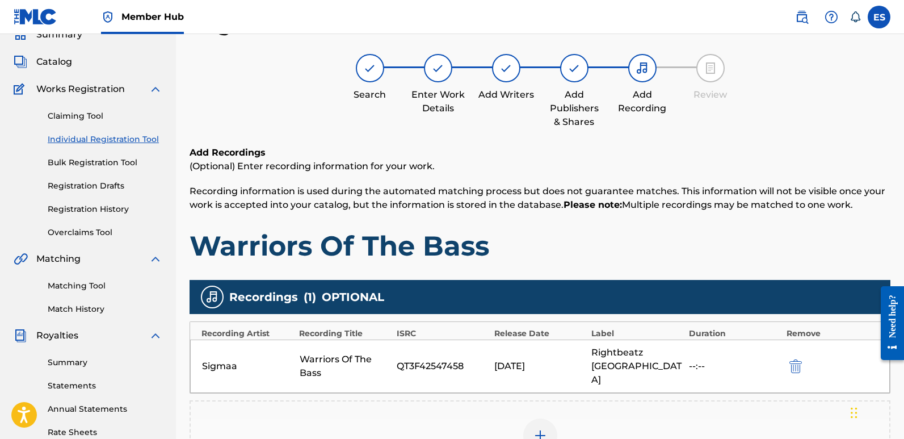
scroll to position [265, 0]
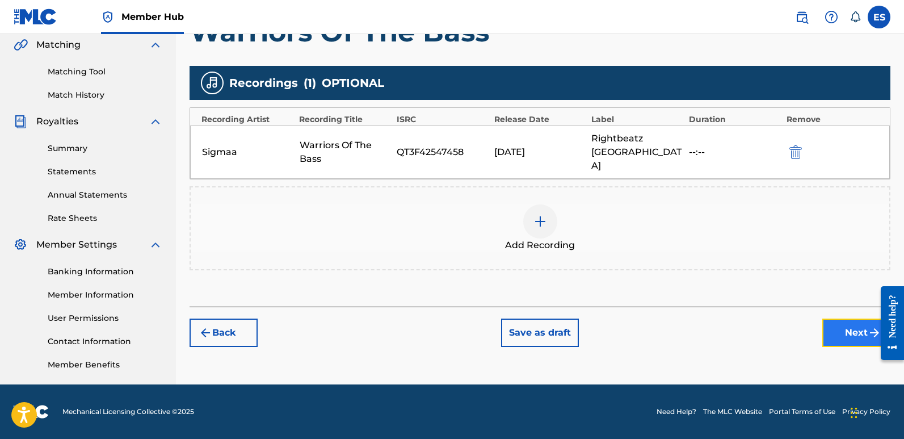
click at [854, 326] on button "Next" at bounding box center [857, 332] width 68 height 28
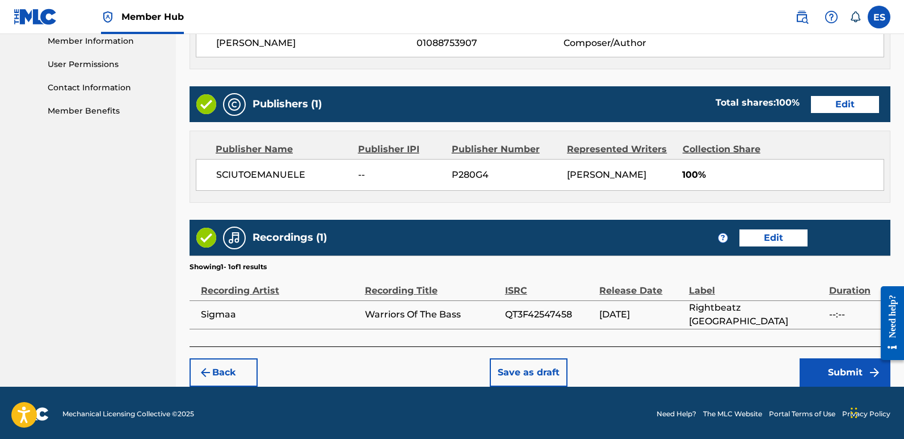
scroll to position [521, 0]
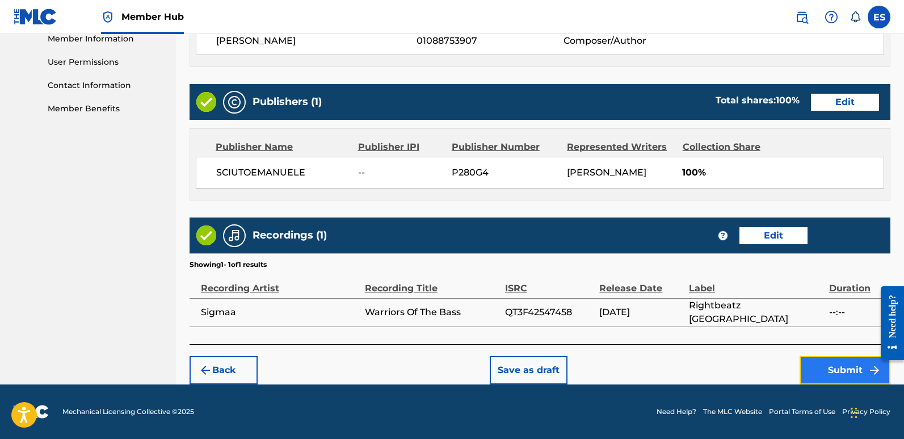
click at [846, 366] on button "Submit" at bounding box center [845, 370] width 91 height 28
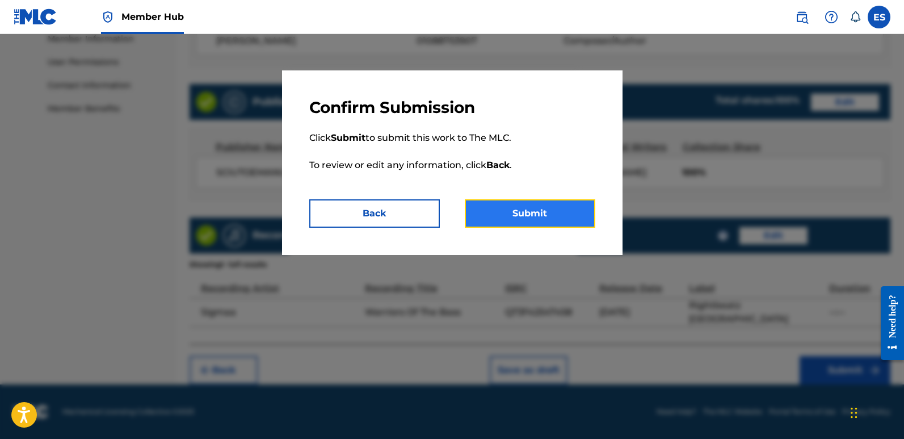
click at [556, 214] on button "Submit" at bounding box center [530, 213] width 131 height 28
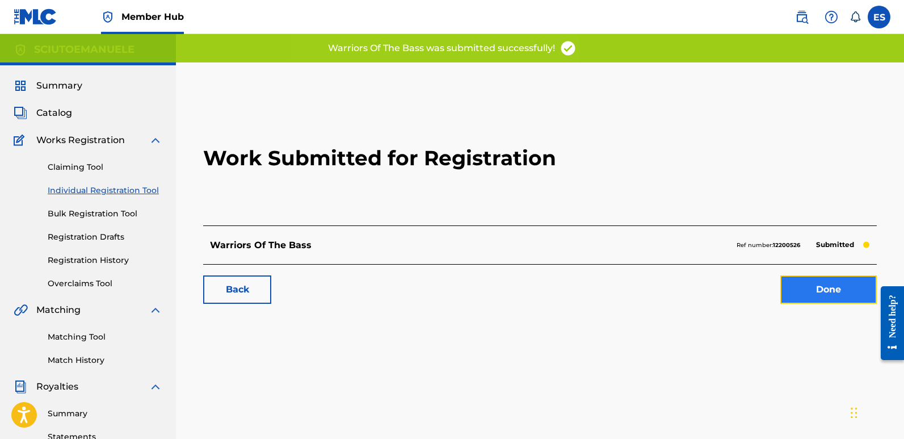
click at [803, 290] on link "Done" at bounding box center [829, 289] width 97 height 28
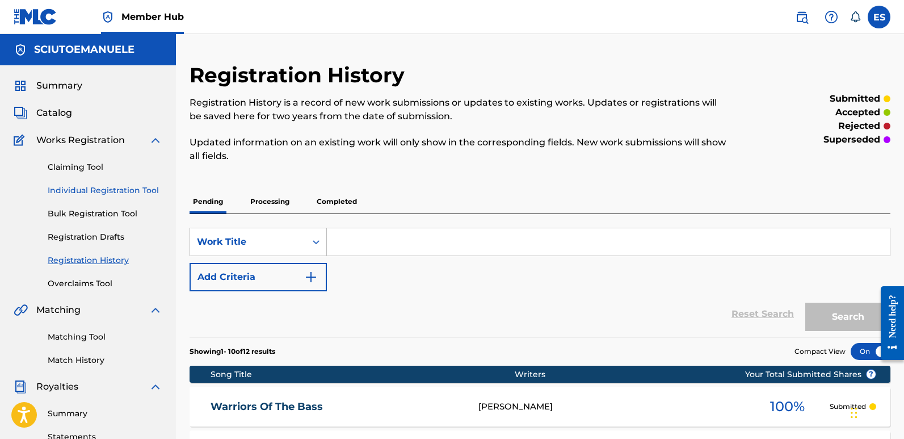
click at [134, 188] on link "Individual Registration Tool" at bounding box center [105, 191] width 115 height 12
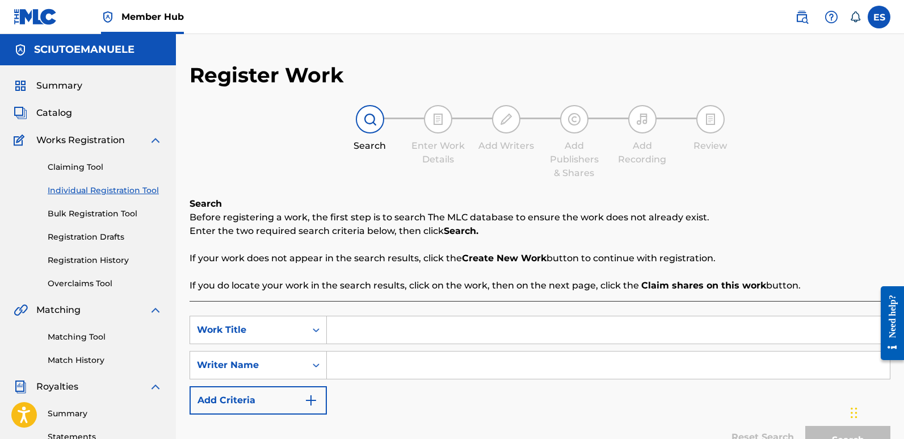
click at [415, 327] on input "Search Form" at bounding box center [608, 329] width 563 height 27
paste input "Forgotten Glory"
type input "Forgotten Glory"
click at [363, 367] on input "Search Form" at bounding box center [608, 364] width 563 height 27
type input "emanuelesciuto"
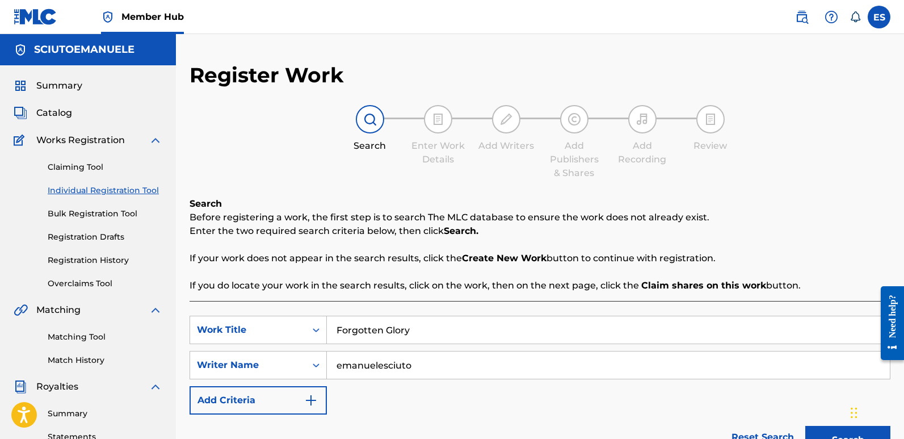
click at [806, 426] on button "Search" at bounding box center [848, 440] width 85 height 28
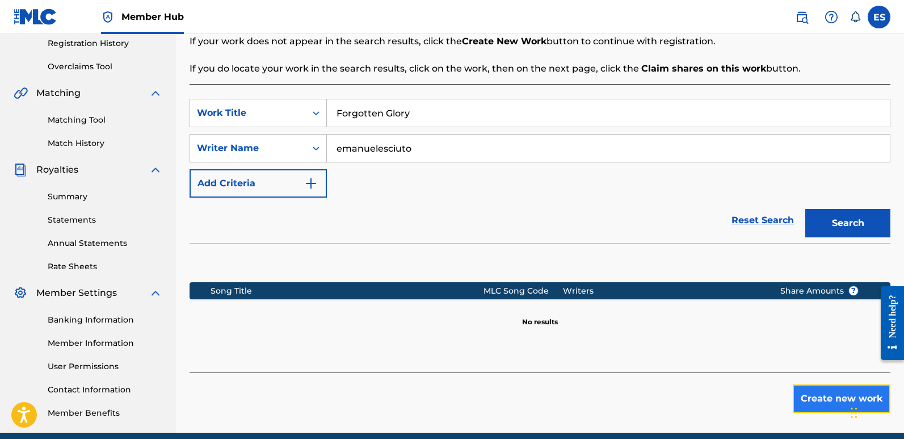
click at [821, 396] on button "Create new work" at bounding box center [842, 398] width 98 height 28
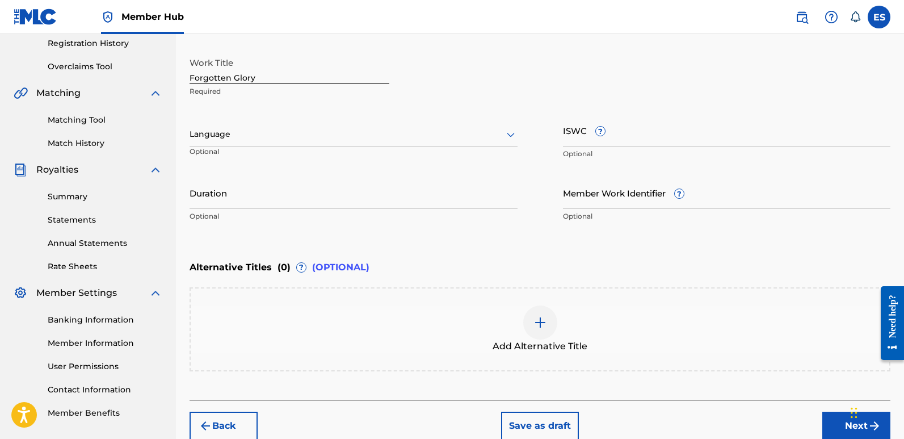
click at [275, 130] on div at bounding box center [354, 134] width 328 height 14
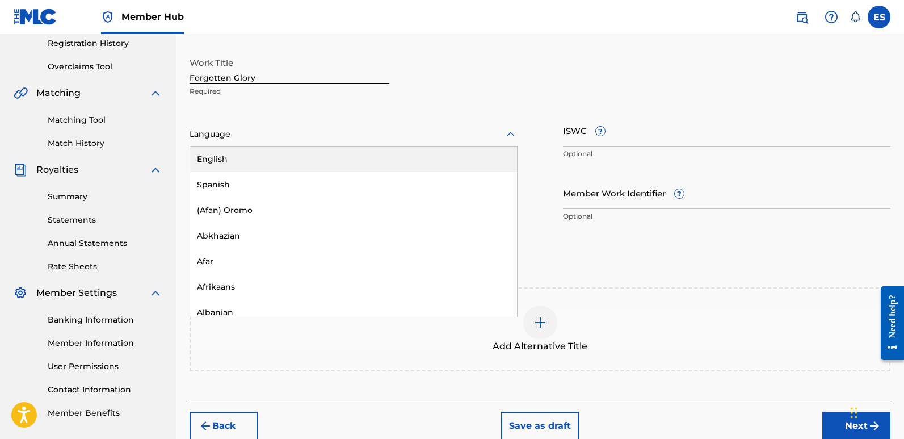
click at [241, 159] on div "English" at bounding box center [353, 159] width 327 height 26
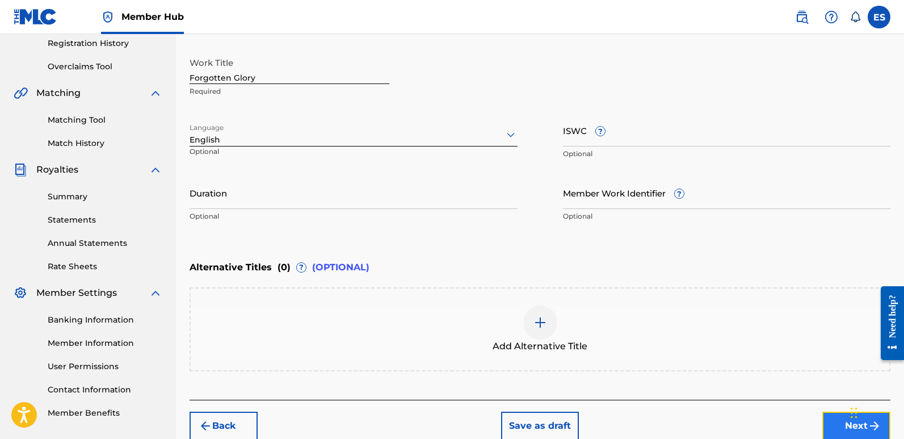
click at [832, 418] on button "Next" at bounding box center [857, 426] width 68 height 28
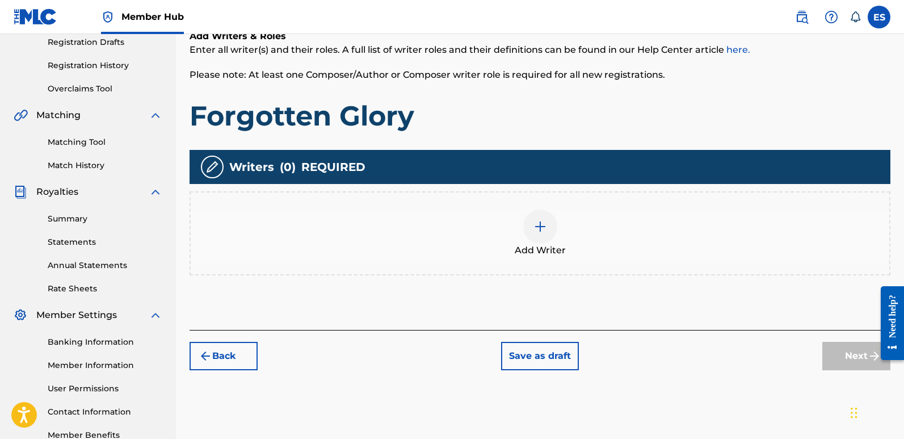
scroll to position [51, 0]
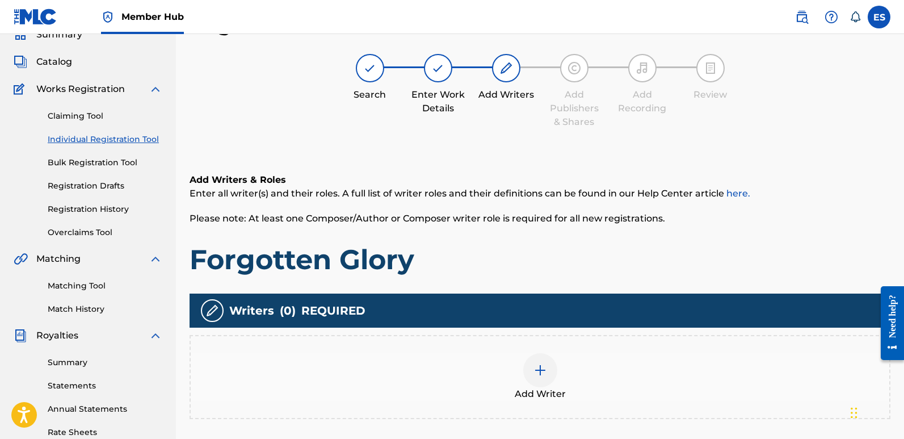
click at [540, 364] on img at bounding box center [541, 370] width 14 height 14
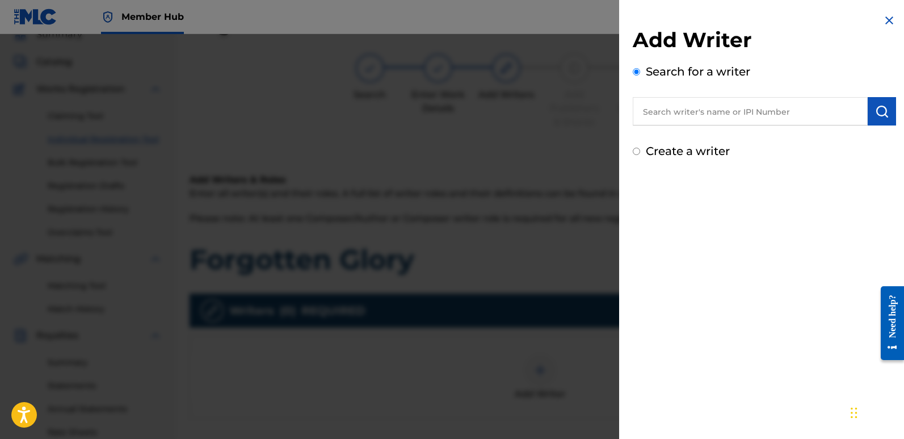
click at [745, 114] on input "text" at bounding box center [750, 111] width 235 height 28
type input "emanuelesciuto"
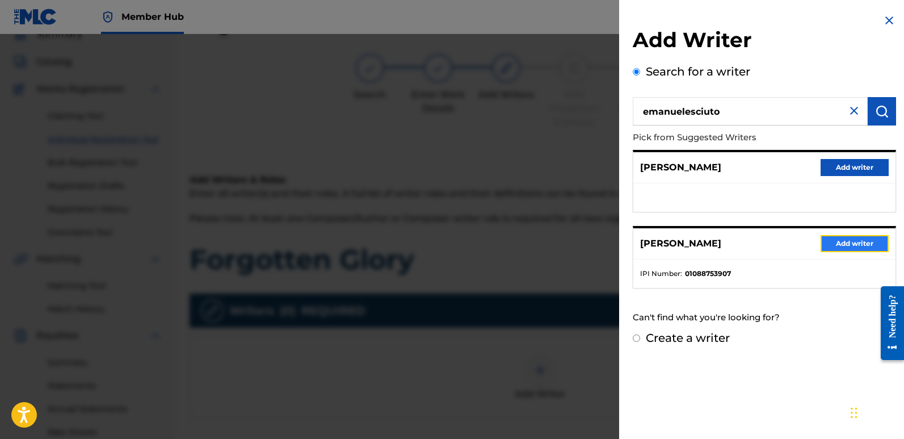
click at [855, 240] on button "Add writer" at bounding box center [855, 243] width 68 height 17
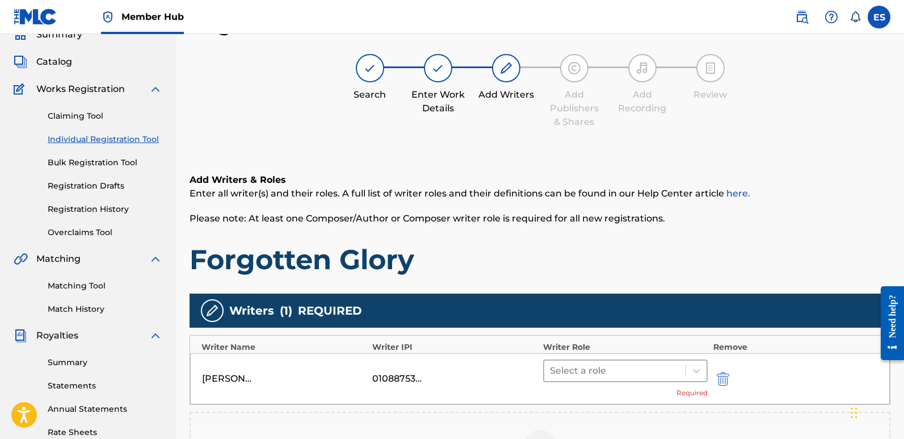
click at [603, 371] on div at bounding box center [615, 371] width 130 height 16
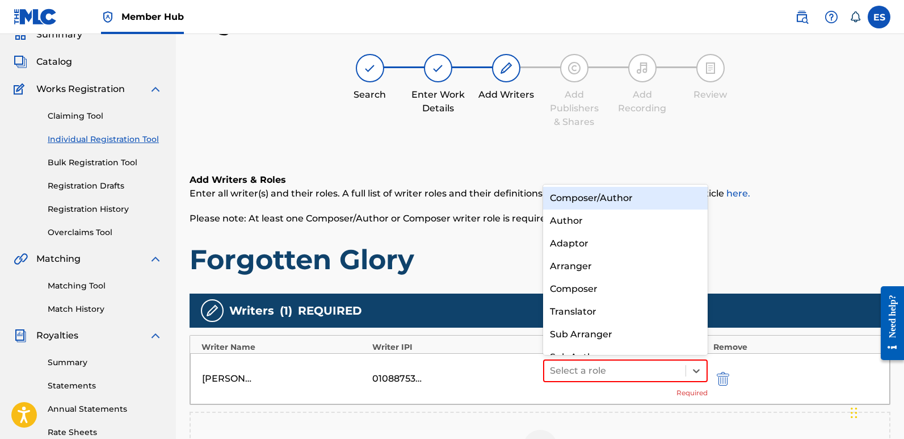
click at [580, 191] on div "Composer/Author" at bounding box center [625, 198] width 165 height 23
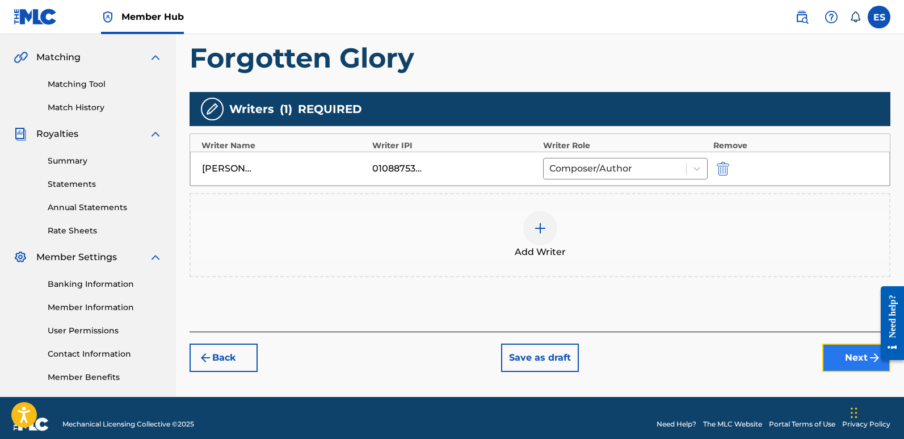
click at [835, 354] on button "Next" at bounding box center [857, 357] width 68 height 28
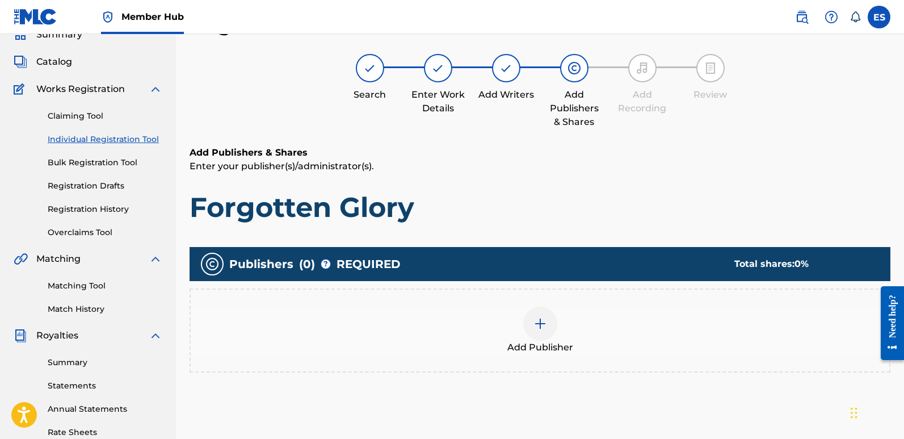
click at [551, 341] on span "Add Publisher" at bounding box center [541, 348] width 66 height 14
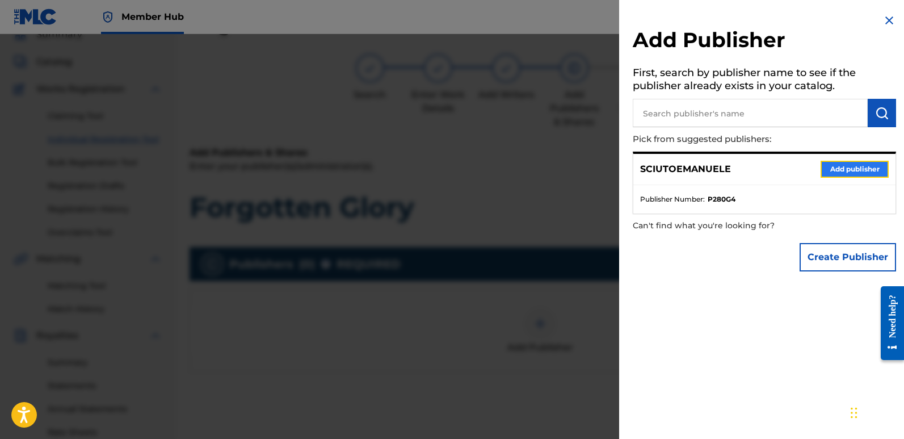
click at [849, 170] on button "Add publisher" at bounding box center [855, 169] width 68 height 17
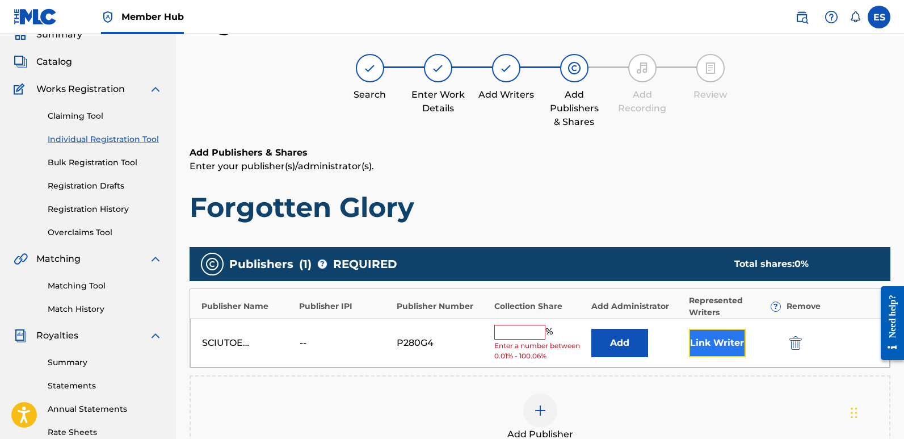
click at [724, 352] on button "Link Writer" at bounding box center [717, 343] width 57 height 28
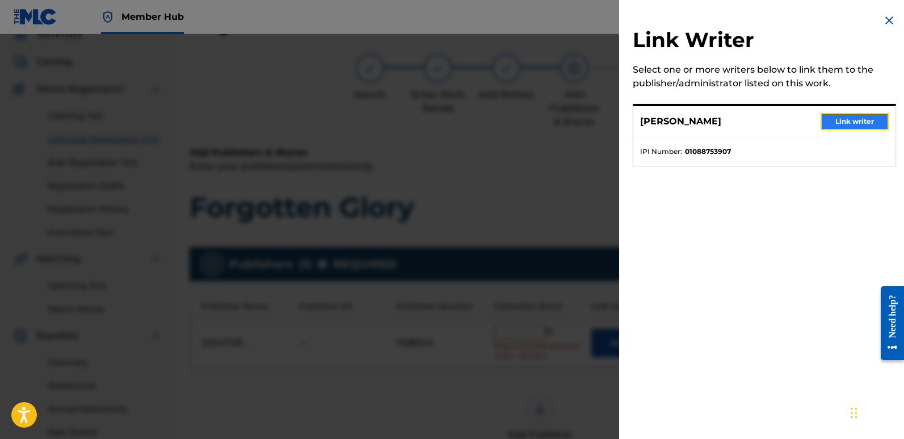
click at [838, 120] on button "Link writer" at bounding box center [855, 121] width 68 height 17
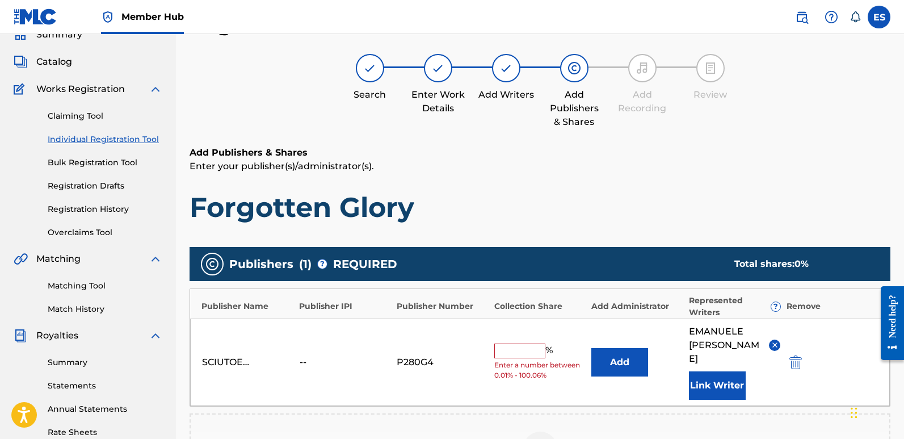
click at [511, 344] on input "text" at bounding box center [519, 350] width 51 height 15
type input "100"
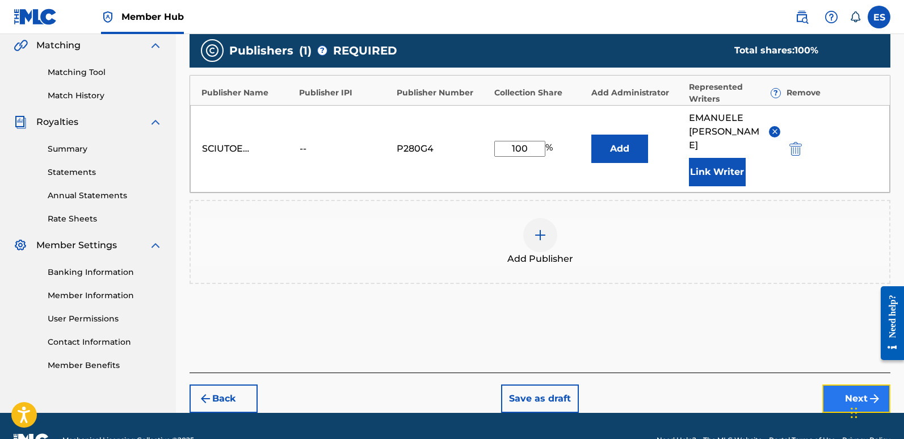
click at [836, 384] on button "Next" at bounding box center [857, 398] width 68 height 28
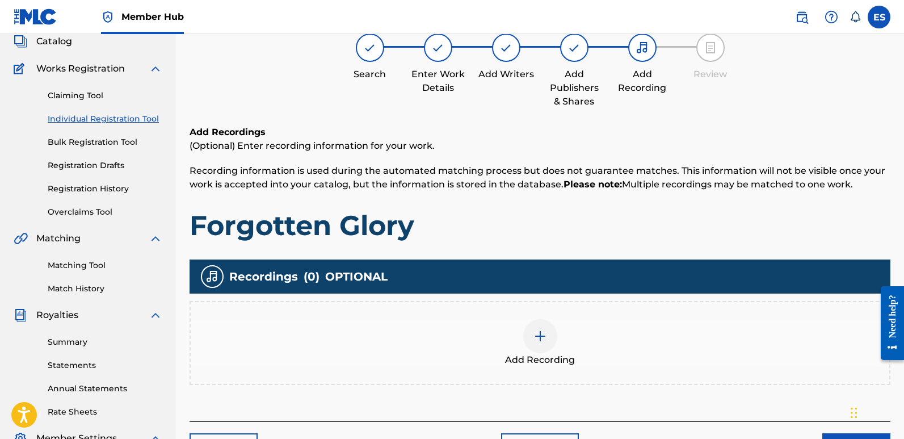
scroll to position [51, 0]
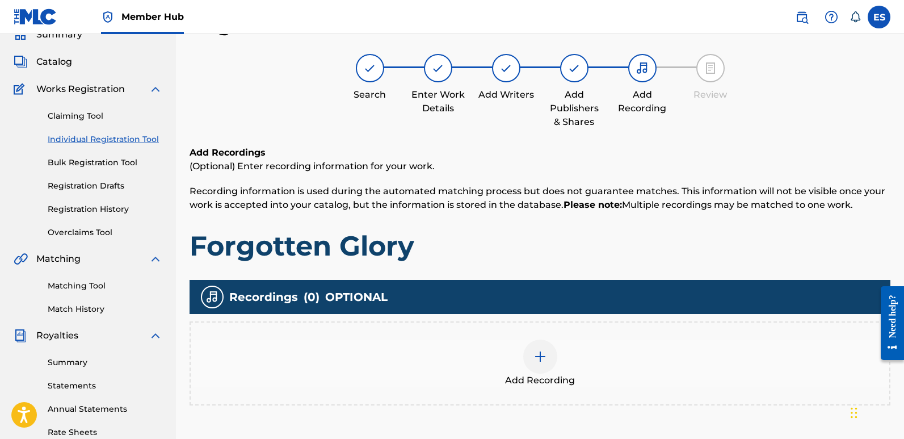
click at [539, 355] on img at bounding box center [541, 357] width 14 height 14
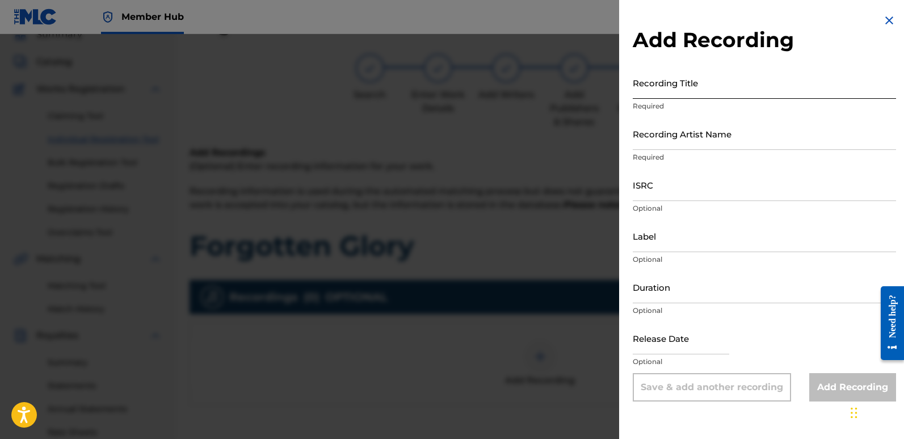
click at [692, 86] on input "Recording Title" at bounding box center [764, 82] width 263 height 32
paste input "Forgotten Glory"
type input "Forgotten Glory"
click at [681, 135] on input "Recording Artist Name" at bounding box center [764, 134] width 263 height 32
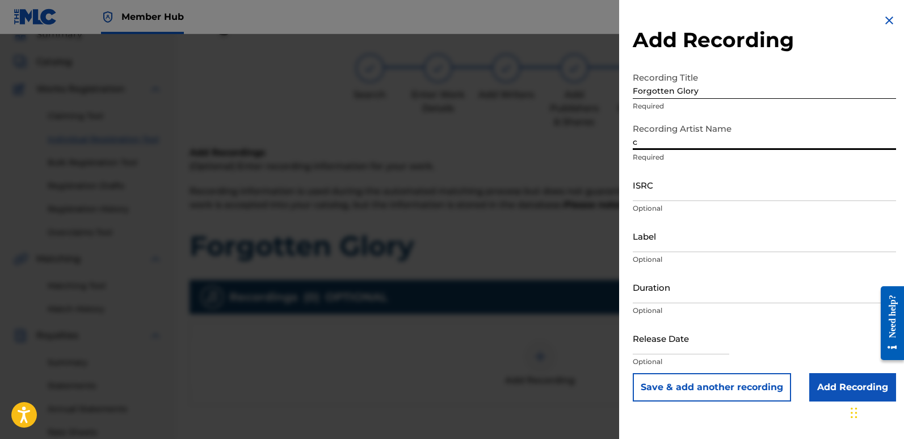
type input "Cinematika"
click at [670, 180] on input "ISRC" at bounding box center [764, 185] width 263 height 32
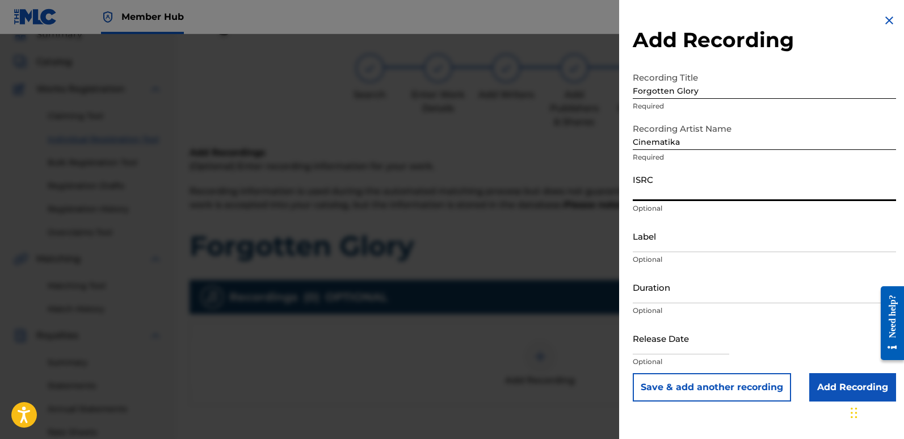
paste input "QT3F42550888"
type input "QT3F42550888"
click at [716, 236] on input "Label" at bounding box center [764, 236] width 263 height 32
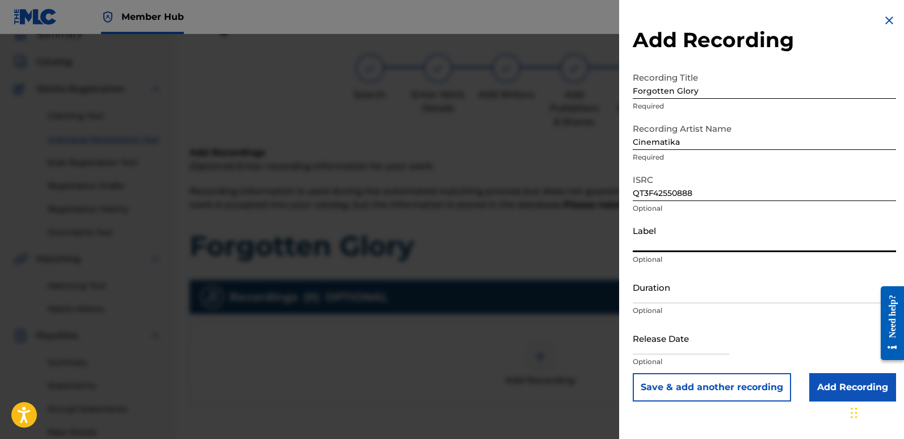
type input "Divinebeats"
click at [640, 349] on input "text" at bounding box center [681, 338] width 97 height 32
select select "8"
select select "2025"
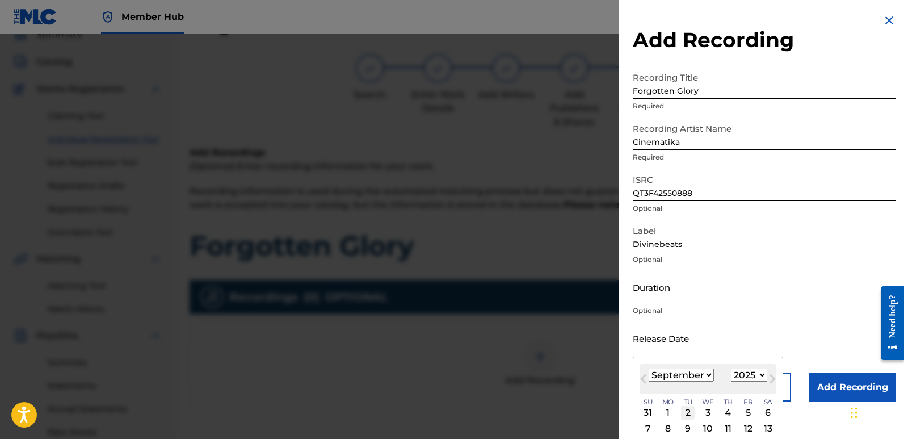
click at [691, 408] on div "2" at bounding box center [688, 413] width 14 height 14
type input "[DATE]"
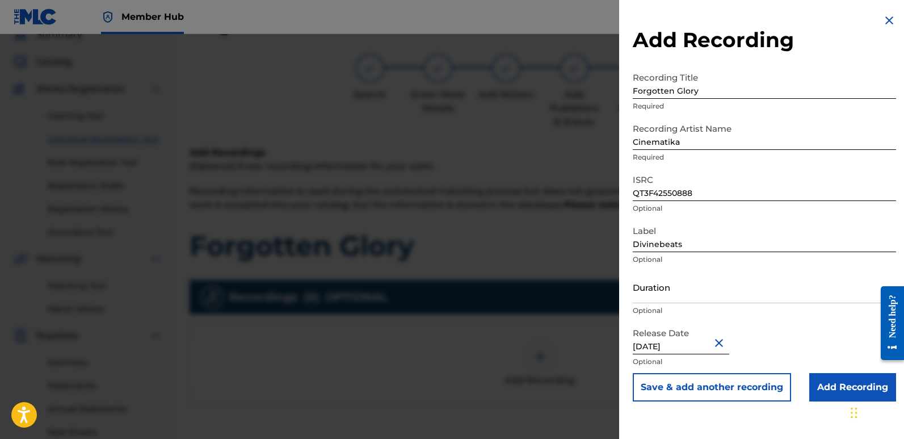
click at [685, 343] on input "[DATE]" at bounding box center [681, 338] width 97 height 32
select select "8"
select select "2025"
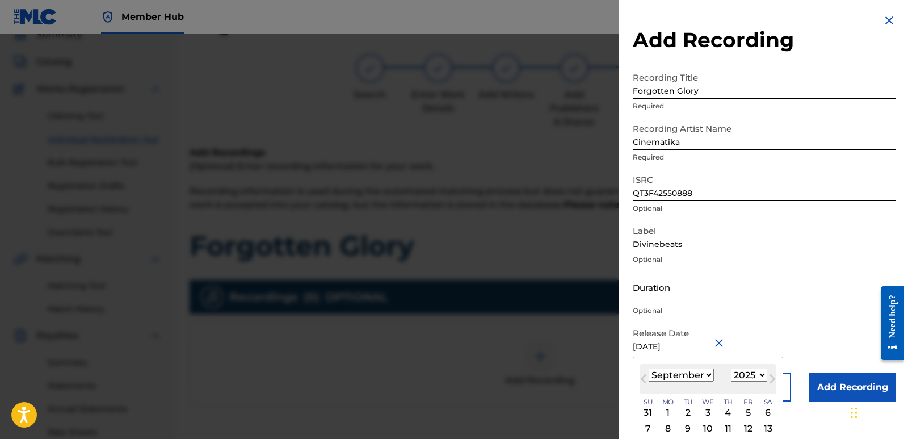
type input "[DATE]"
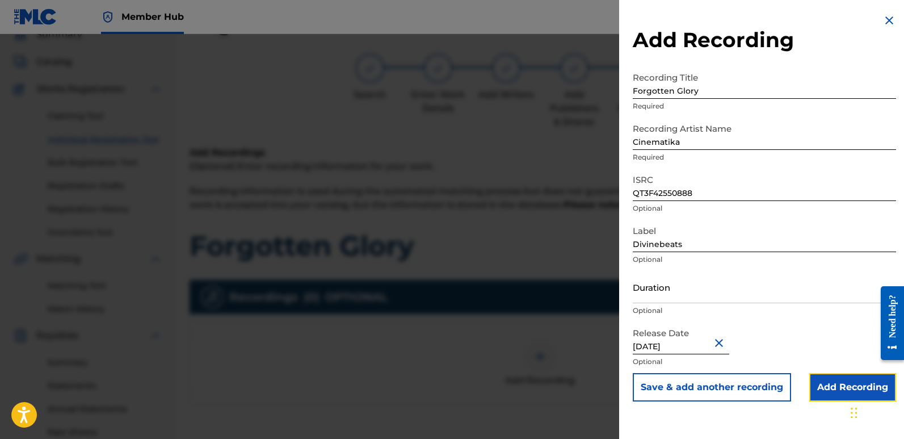
click at [843, 388] on input "Add Recording" at bounding box center [853, 387] width 87 height 28
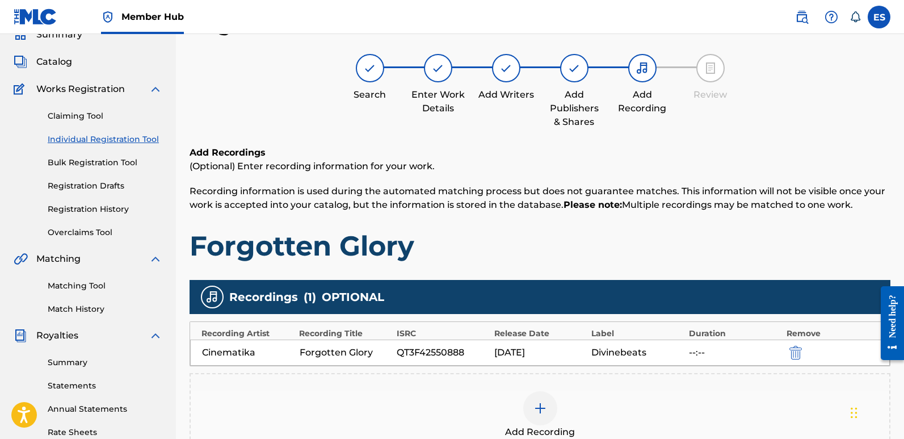
scroll to position [265, 0]
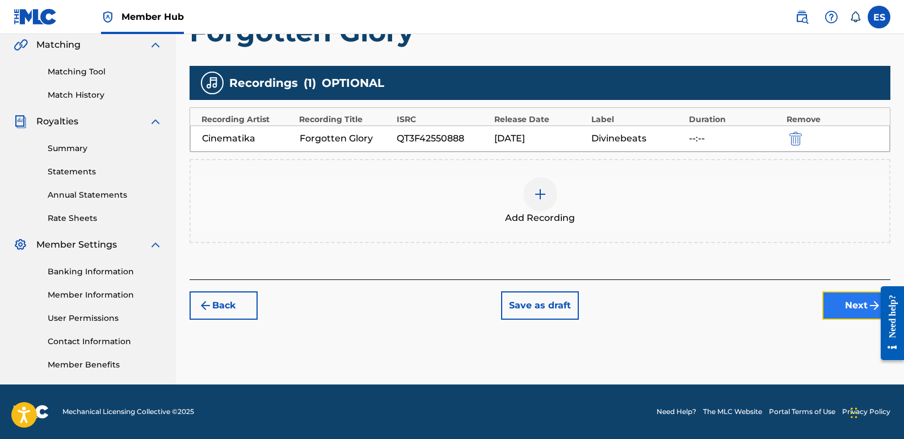
click at [846, 313] on button "Next" at bounding box center [857, 305] width 68 height 28
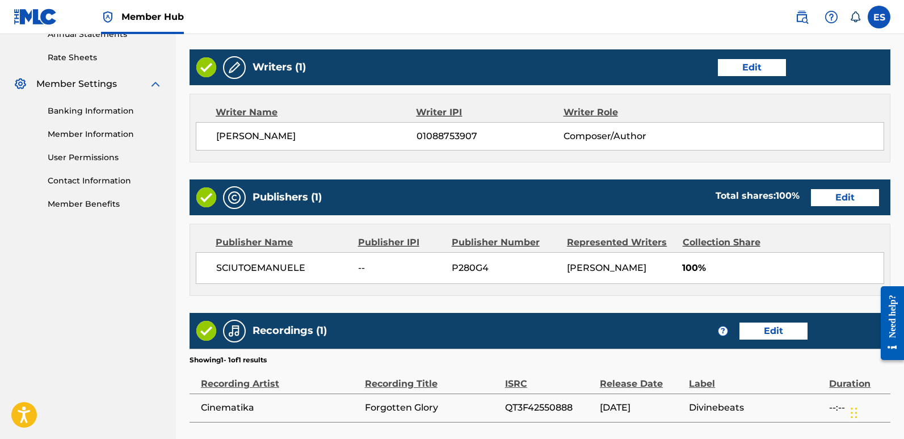
scroll to position [521, 0]
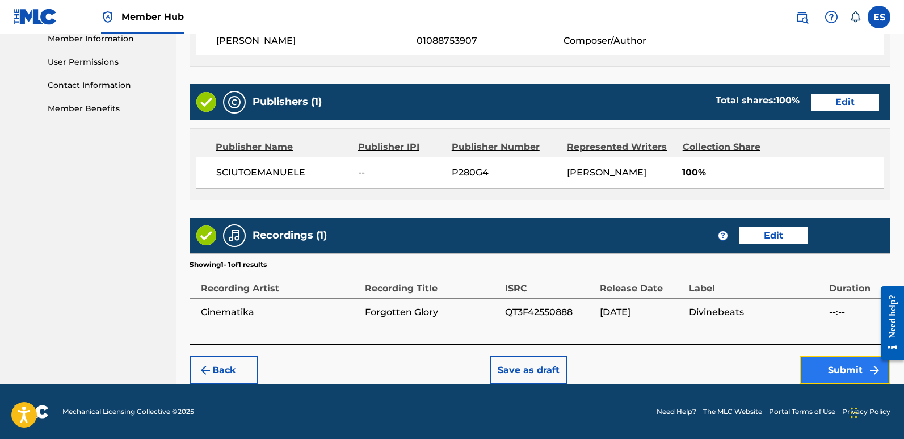
click at [839, 369] on button "Submit" at bounding box center [845, 370] width 91 height 28
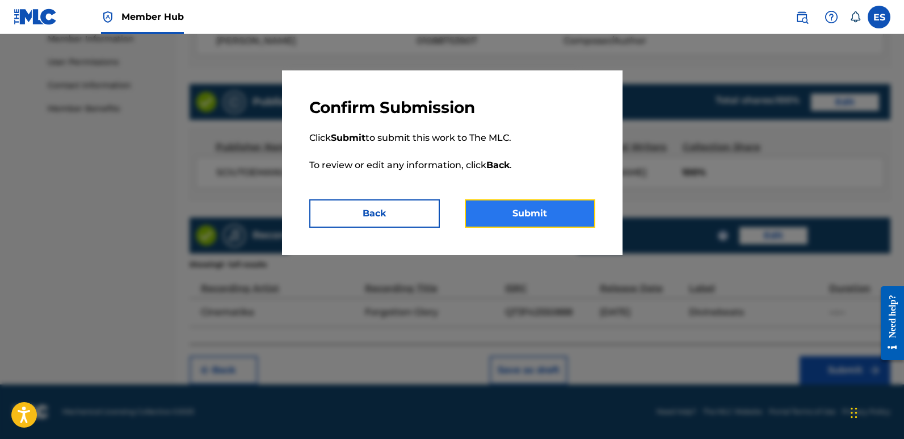
click at [564, 205] on button "Submit" at bounding box center [530, 213] width 131 height 28
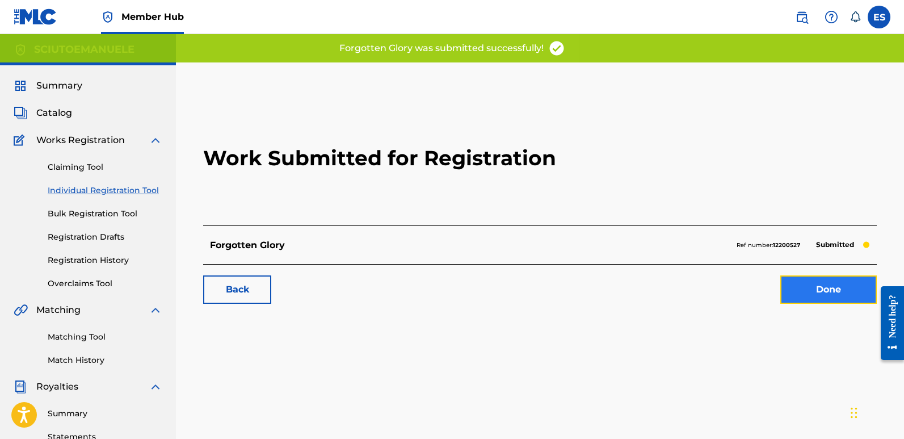
click at [835, 289] on link "Done" at bounding box center [829, 289] width 97 height 28
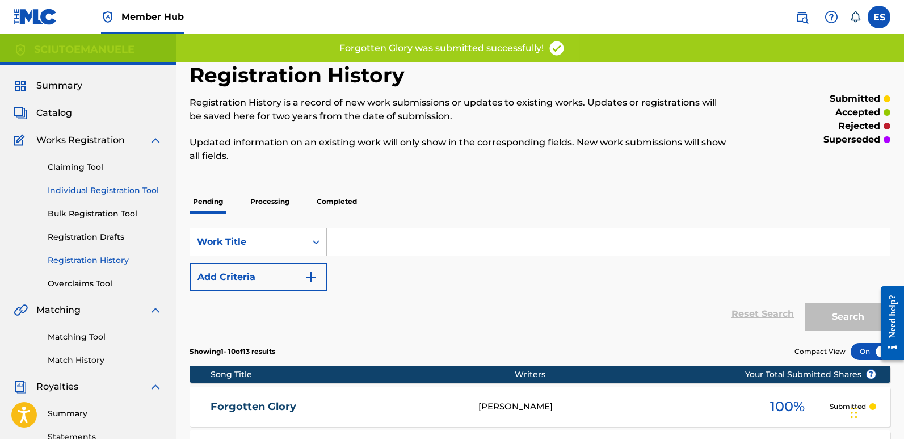
click at [98, 189] on link "Individual Registration Tool" at bounding box center [105, 191] width 115 height 12
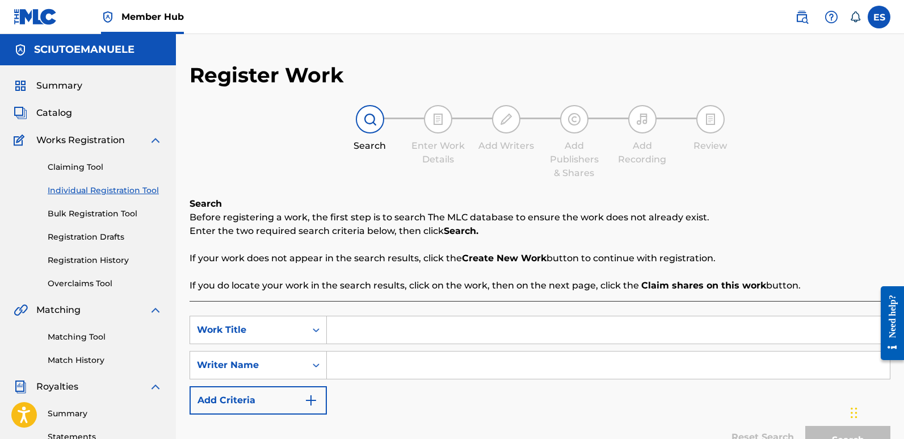
click at [354, 339] on input "Search Form" at bounding box center [608, 329] width 563 height 27
paste input "Fortress Of Dreams"
type input "Fortress Of Dreams"
click at [373, 361] on input "Search Form" at bounding box center [608, 364] width 563 height 27
type input "emanuelesciuto"
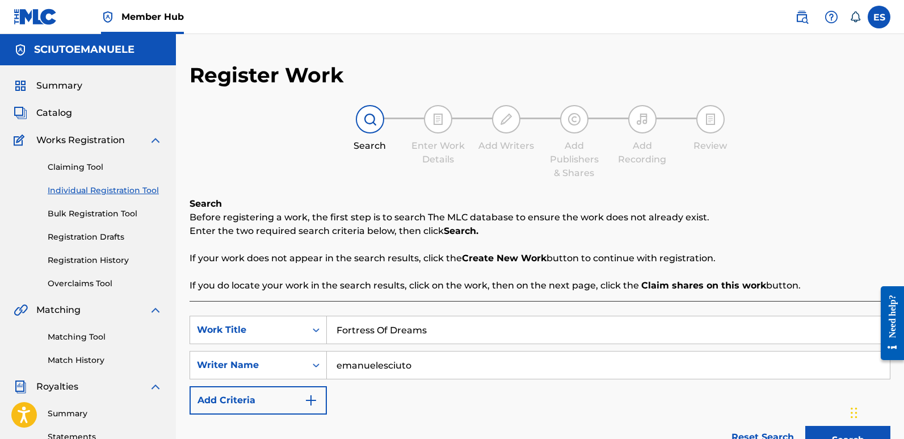
click at [806, 426] on button "Search" at bounding box center [848, 440] width 85 height 28
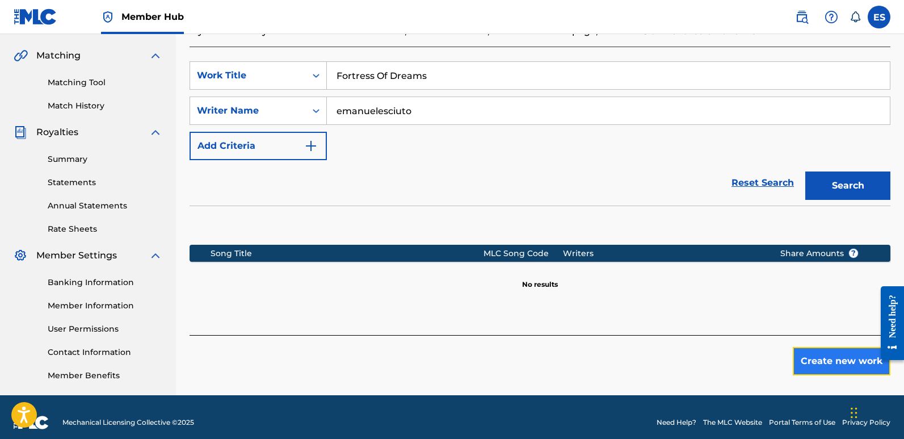
click at [831, 350] on button "Create new work" at bounding box center [842, 361] width 98 height 28
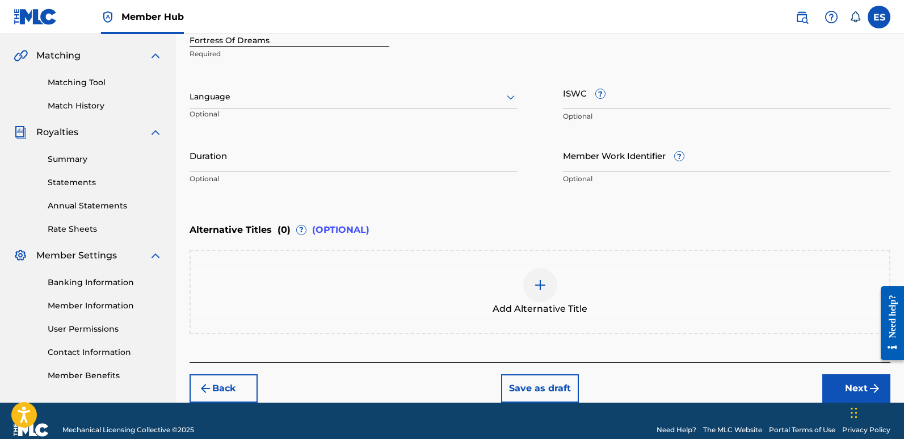
click at [298, 97] on div at bounding box center [354, 97] width 328 height 14
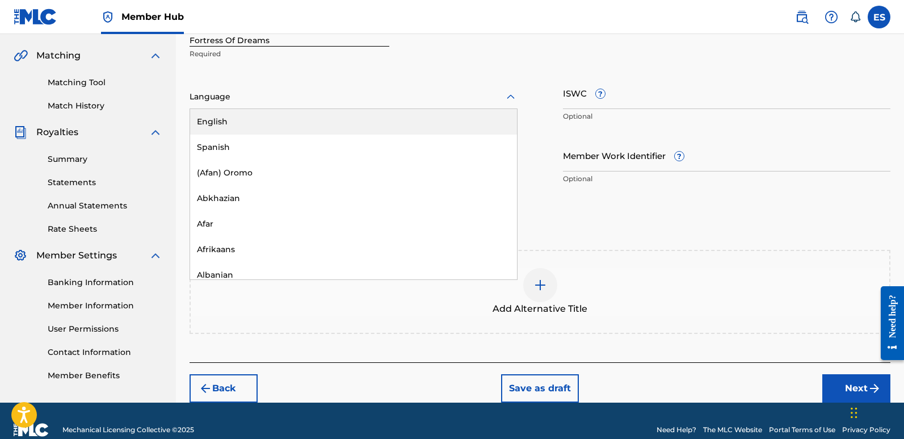
click at [241, 123] on div "English" at bounding box center [353, 122] width 327 height 26
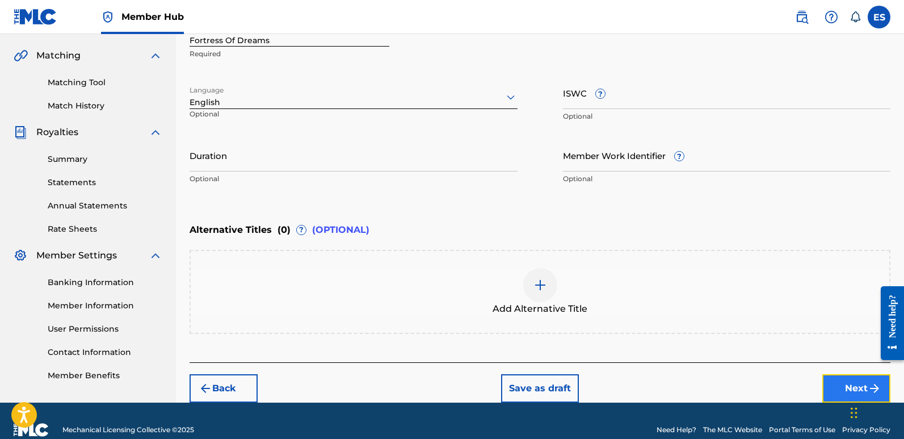
click at [842, 378] on button "Next" at bounding box center [857, 388] width 68 height 28
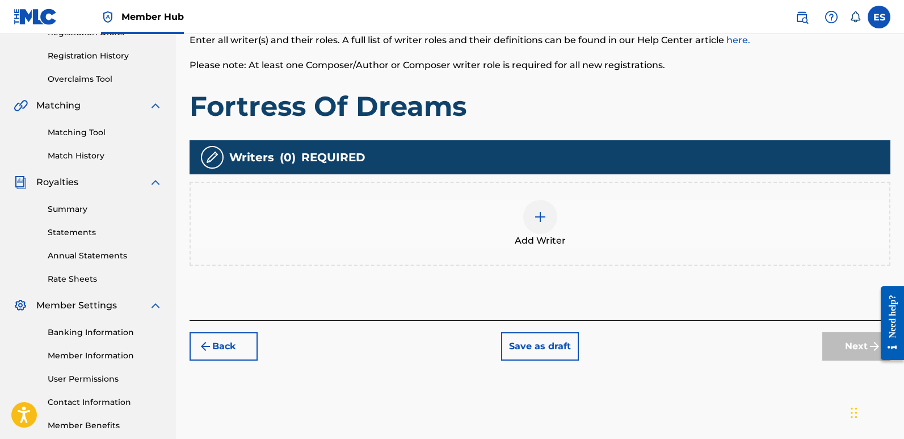
scroll to position [51, 0]
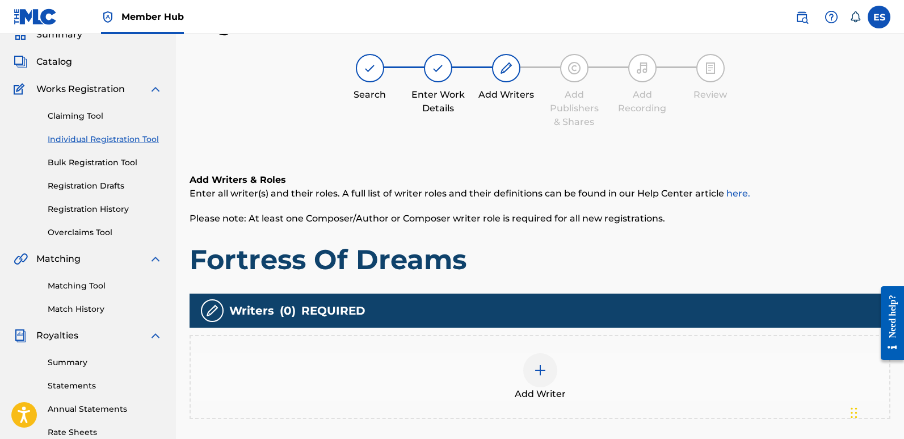
click at [539, 371] on img at bounding box center [541, 370] width 14 height 14
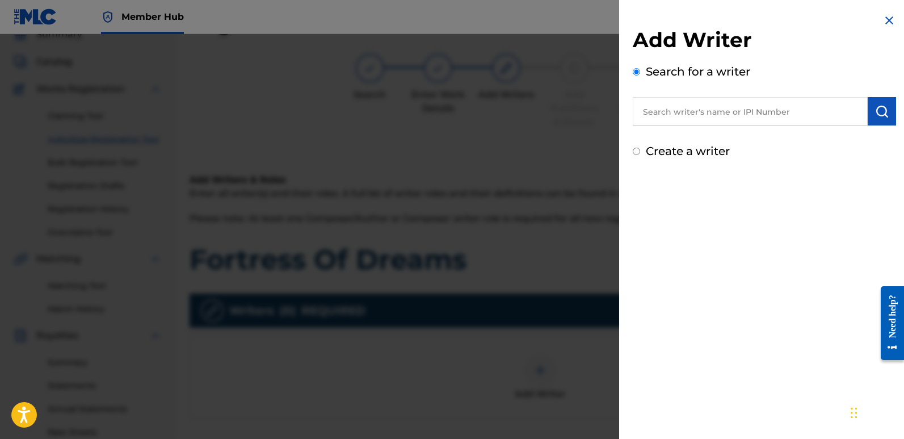
click at [710, 105] on input "text" at bounding box center [750, 111] width 235 height 28
type input "emanuelesciuto"
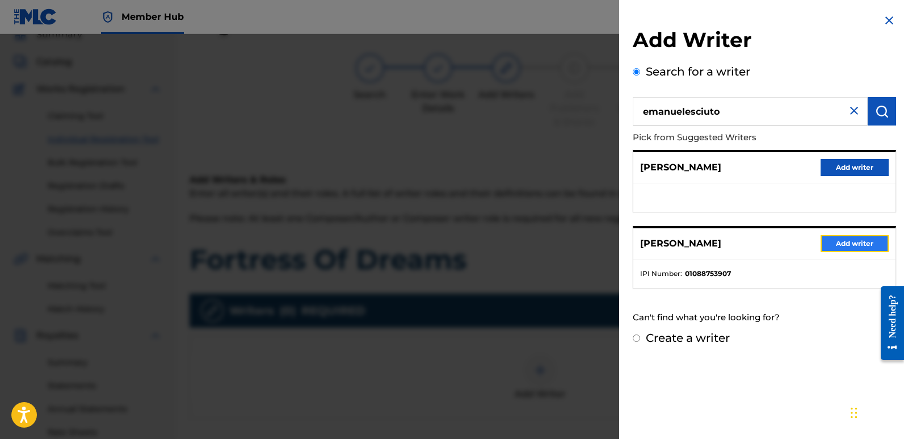
click at [854, 246] on button "Add writer" at bounding box center [855, 243] width 68 height 17
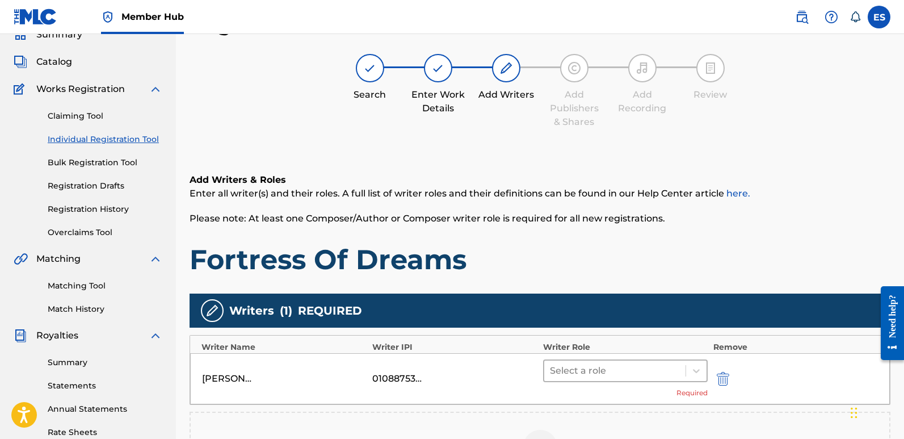
click at [596, 376] on div at bounding box center [615, 371] width 130 height 16
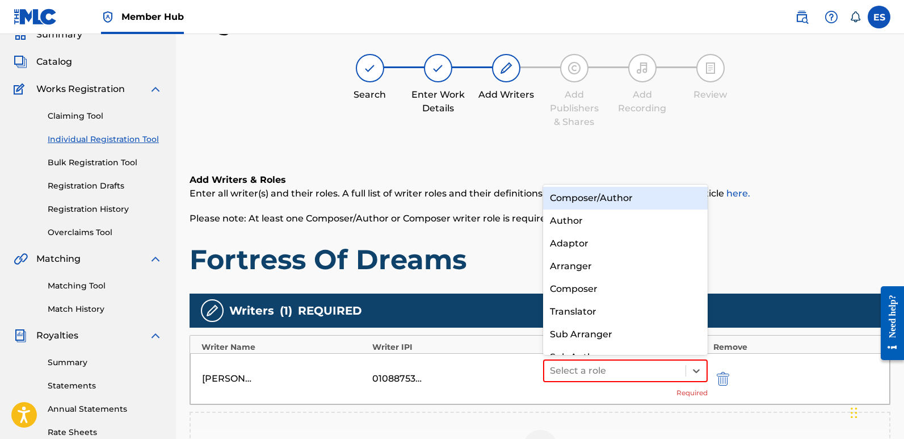
click at [592, 198] on div "Composer/Author" at bounding box center [625, 198] width 165 height 23
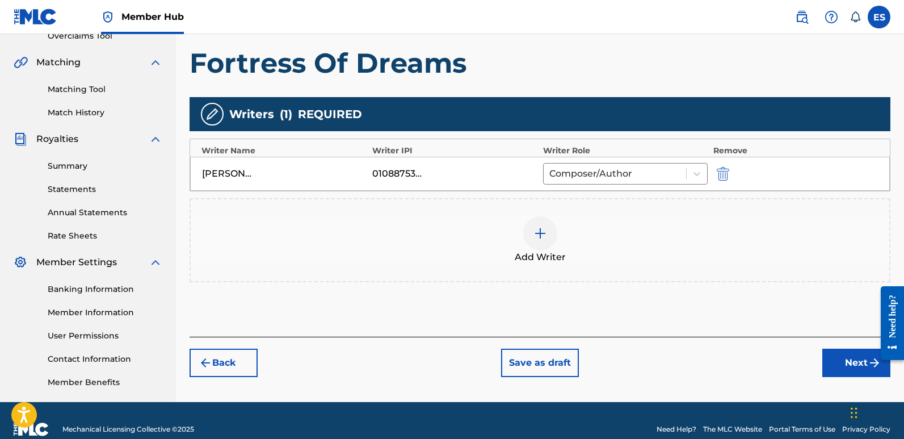
scroll to position [265, 0]
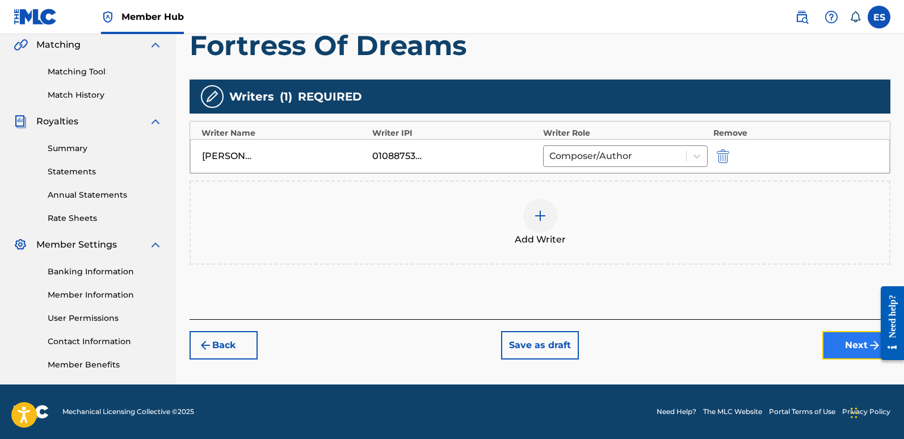
click at [855, 345] on button "Next" at bounding box center [857, 345] width 68 height 28
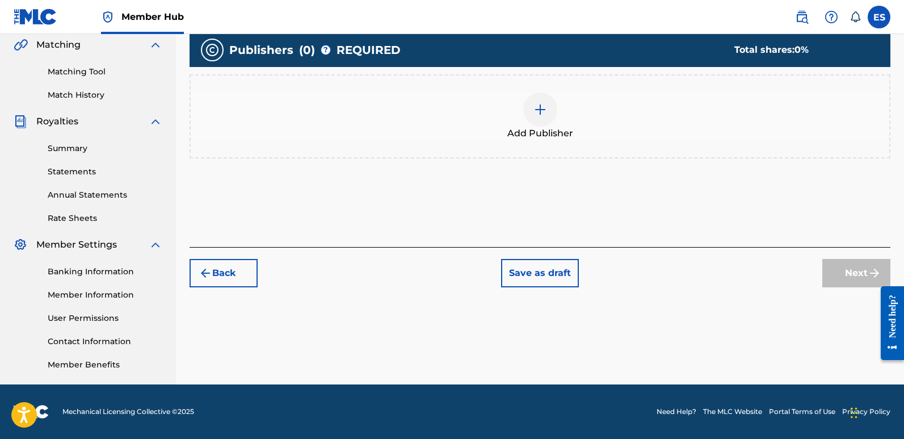
scroll to position [51, 0]
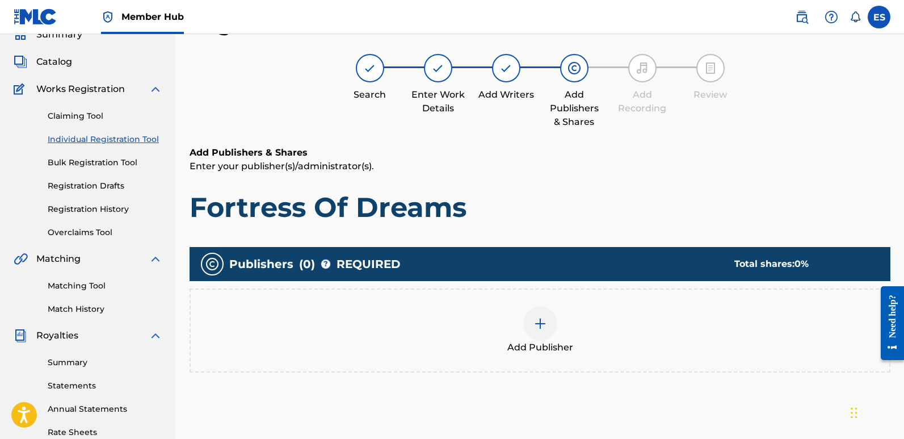
click at [534, 331] on div at bounding box center [540, 324] width 34 height 34
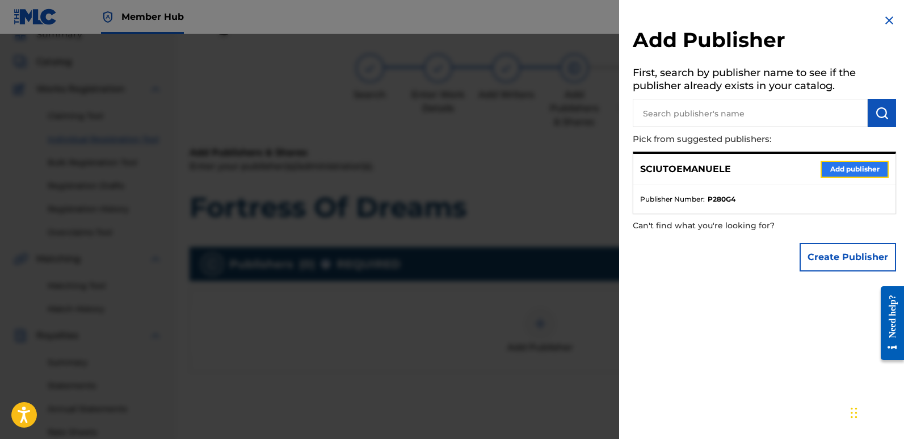
click at [851, 169] on button "Add publisher" at bounding box center [855, 169] width 68 height 17
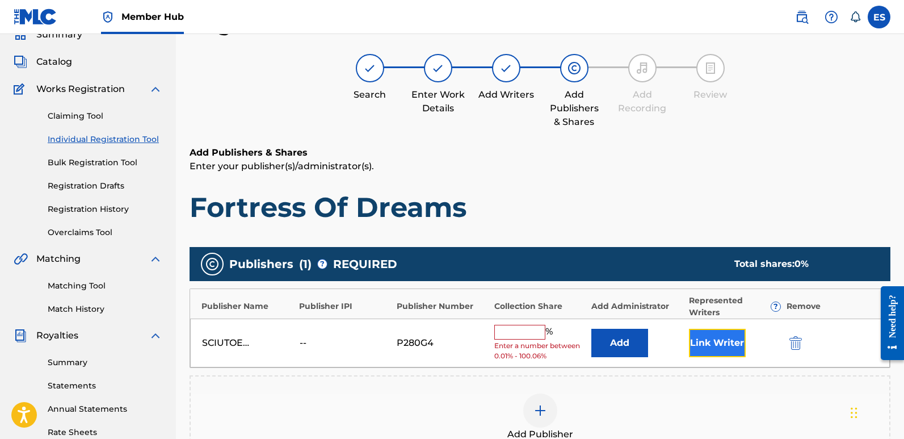
click at [711, 335] on button "Link Writer" at bounding box center [717, 343] width 57 height 28
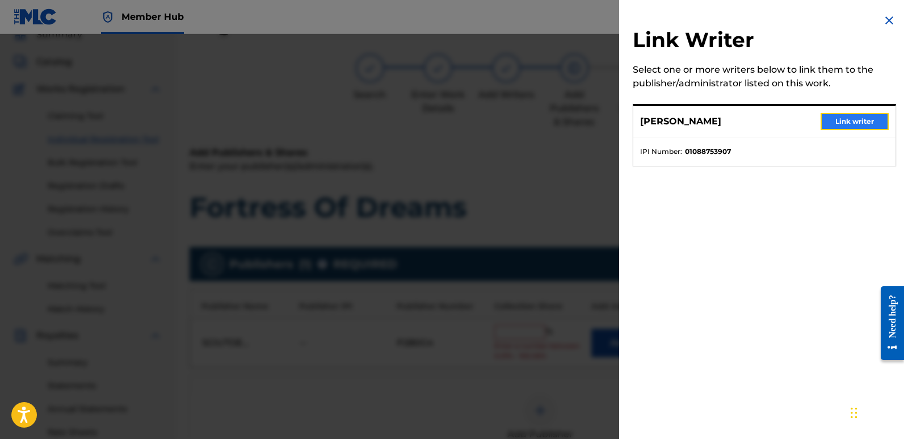
click at [844, 122] on button "Link writer" at bounding box center [855, 121] width 68 height 17
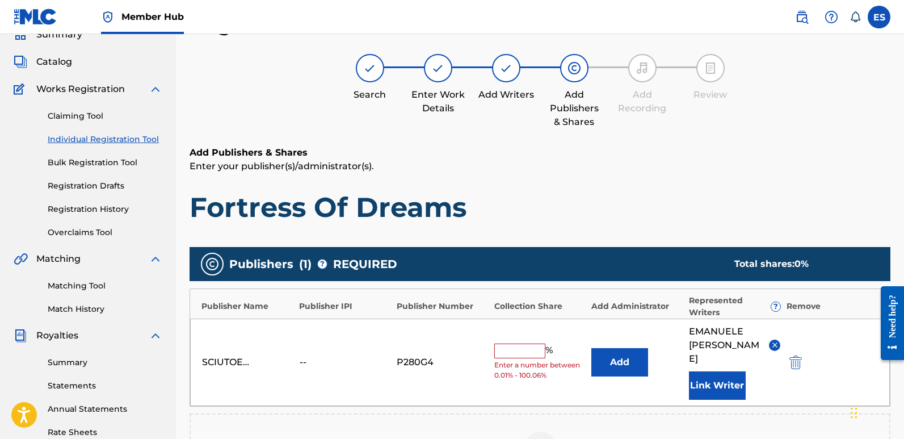
click at [523, 345] on input "text" at bounding box center [519, 350] width 51 height 15
type input "100"
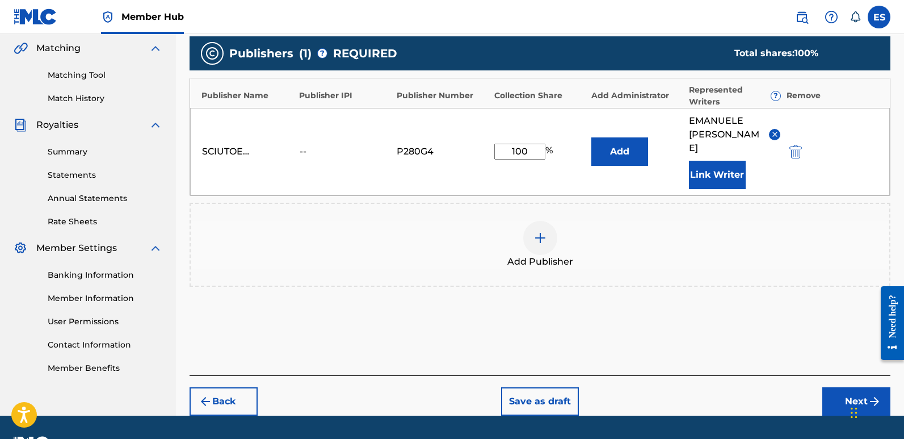
scroll to position [271, 0]
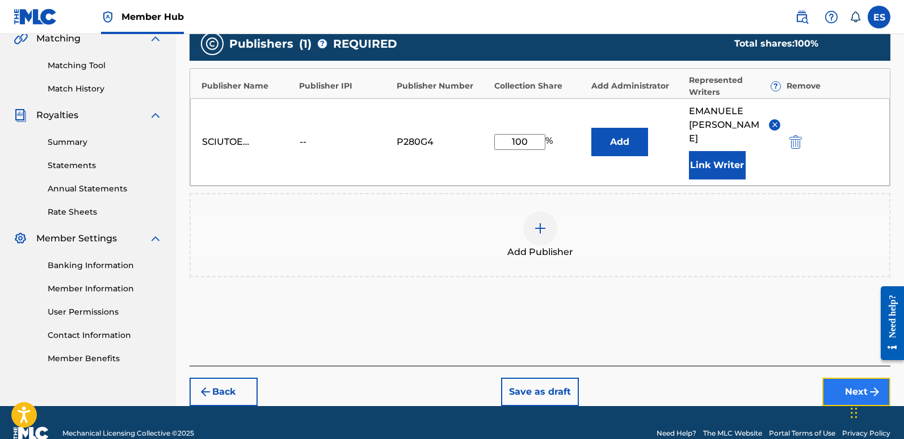
click at [845, 378] on button "Next" at bounding box center [857, 392] width 68 height 28
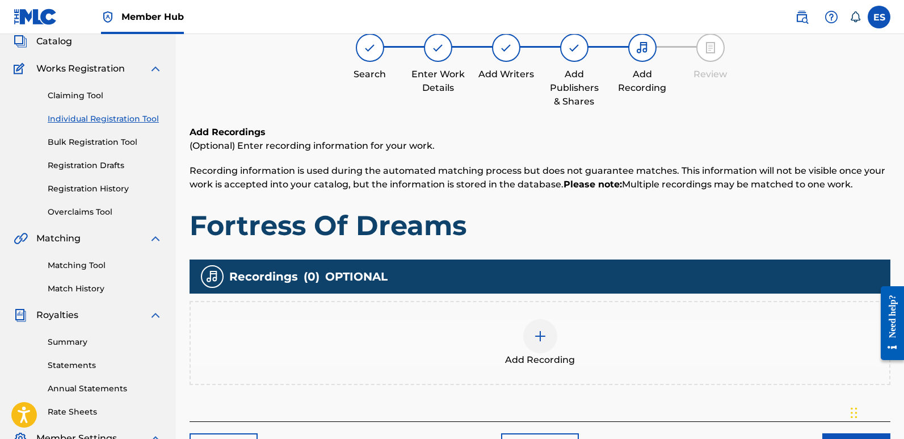
scroll to position [51, 0]
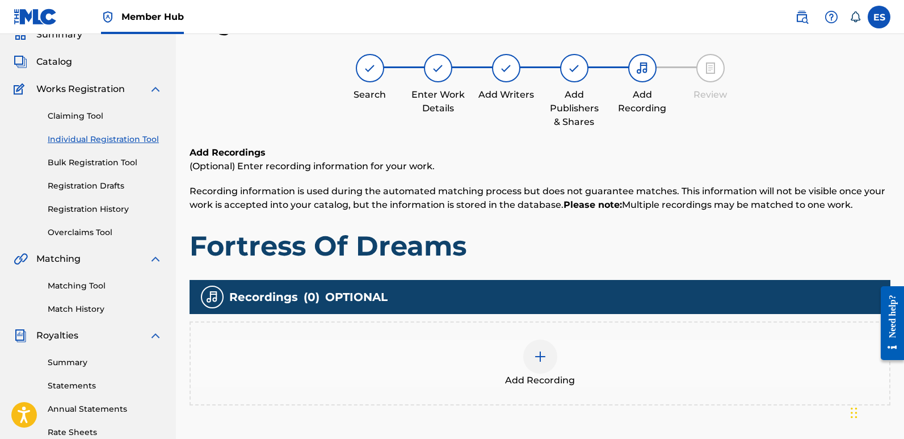
click at [550, 357] on div at bounding box center [540, 356] width 34 height 34
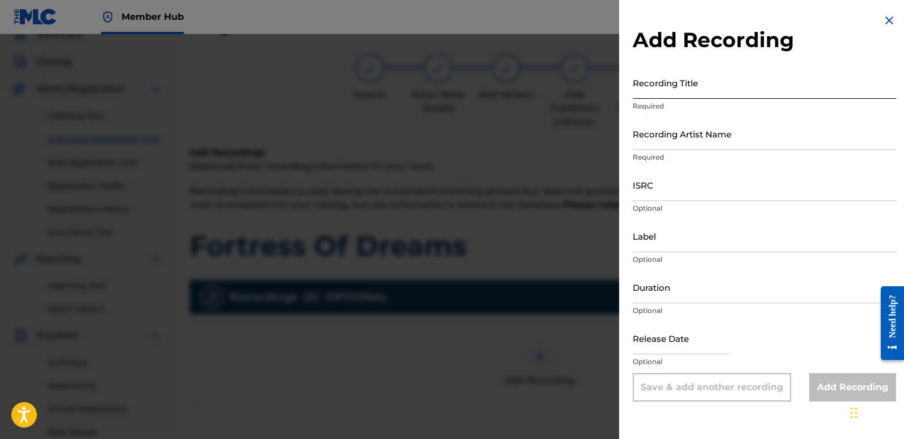
click at [703, 86] on input "Recording Title" at bounding box center [764, 82] width 263 height 32
paste input "Fortress Of Dreams"
type input "Fortress Of Dreams"
click at [691, 140] on input "Recording Artist Name" at bounding box center [764, 134] width 263 height 32
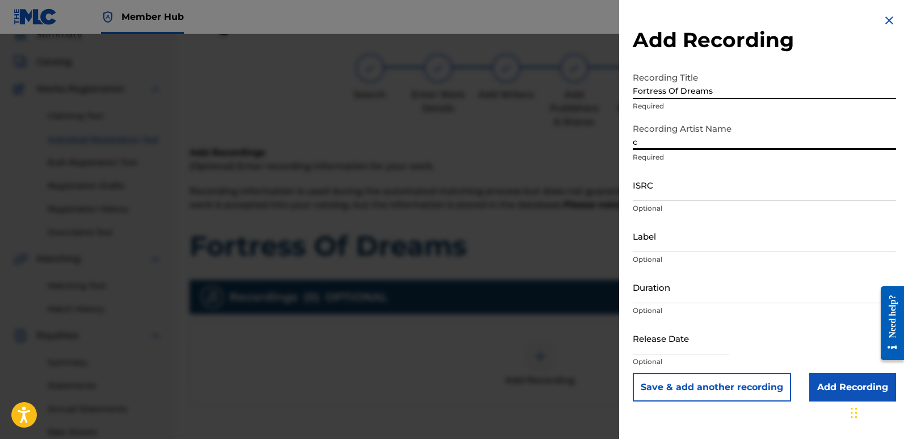
type input "Cinematika"
click at [678, 179] on input "ISRC" at bounding box center [764, 185] width 263 height 32
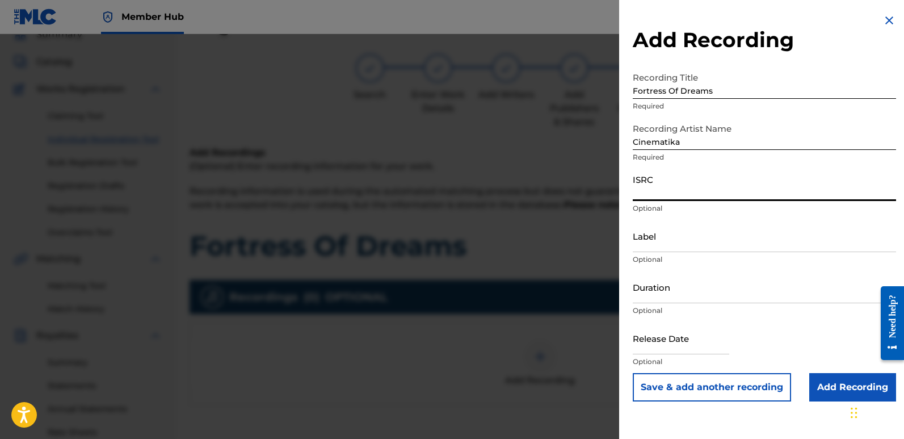
paste input "QT3F42550889"
type input "QT3F42550889"
click at [719, 231] on input "Label" at bounding box center [764, 236] width 263 height 32
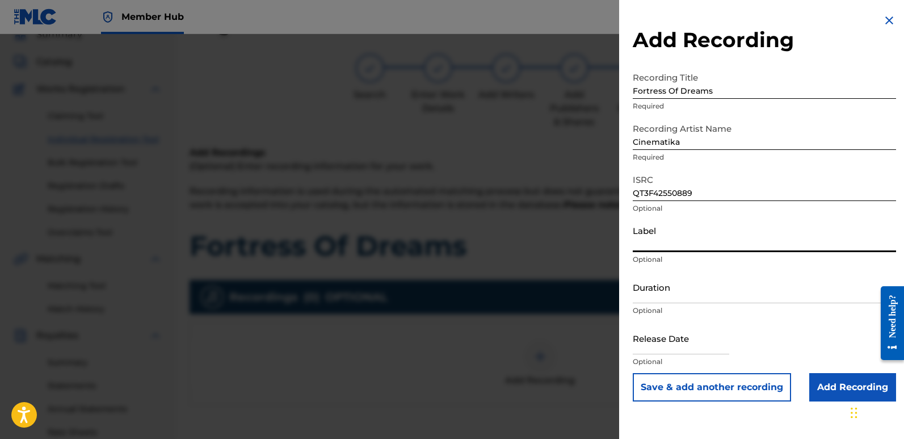
type input "Divinebeats"
click at [659, 345] on input "text" at bounding box center [681, 338] width 97 height 32
select select "8"
select select "2025"
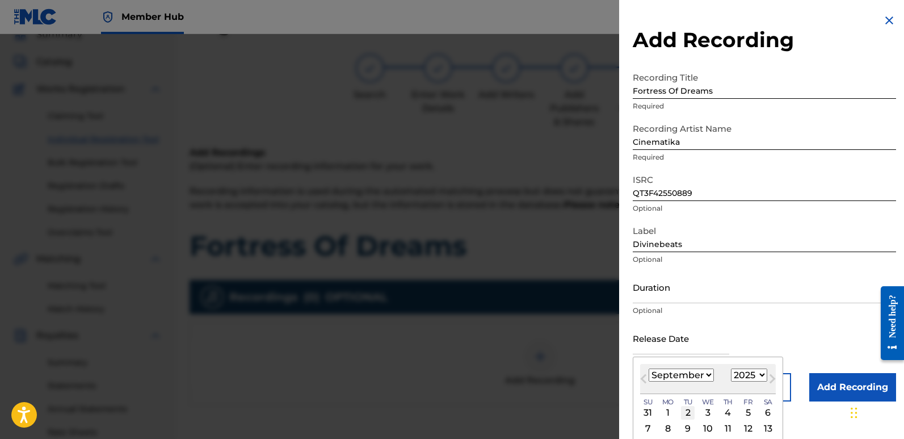
click at [691, 408] on div "2" at bounding box center [688, 413] width 14 height 14
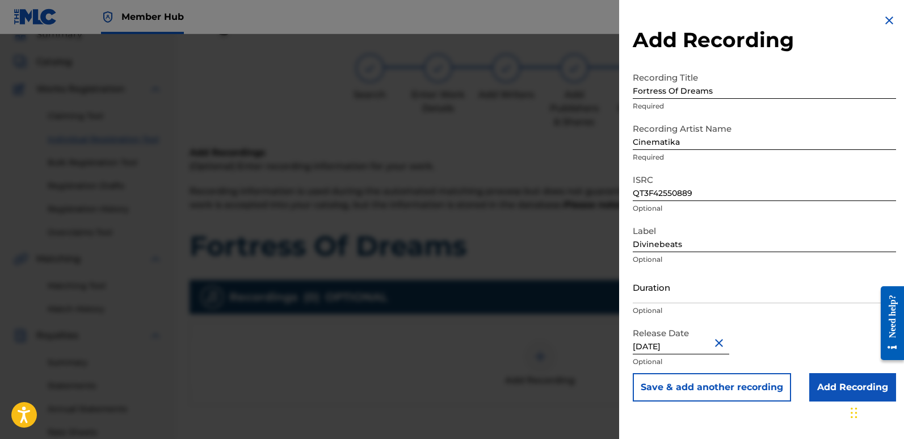
type input "[DATE]"
click at [685, 341] on input "[DATE]" at bounding box center [681, 338] width 97 height 32
select select "8"
select select "2025"
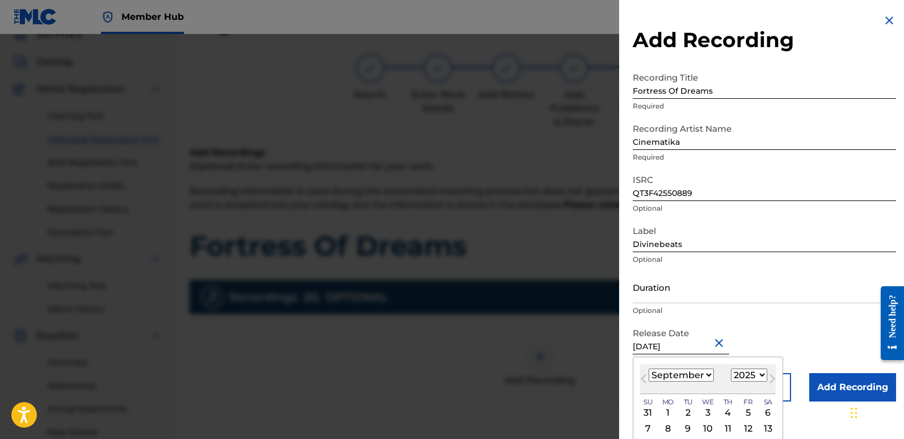
type input "[DATE]"
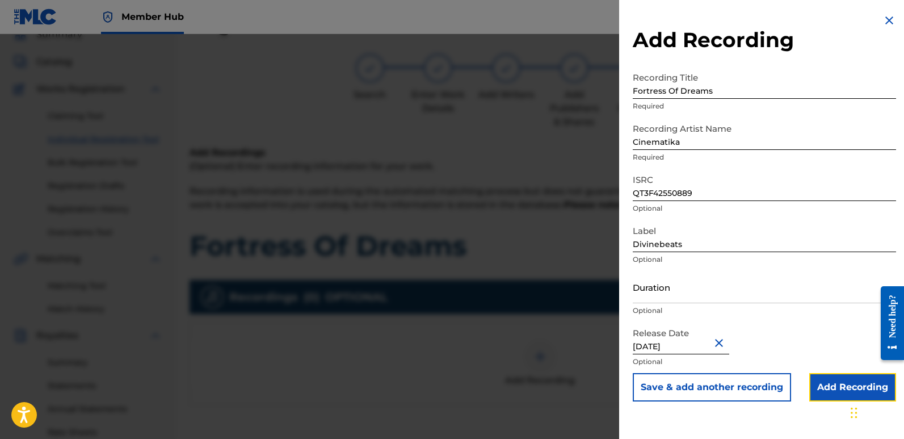
click at [823, 383] on input "Add Recording" at bounding box center [853, 387] width 87 height 28
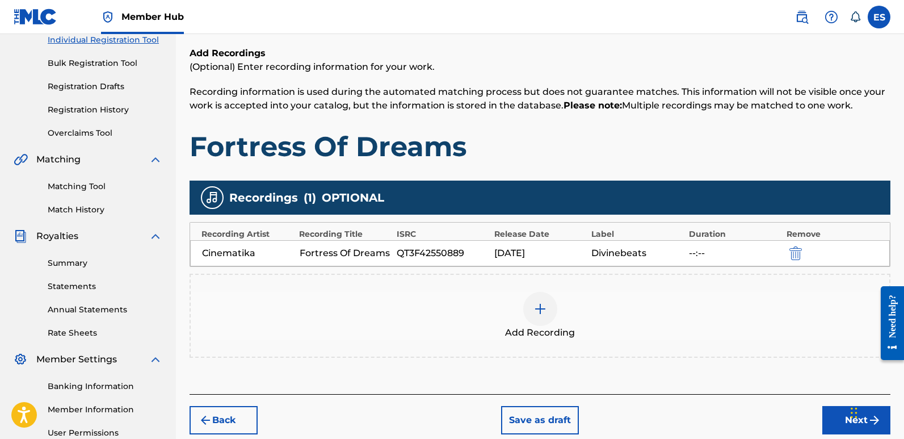
scroll to position [265, 0]
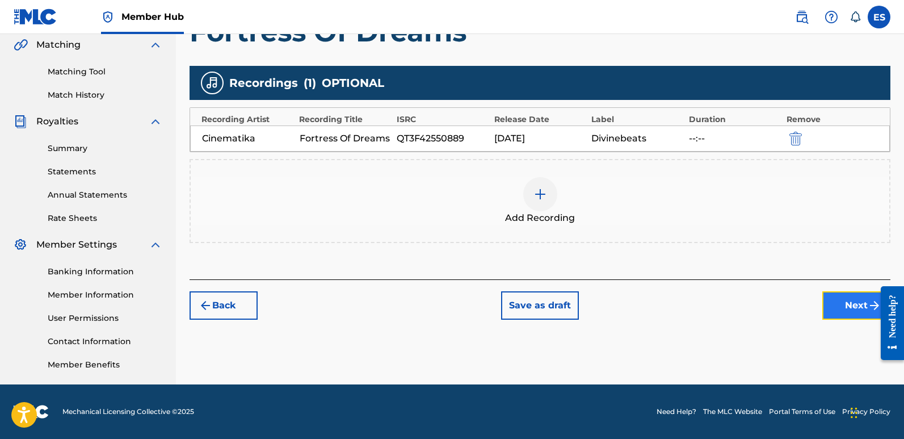
click at [852, 303] on button "Next" at bounding box center [857, 305] width 68 height 28
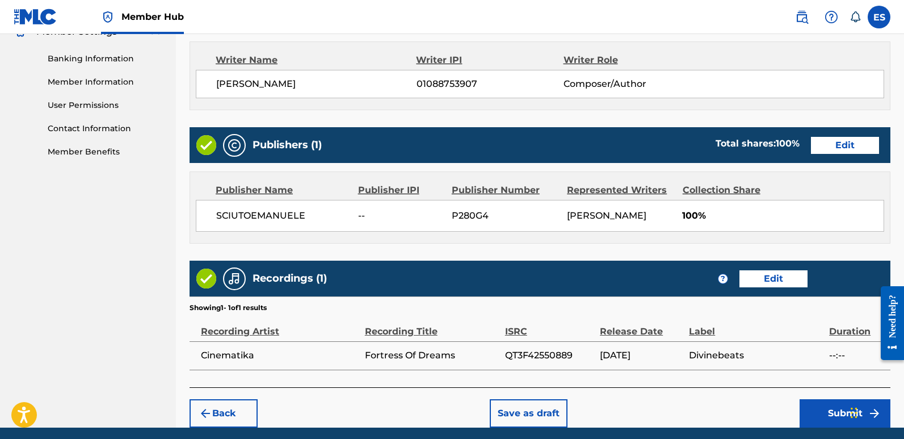
scroll to position [479, 0]
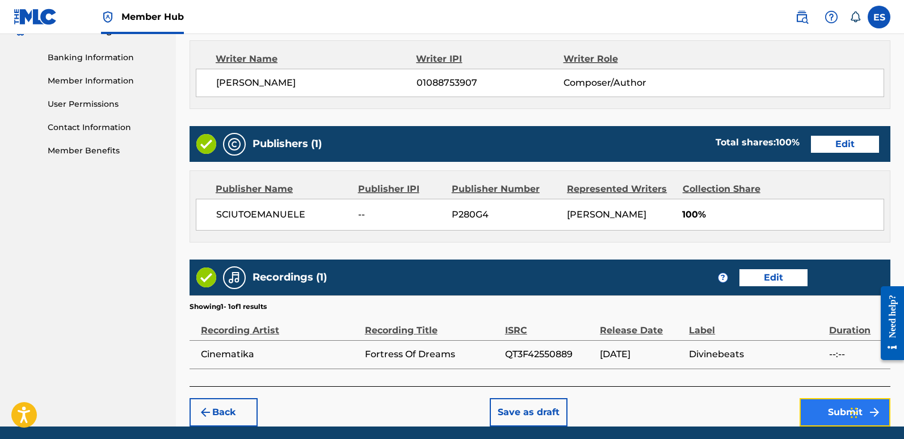
click at [825, 417] on button "Submit" at bounding box center [845, 412] width 91 height 28
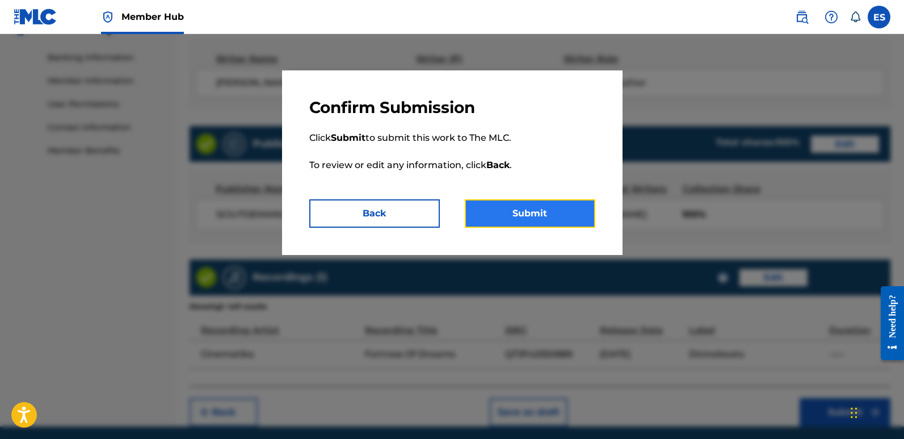
click at [519, 212] on button "Submit" at bounding box center [530, 213] width 131 height 28
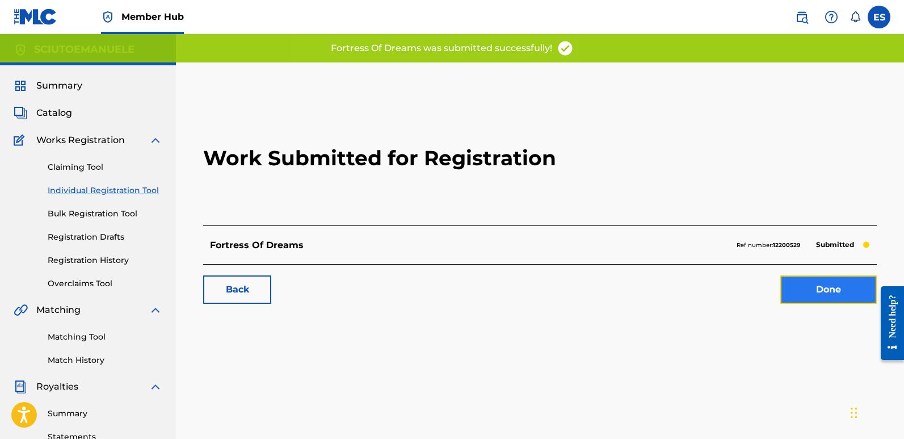
click at [834, 293] on link "Done" at bounding box center [829, 289] width 97 height 28
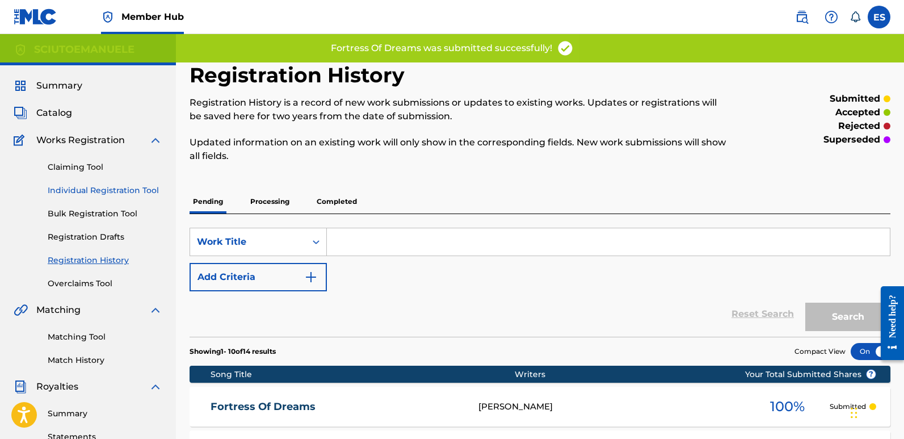
click at [142, 191] on link "Individual Registration Tool" at bounding box center [105, 191] width 115 height 12
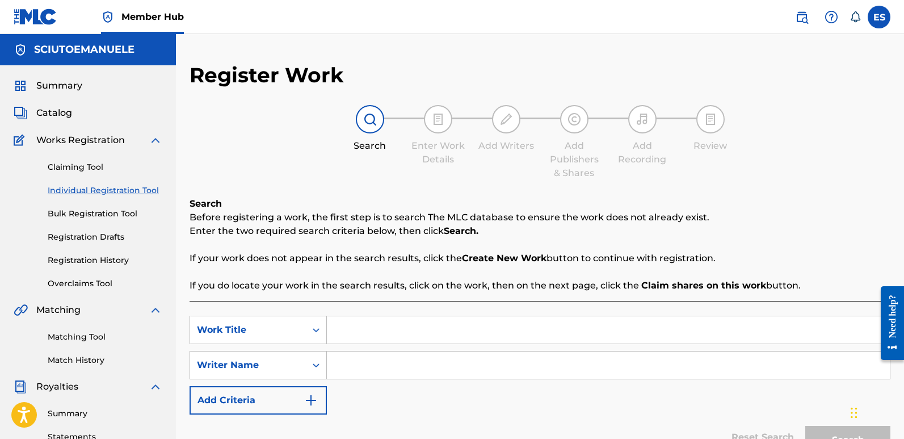
click at [383, 343] on input "Search Form" at bounding box center [608, 329] width 563 height 27
paste input "Gates Of Heaven"
type input "Gates Of Heaven"
click at [351, 364] on input "Search Form" at bounding box center [608, 364] width 563 height 27
type input "emanuelesciuto"
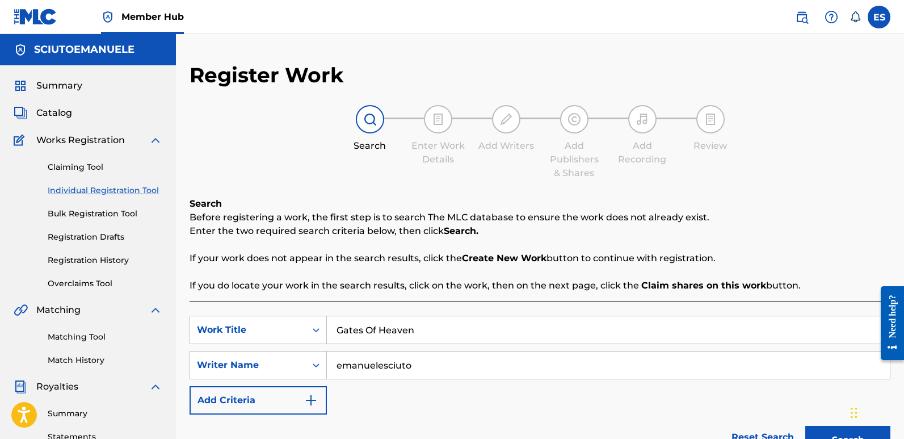
click at [806, 426] on button "Search" at bounding box center [848, 440] width 85 height 28
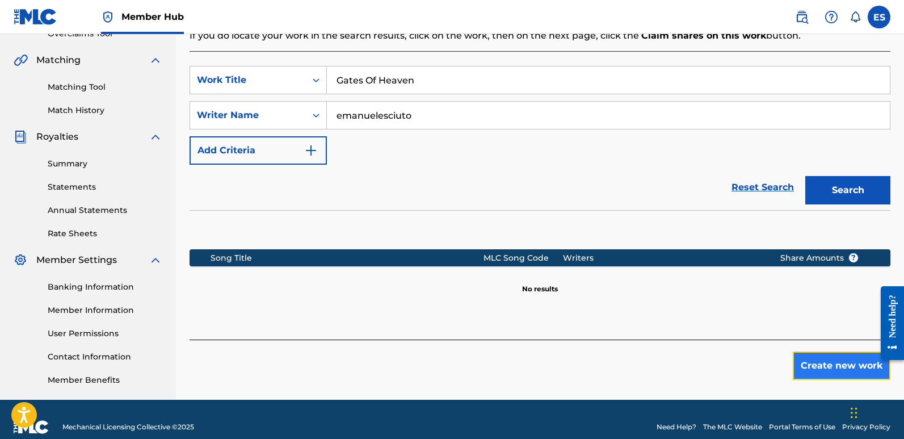
click at [828, 374] on button "Create new work" at bounding box center [842, 365] width 98 height 28
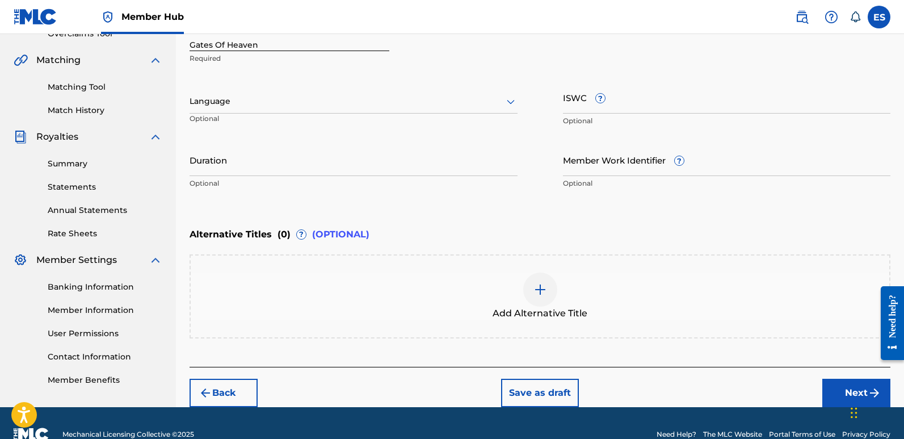
click at [327, 103] on div at bounding box center [354, 101] width 328 height 14
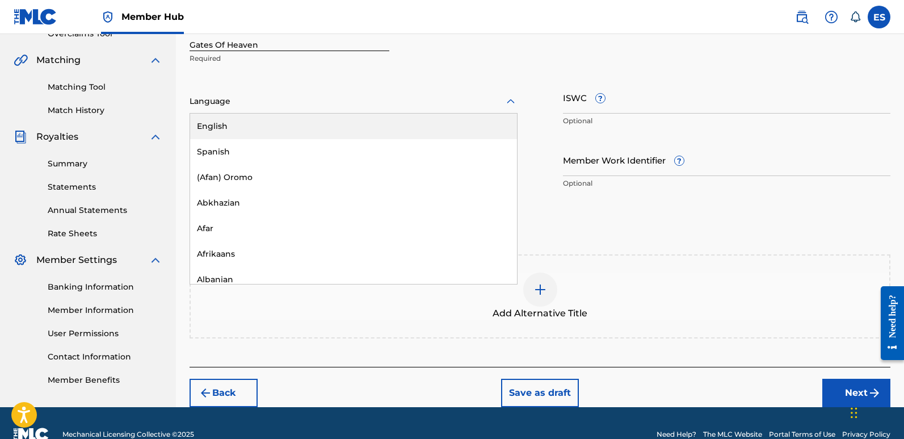
click at [271, 121] on div "English" at bounding box center [353, 127] width 327 height 26
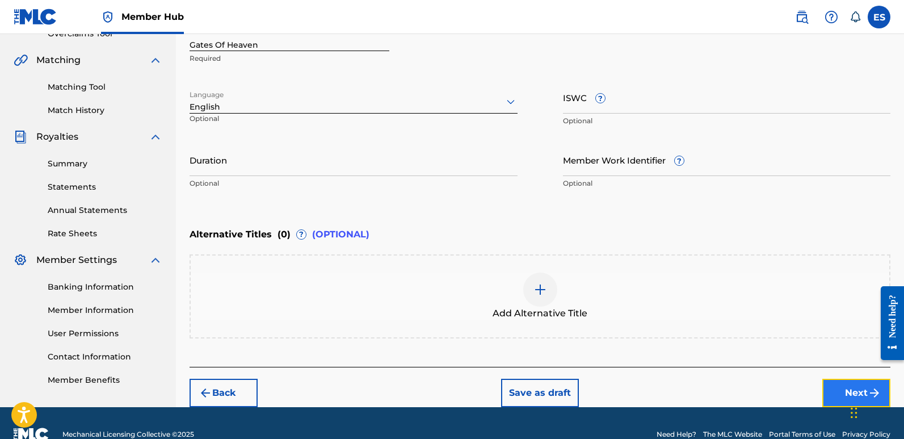
click at [840, 397] on button "Next" at bounding box center [857, 393] width 68 height 28
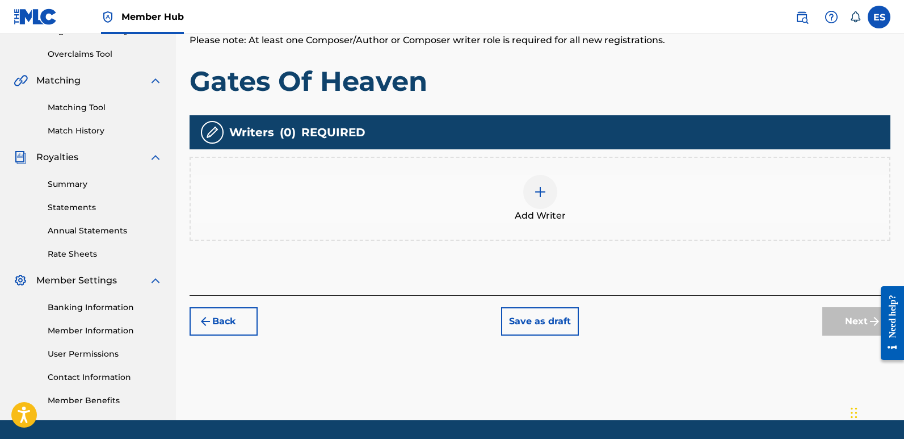
scroll to position [51, 0]
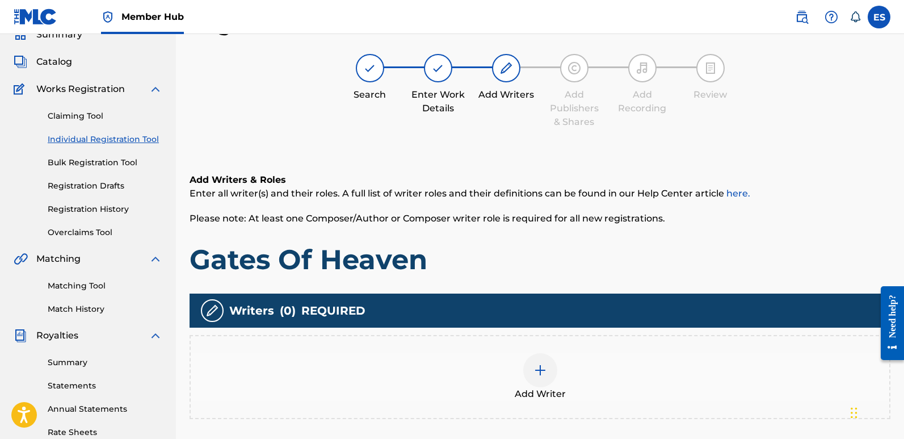
click at [541, 377] on div at bounding box center [540, 370] width 34 height 34
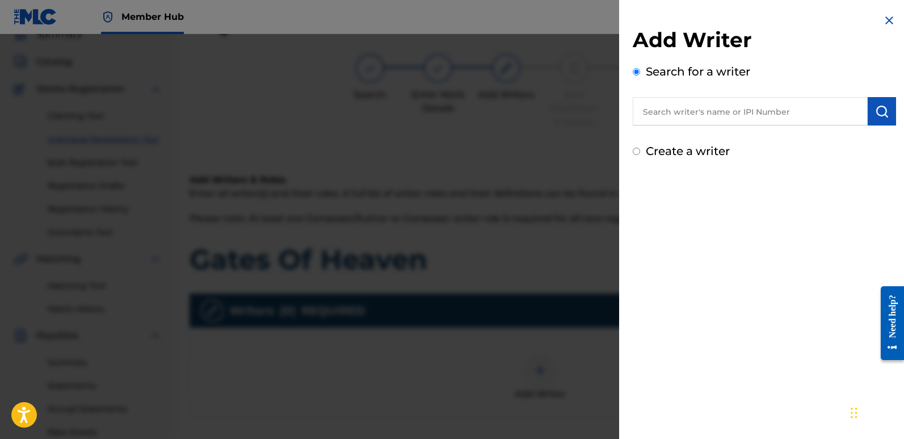
click at [742, 111] on input "text" at bounding box center [750, 111] width 235 height 28
type input "emanuelesciuto"
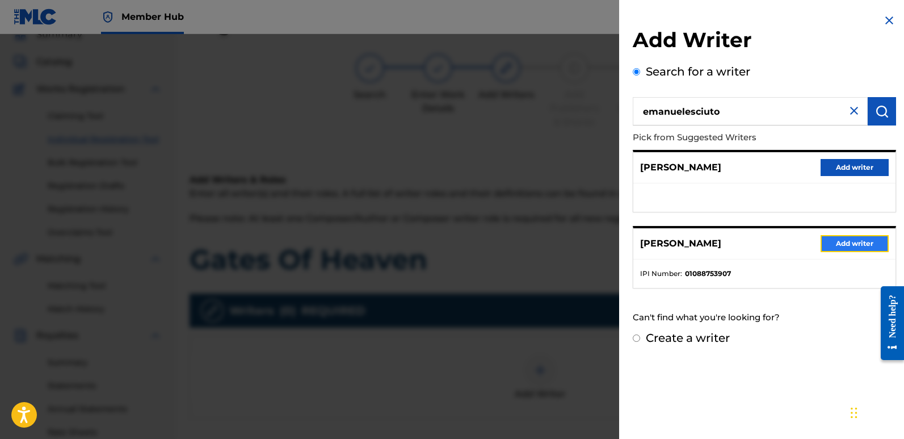
click at [855, 238] on button "Add writer" at bounding box center [855, 243] width 68 height 17
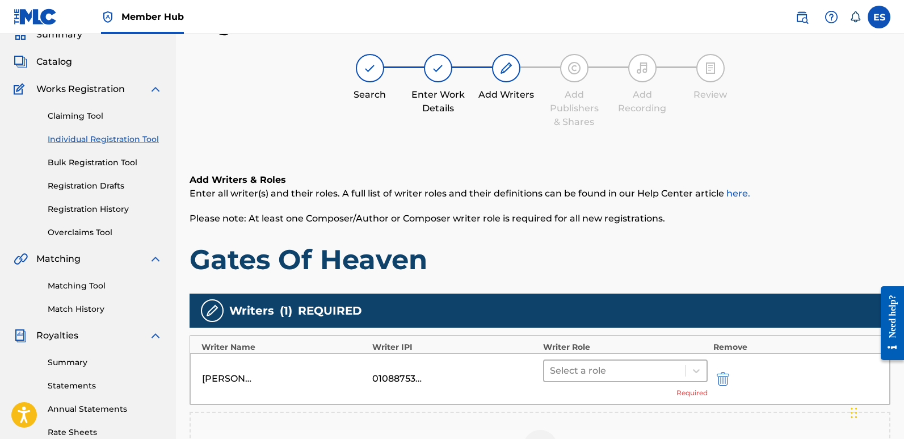
click at [618, 364] on div at bounding box center [615, 371] width 130 height 16
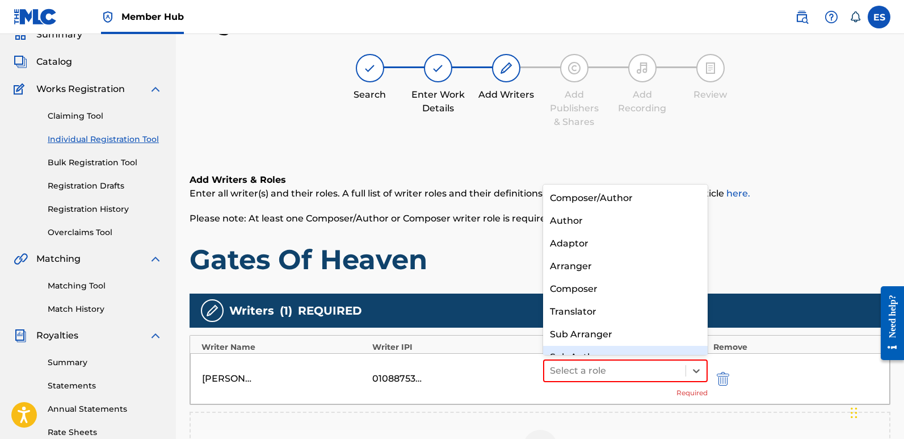
scroll to position [16, 0]
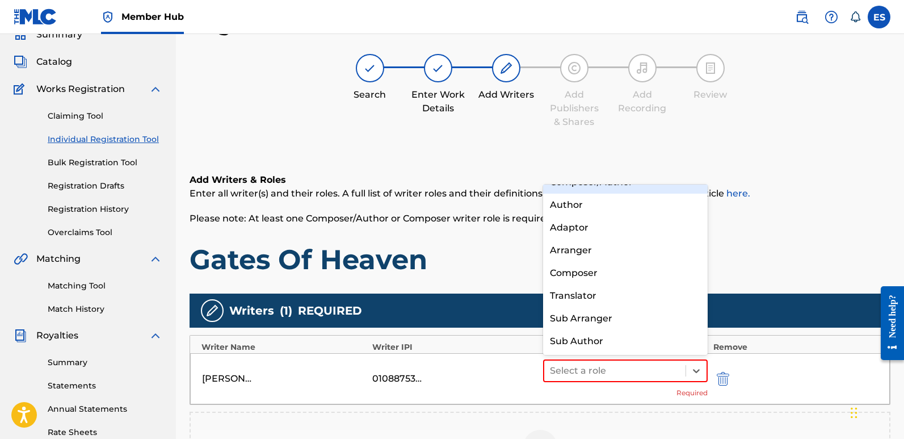
click at [612, 188] on div "Composer/Author" at bounding box center [625, 182] width 165 height 23
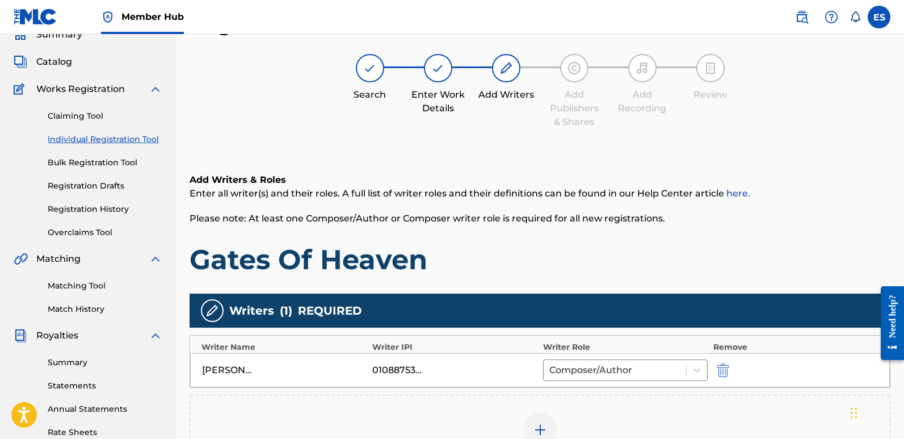
scroll to position [265, 0]
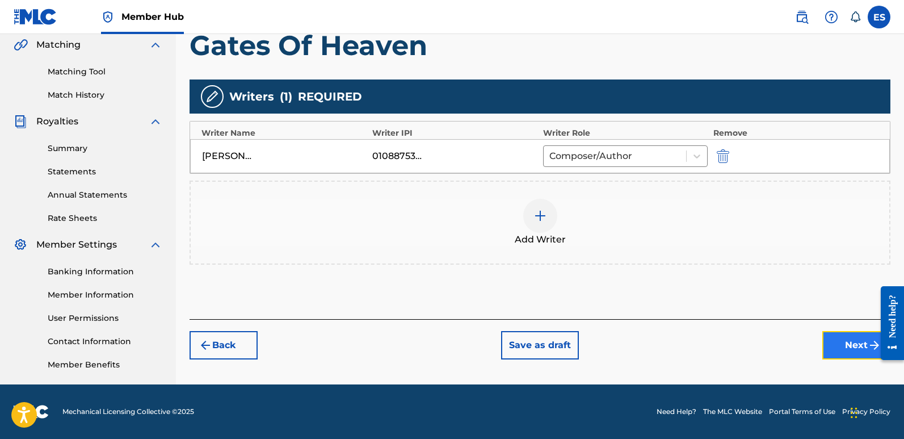
click at [836, 338] on button "Next" at bounding box center [857, 345] width 68 height 28
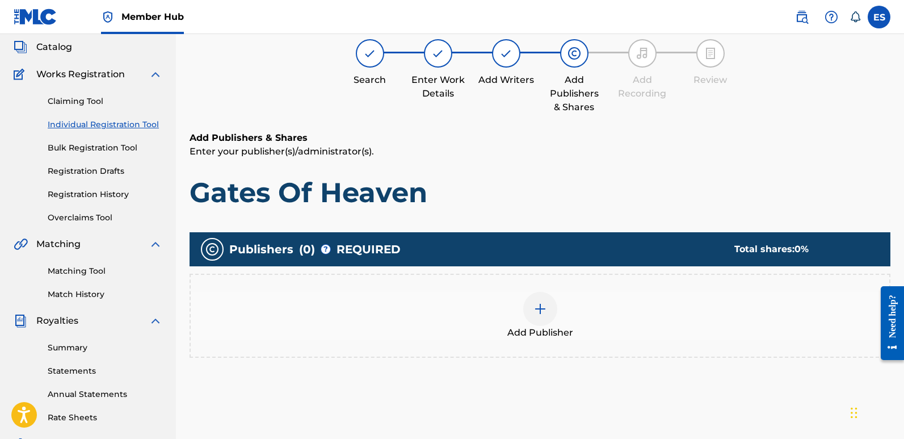
scroll to position [51, 0]
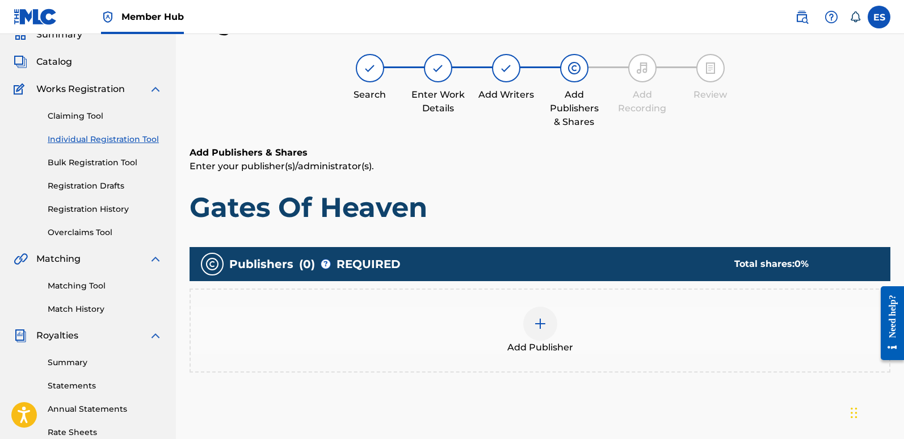
click at [550, 341] on span "Add Publisher" at bounding box center [541, 348] width 66 height 14
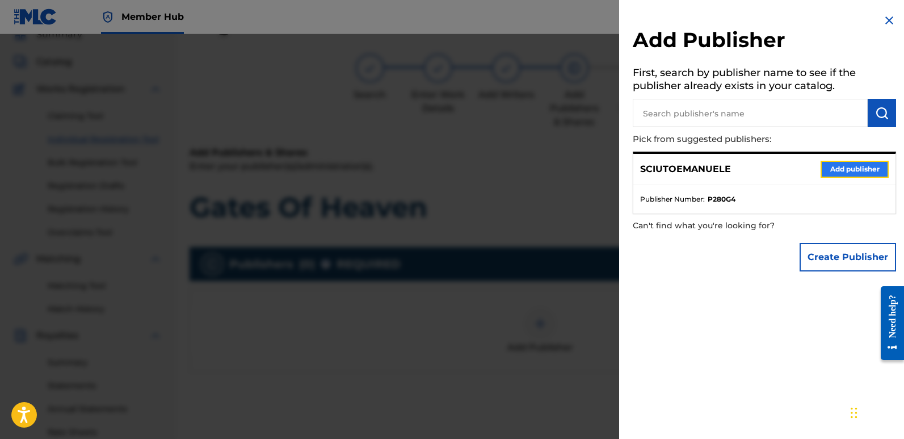
click at [846, 167] on button "Add publisher" at bounding box center [855, 169] width 68 height 17
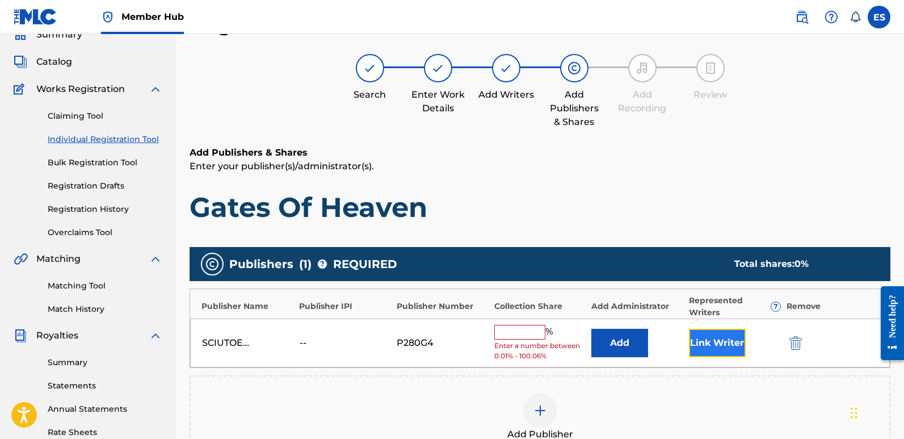
click at [704, 344] on button "Link Writer" at bounding box center [717, 343] width 57 height 28
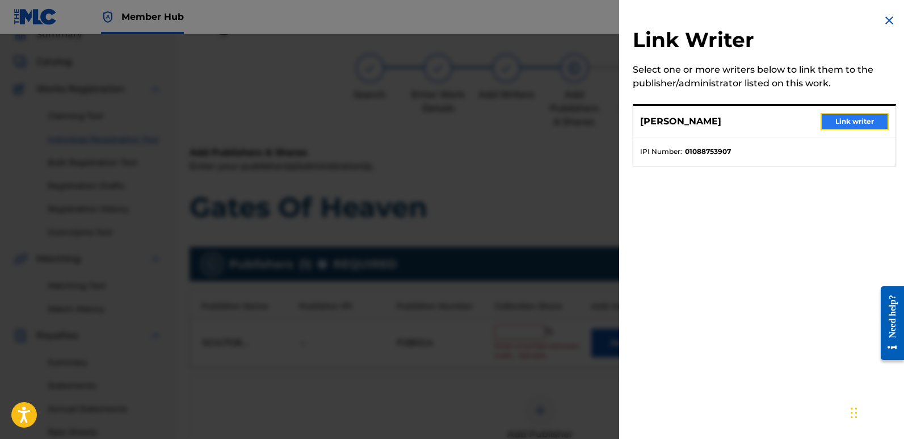
click at [849, 121] on button "Link writer" at bounding box center [855, 121] width 68 height 17
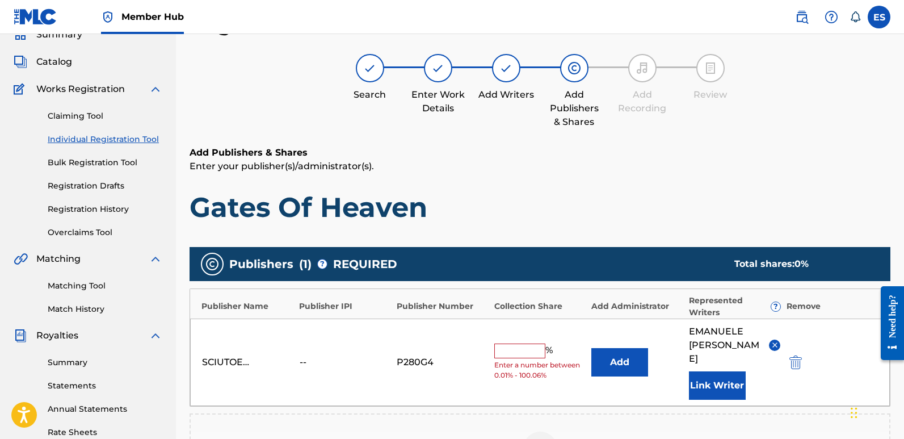
click at [514, 343] on input "text" at bounding box center [519, 350] width 51 height 15
type input "100"
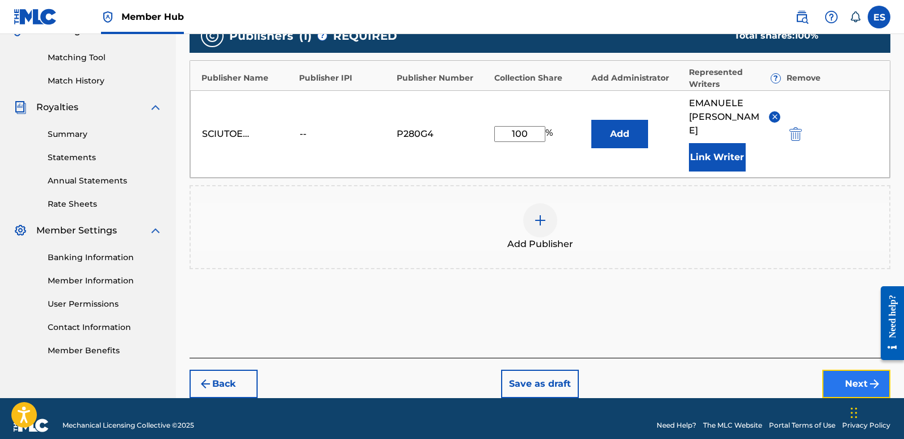
click at [840, 371] on button "Next" at bounding box center [857, 384] width 68 height 28
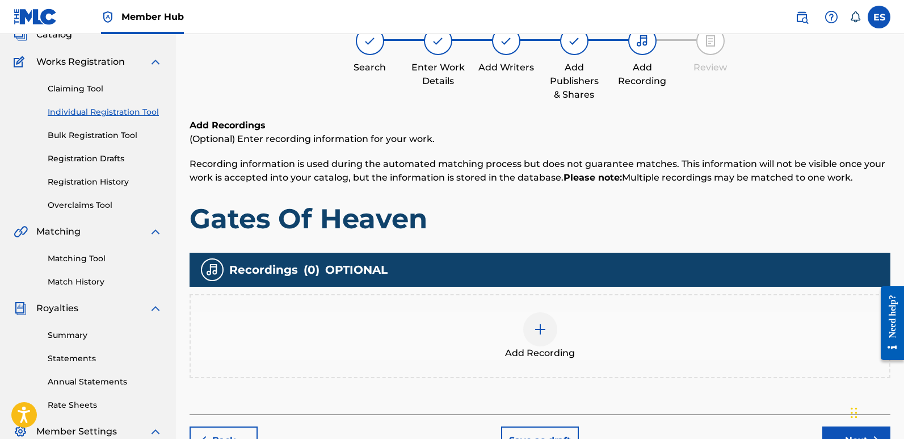
scroll to position [51, 0]
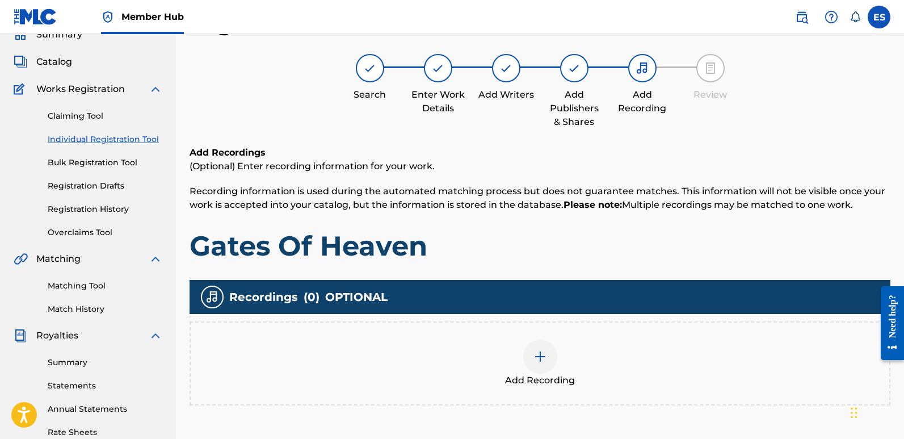
click at [557, 372] on div "Add Recording" at bounding box center [540, 363] width 699 height 48
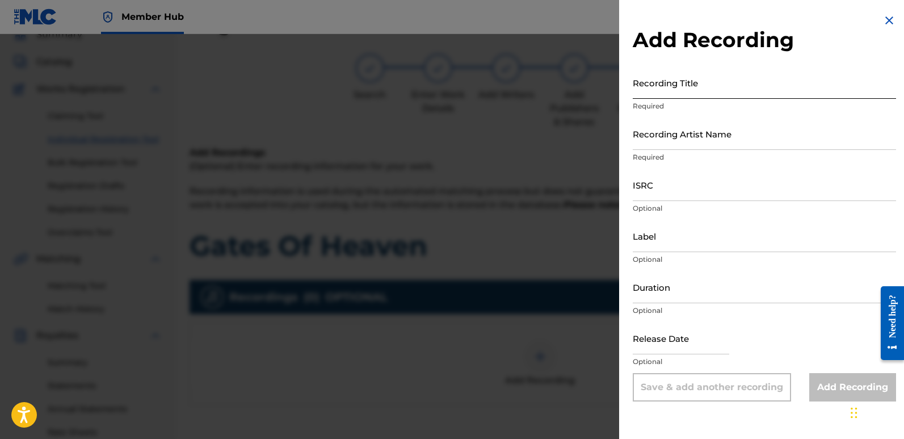
click at [690, 84] on input "Recording Title" at bounding box center [764, 82] width 263 height 32
paste input "Gates Of Heaven"
type input "Gates Of Heaven"
click at [734, 129] on input "Recording Artist Name" at bounding box center [764, 134] width 263 height 32
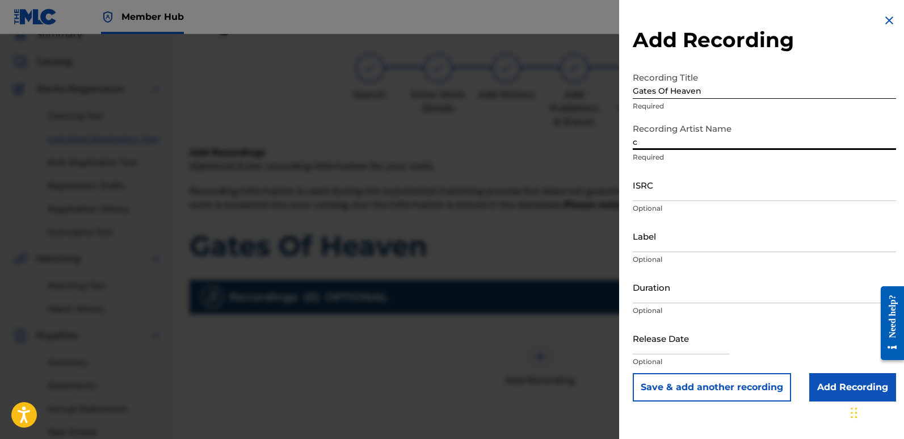
type input "Cinematika"
click at [687, 184] on input "ISRC" at bounding box center [764, 185] width 263 height 32
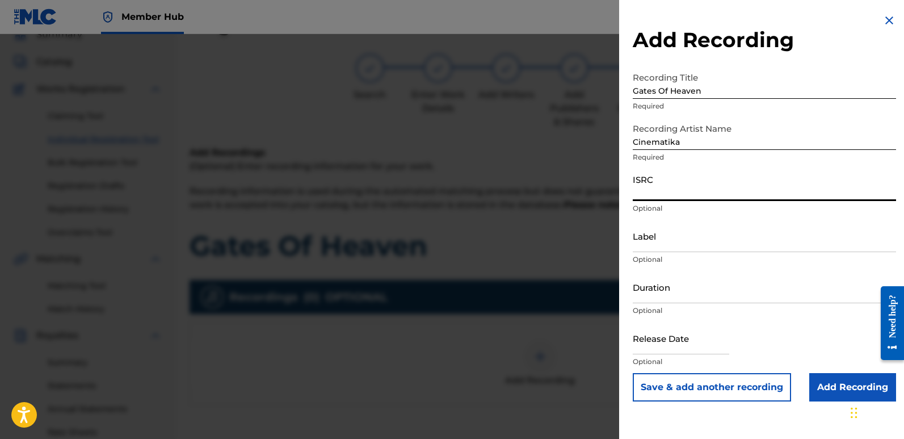
paste input "QT3F42550890"
type input "QT3F42550890"
click at [703, 229] on input "Label" at bounding box center [764, 236] width 263 height 32
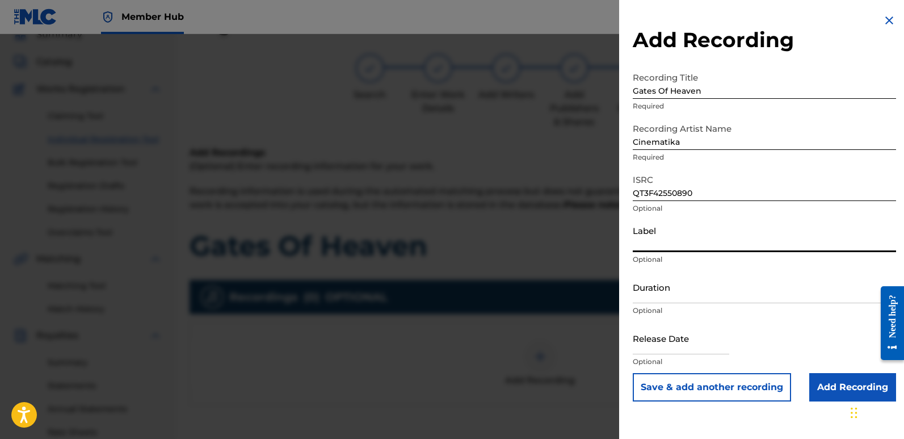
type input "Divinebeats"
click at [674, 341] on input "text" at bounding box center [681, 338] width 97 height 32
select select "8"
select select "2025"
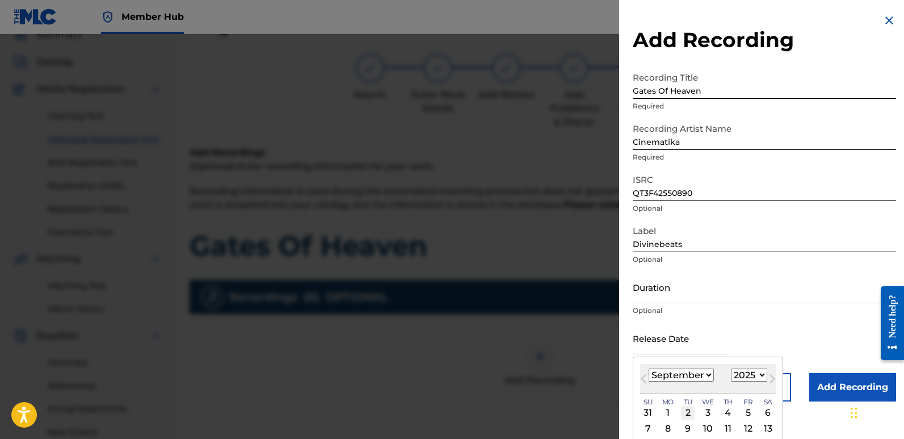
click at [690, 407] on div "2" at bounding box center [688, 413] width 14 height 14
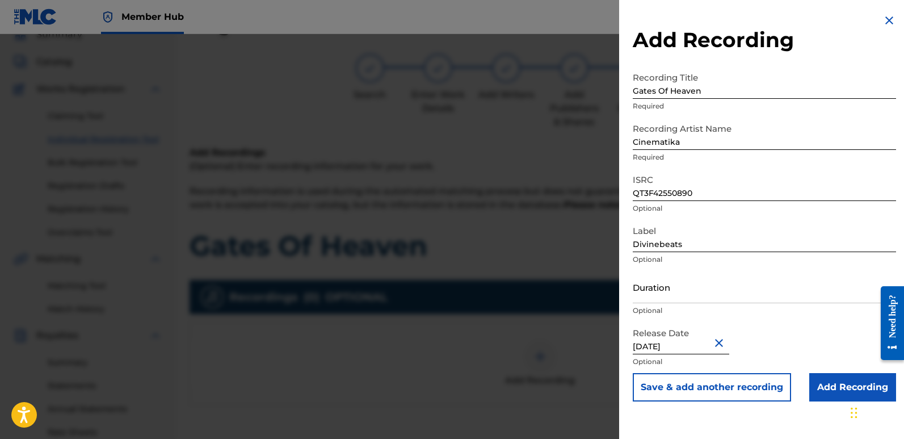
type input "[DATE]"
click at [684, 340] on input "[DATE]" at bounding box center [681, 338] width 97 height 32
select select "8"
select select "2025"
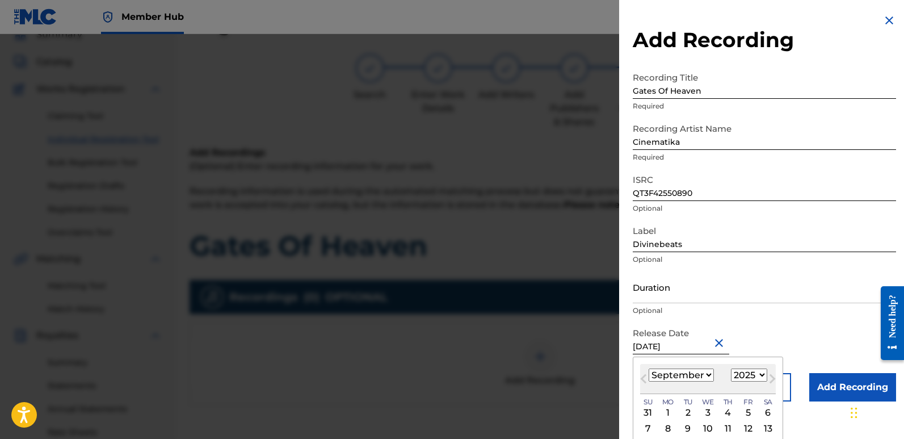
type input "[DATE]"
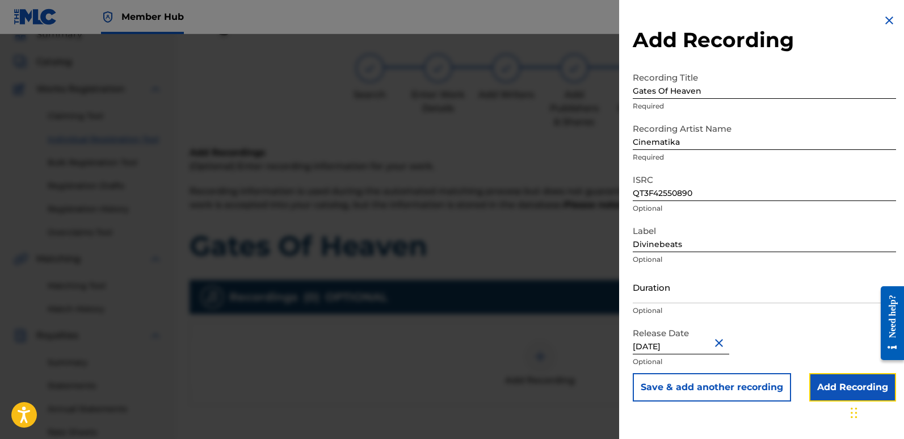
click at [834, 388] on input "Add Recording" at bounding box center [853, 387] width 87 height 28
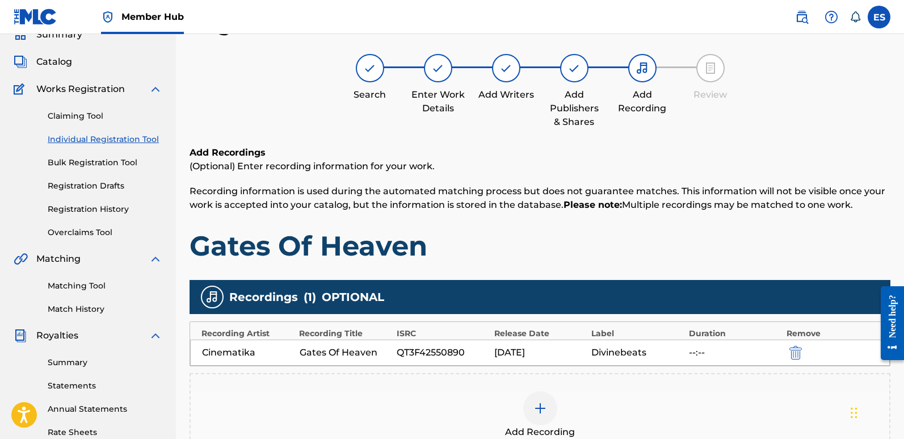
scroll to position [265, 0]
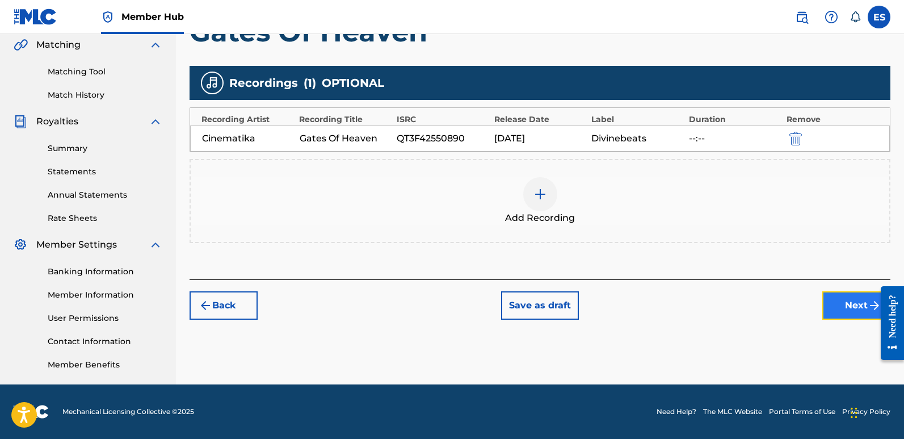
click at [836, 316] on button "Next" at bounding box center [857, 305] width 68 height 28
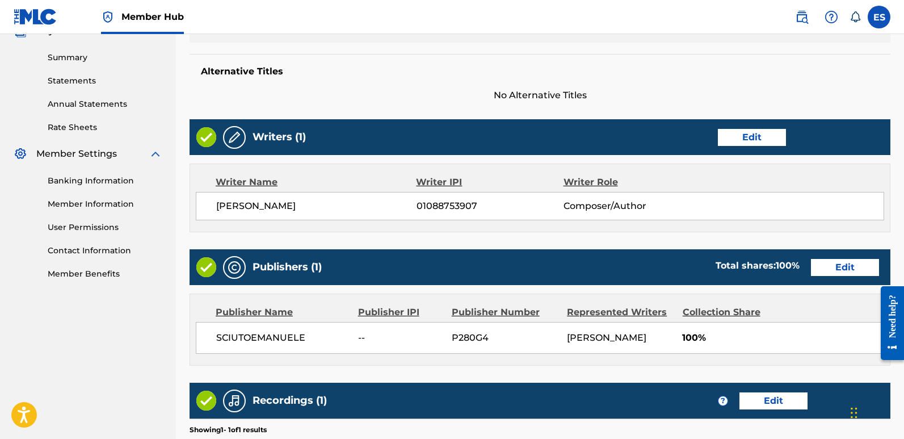
scroll to position [521, 0]
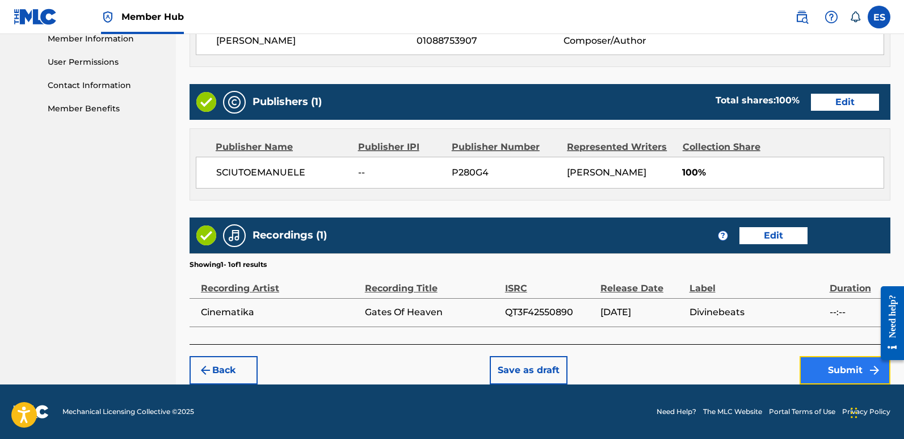
click at [832, 378] on button "Submit" at bounding box center [845, 370] width 91 height 28
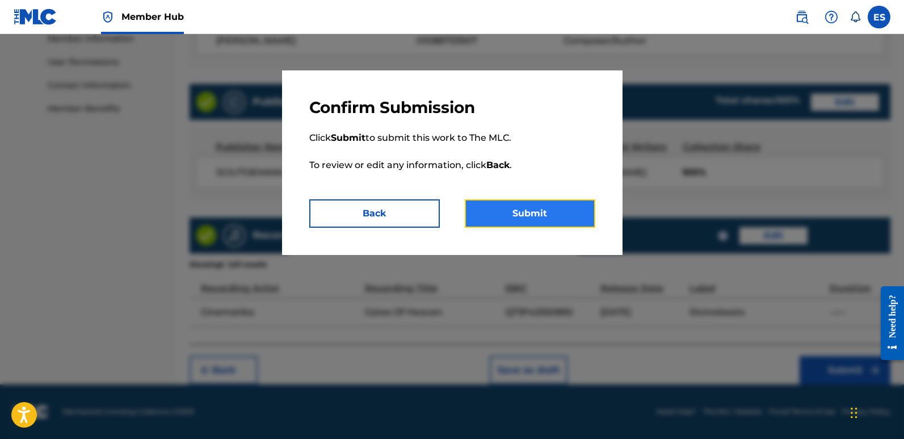
click at [548, 224] on button "Submit" at bounding box center [530, 213] width 131 height 28
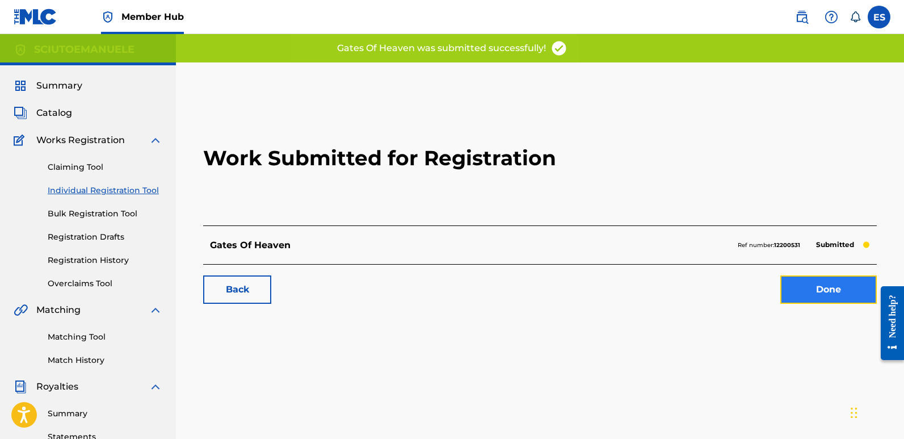
click at [833, 288] on link "Done" at bounding box center [829, 289] width 97 height 28
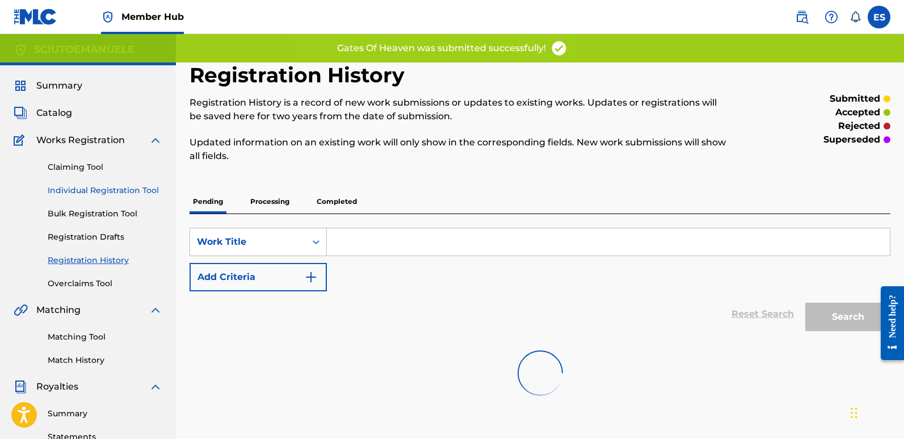
click at [145, 189] on link "Individual Registration Tool" at bounding box center [105, 191] width 115 height 12
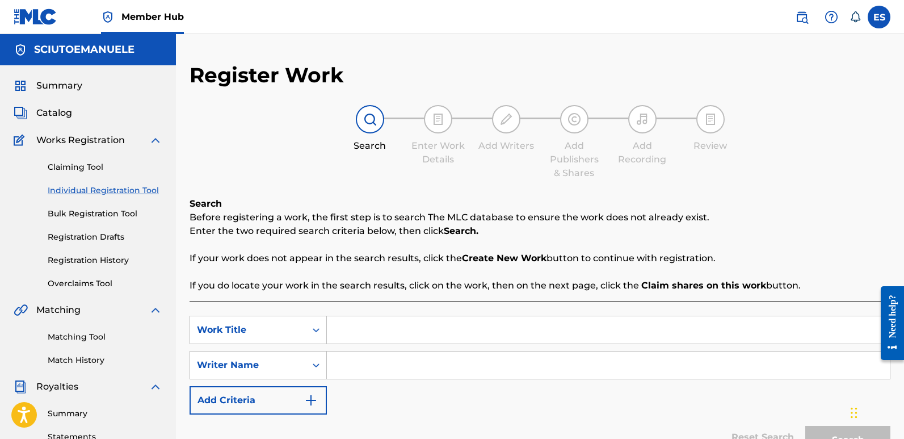
click at [370, 339] on input "Search Form" at bounding box center [608, 329] width 563 height 27
paste input "Heroes Never Die"
type input "Heroes Never Die"
click at [383, 362] on input "Search Form" at bounding box center [608, 364] width 563 height 27
type input "emanuelesciuto"
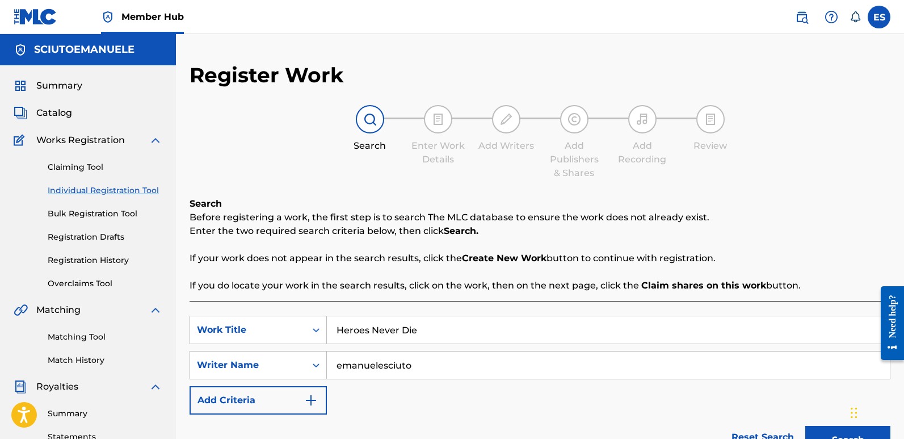
click at [806, 426] on button "Search" at bounding box center [848, 440] width 85 height 28
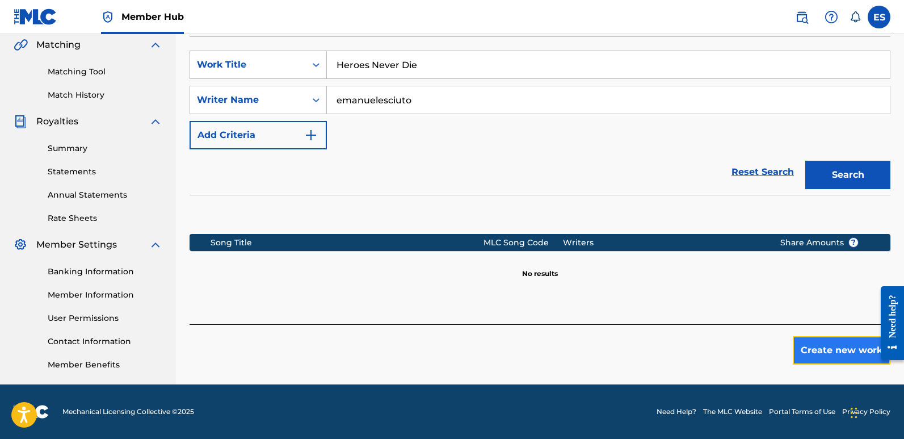
click at [817, 356] on button "Create new work" at bounding box center [842, 350] width 98 height 28
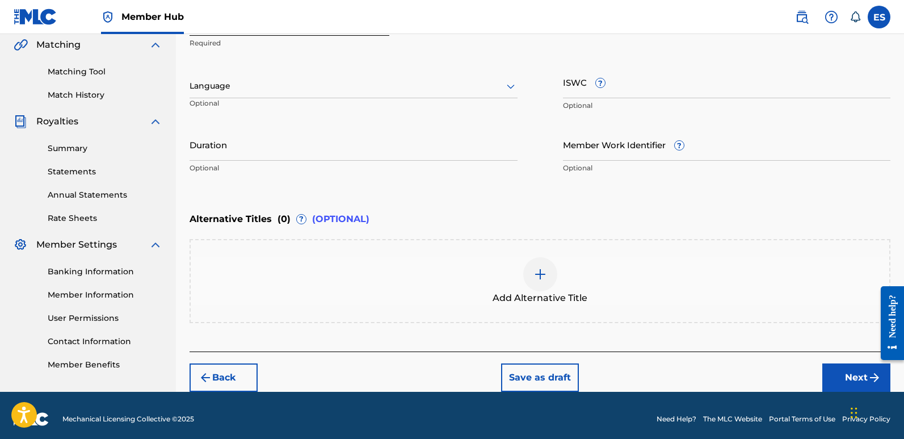
click at [269, 78] on div "Language" at bounding box center [354, 86] width 328 height 24
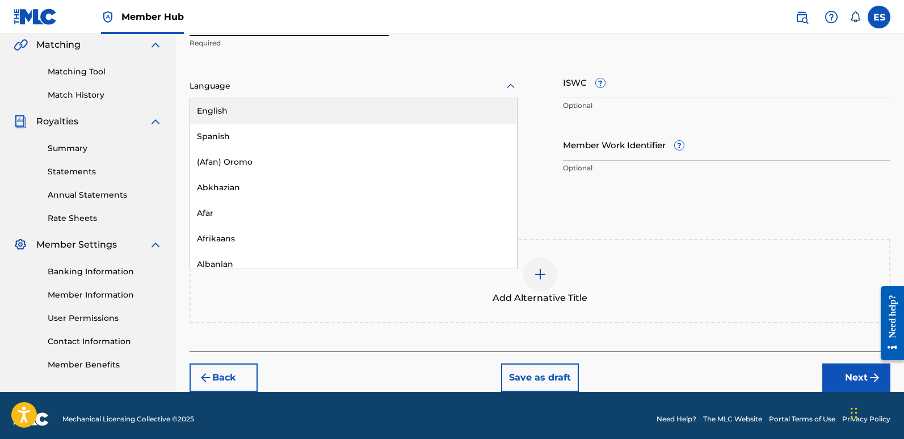
click at [246, 116] on div "English" at bounding box center [353, 111] width 327 height 26
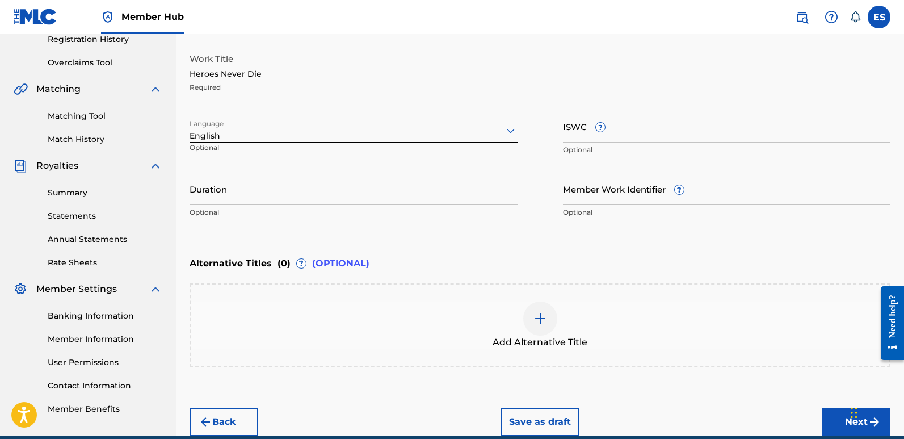
scroll to position [273, 0]
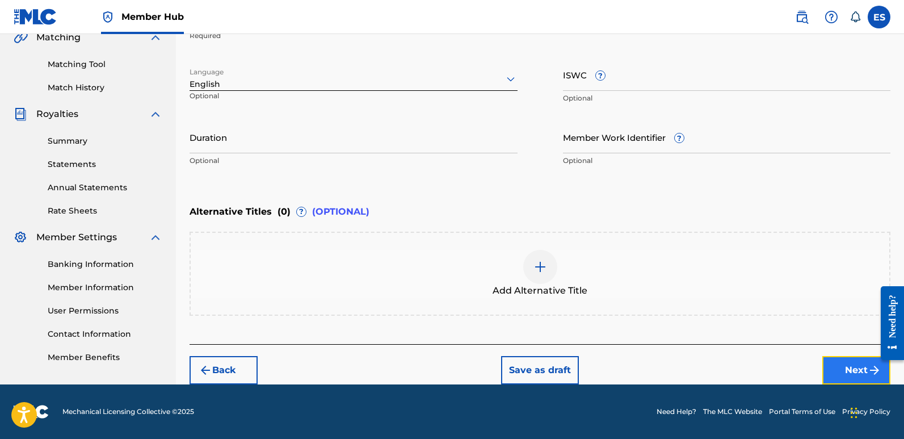
click at [850, 369] on button "Next" at bounding box center [857, 370] width 68 height 28
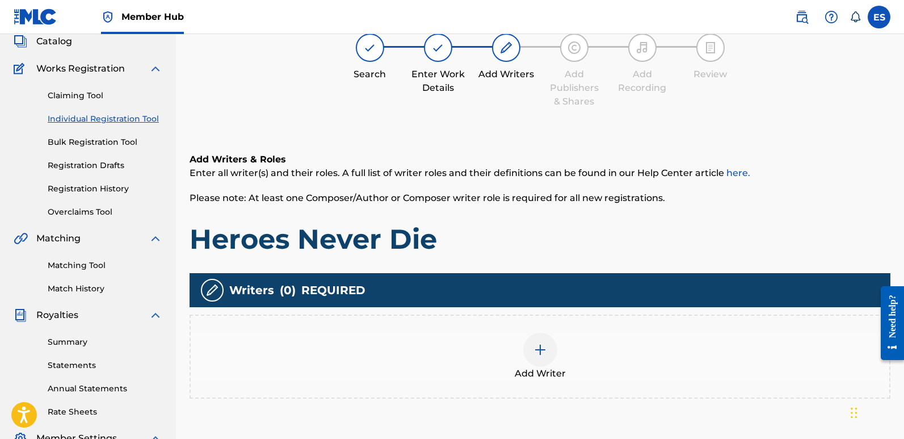
scroll to position [51, 0]
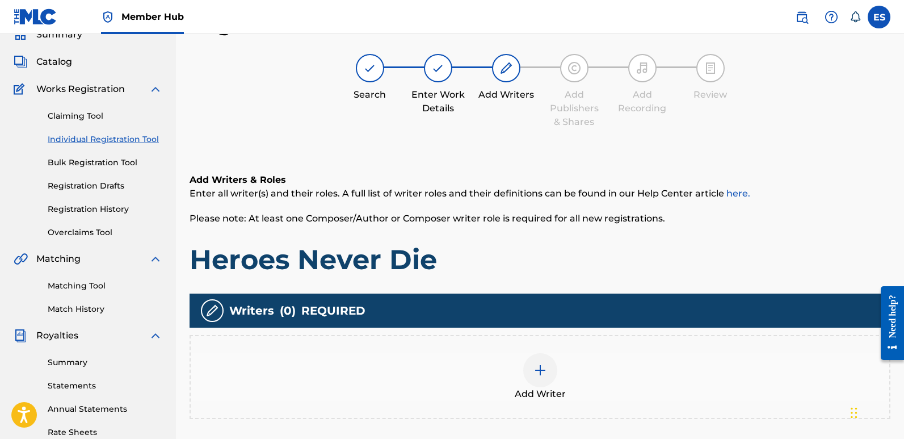
click at [535, 375] on img at bounding box center [541, 370] width 14 height 14
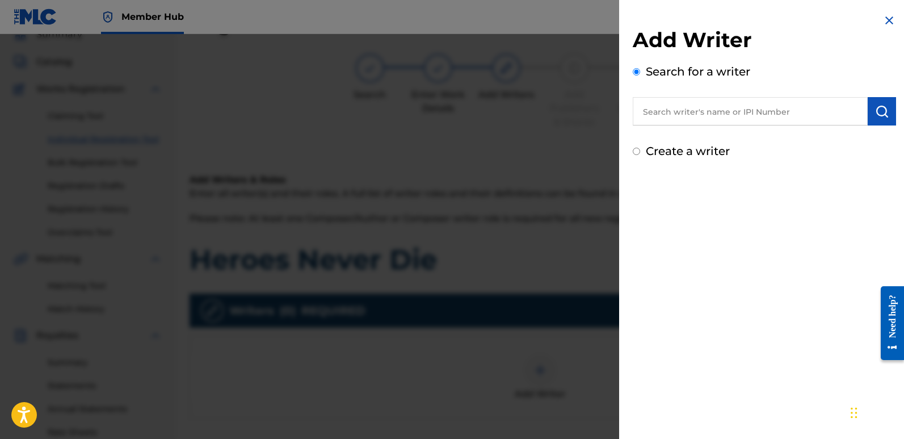
click at [703, 110] on input "text" at bounding box center [750, 111] width 235 height 28
type input "emanuelesciuto"
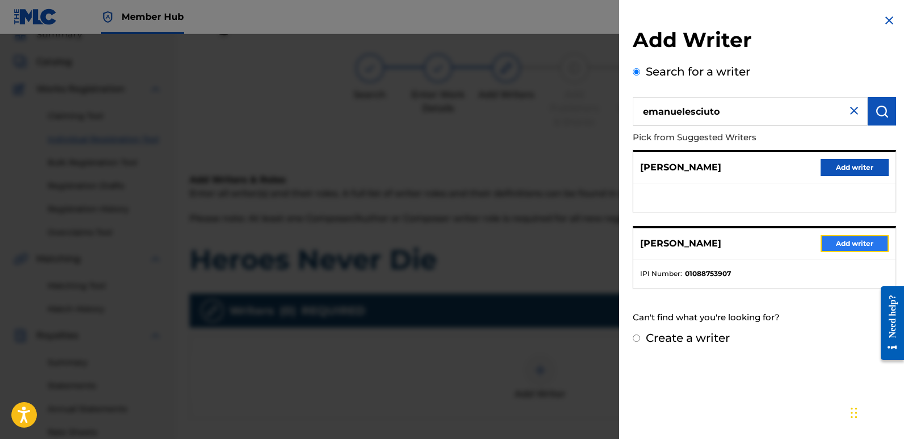
click at [847, 239] on button "Add writer" at bounding box center [855, 243] width 68 height 17
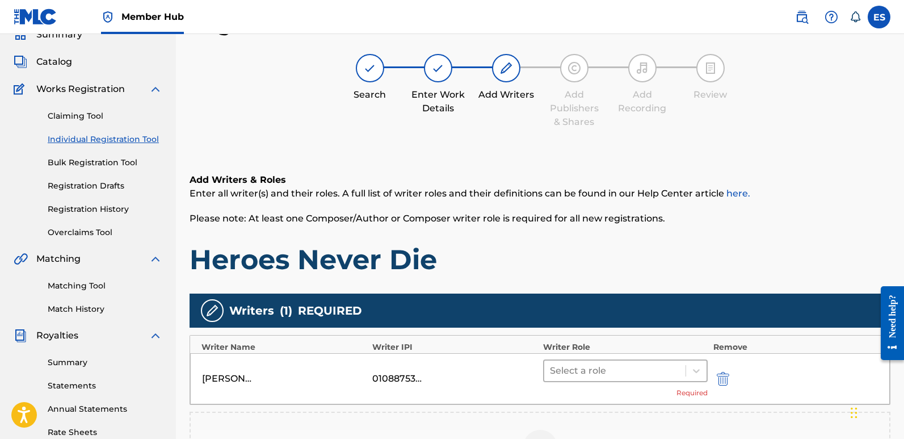
click at [585, 366] on div at bounding box center [615, 371] width 130 height 16
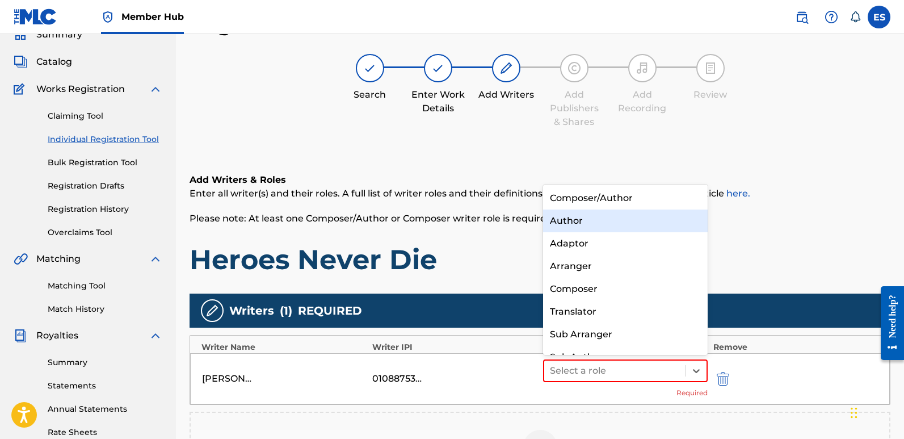
scroll to position [16, 0]
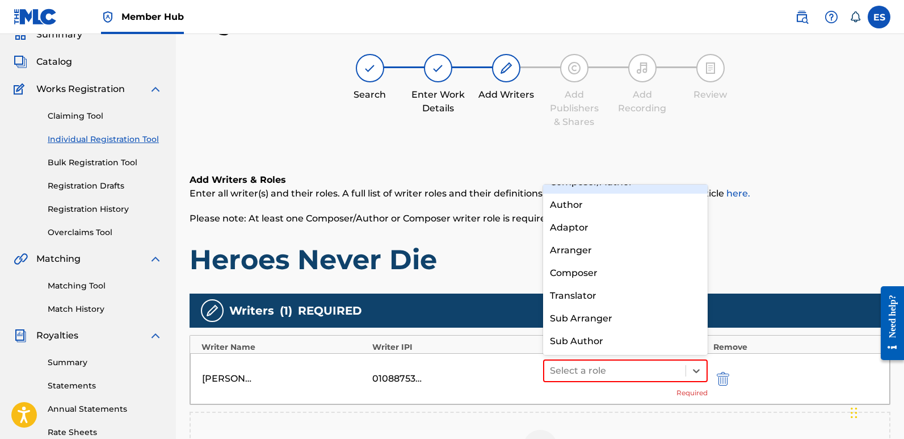
click at [588, 190] on div "Composer/Author" at bounding box center [625, 182] width 165 height 23
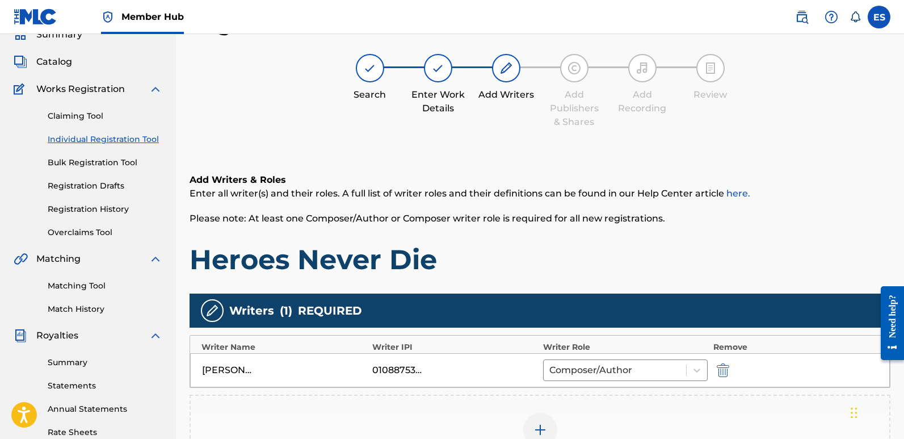
scroll to position [265, 0]
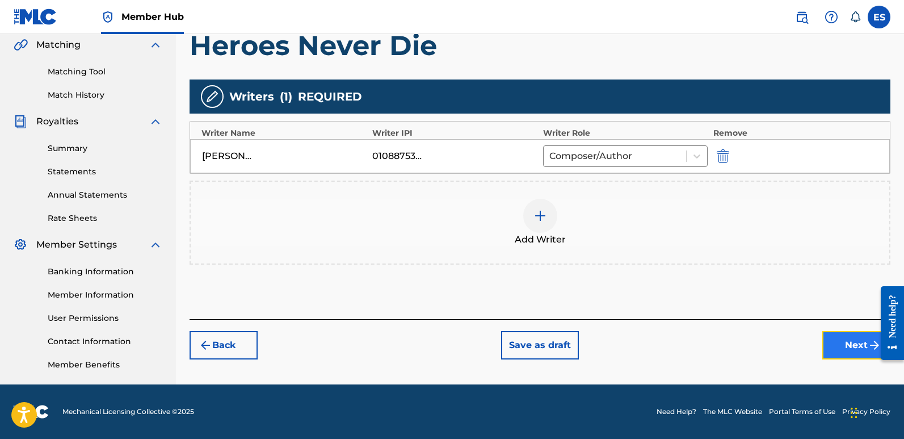
click at [853, 343] on button "Next" at bounding box center [857, 345] width 68 height 28
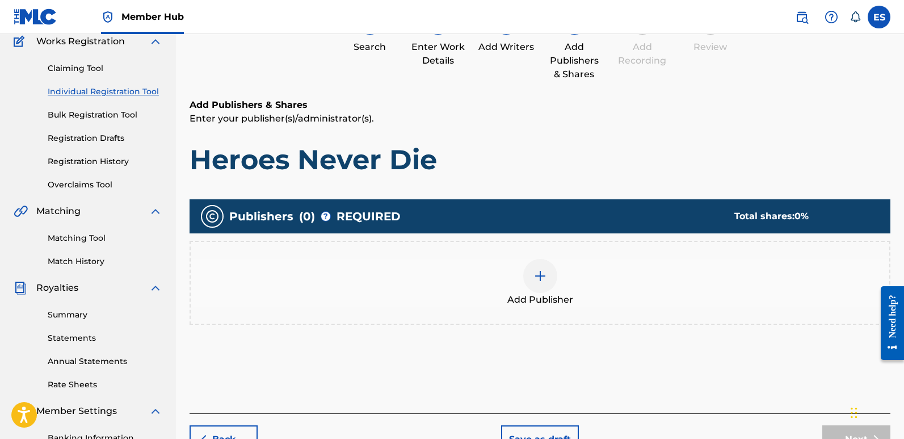
scroll to position [51, 0]
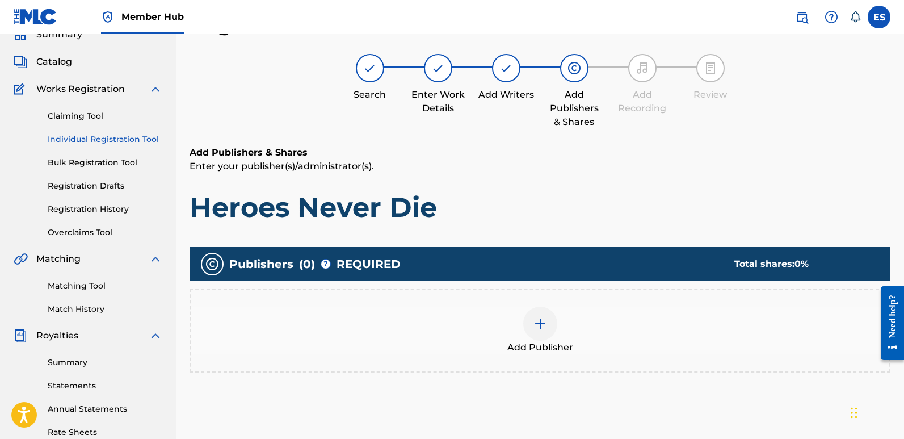
click at [540, 325] on img at bounding box center [541, 324] width 14 height 14
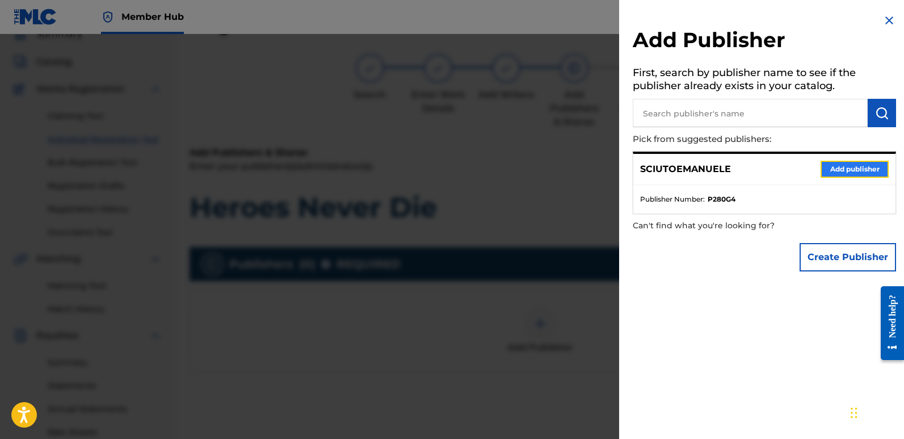
click at [850, 167] on button "Add publisher" at bounding box center [855, 169] width 68 height 17
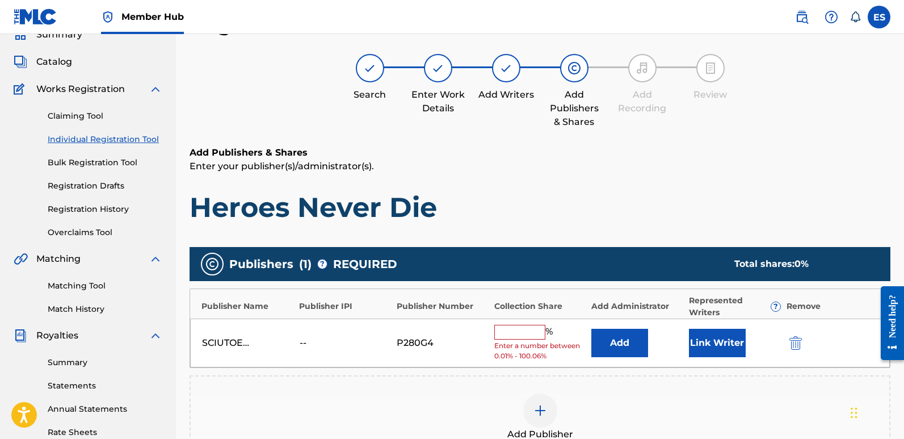
click at [705, 359] on div "SCIUTOEMANUELE -- P280G4 % Enter a number between 0.01% - 100.06% Add Link Writ…" at bounding box center [540, 342] width 700 height 49
click at [725, 339] on button "Link Writer" at bounding box center [717, 343] width 57 height 28
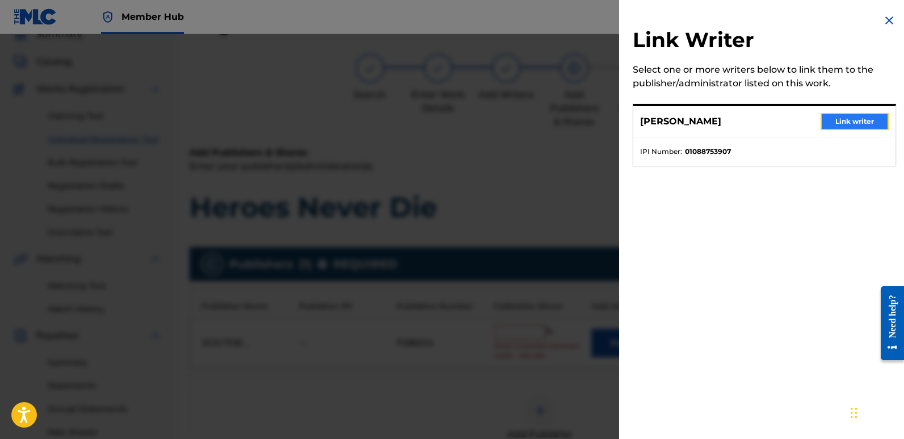
click at [852, 122] on button "Link writer" at bounding box center [855, 121] width 68 height 17
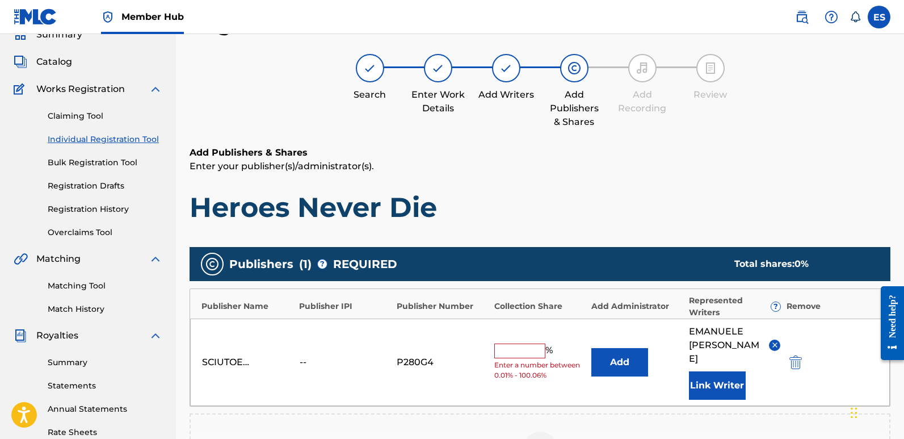
click at [525, 347] on input "text" at bounding box center [519, 350] width 51 height 15
type input "100"
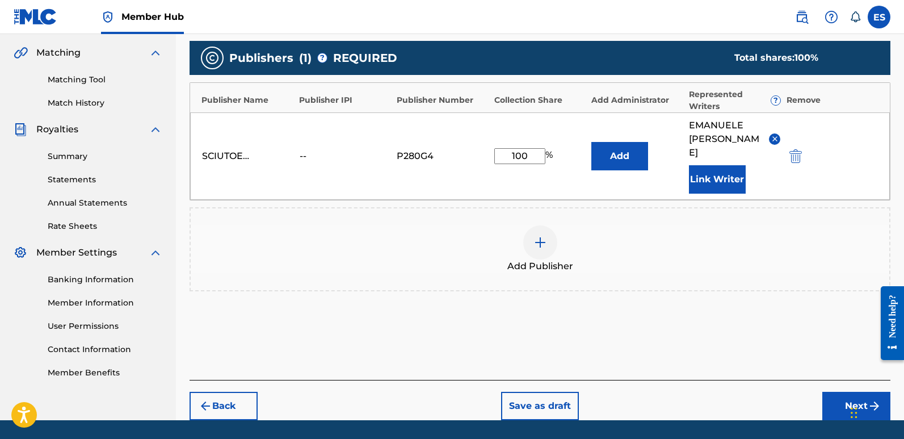
scroll to position [275, 0]
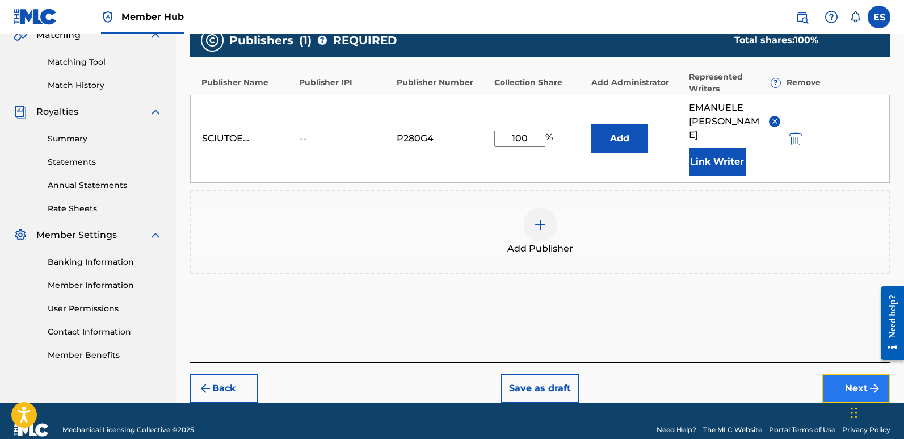
click at [848, 374] on button "Next" at bounding box center [857, 388] width 68 height 28
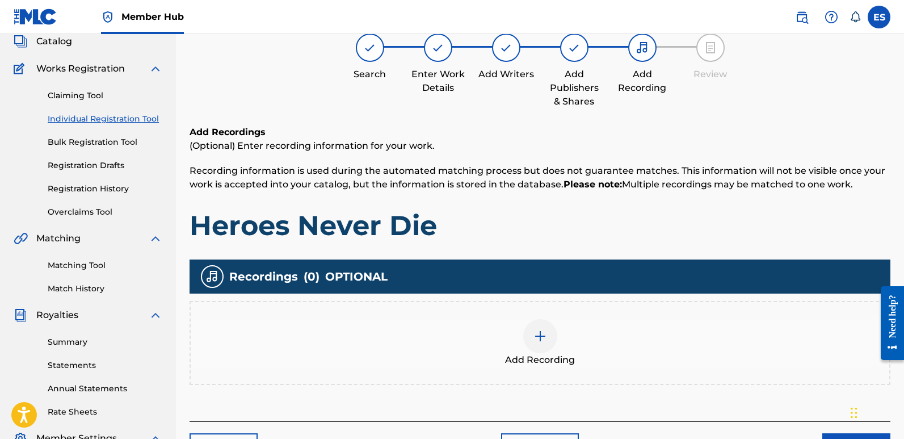
scroll to position [51, 0]
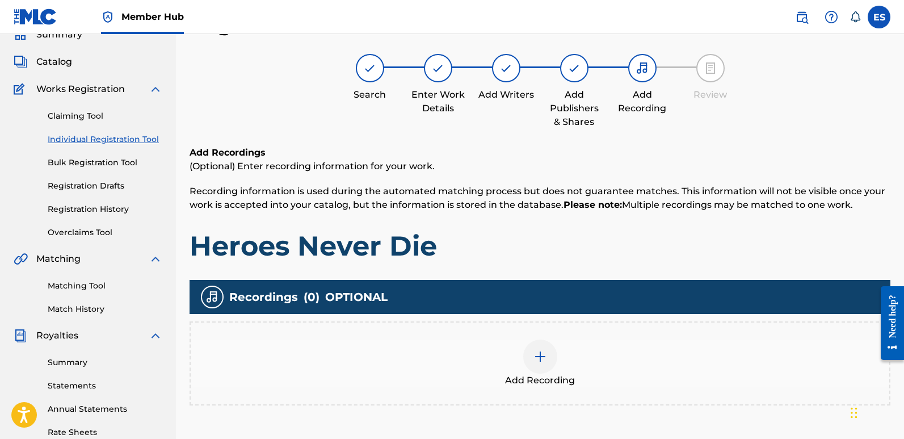
click at [524, 361] on div at bounding box center [540, 356] width 34 height 34
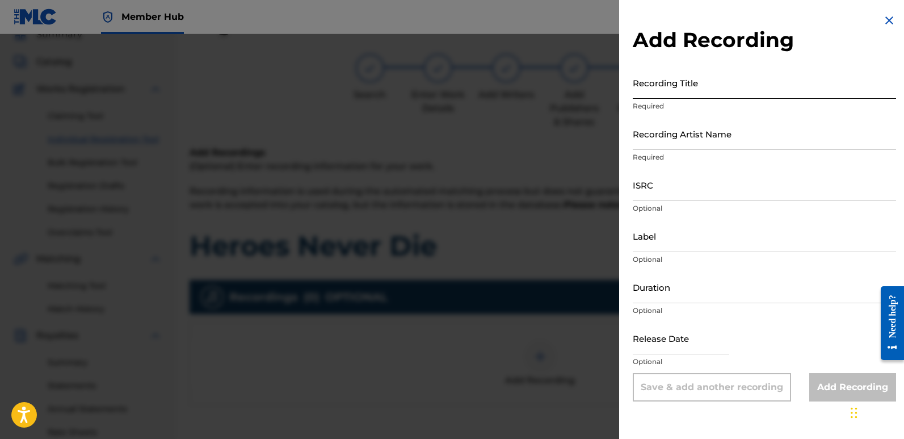
click at [707, 85] on input "Recording Title" at bounding box center [764, 82] width 263 height 32
paste input "Heroes Never Die"
type input "Heroes Never Die"
click at [701, 128] on input "Recording Artist Name" at bounding box center [764, 134] width 263 height 32
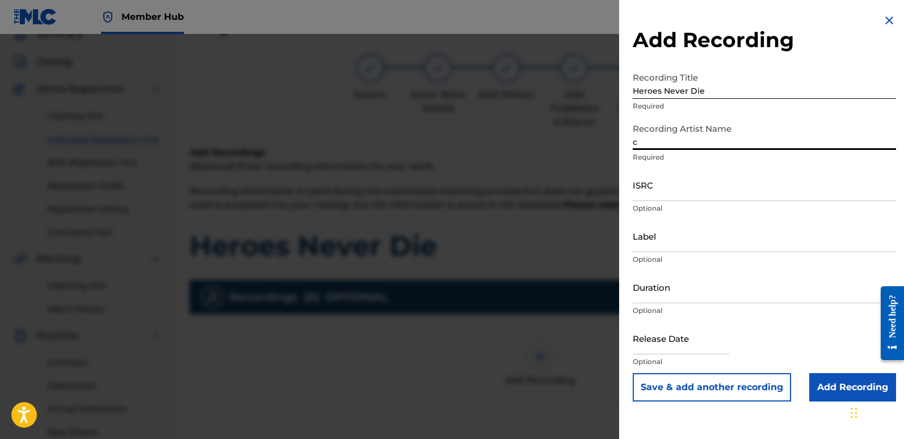
type input "Cinematika"
click at [676, 181] on input "ISRC" at bounding box center [764, 185] width 263 height 32
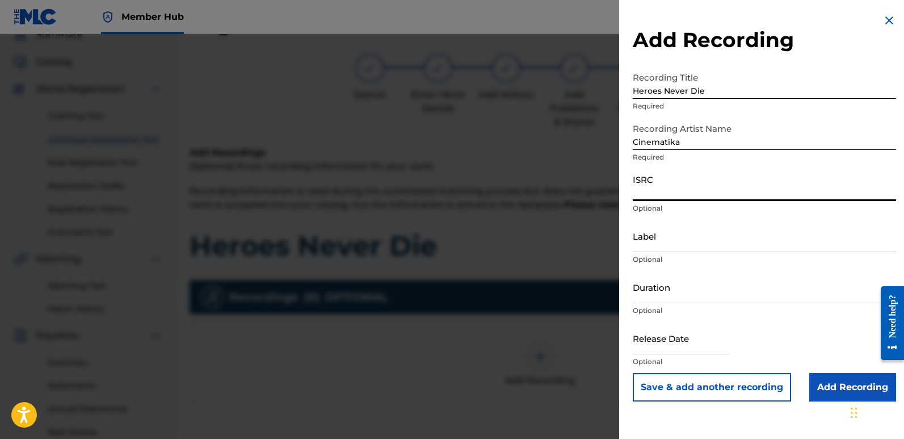
paste input "QT3F42550891"
type input "QT3F42550891"
click at [701, 238] on input "Label" at bounding box center [764, 236] width 263 height 32
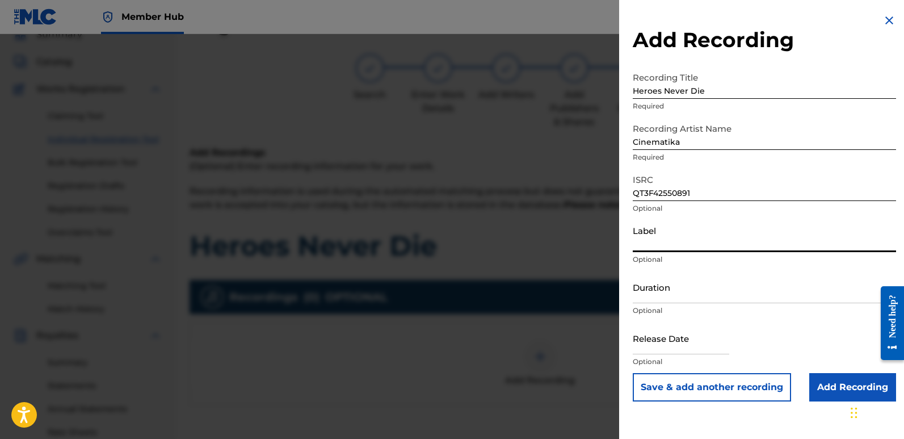
type input "Divinebeats"
click at [676, 332] on input "text" at bounding box center [681, 338] width 97 height 32
select select "8"
select select "2025"
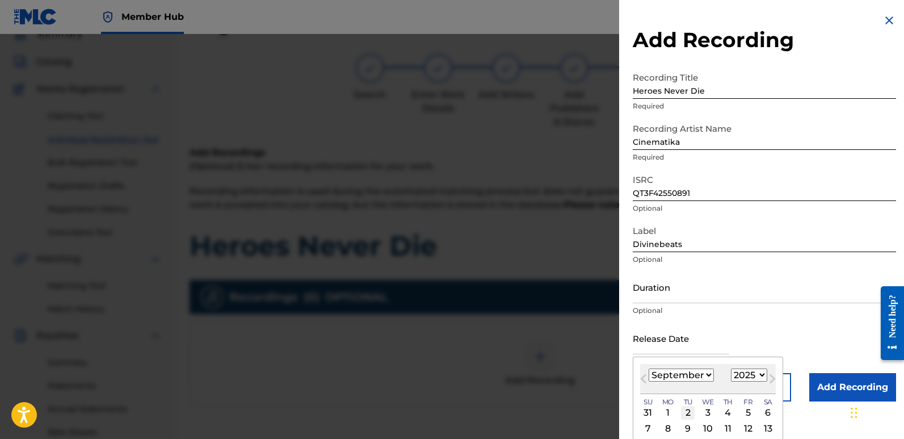
click at [691, 412] on div "2" at bounding box center [688, 413] width 14 height 14
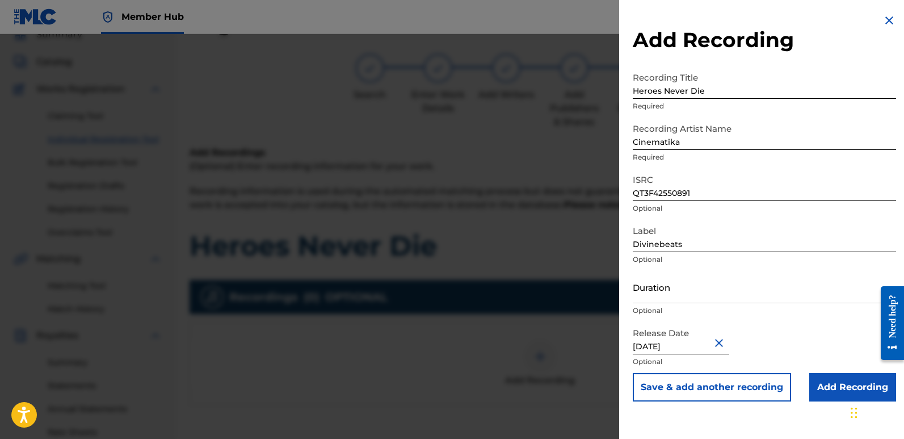
type input "[DATE]"
click at [685, 341] on input "[DATE]" at bounding box center [681, 338] width 97 height 32
select select "8"
select select "2025"
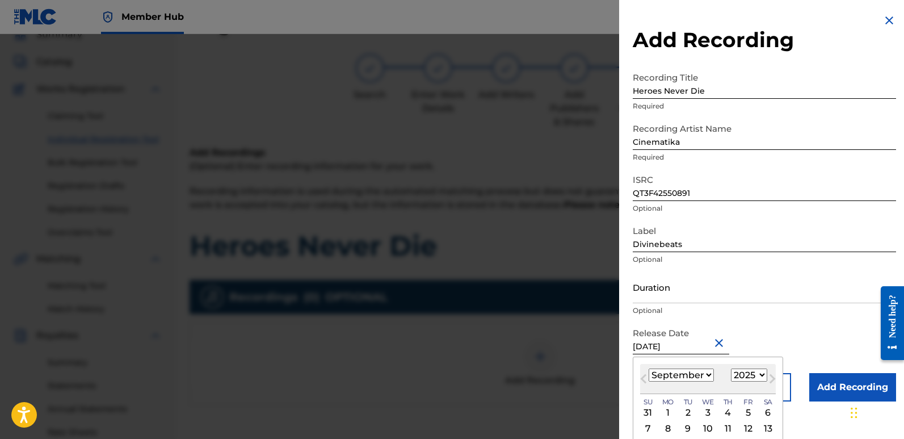
type input "[DATE]"
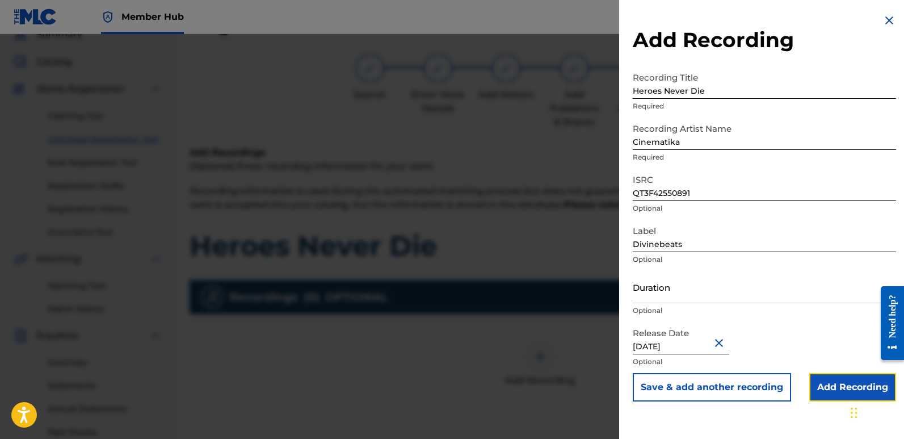
click at [845, 380] on input "Add Recording" at bounding box center [853, 387] width 87 height 28
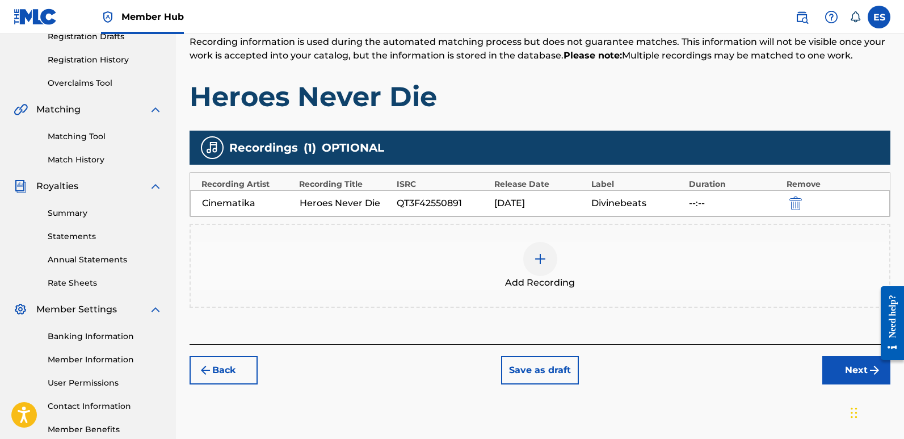
scroll to position [265, 0]
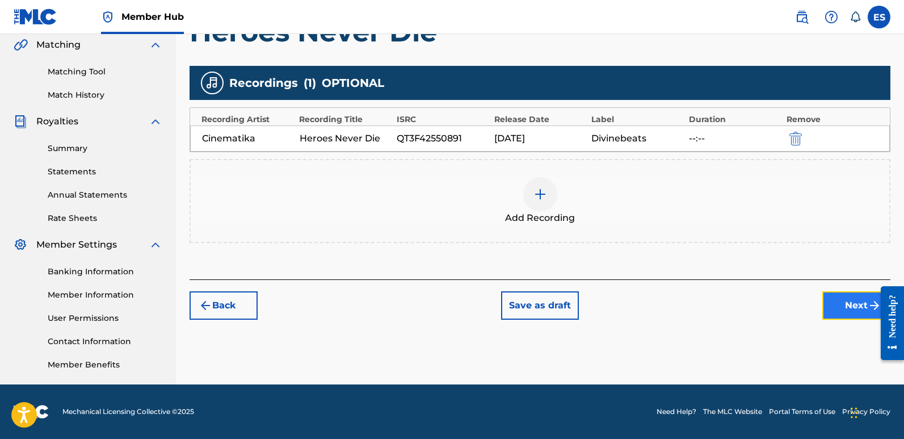
click at [840, 309] on button "Next" at bounding box center [857, 305] width 68 height 28
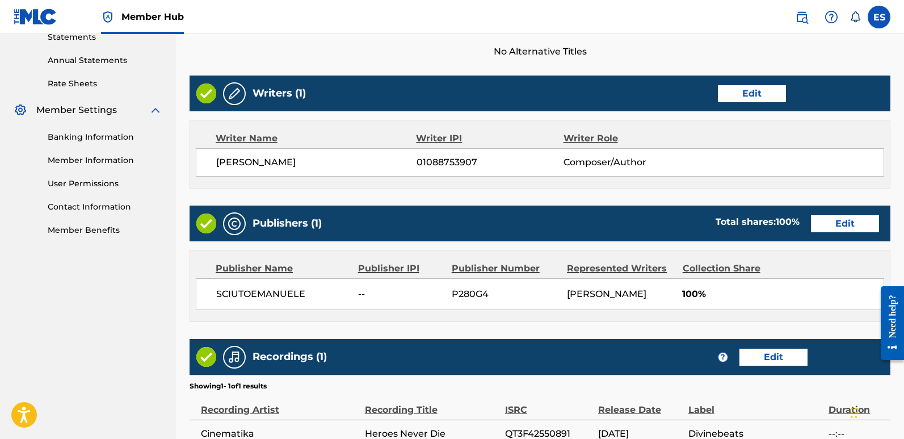
scroll to position [518, 0]
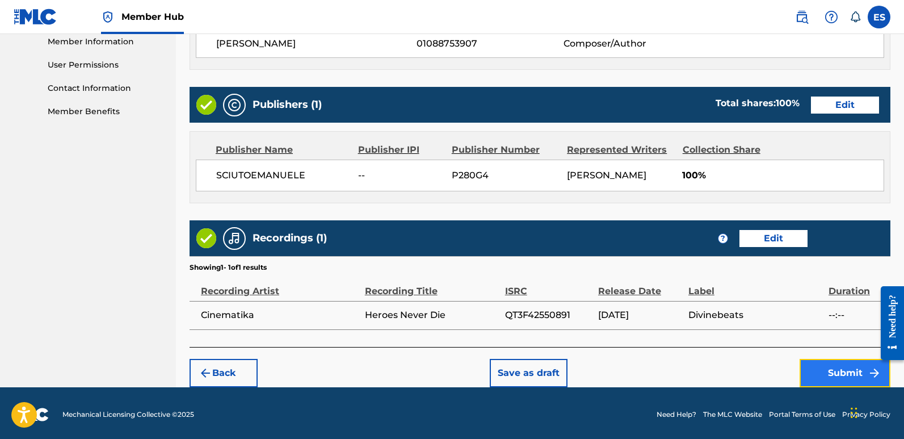
click at [846, 361] on button "Submit" at bounding box center [845, 373] width 91 height 28
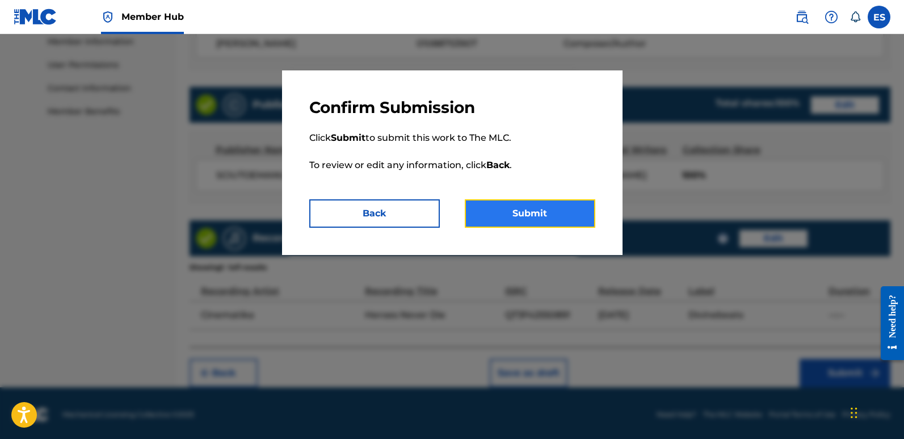
click at [541, 207] on button "Submit" at bounding box center [530, 213] width 131 height 28
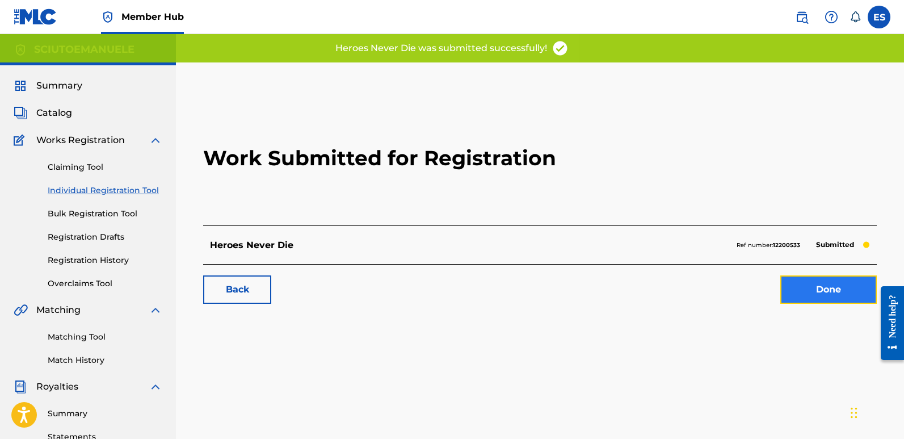
click at [835, 292] on link "Done" at bounding box center [829, 289] width 97 height 28
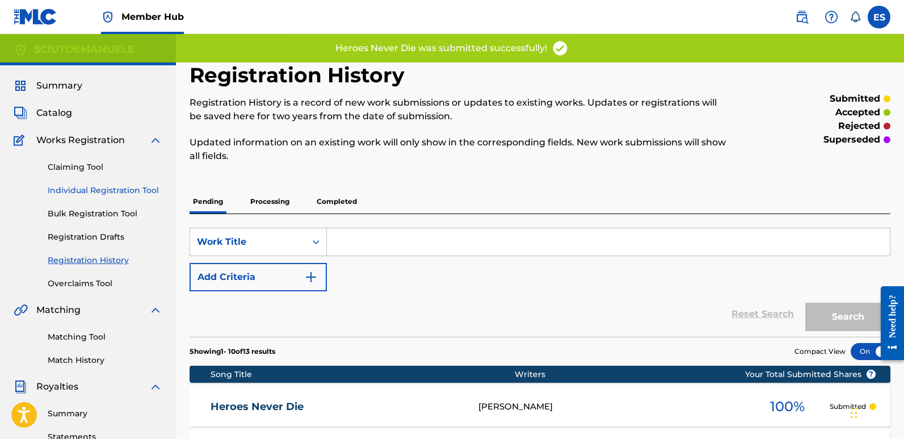
click at [150, 192] on link "Individual Registration Tool" at bounding box center [105, 191] width 115 height 12
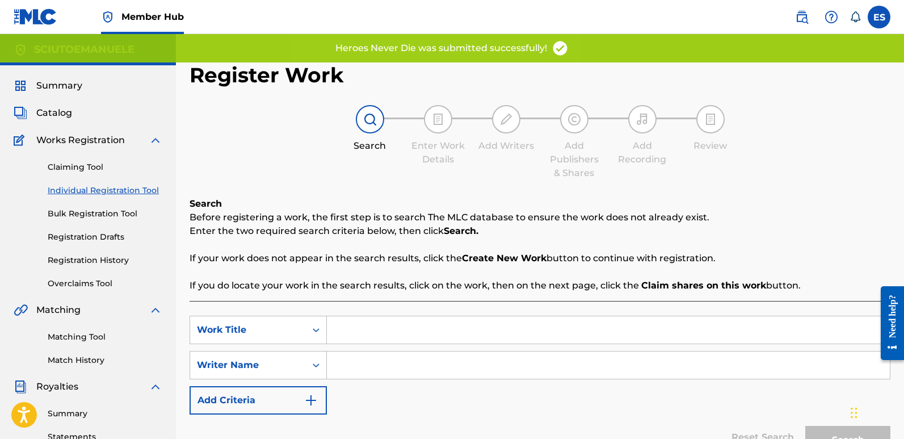
click at [433, 336] on input "Search Form" at bounding box center [608, 329] width 563 height 27
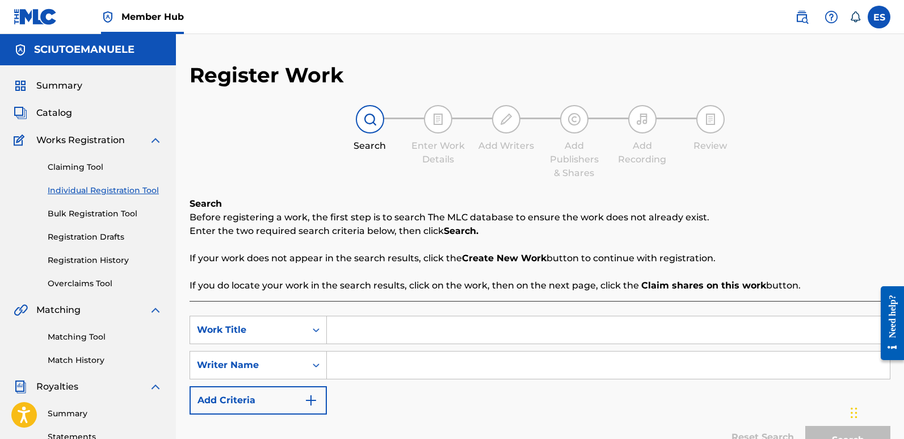
paste input "Honor And Glory"
type input "Honor And Glory"
click at [404, 368] on input "Search Form" at bounding box center [608, 364] width 563 height 27
type input "emanuelesciuto"
click at [806, 426] on button "Search" at bounding box center [848, 440] width 85 height 28
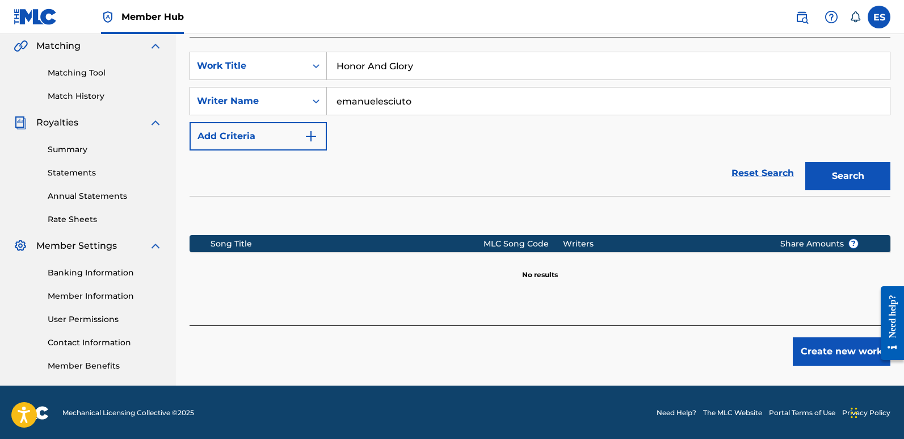
scroll to position [265, 0]
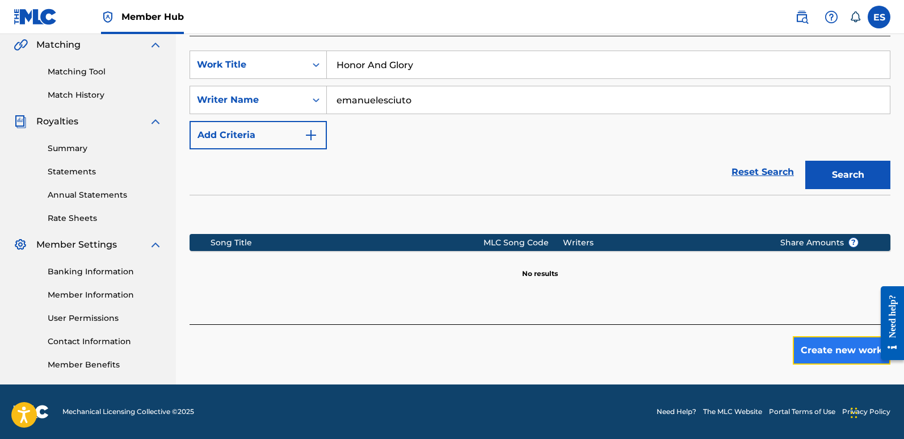
click at [824, 352] on button "Create new work" at bounding box center [842, 350] width 98 height 28
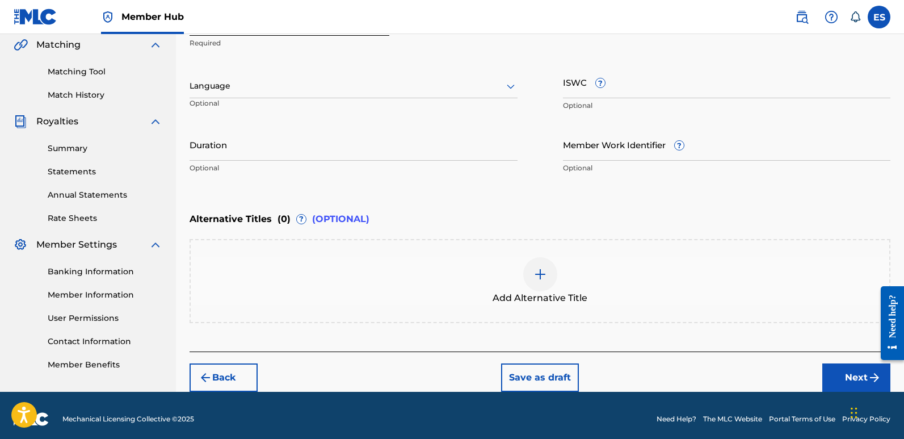
click at [269, 86] on div at bounding box center [354, 86] width 328 height 14
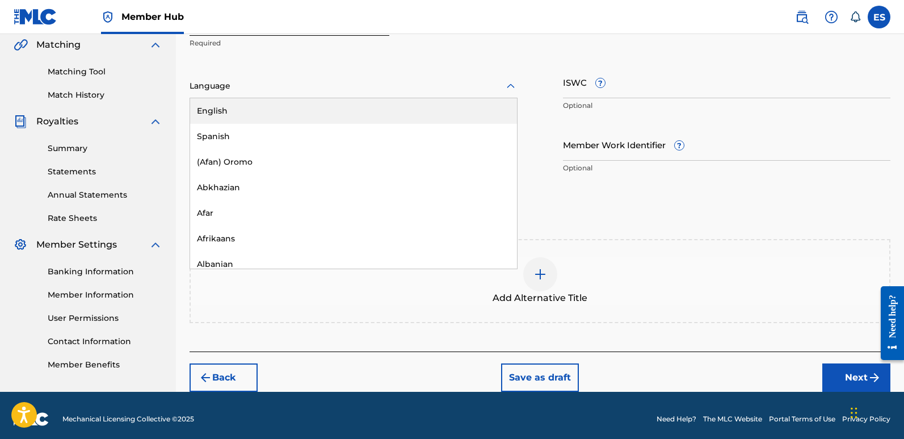
click at [240, 107] on div "English" at bounding box center [353, 111] width 327 height 26
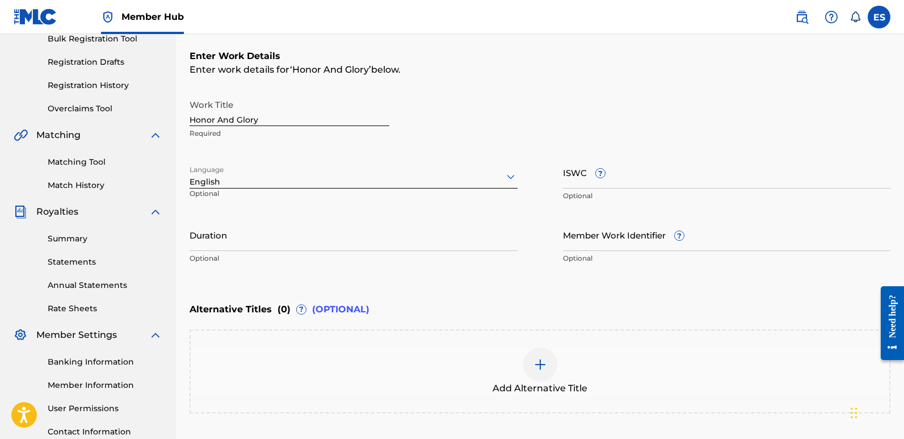
scroll to position [273, 0]
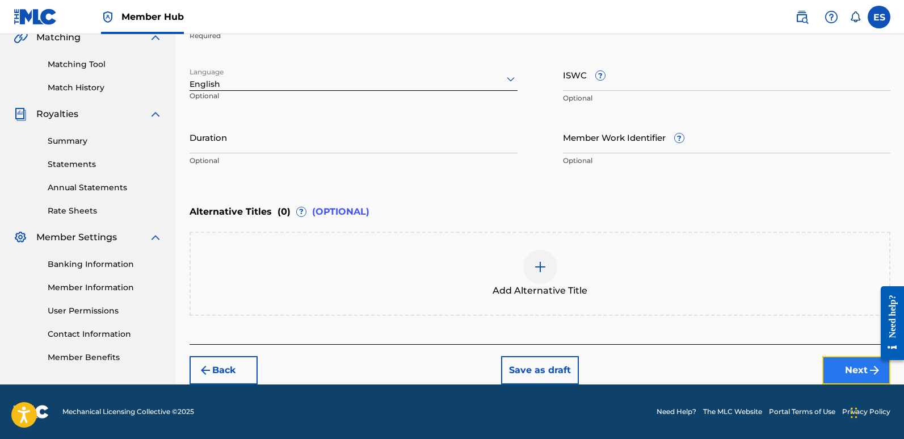
click at [849, 364] on button "Next" at bounding box center [857, 370] width 68 height 28
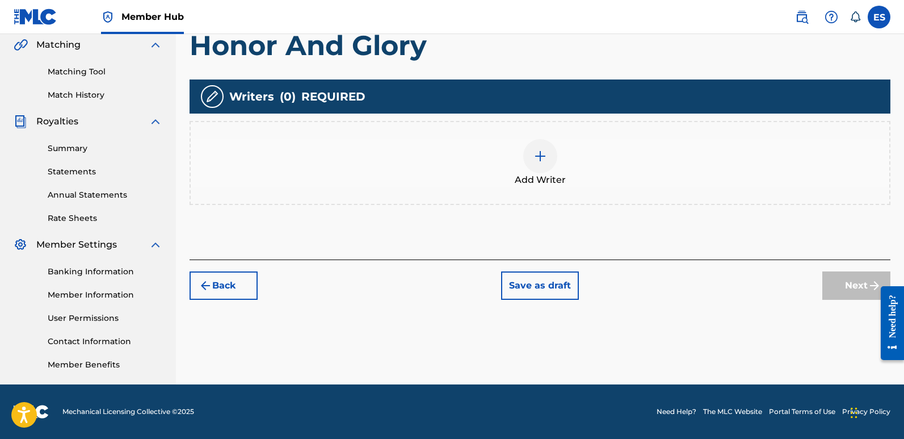
scroll to position [51, 0]
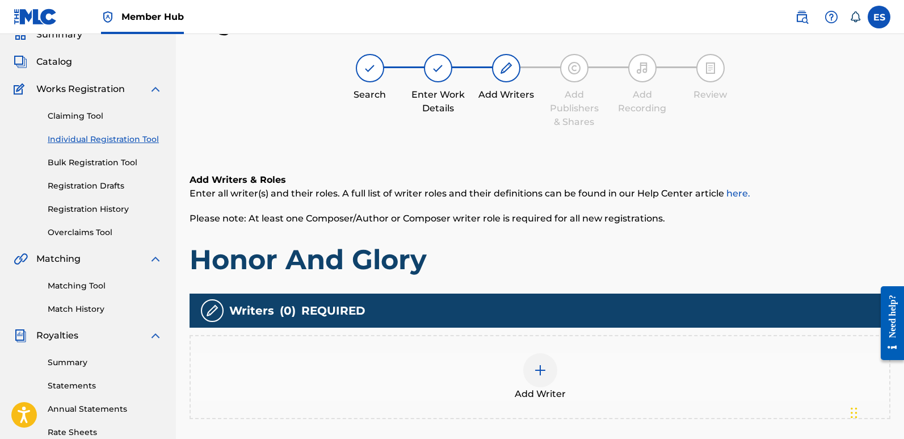
click at [546, 368] on img at bounding box center [541, 370] width 14 height 14
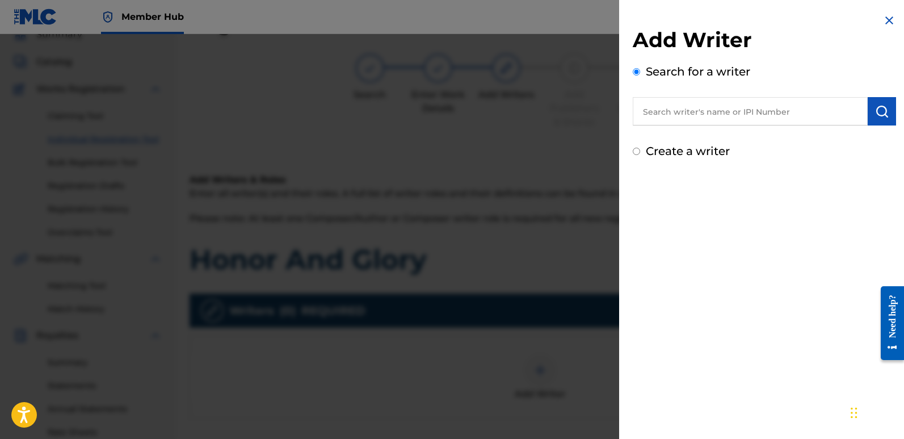
click at [693, 112] on input "text" at bounding box center [750, 111] width 235 height 28
type input "emanuelesciuto"
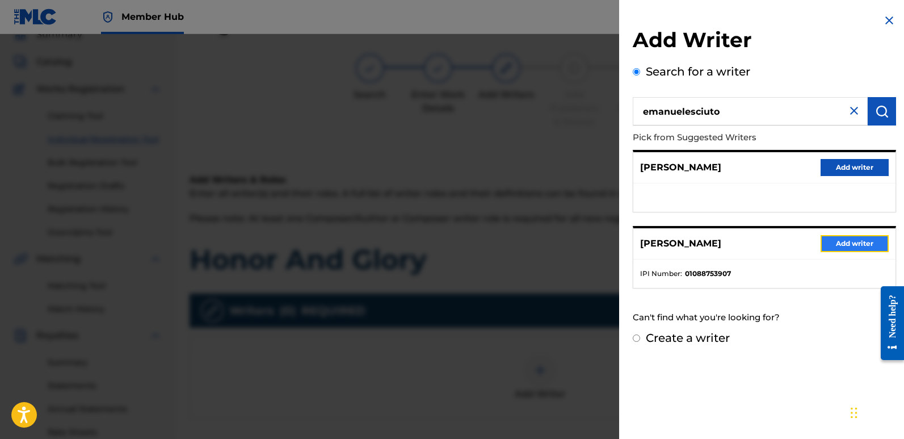
click at [858, 240] on button "Add writer" at bounding box center [855, 243] width 68 height 17
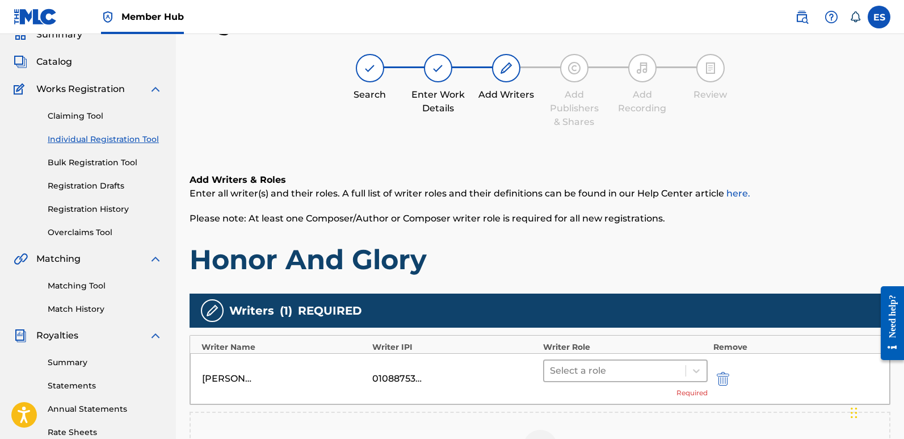
click at [609, 376] on div at bounding box center [615, 371] width 130 height 16
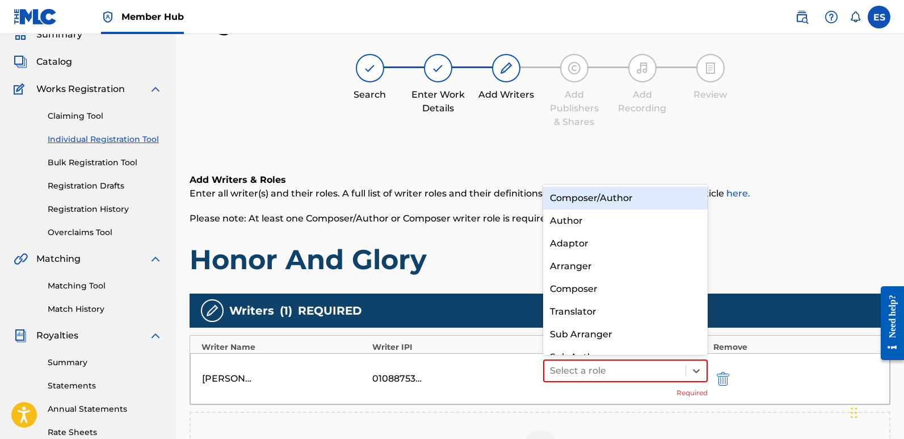
click at [623, 192] on div "Composer/Author" at bounding box center [625, 198] width 165 height 23
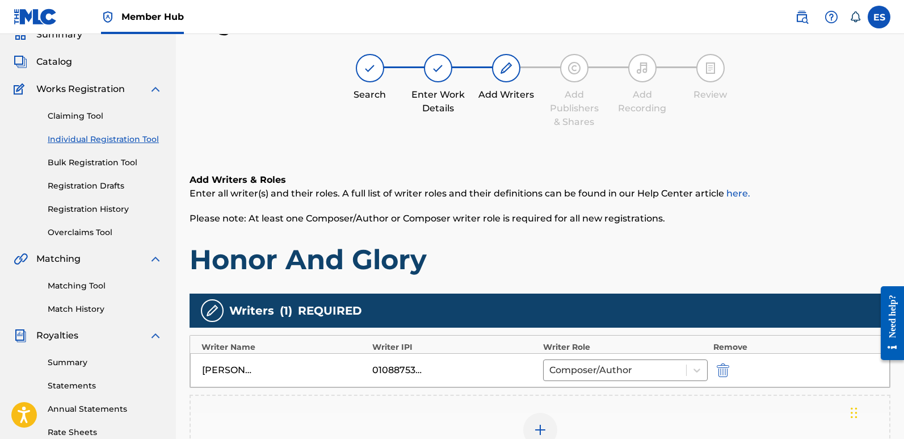
scroll to position [265, 0]
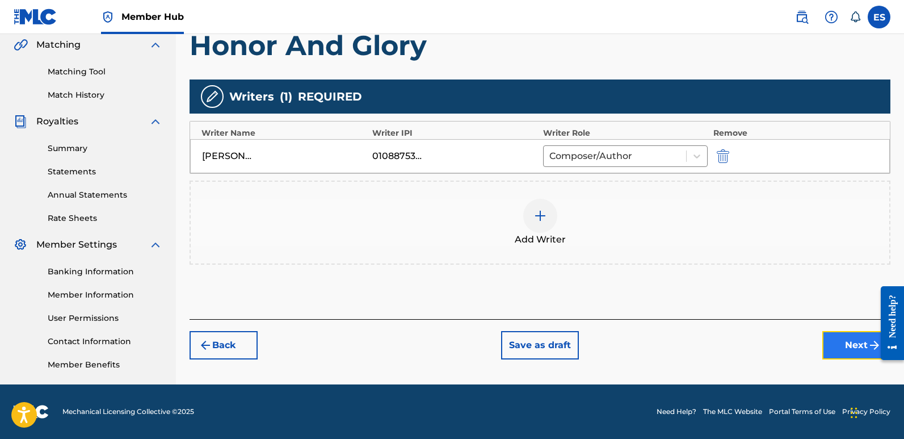
click at [848, 342] on button "Next" at bounding box center [857, 345] width 68 height 28
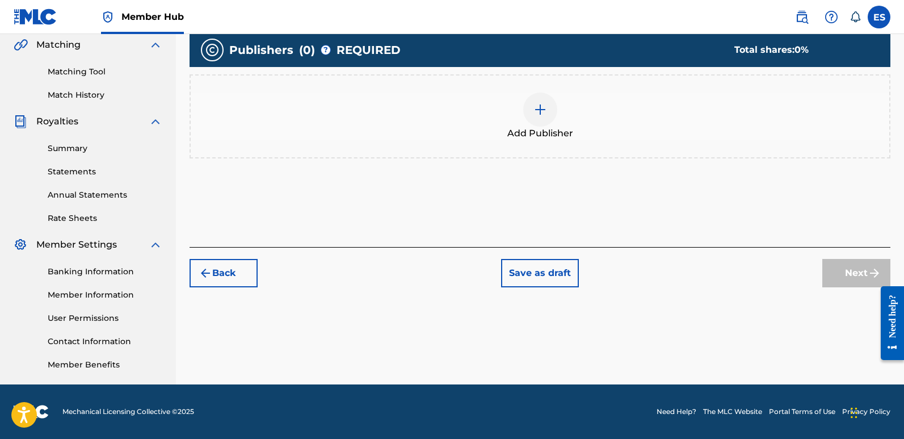
scroll to position [51, 0]
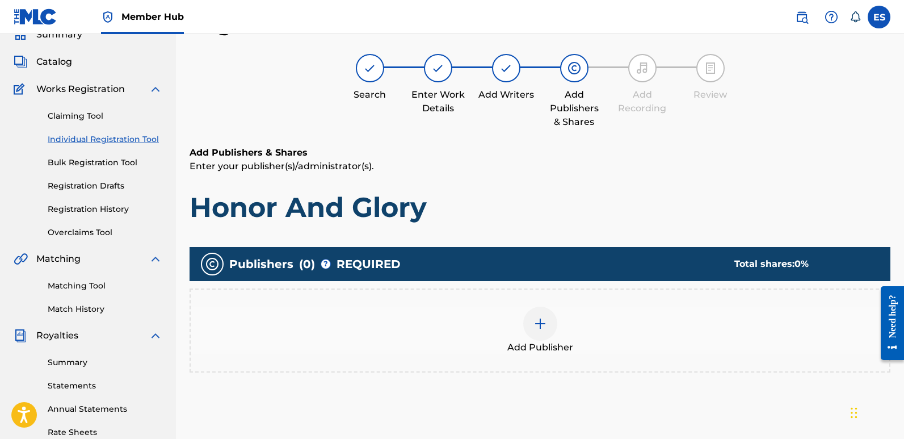
click at [548, 341] on span "Add Publisher" at bounding box center [541, 348] width 66 height 14
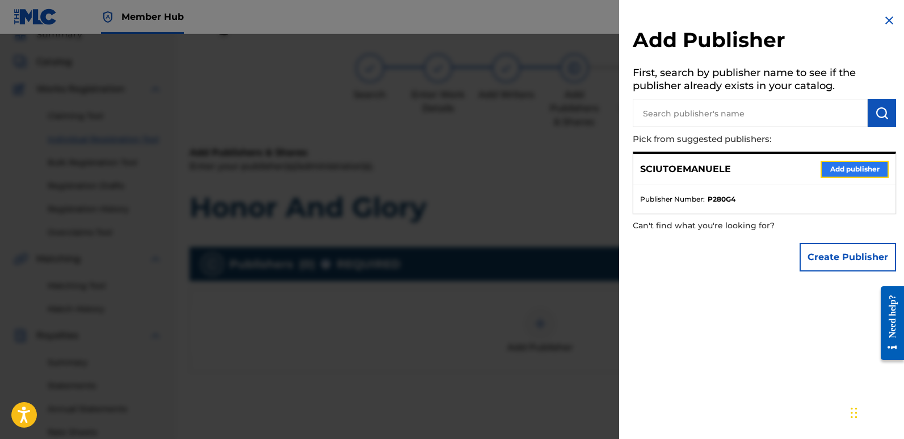
click at [839, 168] on button "Add publisher" at bounding box center [855, 169] width 68 height 17
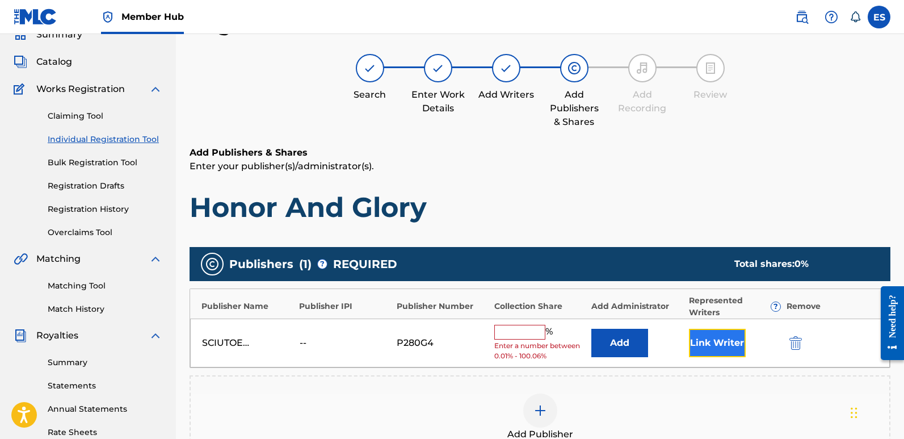
click at [724, 343] on button "Link Writer" at bounding box center [717, 343] width 57 height 28
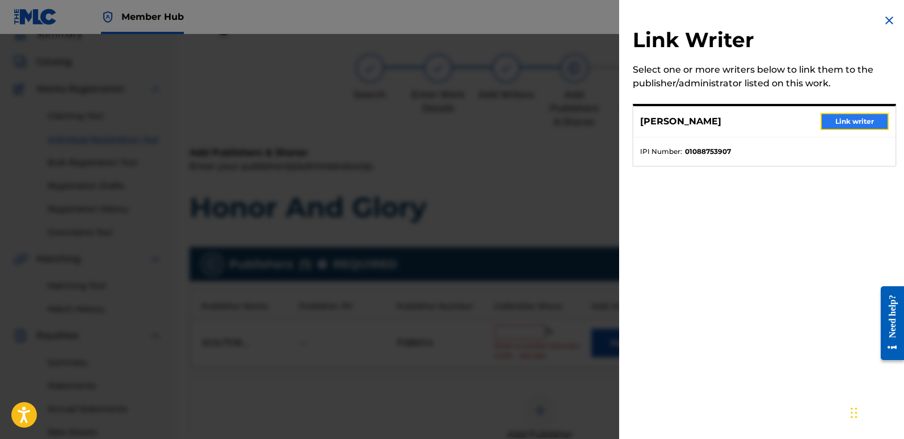
click at [857, 124] on button "Link writer" at bounding box center [855, 121] width 68 height 17
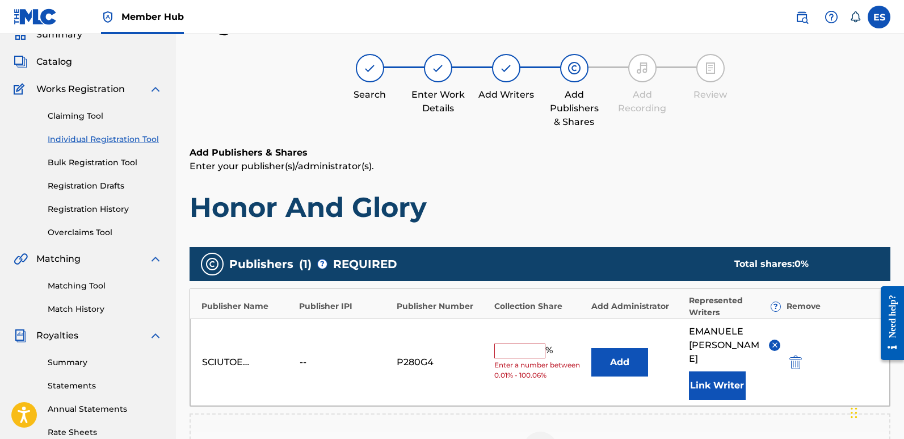
click at [519, 343] on input "text" at bounding box center [519, 350] width 51 height 15
type input "100"
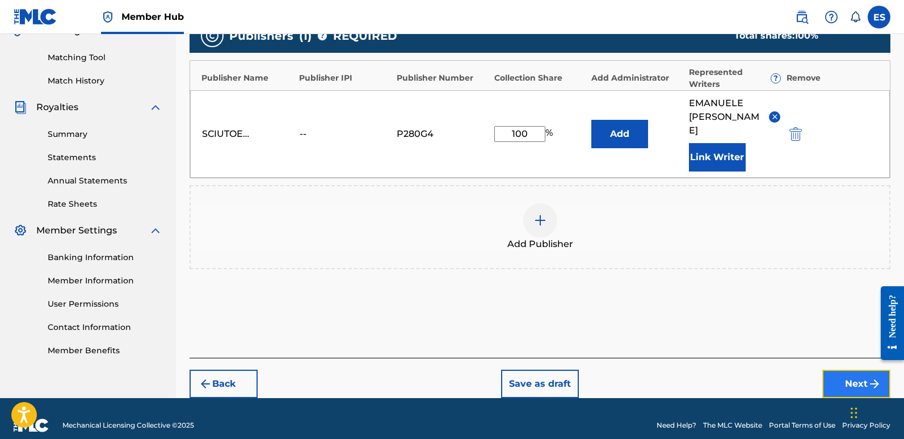
click at [841, 370] on button "Next" at bounding box center [857, 384] width 68 height 28
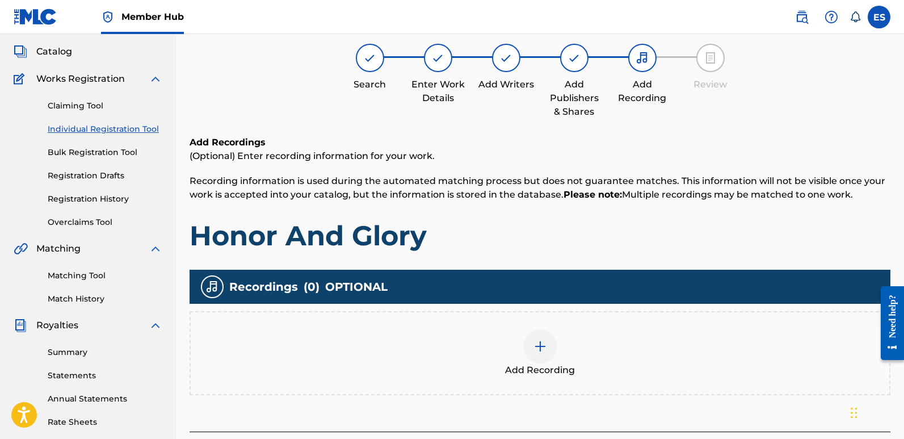
click at [540, 343] on div at bounding box center [540, 346] width 34 height 34
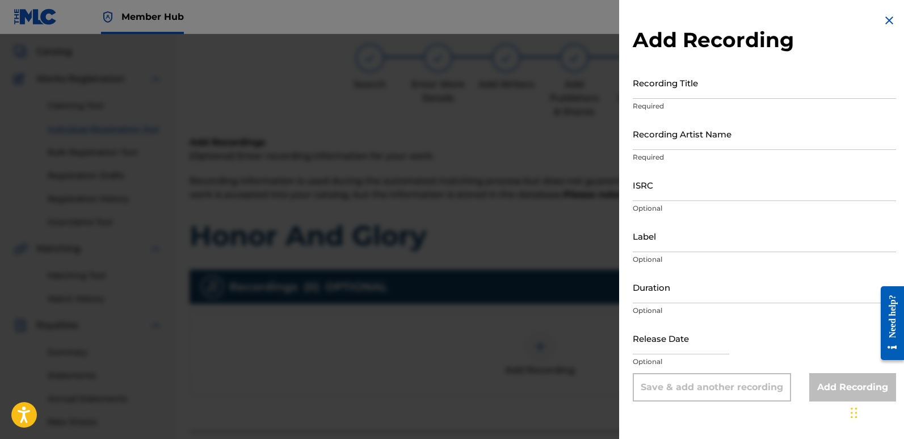
scroll to position [51, 0]
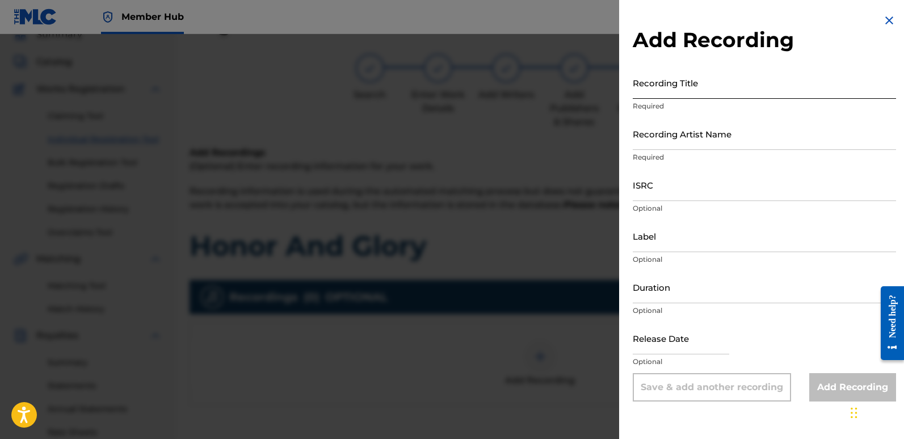
click at [736, 85] on input "Recording Title" at bounding box center [764, 82] width 263 height 32
paste input "Honor And Glory"
type input "Honor And Glory"
click at [727, 140] on input "Recording Artist Name" at bounding box center [764, 134] width 263 height 32
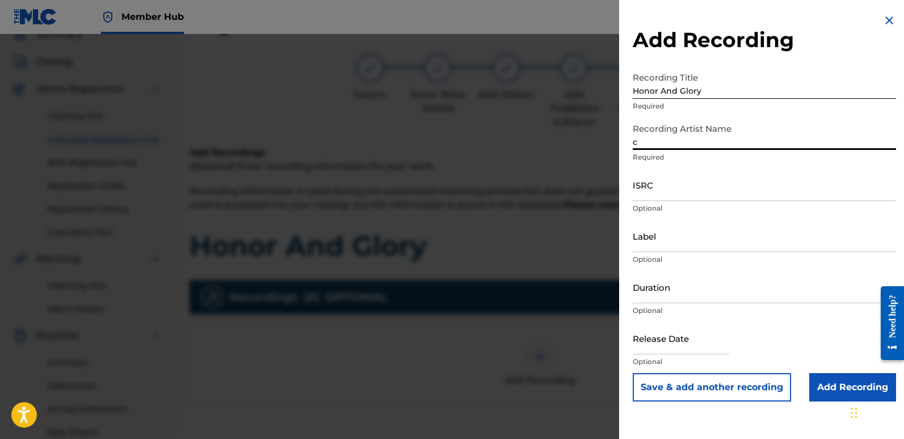
type input "Cinematika"
click at [687, 178] on input "ISRC" at bounding box center [764, 185] width 263 height 32
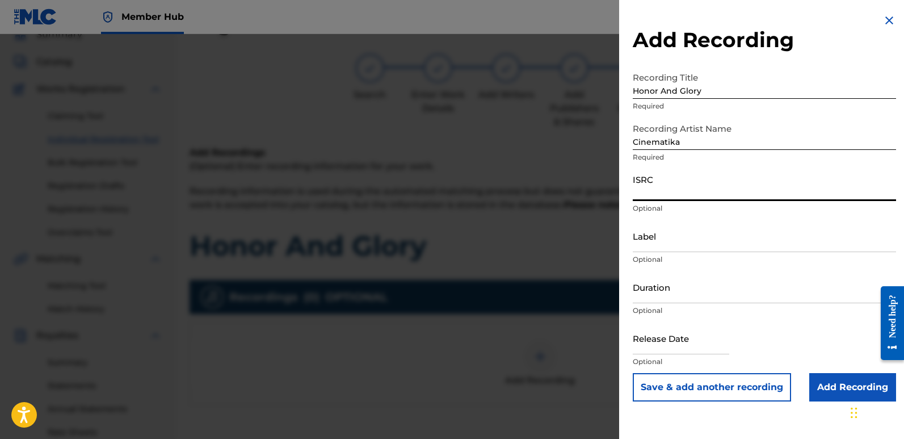
paste input "QT3F42550892"
type input "QT3F42550892"
click at [699, 245] on input "Label" at bounding box center [764, 236] width 263 height 32
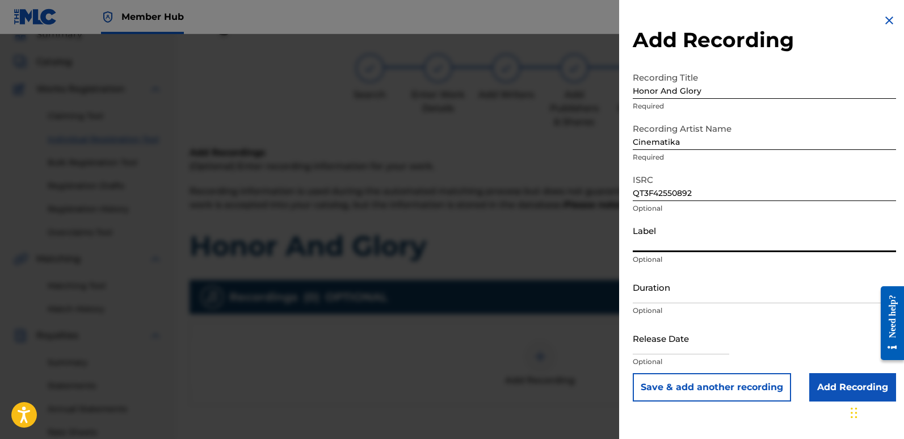
type input "Divinebeats"
click at [665, 338] on input "text" at bounding box center [681, 338] width 97 height 32
select select "8"
select select "2025"
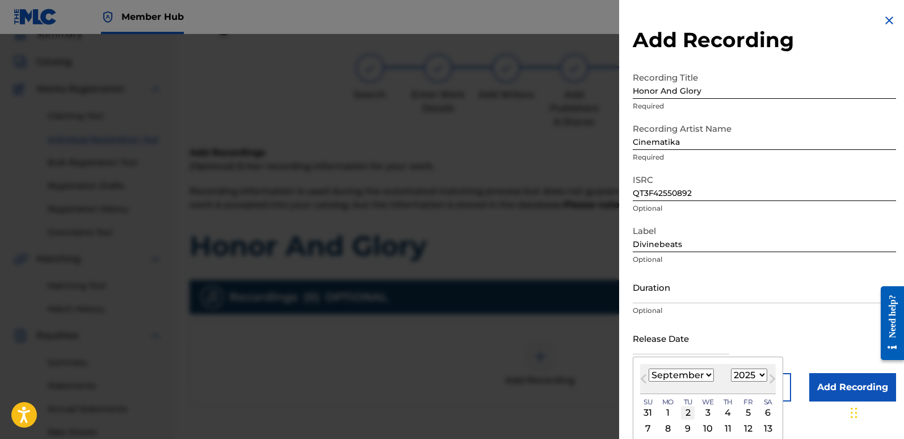
click at [691, 410] on div "2" at bounding box center [688, 413] width 14 height 14
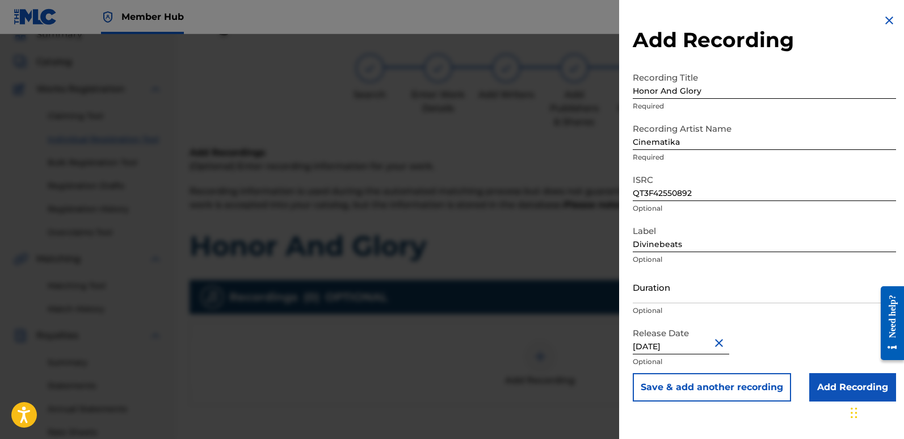
type input "[DATE]"
click at [685, 344] on input "[DATE]" at bounding box center [681, 338] width 97 height 32
select select "8"
select select "2025"
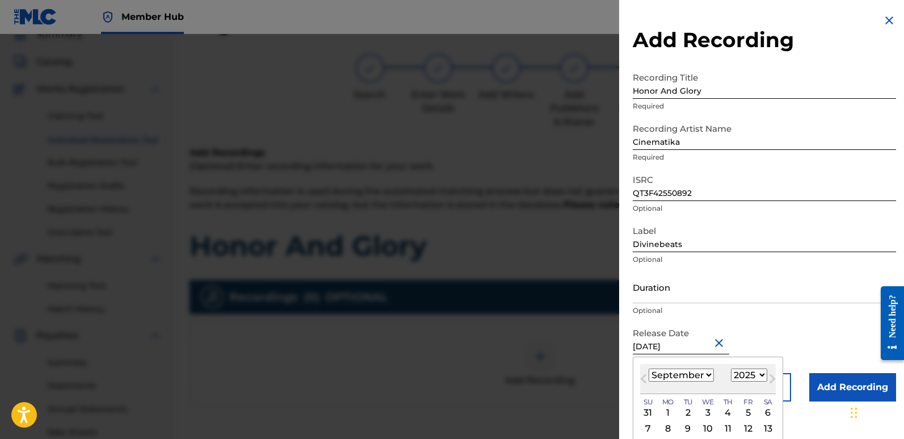
type input "[DATE]"
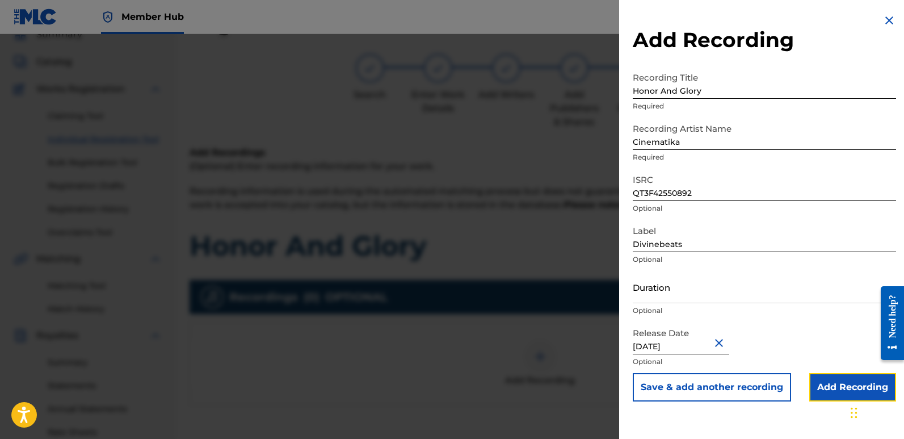
click at [832, 385] on input "Add Recording" at bounding box center [853, 387] width 87 height 28
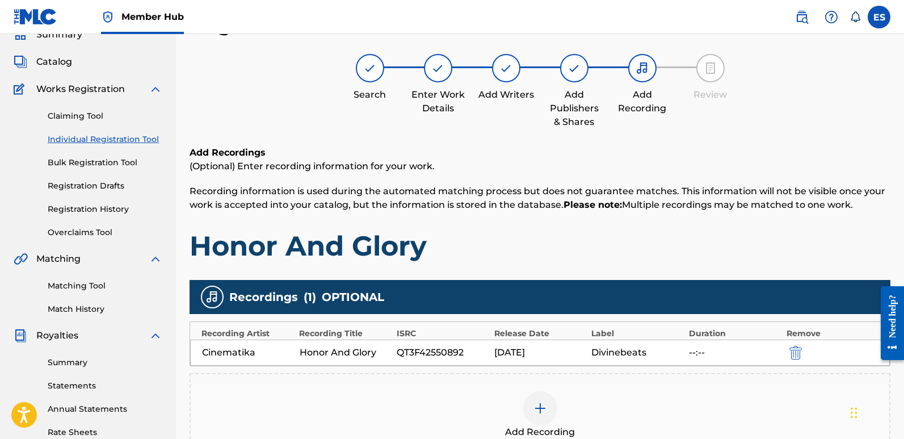
scroll to position [265, 0]
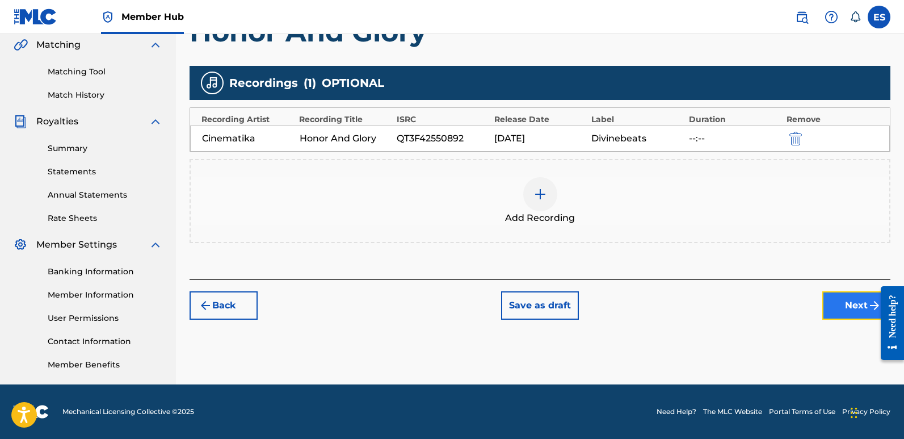
click at [842, 309] on button "Next" at bounding box center [857, 305] width 68 height 28
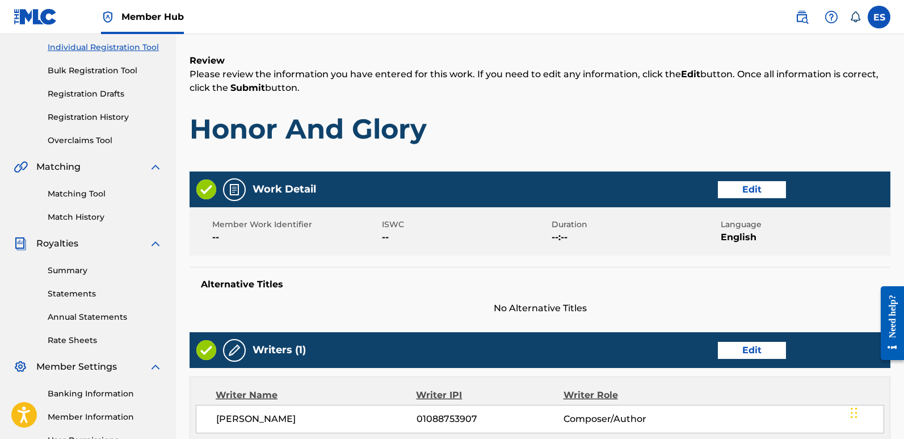
scroll to position [521, 0]
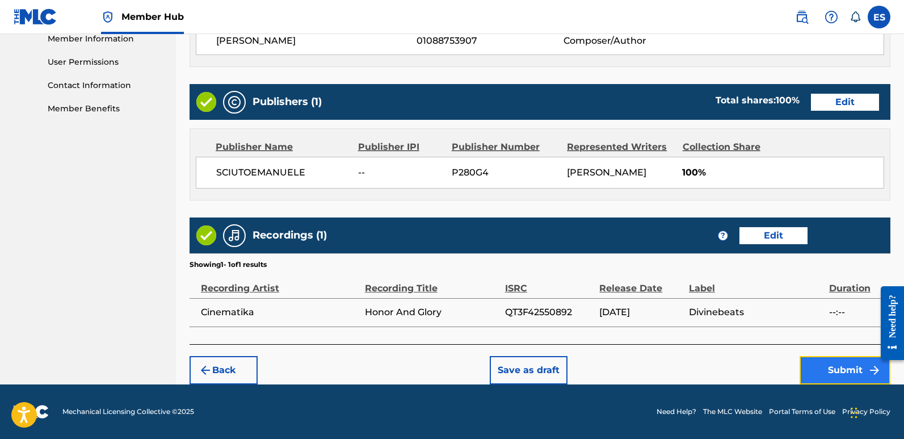
click at [843, 365] on button "Submit" at bounding box center [845, 370] width 91 height 28
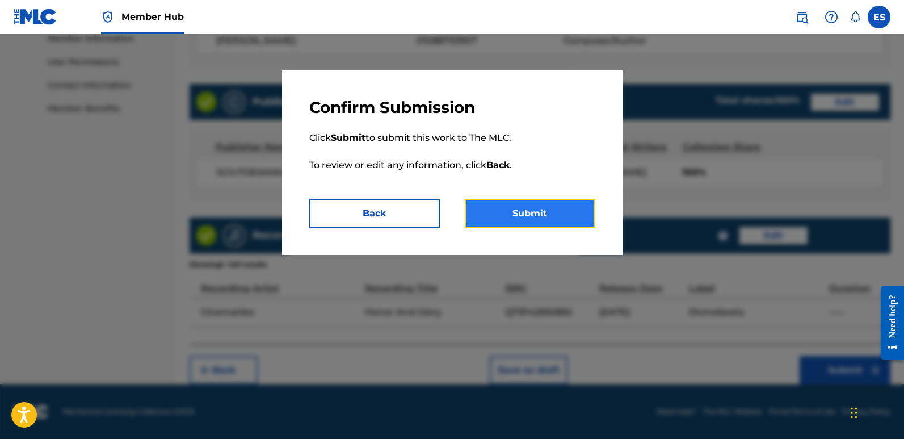
click at [536, 208] on button "Submit" at bounding box center [530, 213] width 131 height 28
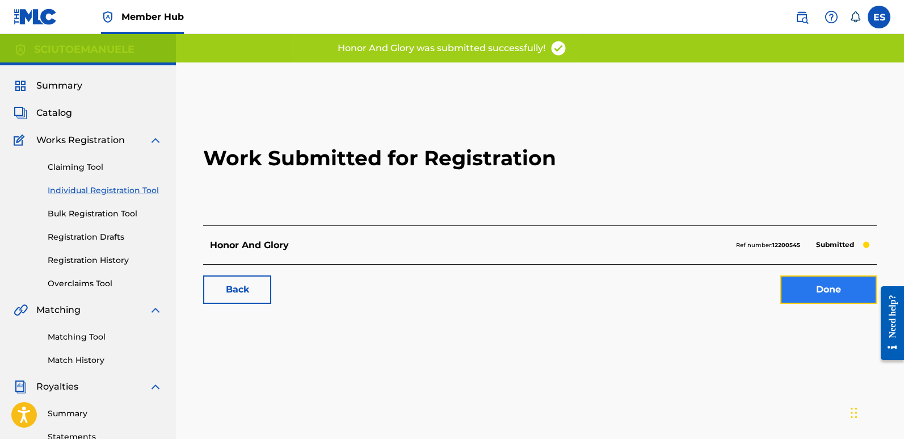
click at [832, 288] on link "Done" at bounding box center [829, 289] width 97 height 28
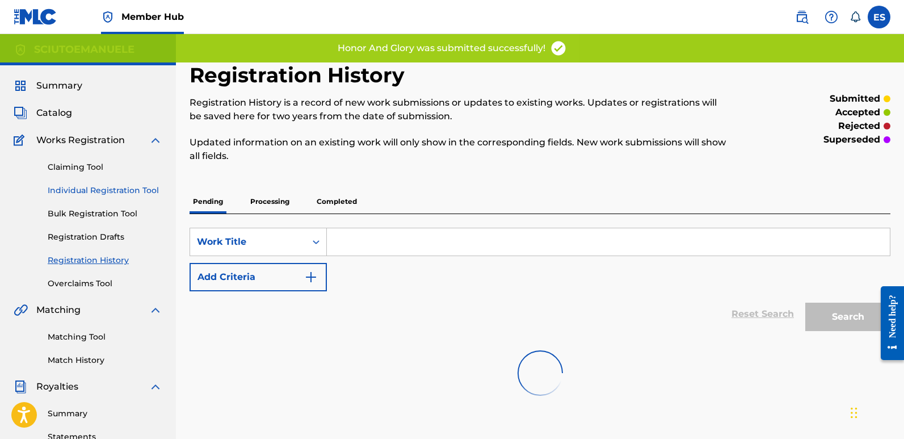
click at [150, 191] on link "Individual Registration Tool" at bounding box center [105, 191] width 115 height 12
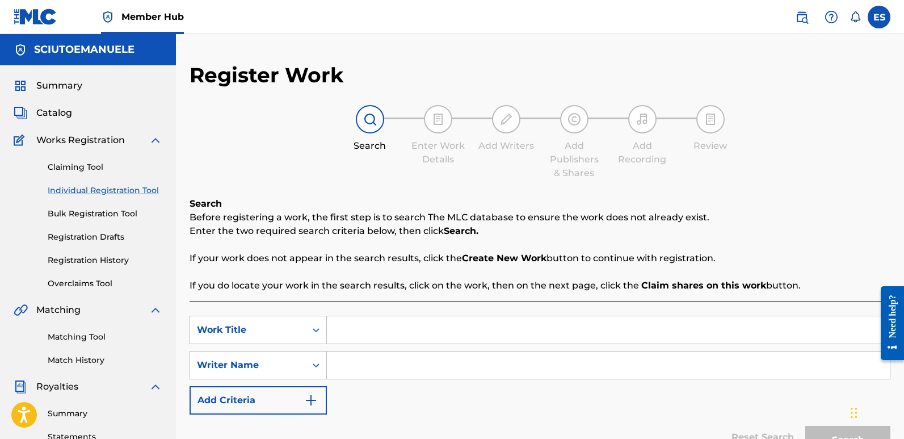
click at [374, 328] on input "Search Form" at bounding box center [608, 329] width 563 height 27
paste input "March To Glory"
type input "March To Glory"
click at [384, 358] on input "Search Form" at bounding box center [608, 364] width 563 height 27
type input "emanuelesciuto"
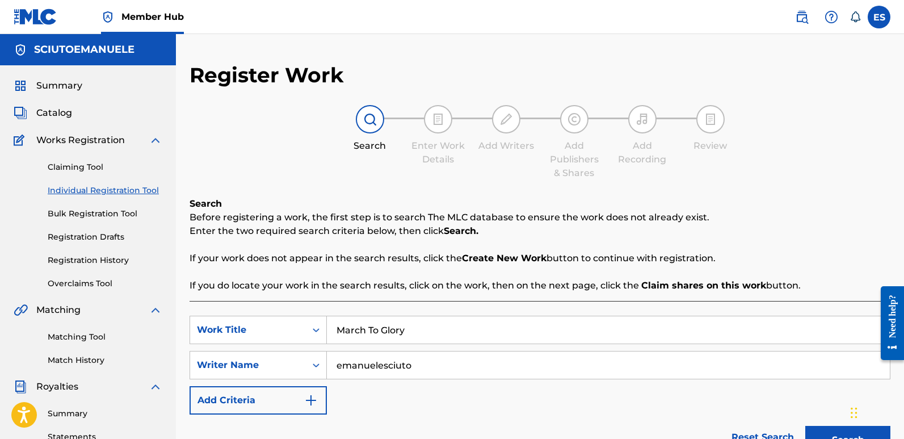
click at [806, 426] on button "Search" at bounding box center [848, 440] width 85 height 28
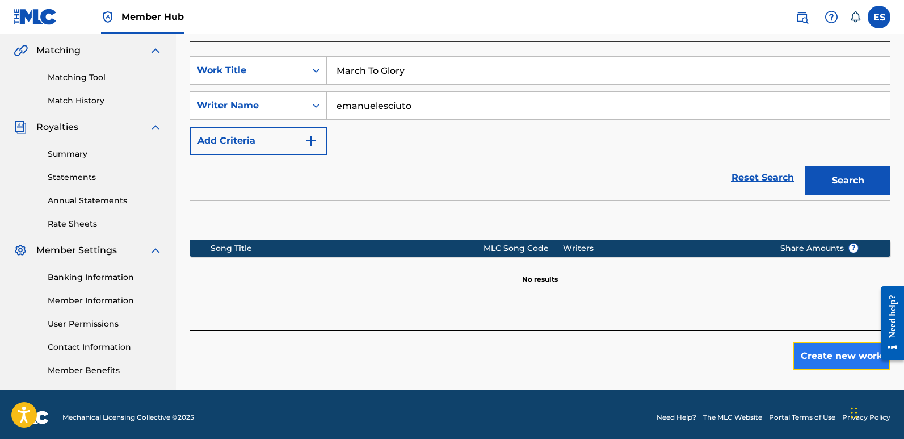
click at [829, 358] on button "Create new work" at bounding box center [842, 356] width 98 height 28
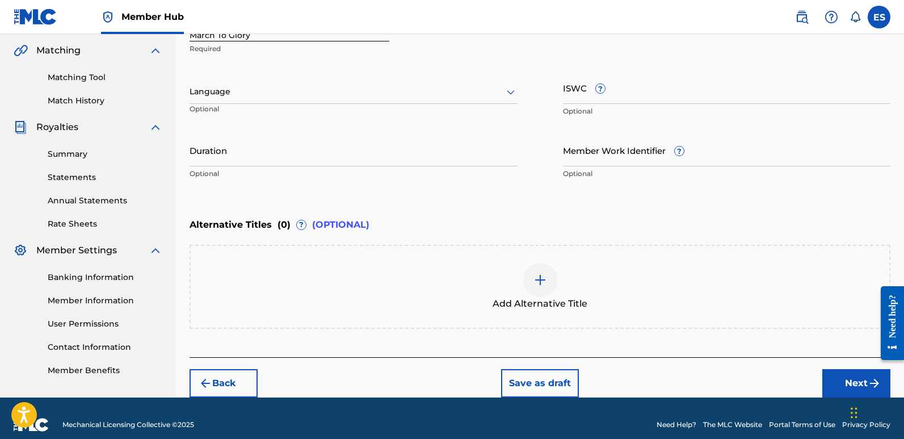
click at [262, 95] on div at bounding box center [354, 92] width 328 height 14
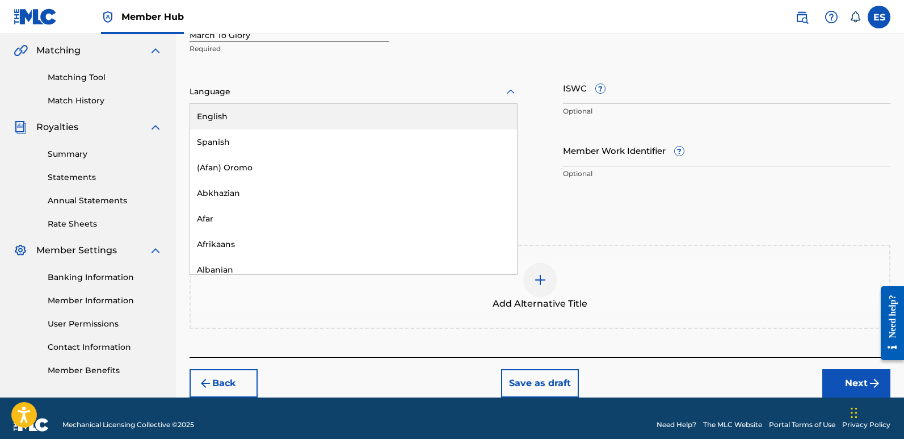
click at [235, 117] on div "English" at bounding box center [353, 117] width 327 height 26
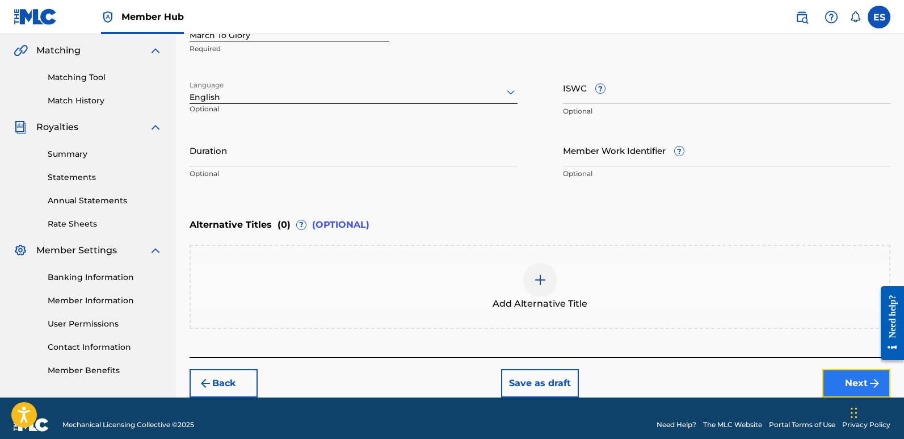
click at [839, 381] on button "Next" at bounding box center [857, 383] width 68 height 28
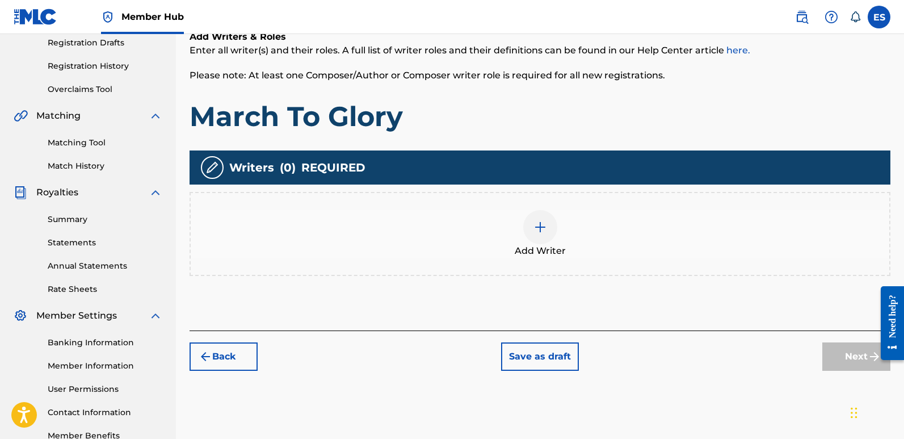
scroll to position [265, 0]
